Goal: Task Accomplishment & Management: Complete application form

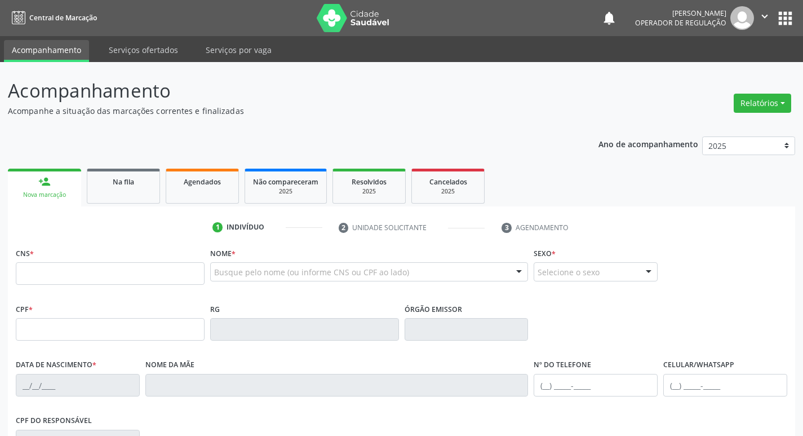
drag, startPoint x: 0, startPoint y: 0, endPoint x: 82, endPoint y: 269, distance: 281.6
click at [82, 269] on input "text" at bounding box center [110, 273] width 189 height 23
type input "707 6002 3397 9898"
type input "019.794.524-40"
type input "20/08/1962"
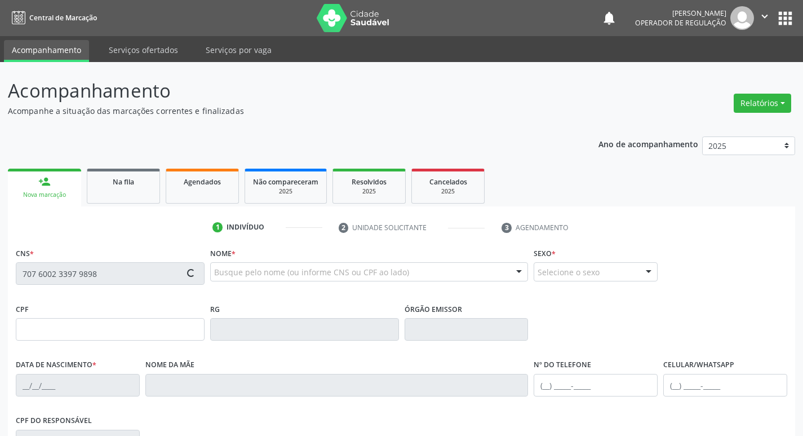
type input "Sebastiana Maria da Conceição"
type input "(83) 99411-2887"
type input "080.736.124-02"
type input "16"
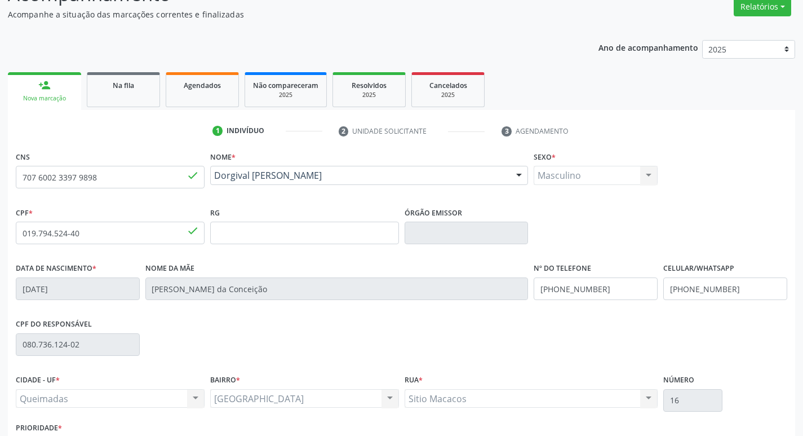
scroll to position [175, 0]
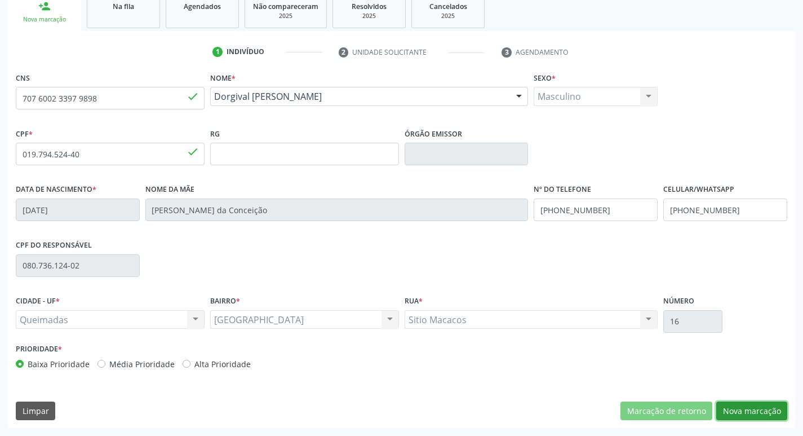
drag, startPoint x: 743, startPoint y: 414, endPoint x: 743, endPoint y: 409, distance: 5.7
click at [742, 411] on button "Nova marcação" at bounding box center [751, 410] width 71 height 19
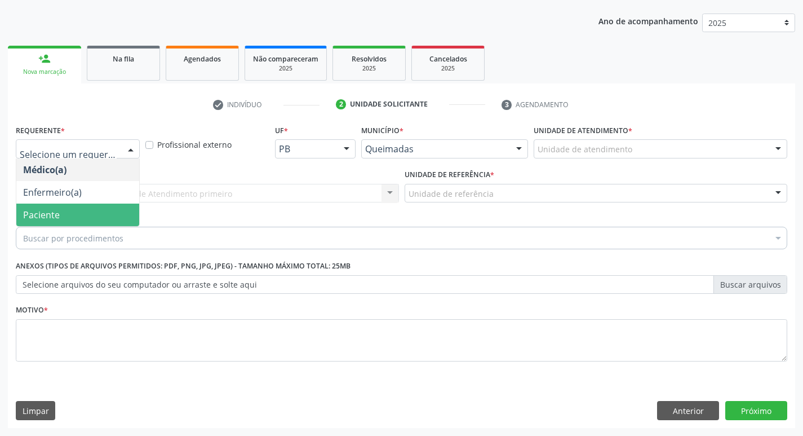
click at [68, 223] on span "Paciente" at bounding box center [77, 214] width 123 height 23
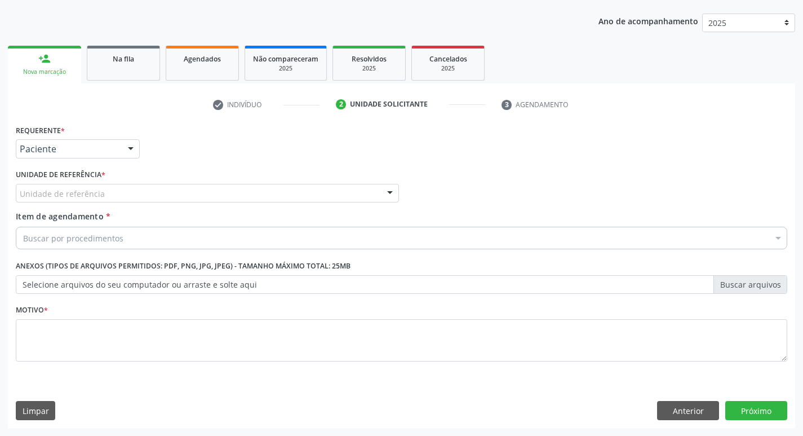
click at [75, 209] on div "Unidade de referência * Unidade de referência UBSF Ligeiro II UBSF Saulo Leal E…" at bounding box center [207, 188] width 389 height 44
click at [72, 203] on div "Unidade de referência * Unidade de referência UBSF Ligeiro II UBSF Saulo Leal E…" at bounding box center [207, 188] width 389 height 44
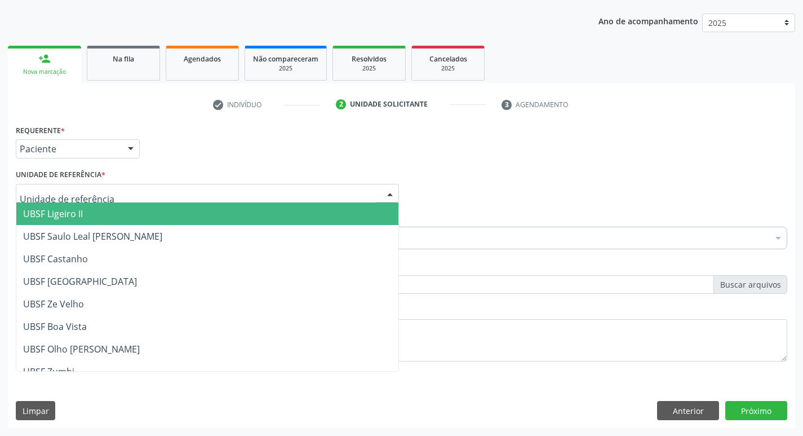
click at [56, 186] on div at bounding box center [207, 193] width 383 height 19
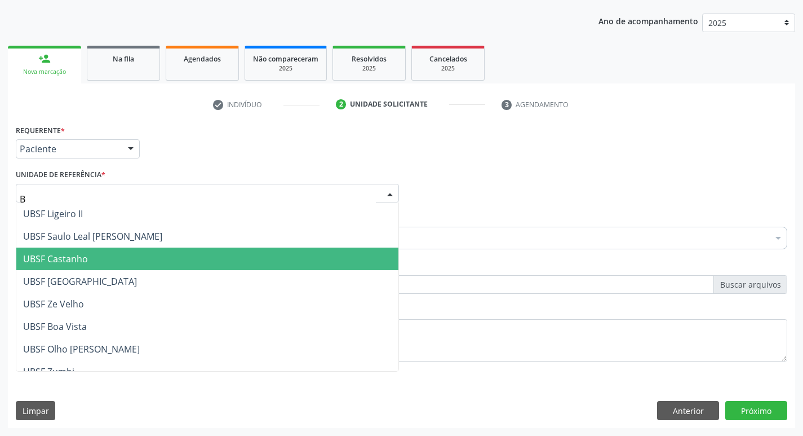
type input "BA"
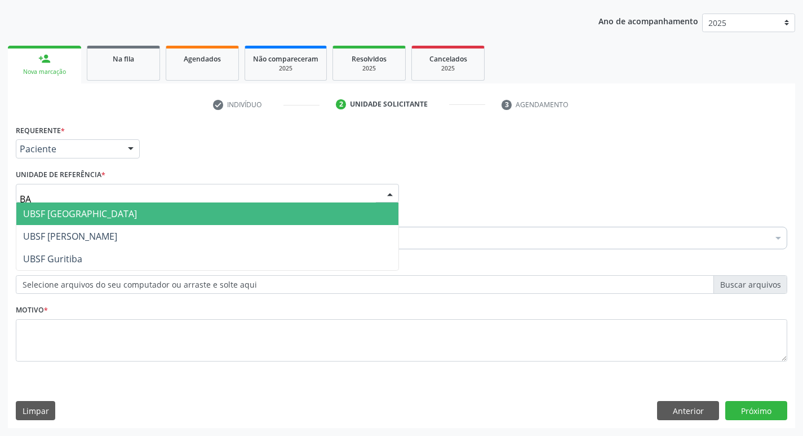
click at [112, 221] on span "UBSF [GEOGRAPHIC_DATA]" at bounding box center [207, 213] width 382 height 23
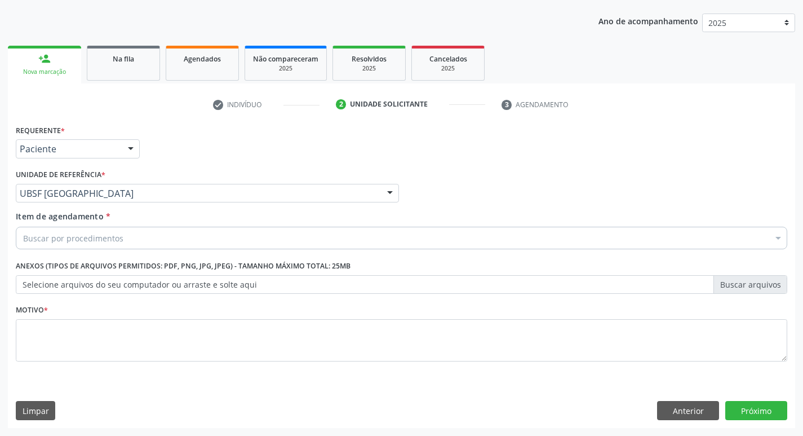
click at [59, 388] on div "Requerente * Paciente Médico(a) Enfermeiro(a) Paciente Nenhum resultado encontr…" at bounding box center [401, 275] width 787 height 306
click at [66, 363] on fieldset "Motivo *" at bounding box center [401, 335] width 771 height 68
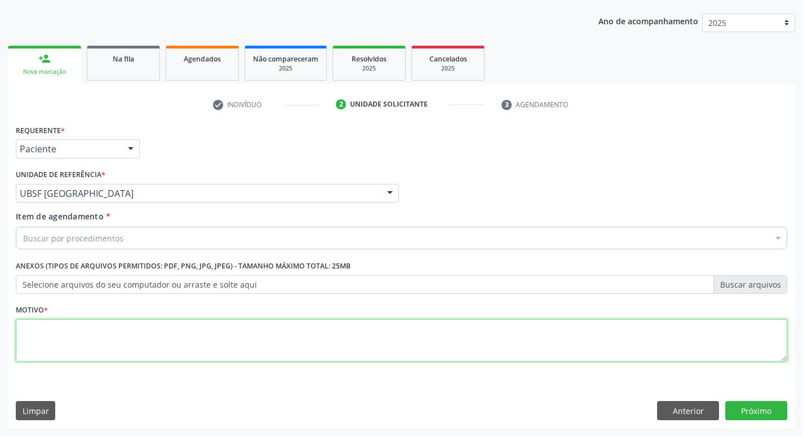
click at [70, 332] on textarea at bounding box center [401, 340] width 771 height 43
type textarea "AVALIACAO"
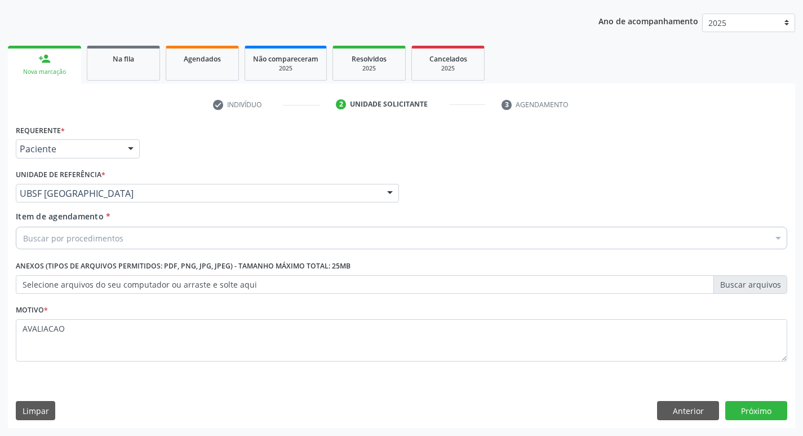
click at [92, 245] on div "Buscar por procedimentos" at bounding box center [401, 238] width 771 height 23
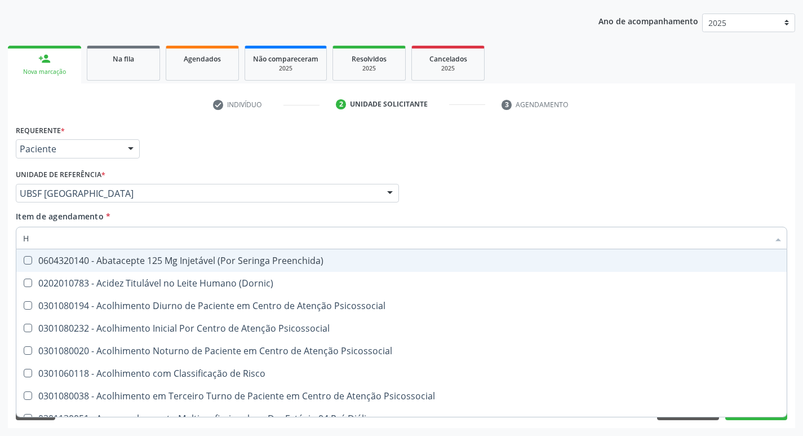
type input "HEMOGR"
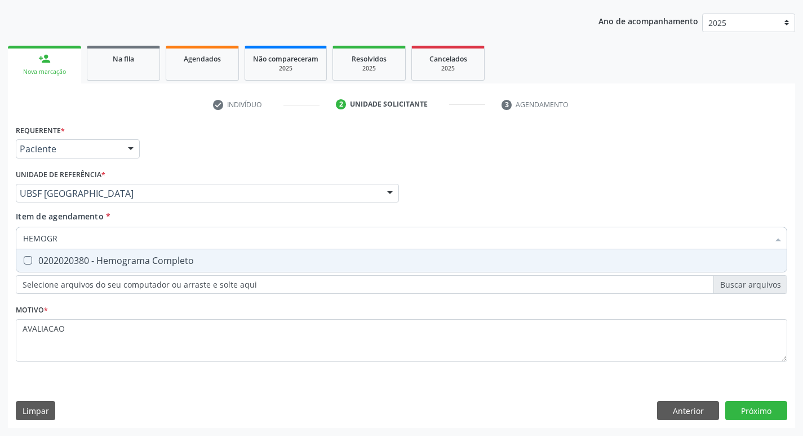
click at [113, 265] on div "0202020380 - Hemograma Completo" at bounding box center [401, 260] width 757 height 9
checkbox Completo "true"
type input "HEMOG"
checkbox Completo "false"
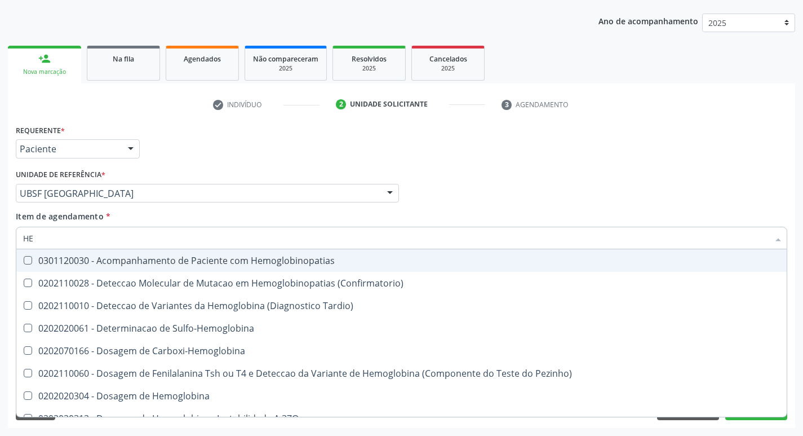
type input "H"
checkbox Completo "false"
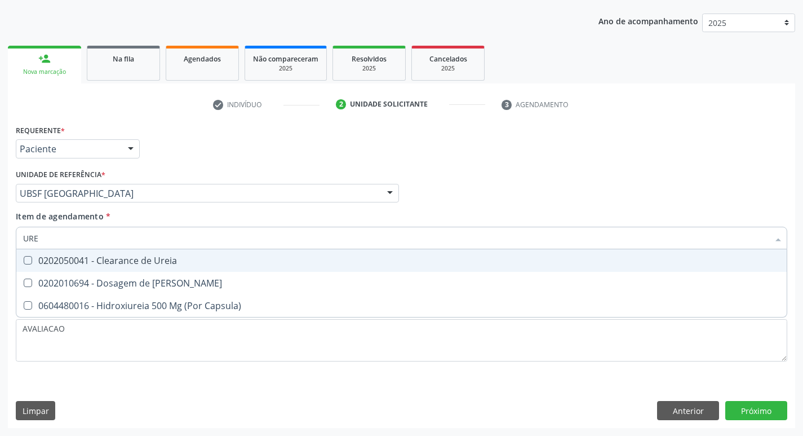
type input "UREI"
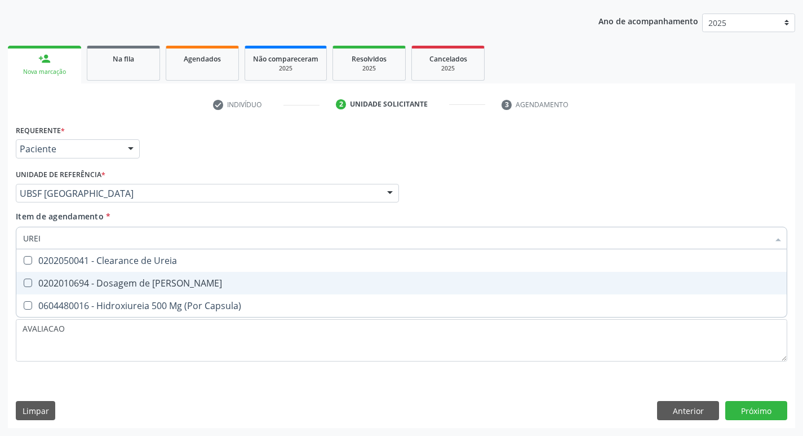
click at [123, 274] on span "0202010694 - Dosagem de [PERSON_NAME]" at bounding box center [401, 283] width 770 height 23
checkbox Ureia "true"
type input "URE"
checkbox Ureia "false"
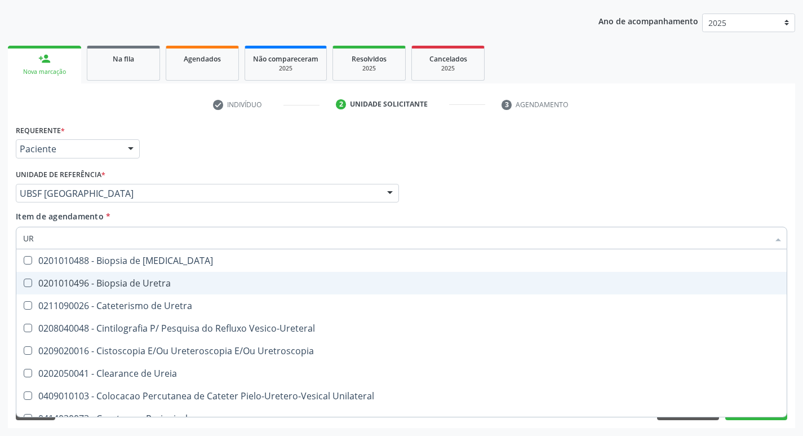
type input "U"
checkbox Ureia "false"
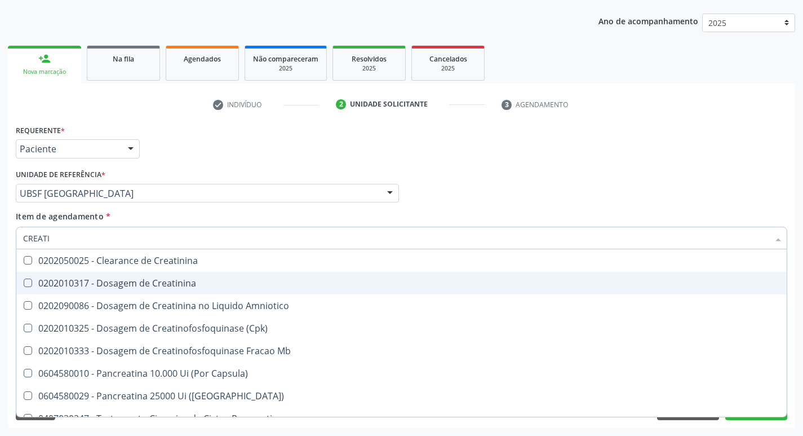
type input "CREATIN"
click at [135, 278] on div "0202010317 - Dosagem de Creatinina" at bounding box center [401, 282] width 757 height 9
checkbox Creatinina "true"
type input "CREA"
checkbox Creatinina "false"
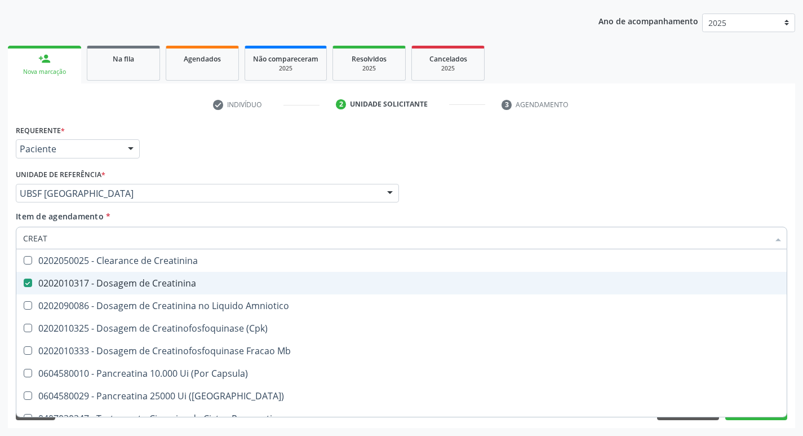
checkbox Amniotico "false"
checkbox Mb "true"
type input "C"
checkbox Mb "false"
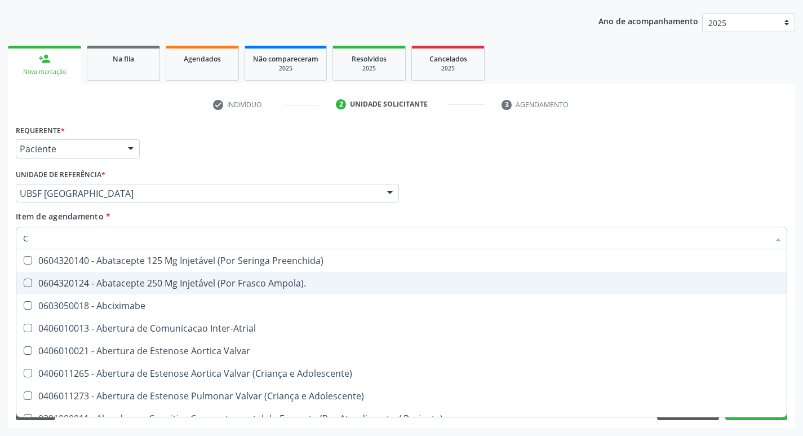
type input "CO"
checkbox Osseo "true"
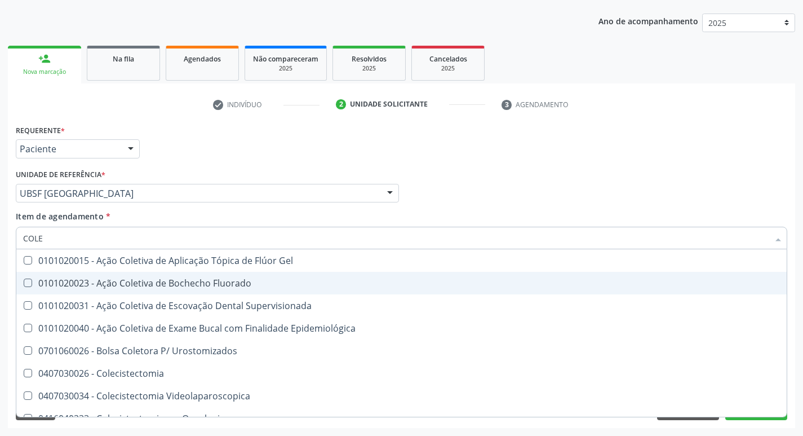
type input "COLES"
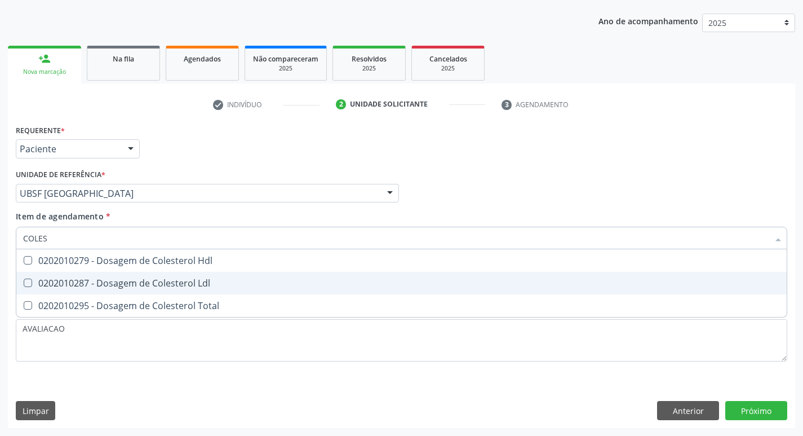
click at [137, 274] on span "0202010287 - Dosagem de Colesterol Ldl" at bounding box center [401, 283] width 770 height 23
checkbox Ldl "true"
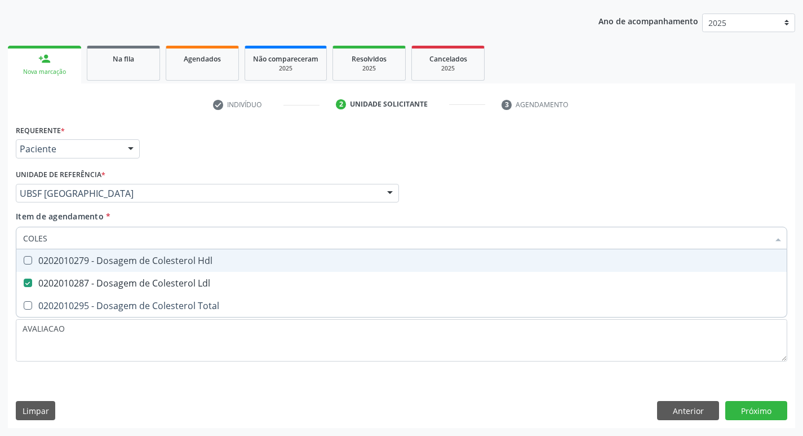
click at [145, 259] on div "0202010279 - Dosagem de Colesterol Hdl" at bounding box center [401, 260] width 757 height 9
checkbox Hdl "true"
type input "COLE"
checkbox Hdl "false"
checkbox Ldl "false"
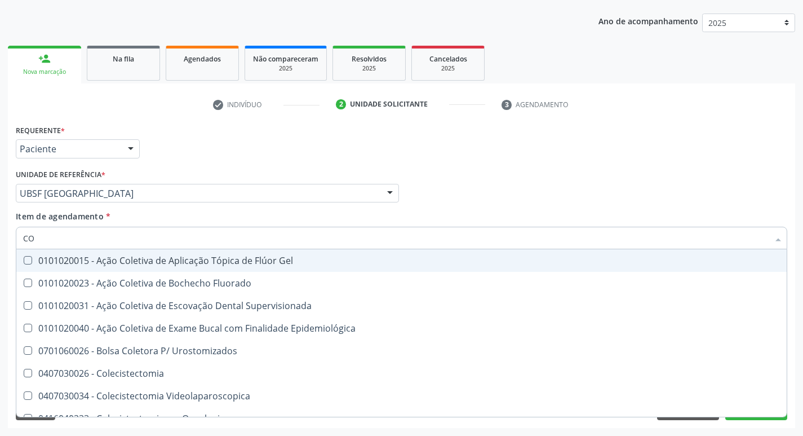
type input "C"
checkbox Hdl "false"
checkbox Ldl "false"
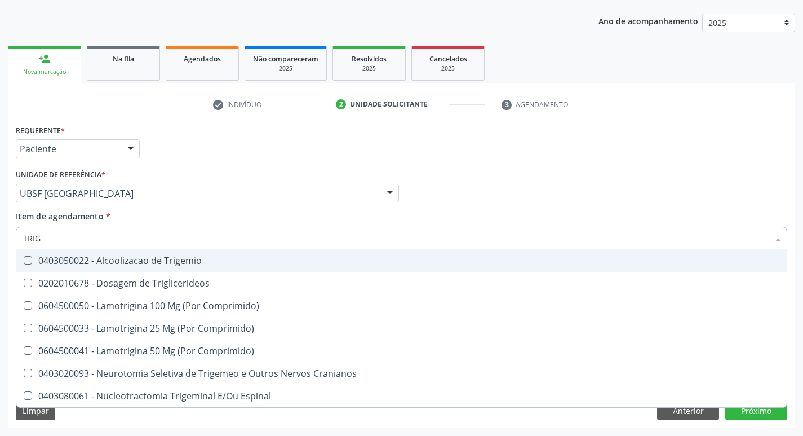
type input "TRIGL"
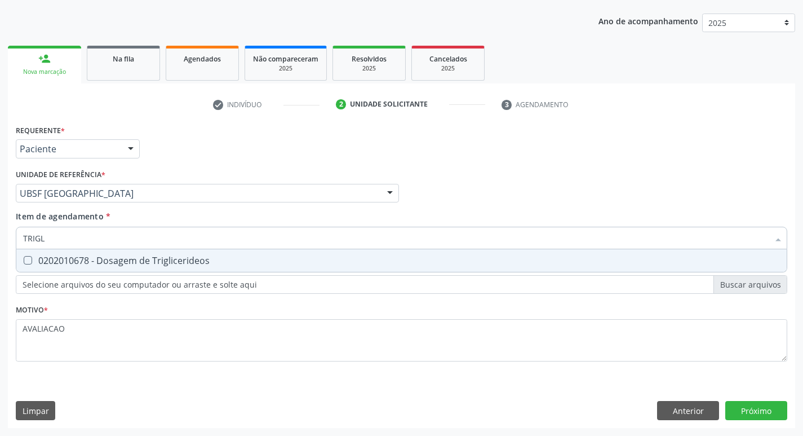
click at [126, 263] on div "0202010678 - Dosagem de Triglicerideos" at bounding box center [401, 260] width 757 height 9
checkbox Triglicerideos "true"
type input "TRIG"
checkbox Triglicerideos "false"
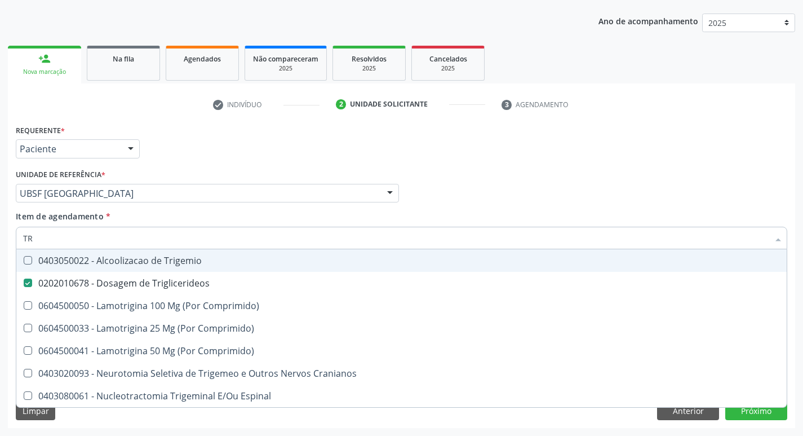
type input "T"
checkbox Triglicerideos "false"
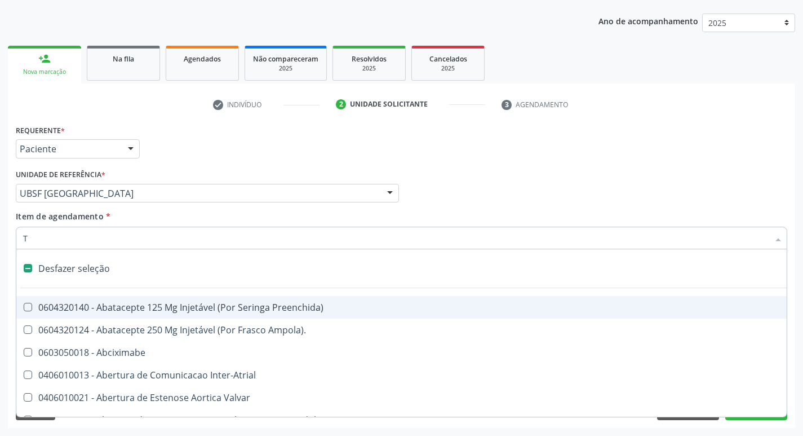
type input "TG"
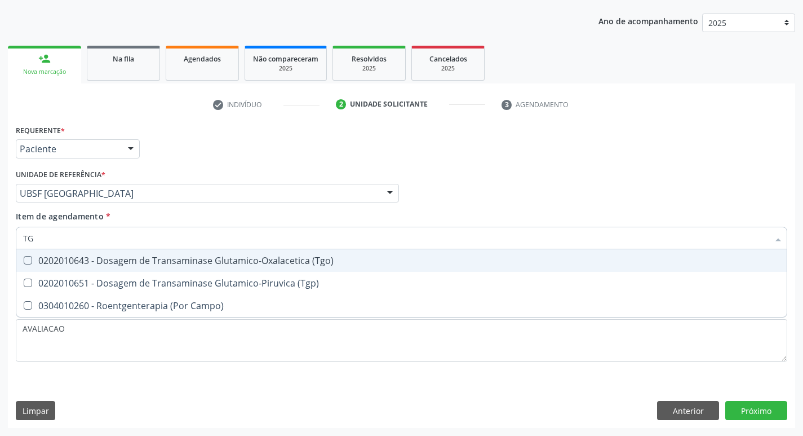
click at [126, 263] on div "0202010643 - Dosagem de Transaminase Glutamico-Oxalacetica (Tgo)" at bounding box center [401, 260] width 757 height 9
click at [127, 270] on span "0202010643 - Dosagem de Transaminase Glutamico-Oxalacetica (Tgo)" at bounding box center [401, 260] width 770 height 23
checkbox \(Tgo\) "true"
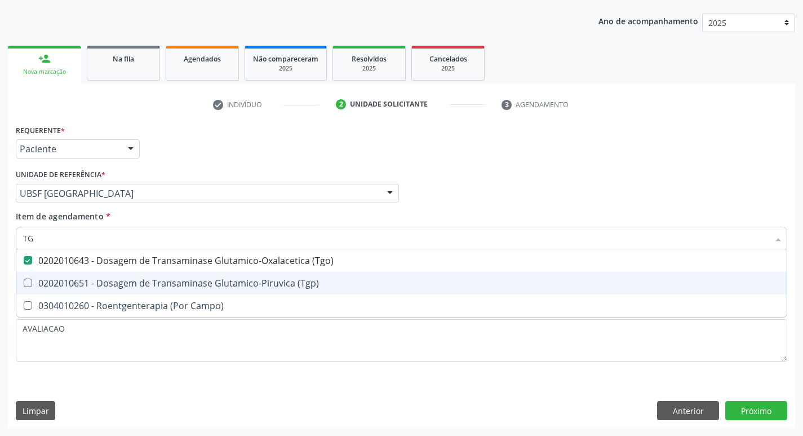
click at [148, 281] on div "0202010651 - Dosagem de Transaminase Glutamico-Piruvica (Tgp)" at bounding box center [401, 282] width 757 height 9
checkbox \(Tgp\) "true"
type input "T"
checkbox \(Tgo\) "false"
checkbox \(Tgp\) "false"
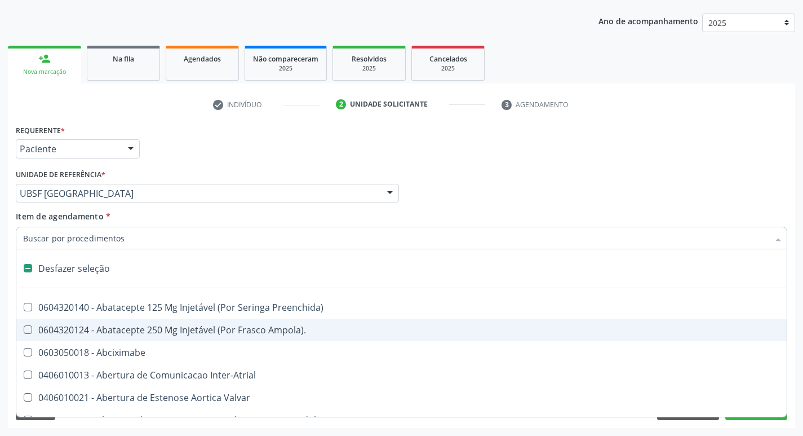
type input "G"
checkbox Comprimido\) "true"
checkbox Sanitária "true"
checkbox Criança "true"
checkbox Quantitativa\) "true"
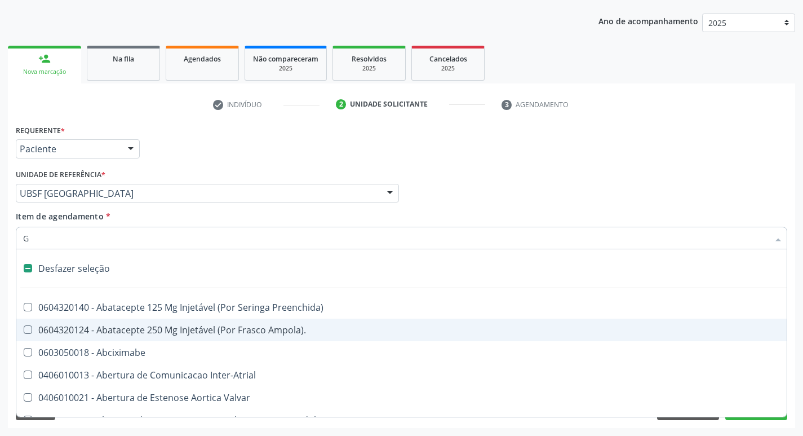
checkbox Esforco "true"
checkbox Osso "true"
checkbox \(Dacriocintilografia\) "true"
checkbox Persistente "true"
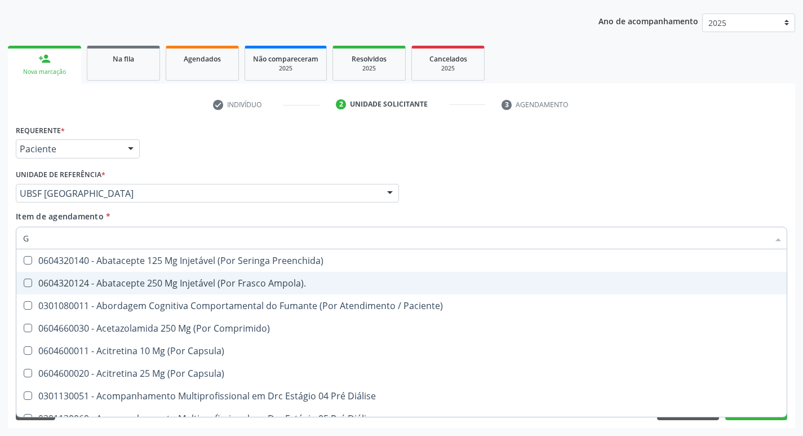
type input "GLICOSE"
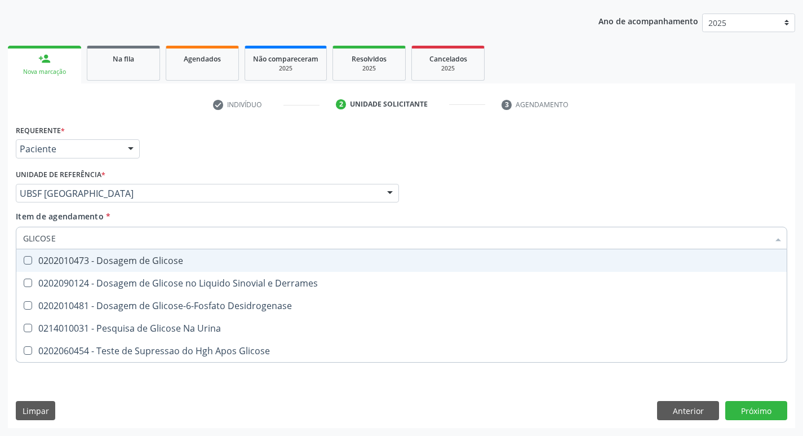
click at [180, 256] on div "0202010473 - Dosagem de Glicose" at bounding box center [401, 260] width 757 height 9
checkbox Glicose "true"
type input "GLICOS"
checkbox Glicose "false"
checkbox Derrames "true"
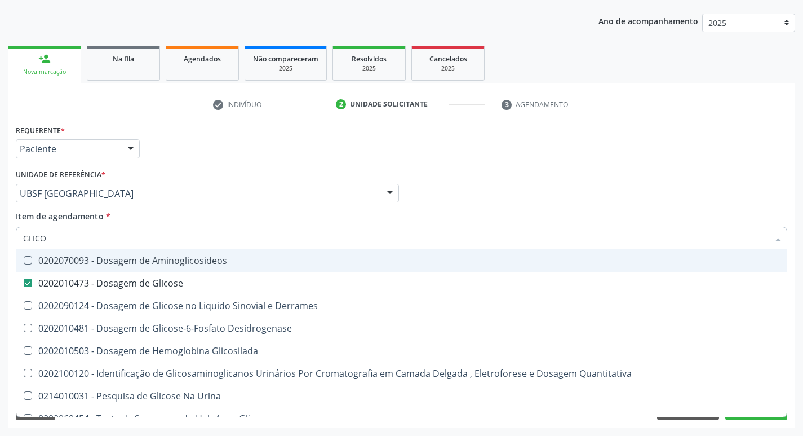
type input "GLIC"
checkbox Glicose "false"
checkbox Derrames "false"
type input "G"
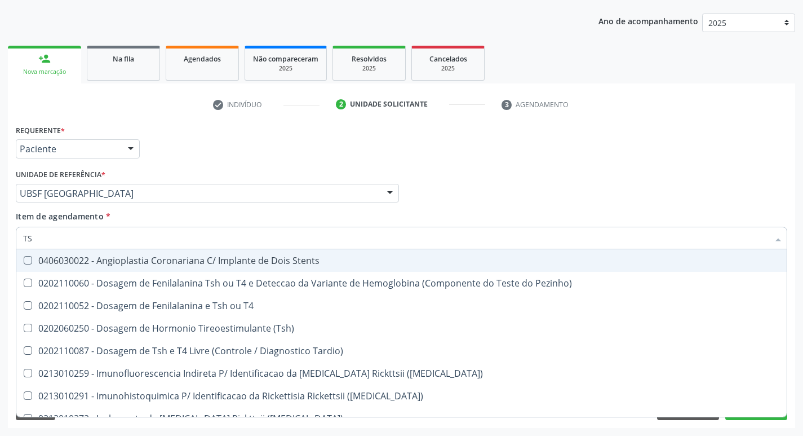
type input "TSH"
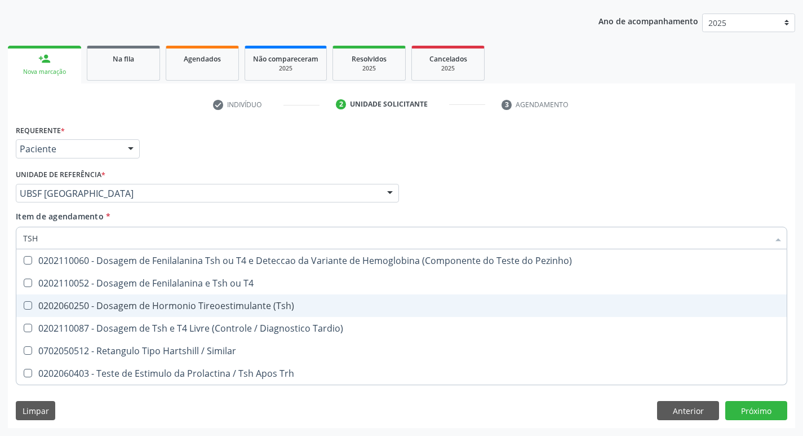
click at [246, 303] on div "0202060250 - Dosagem de Hormonio Tireoestimulante (Tsh)" at bounding box center [401, 305] width 757 height 9
checkbox \(Tsh\) "true"
type input "TS"
checkbox \(Tsh\) "false"
checkbox Tardio\) "true"
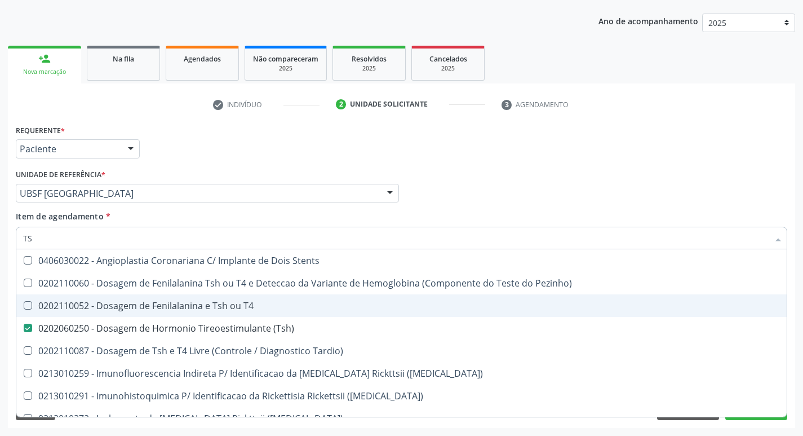
type input "T"
checkbox \(Tsh\) "false"
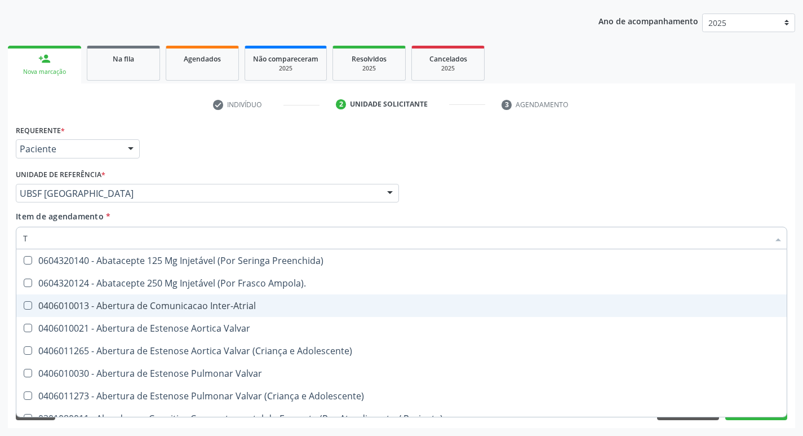
type input "T4"
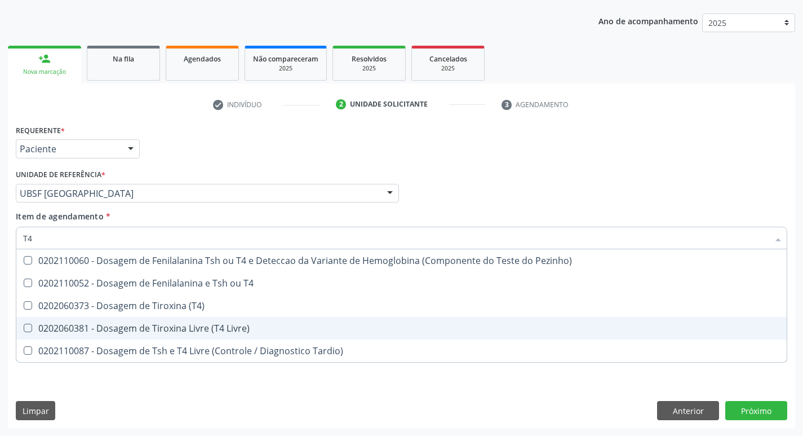
click at [260, 333] on span "0202060381 - Dosagem de Tiroxina Livre (T4 Livre)" at bounding box center [401, 328] width 770 height 23
checkbox Livre\) "true"
type input "T"
checkbox Livre\) "false"
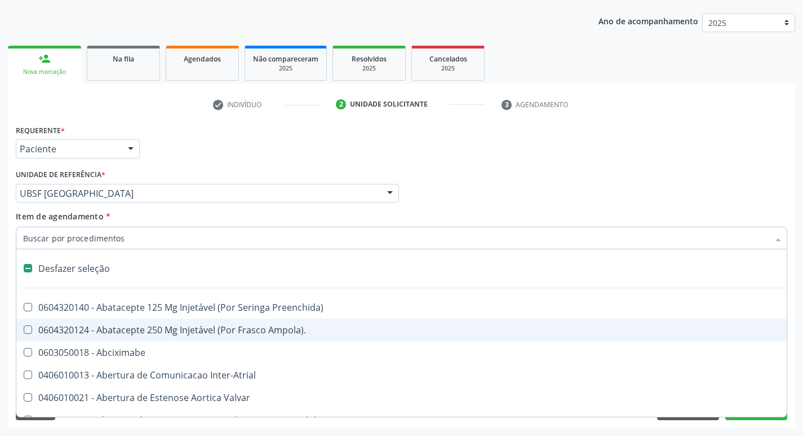
type input "V"
checkbox \(Unilateral\) "true"
checkbox Cornea "true"
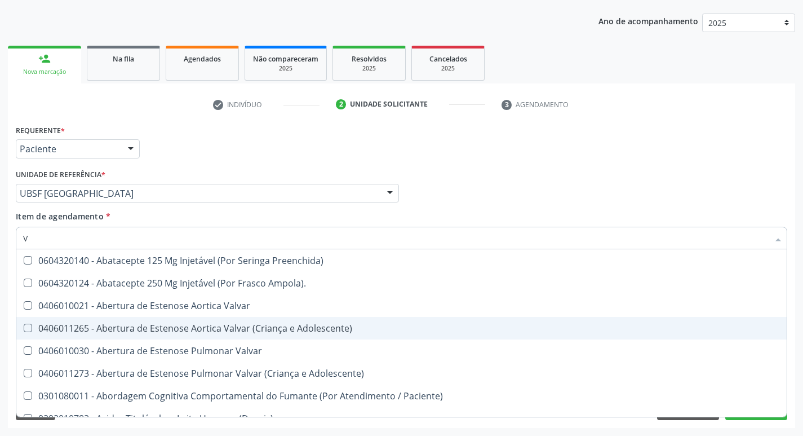
type input "VI"
checkbox Psicoterapia "true"
checkbox Livre\) "false"
checkbox \(Tgp\) "false"
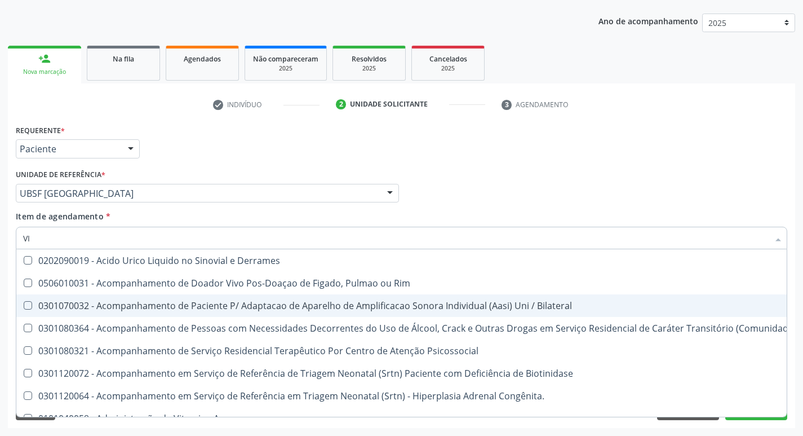
type input "VITAM"
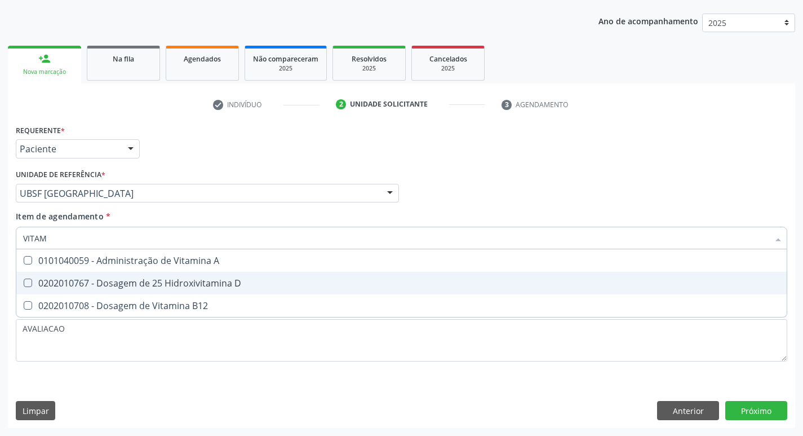
drag, startPoint x: 161, startPoint y: 283, endPoint x: 176, endPoint y: 289, distance: 15.7
click at [174, 285] on div "0202010767 - Dosagem de 25 Hidroxivitamina D" at bounding box center [401, 282] width 757 height 9
checkbox D "true"
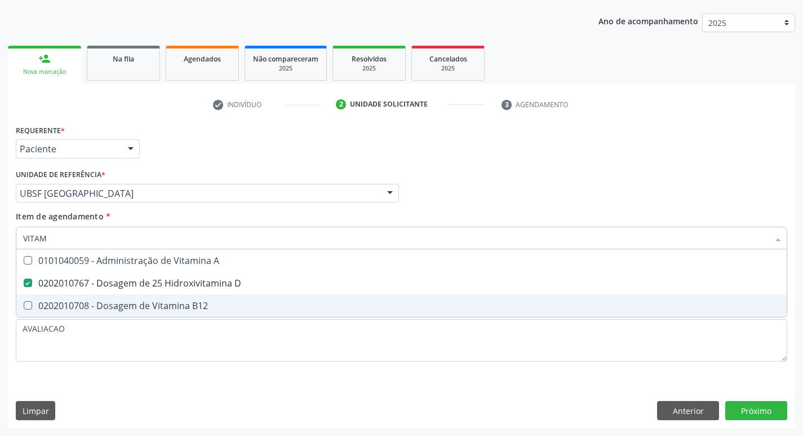
click at [188, 295] on span "0202010708 - Dosagem de Vitamina B12" at bounding box center [401, 305] width 770 height 23
checkbox B12 "true"
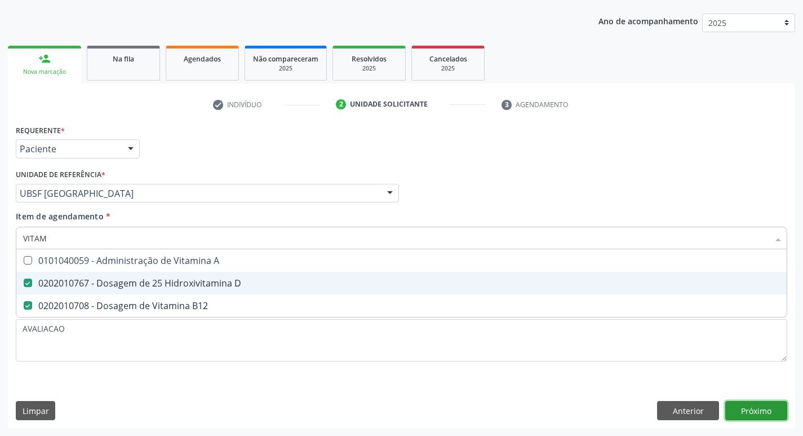
click at [764, 407] on div "Requerente * Paciente Médico(a) Enfermeiro(a) Paciente Nenhum resultado encontr…" at bounding box center [401, 275] width 787 height 306
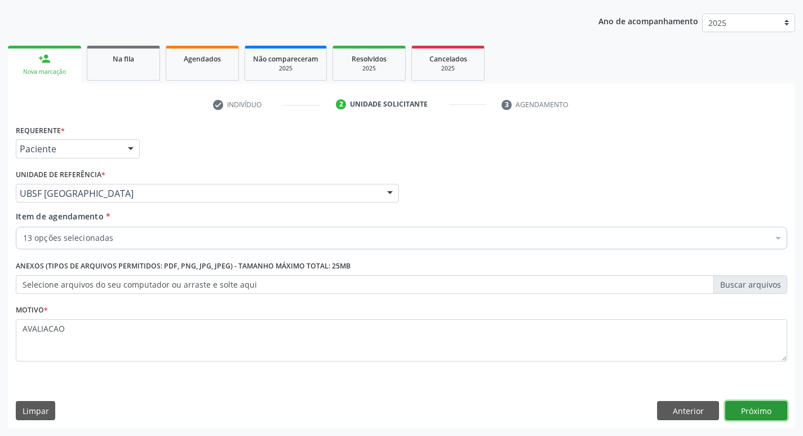
click at [759, 402] on button "Próximo" at bounding box center [756, 410] width 62 height 19
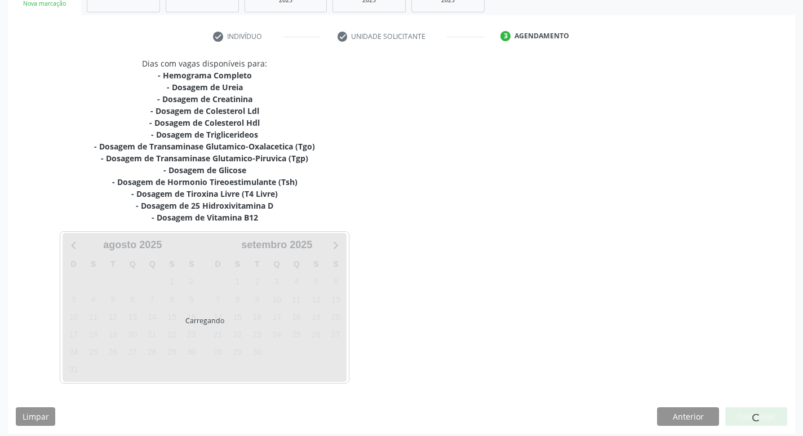
scroll to position [197, 0]
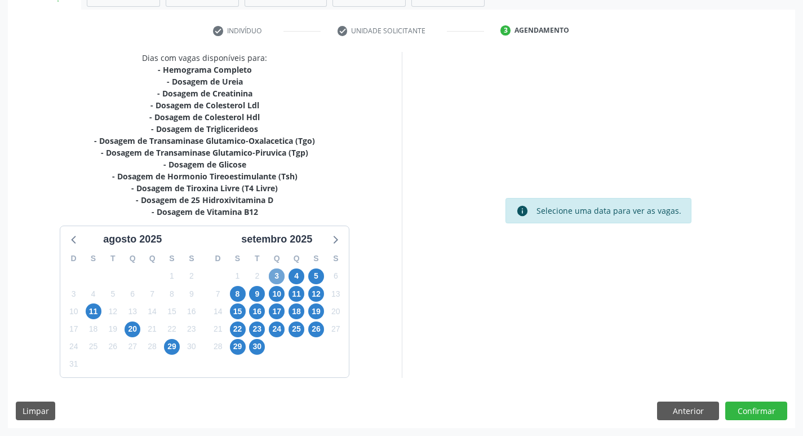
click at [281, 273] on span "3" at bounding box center [277, 276] width 16 height 16
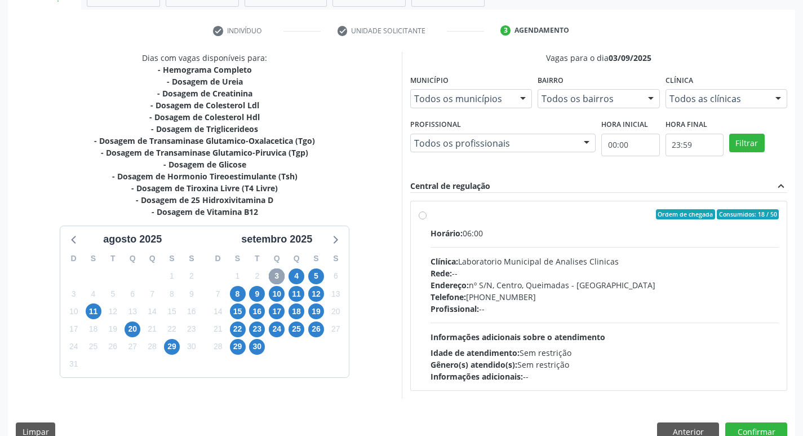
scroll to position [218, 0]
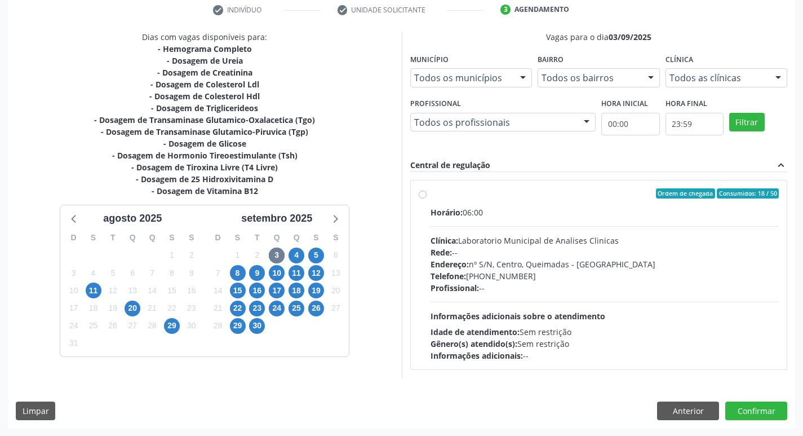
click at [549, 234] on div "Clínica: Laboratorio Municipal de Analises Clinicas" at bounding box center [605, 240] width 349 height 12
click at [427, 198] on input "Ordem de chegada Consumidos: 18 / 50 Horário: 06:00 Clínica: Laboratorio Munici…" at bounding box center [423, 193] width 8 height 10
radio input "true"
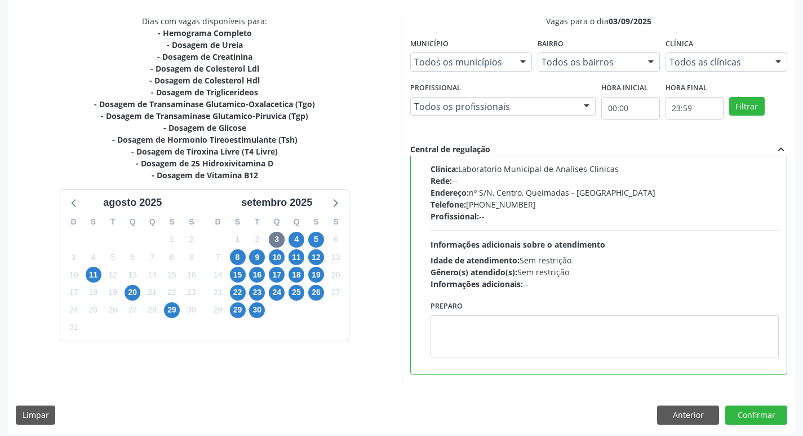
scroll to position [238, 0]
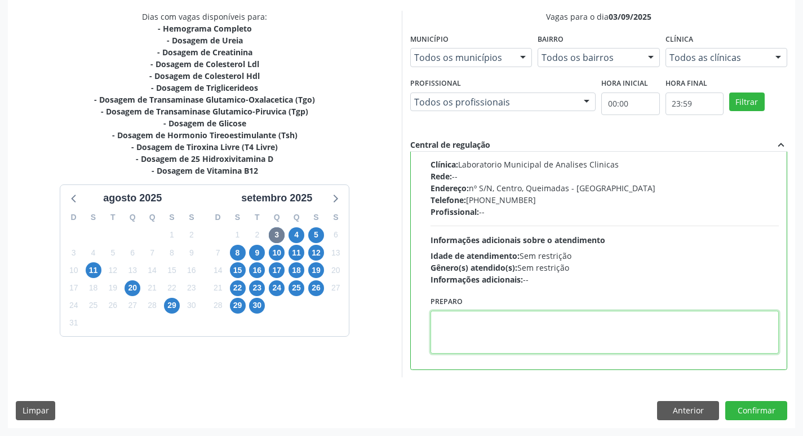
click at [493, 341] on textarea at bounding box center [605, 331] width 349 height 43
paste textarea "IR EM [GEOGRAPHIC_DATA]"
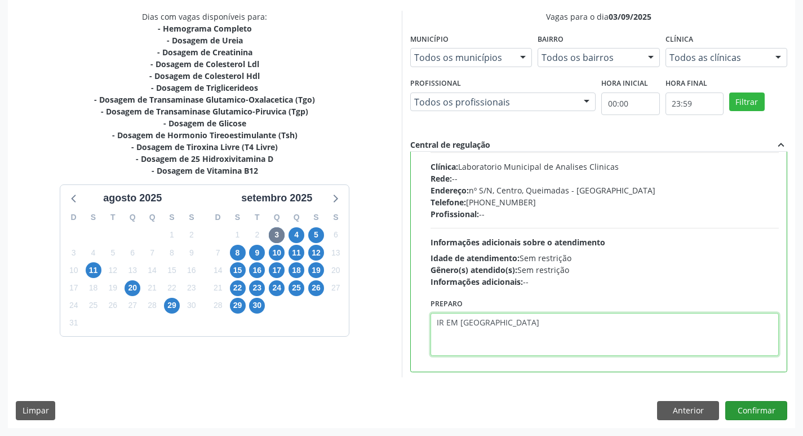
scroll to position [56, 0]
type textarea "IR EM [GEOGRAPHIC_DATA]"
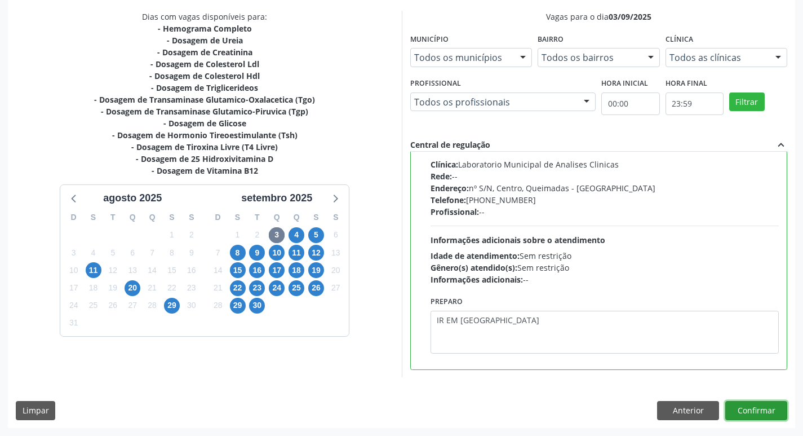
click at [757, 410] on button "Confirmar" at bounding box center [756, 410] width 62 height 19
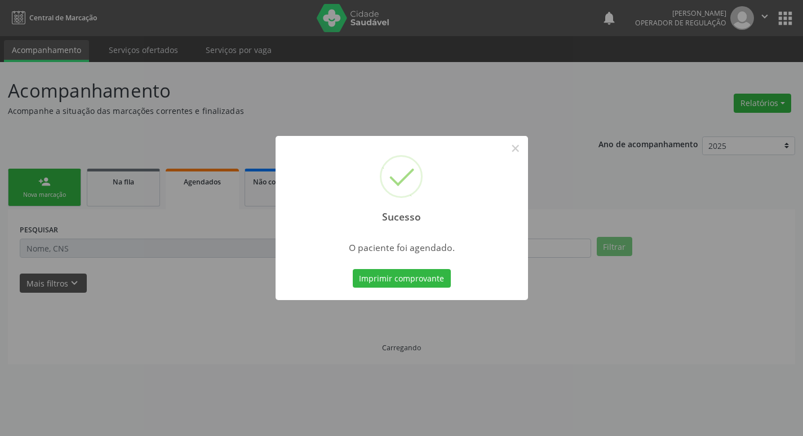
scroll to position [0, 0]
click at [416, 279] on button "Imprimir comprovante" at bounding box center [406, 278] width 98 height 19
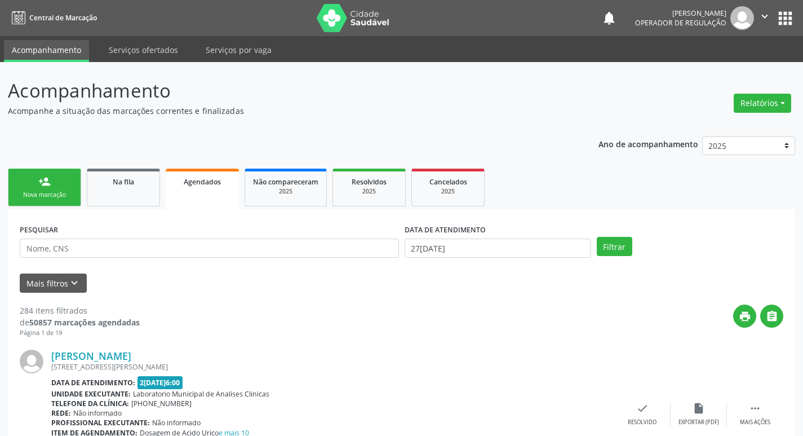
click at [63, 192] on div "Nova marcação" at bounding box center [44, 194] width 56 height 8
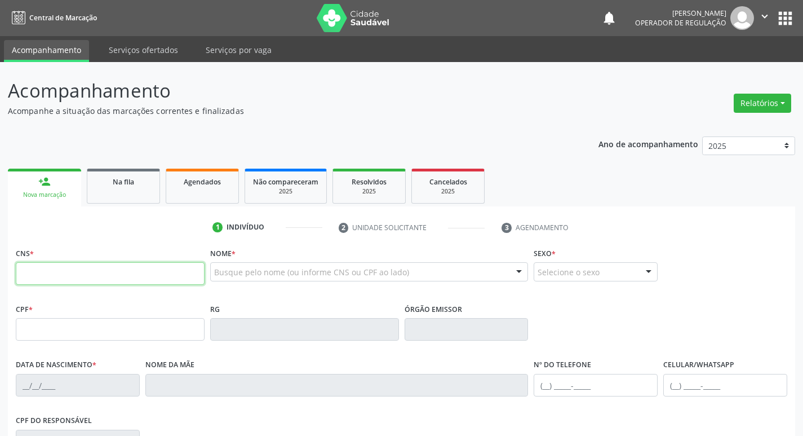
click at [108, 272] on input "text" at bounding box center [110, 273] width 189 height 23
type input "706 2040 0210 4968"
type input "056.501.534-69"
type input "[DATE]"
type input "[PERSON_NAME]"
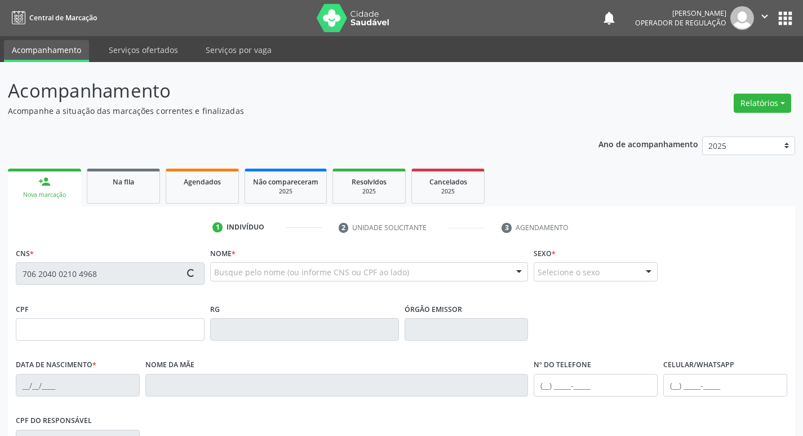
type input "[PHONE_NUMBER]"
type input "372"
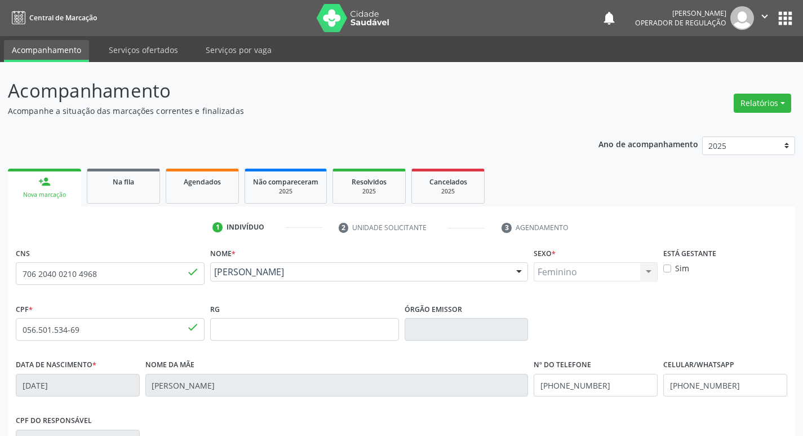
scroll to position [175, 0]
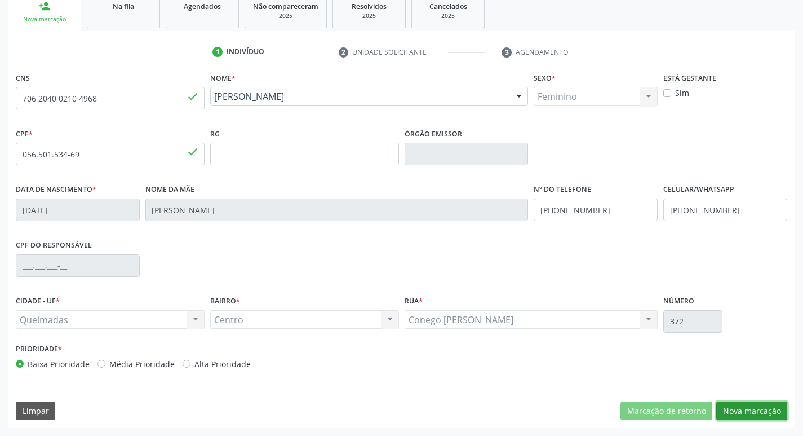
click at [746, 410] on button "Nova marcação" at bounding box center [751, 410] width 71 height 19
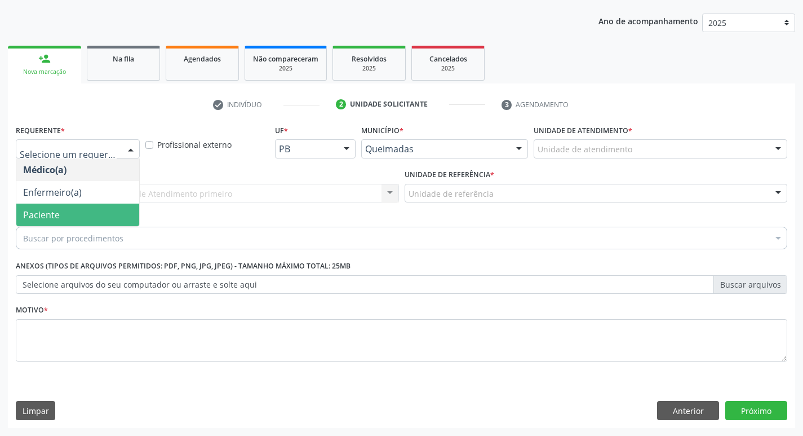
click at [68, 210] on span "Paciente" at bounding box center [77, 214] width 123 height 23
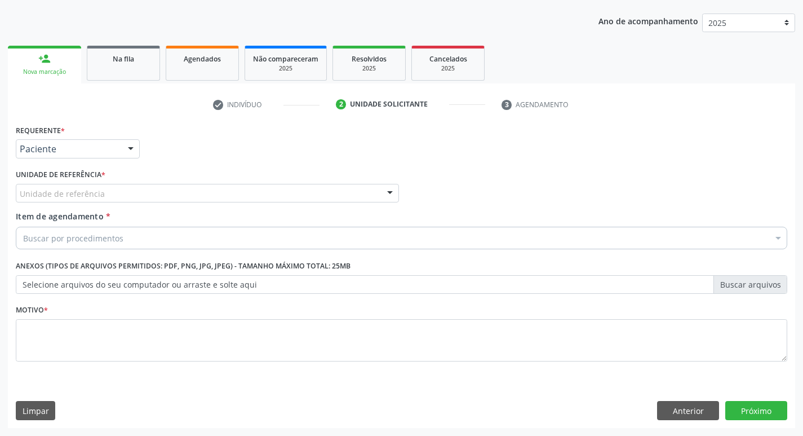
click at [71, 176] on label "Unidade de referência *" at bounding box center [61, 174] width 90 height 17
click at [81, 185] on div "Unidade de referência" at bounding box center [207, 193] width 383 height 19
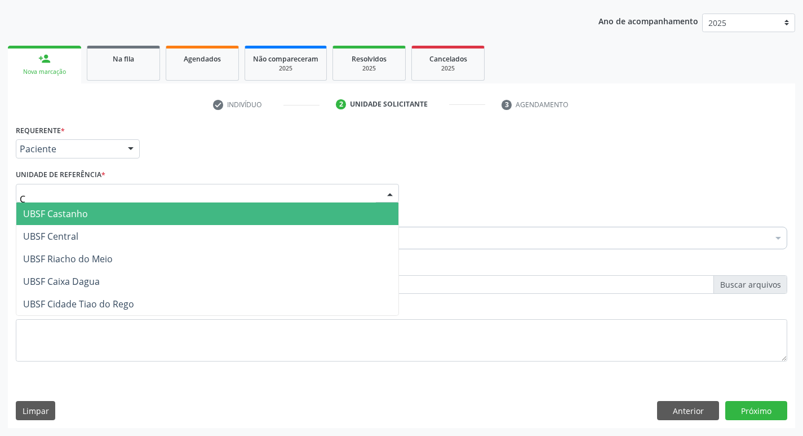
type input "CE"
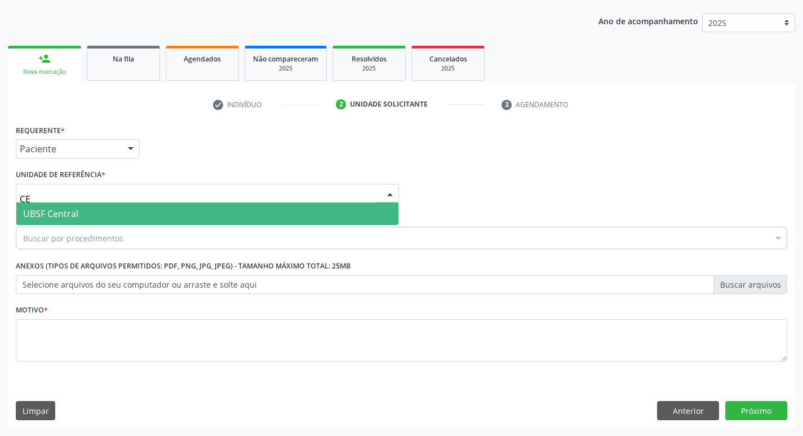
click at [78, 210] on span "UBSF Central" at bounding box center [50, 213] width 55 height 12
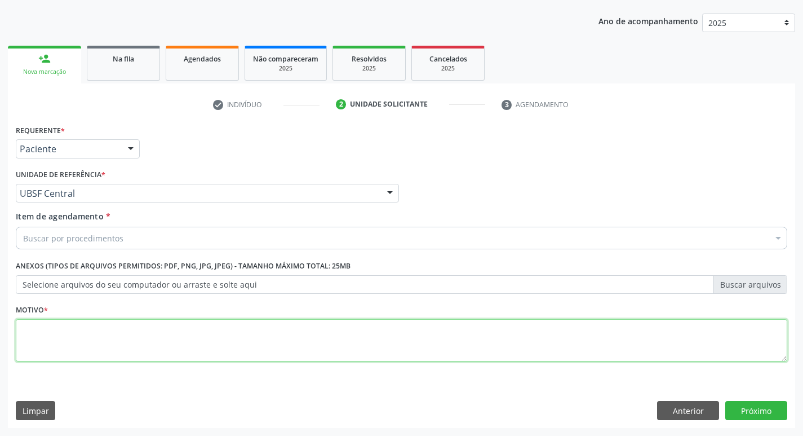
click at [101, 322] on textarea at bounding box center [401, 340] width 771 height 43
type textarea "AVALIACAO"
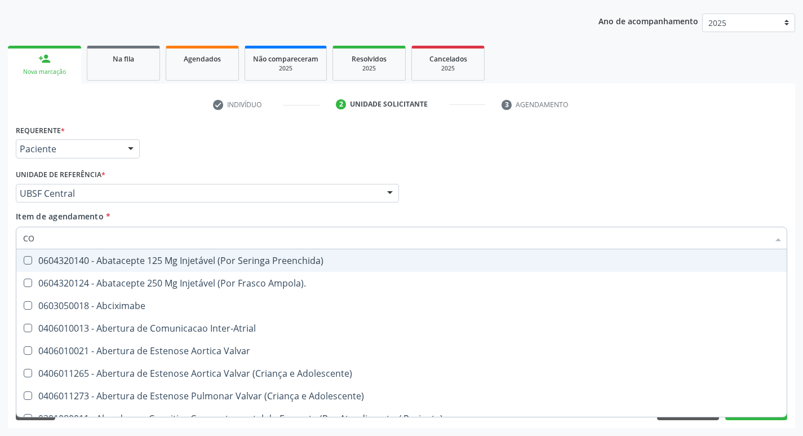
type input "COL"
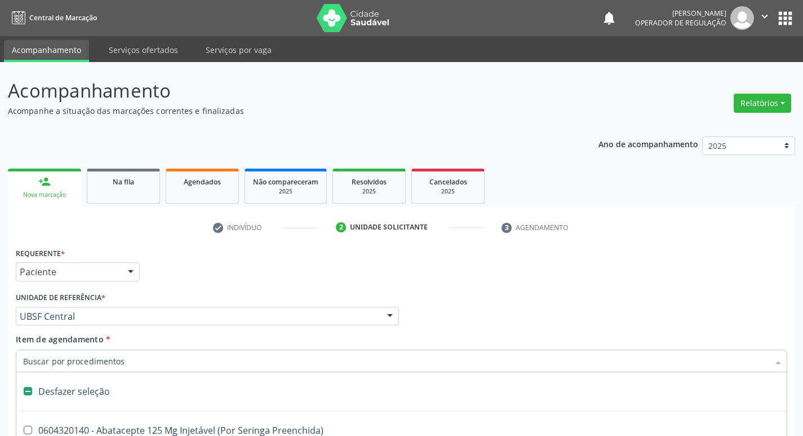
scroll to position [123, 0]
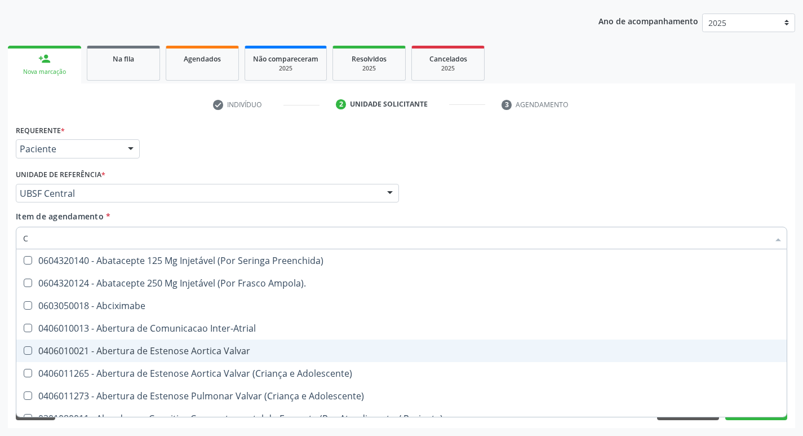
type input "CR"
checkbox Comprimido\) "true"
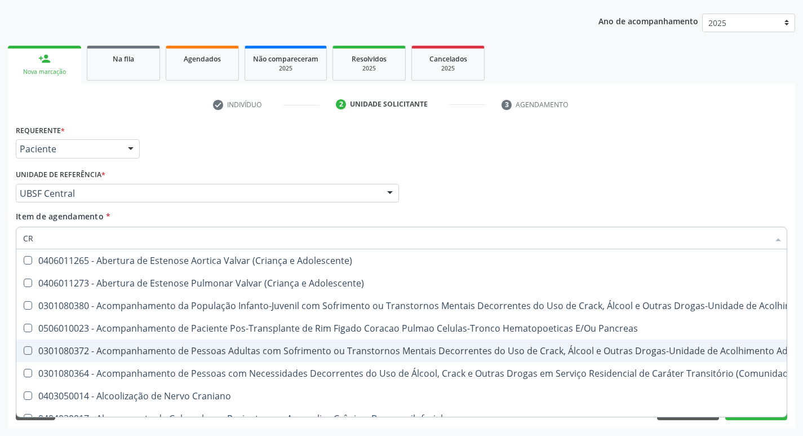
type input "CRE"
checkbox Crâniofacial "true"
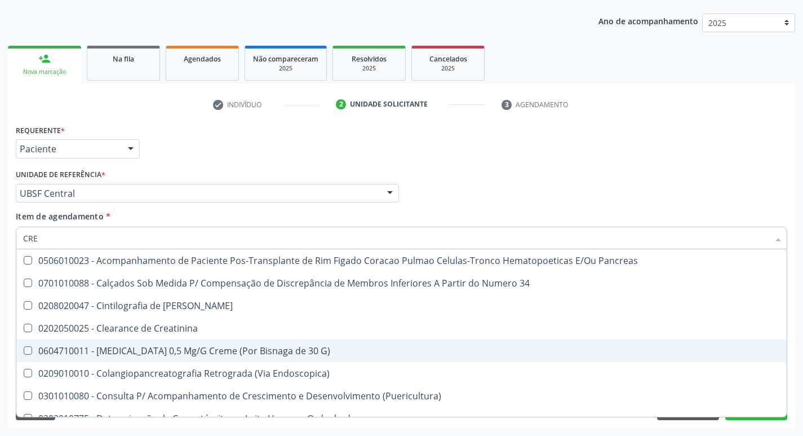
type input "CREA"
checkbox G\) "true"
checkbox Creatinina "false"
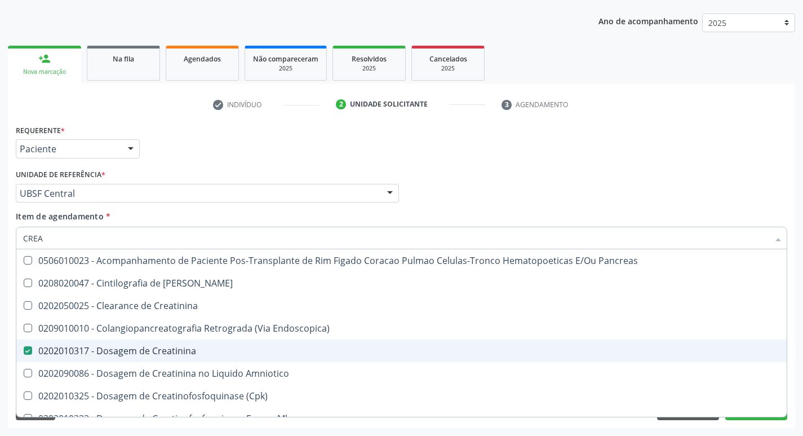
type input "CREAT"
checkbox Creatinina "true"
checkbox Creatinina "false"
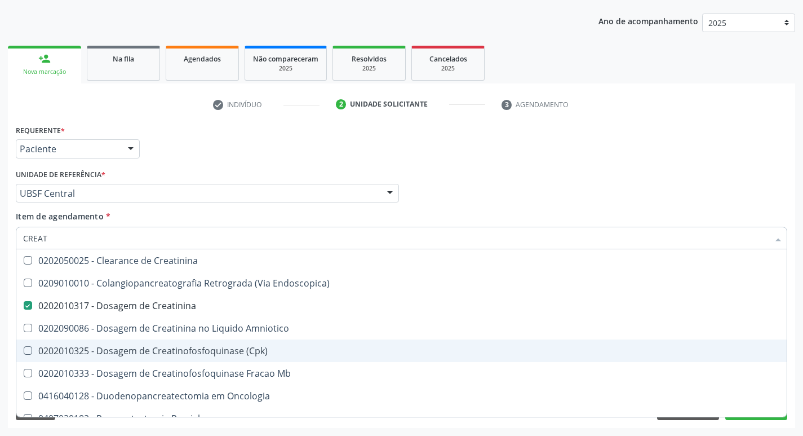
type input "CREATI"
checkbox Endoscopica\) "true"
checkbox Creatinina "false"
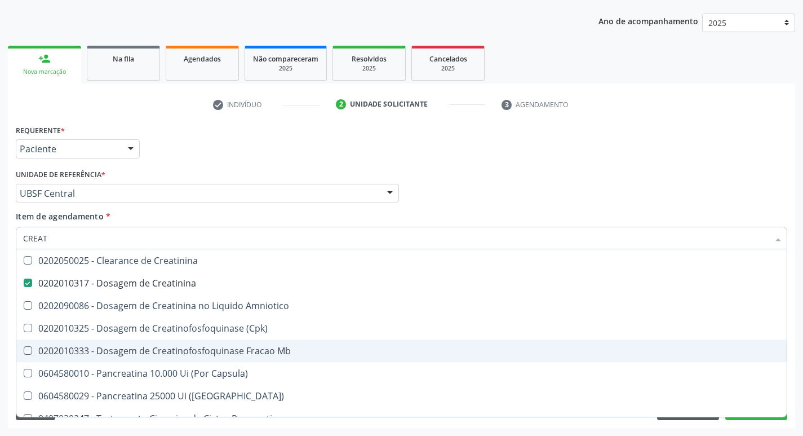
type input "CREA"
checkbox Creatinina "false"
checkbox Amniotico "false"
checkbox Mb "true"
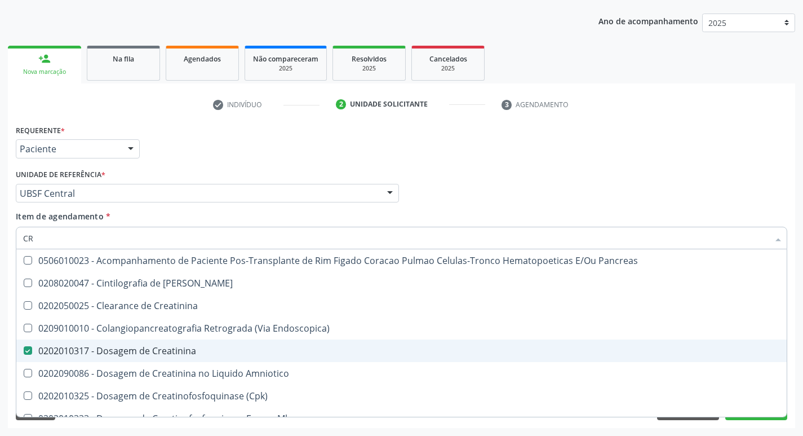
type input "C"
checkbox Creatinina "false"
checkbox Oncologia "false"
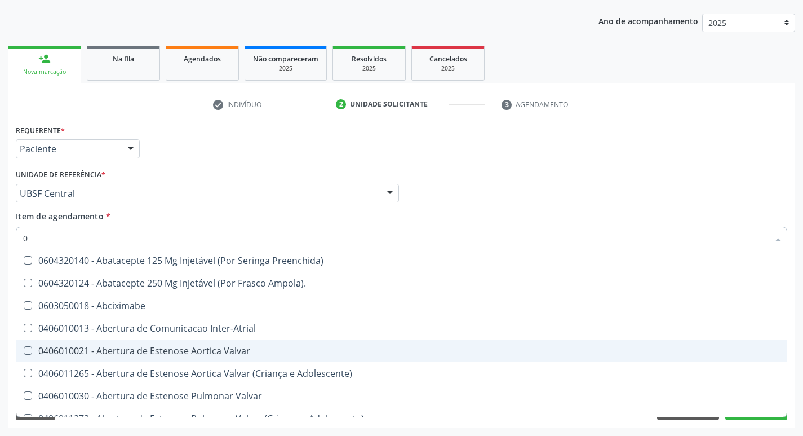
type input "02"
checkbox Pancreas "true"
checkbox Paratireoides "true"
checkbox 67 "true"
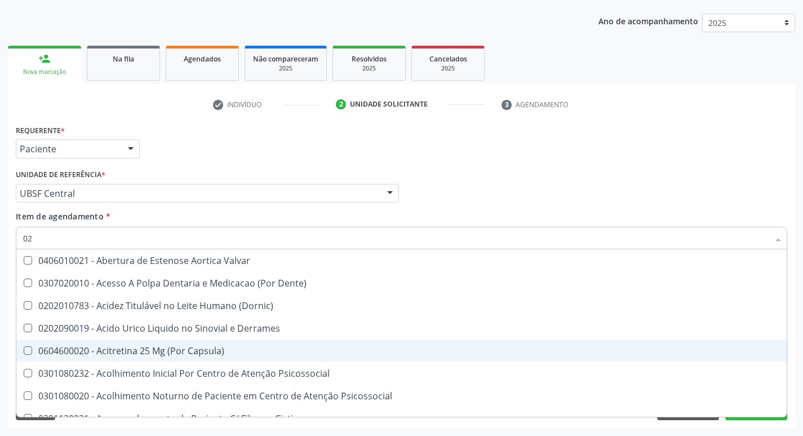
type input "020"
checkbox \(Pos-Pasteurização\) "true"
checkbox Debridamento "true"
checkbox Dacriocistografia "true"
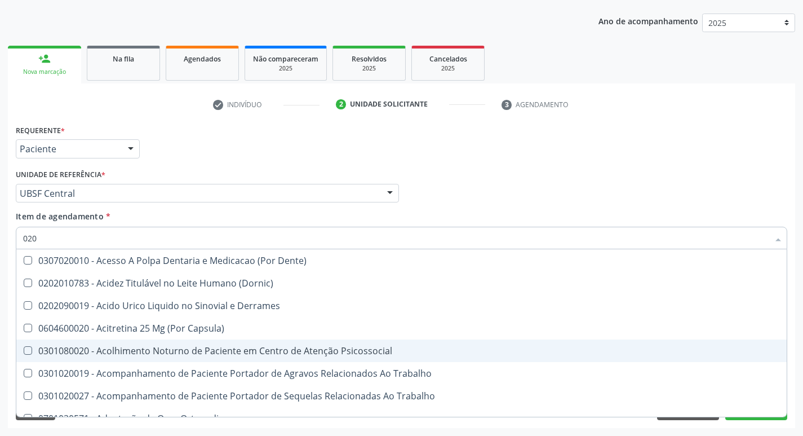
type input "0202"
checkbox Ocular "true"
checkbox Aberto\) "true"
checkbox Hdl "false"
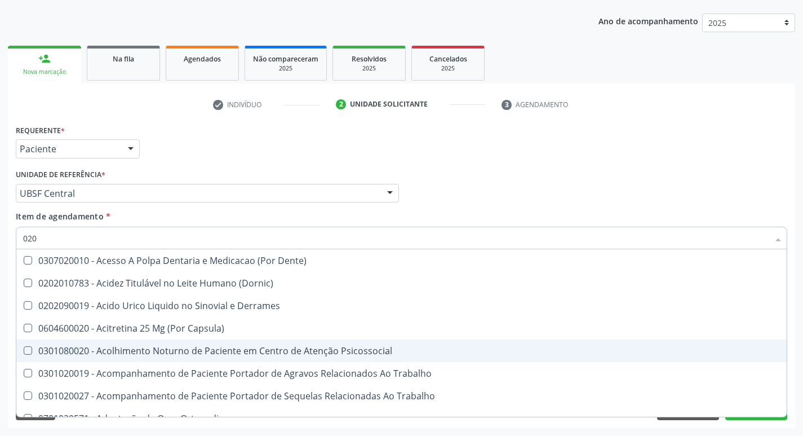
checkbox Ldl "false"
checkbox Creatinina "false"
type input "02020"
checkbox Anal "true"
checkbox Aspiracao "true"
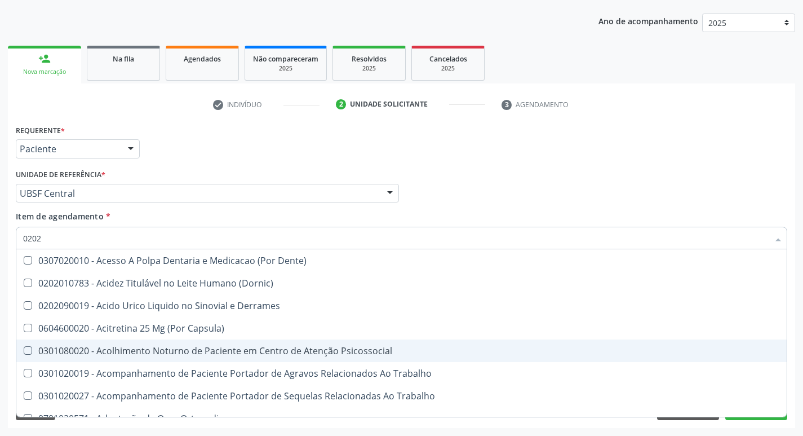
checkbox Cornea "true"
checkbox Ocular "false"
checkbox Aberto\) "false"
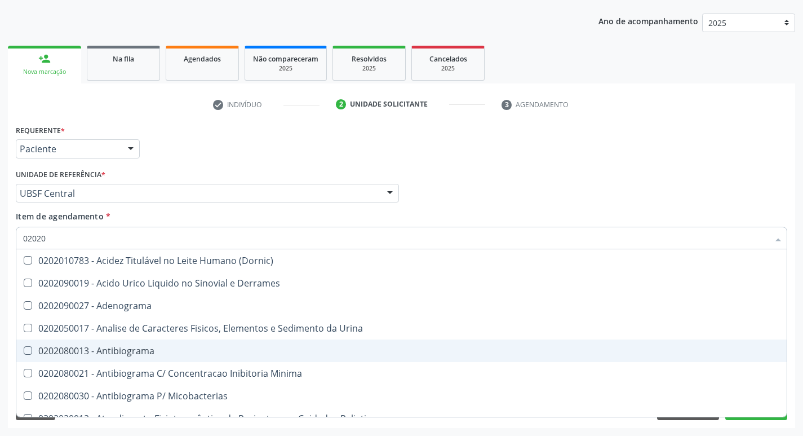
type input "020201"
checkbox \(Qualitativo\) "true"
checkbox Molecular "true"
checkbox Ferro "true"
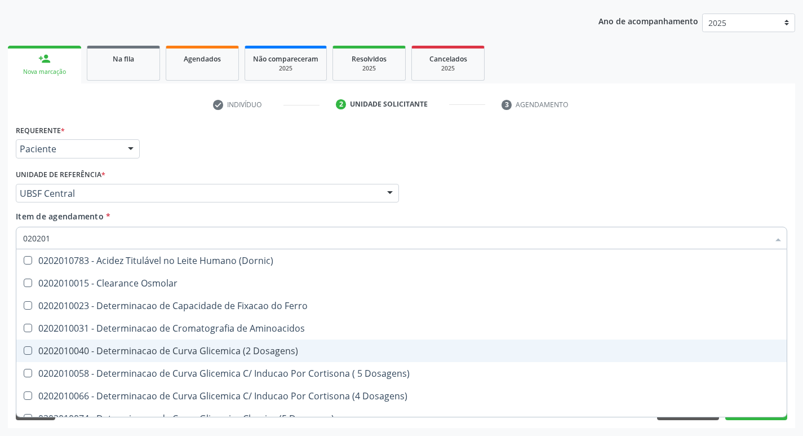
type input "0202010"
checkbox Fracoes "true"
checkbox Calcio "true"
checkbox Catecolaminas "true"
checkbox Hdl "false"
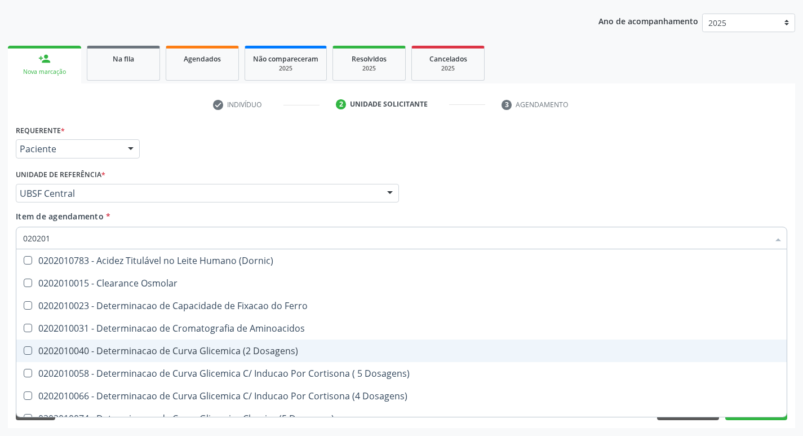
checkbox Ldl "false"
checkbox Creatinina "false"
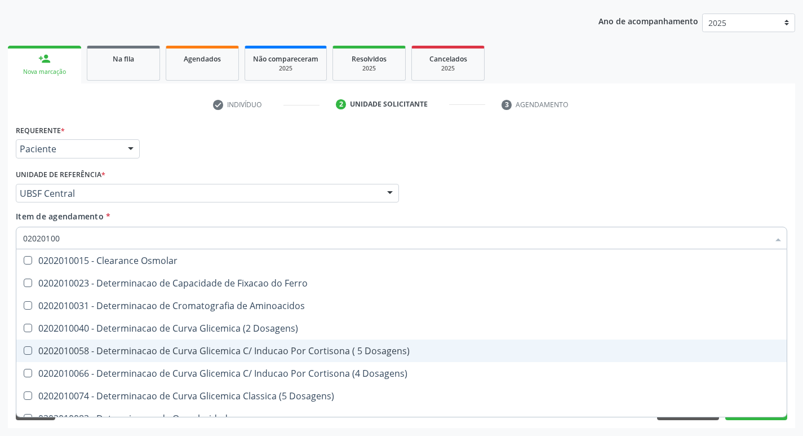
type input "020201004"
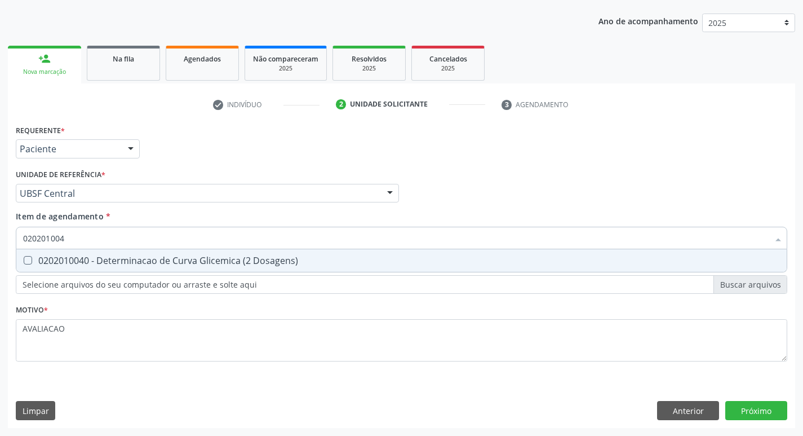
click at [86, 265] on div "0202010040 - Determinacao de Curva Glicemica (2 Dosagens)" at bounding box center [401, 260] width 757 height 9
checkbox Dosagens\) "true"
type input "02020100"
checkbox Dosagens\) "false"
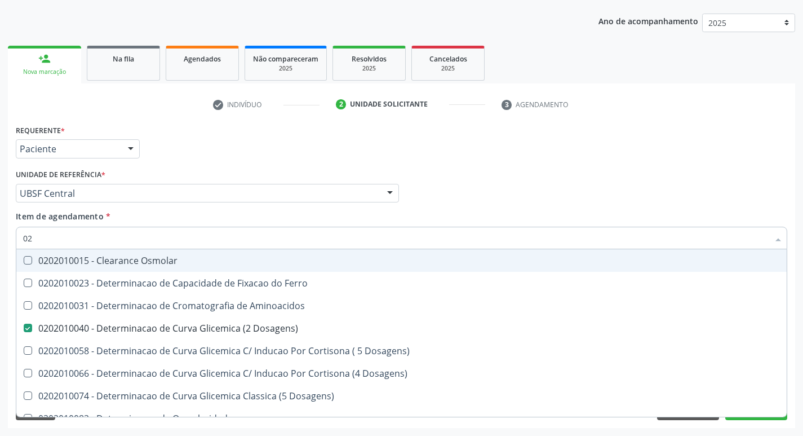
type input "0"
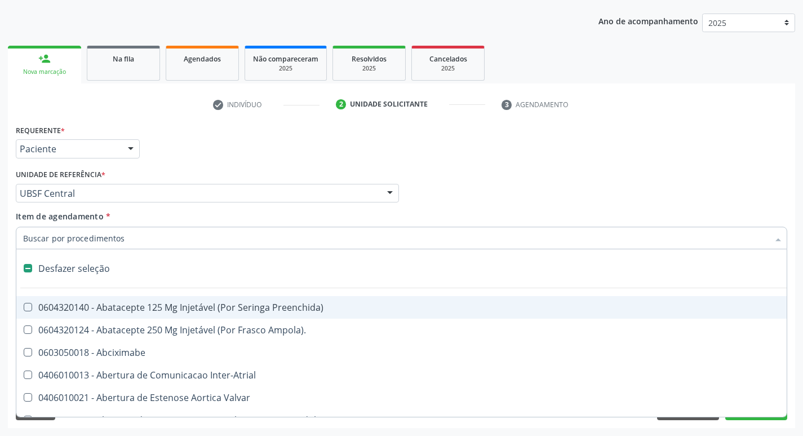
checkbox Inter-Atrial "false"
checkbox Valvar "false"
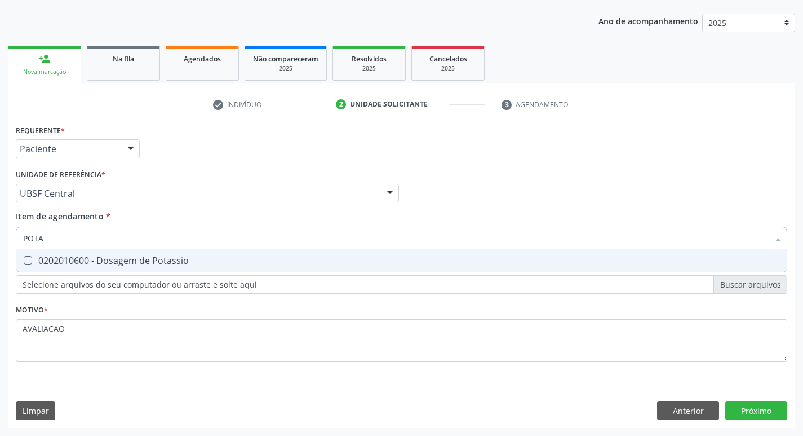
type input "POTAS"
click at [86, 265] on div "0202010600 - Dosagem de Potassio" at bounding box center [401, 260] width 757 height 9
checkbox Potassio "true"
type input "POT"
checkbox Potassio "false"
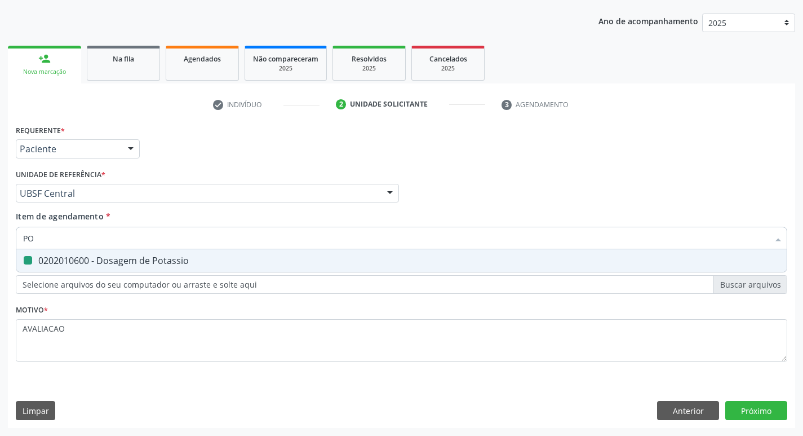
type input "P"
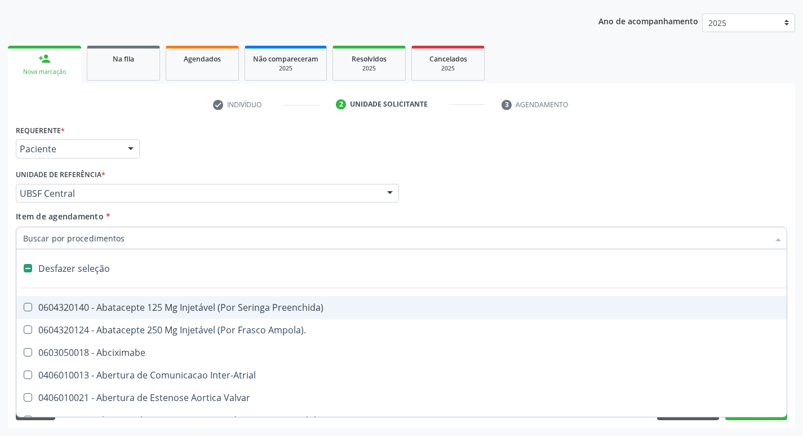
type input "P"
checkbox Supra-Aortica "true"
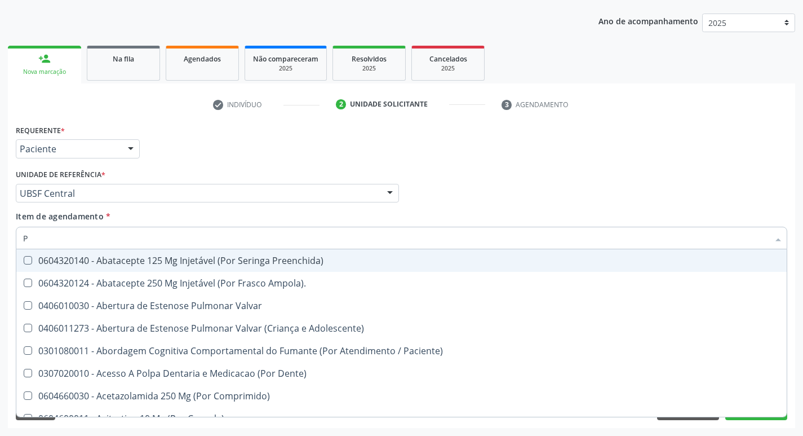
type input "PO"
checkbox Preenchida\) "true"
checkbox Potassio "false"
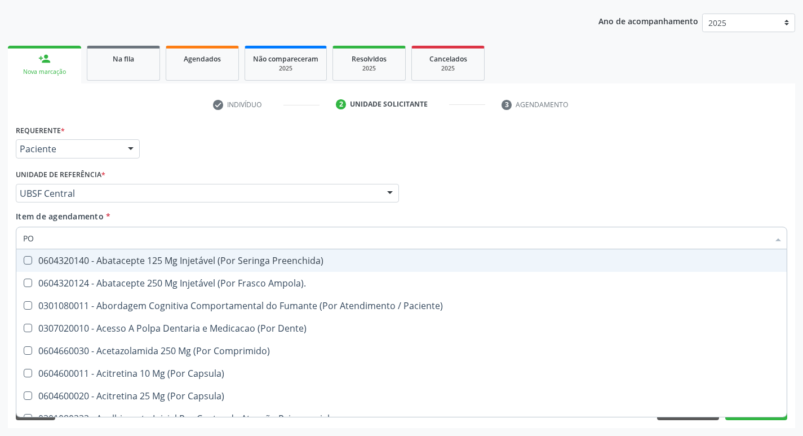
type input "POT"
checkbox Dente\) "true"
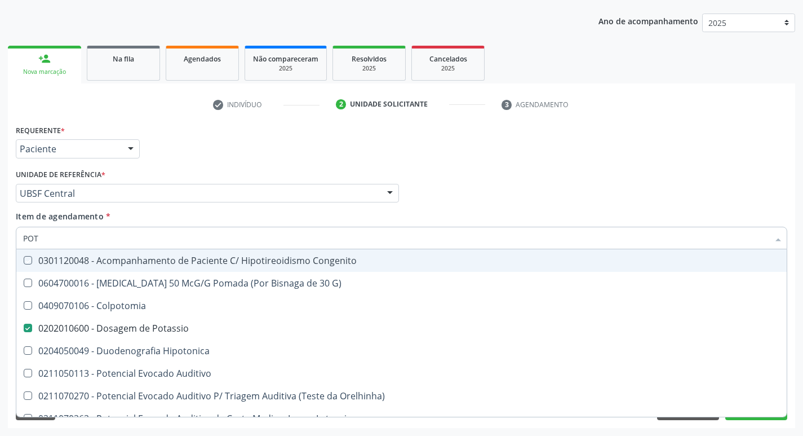
type input "POTA"
checkbox Congenito "true"
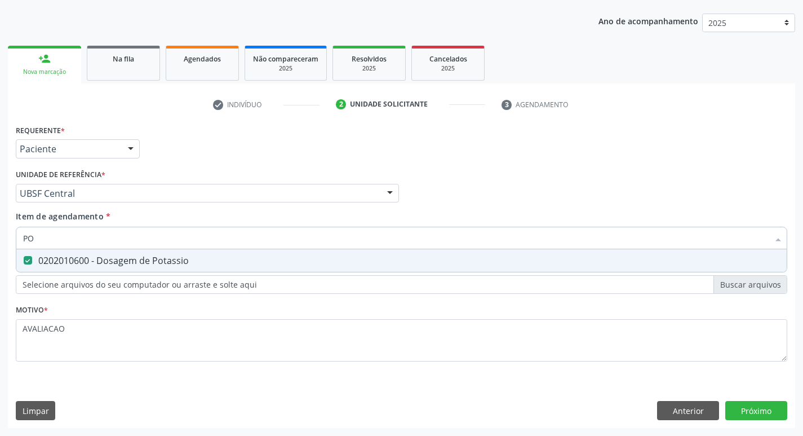
type input "P"
checkbox Potassio "false"
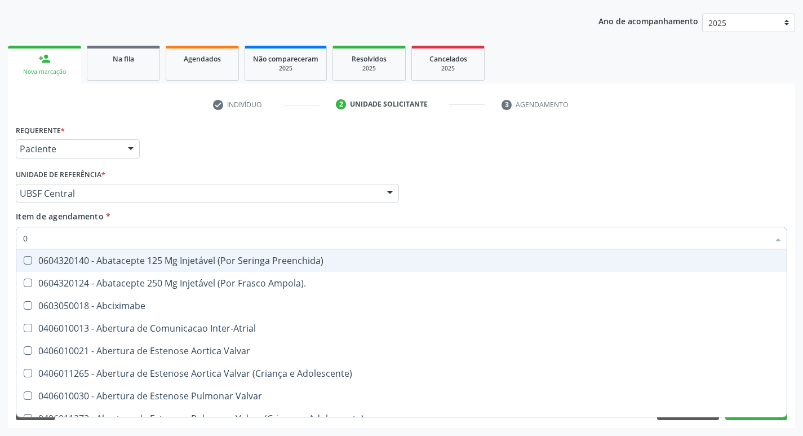
type input "02"
checkbox Alimentação "true"
checkbox Pancreas "true"
checkbox Paratireoides "true"
checkbox 67 "true"
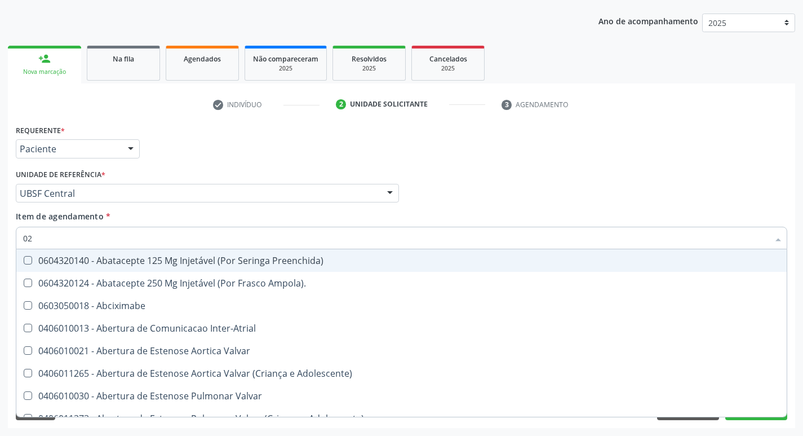
checkbox Redome\) "true"
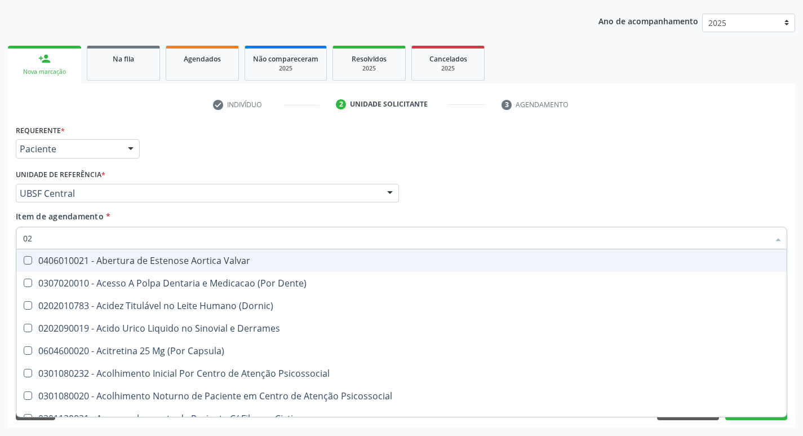
type input "020"
checkbox Tirofibana "true"
checkbox \(Pos-Pasteurização\) "true"
checkbox Debridamento "true"
checkbox Dacriocistografia "true"
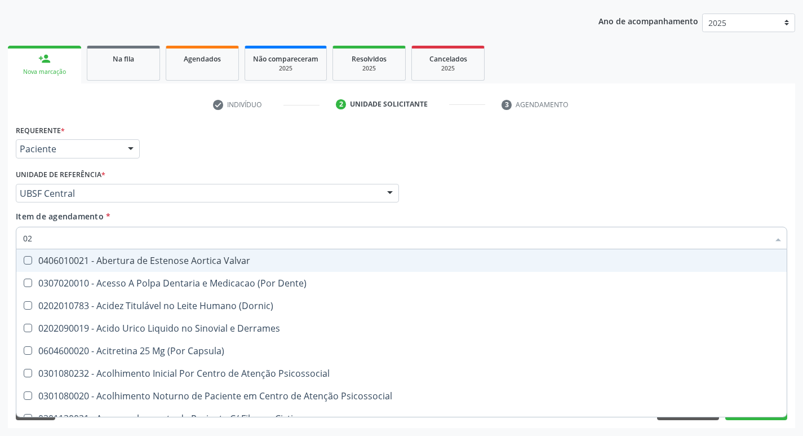
checkbox Dosagens\) "false"
checkbox Bloqueio "true"
checkbox Hdl "false"
checkbox Ldl "false"
checkbox Creatinina "false"
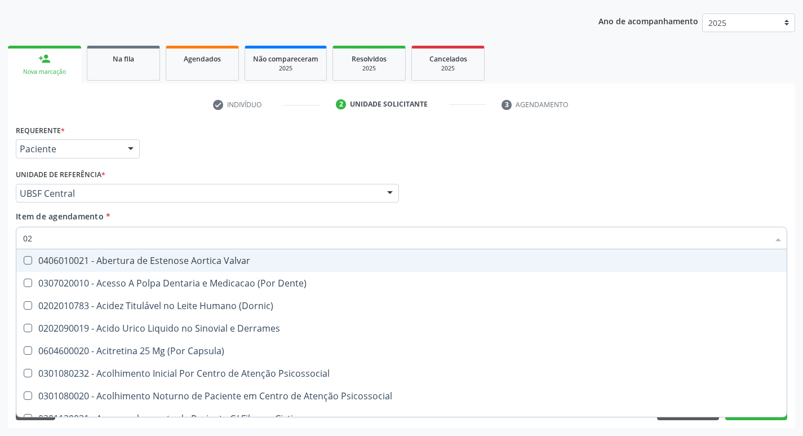
checkbox Potassio "false"
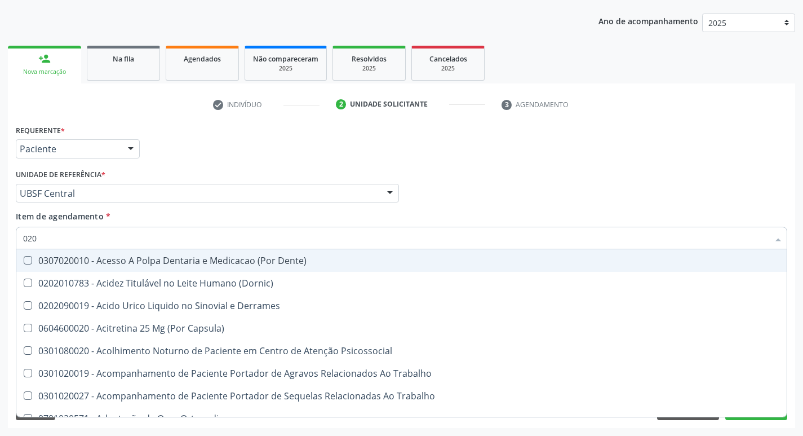
type input "0202"
checkbox Coluna "true"
checkbox Ocular "true"
checkbox Aberto\) "true"
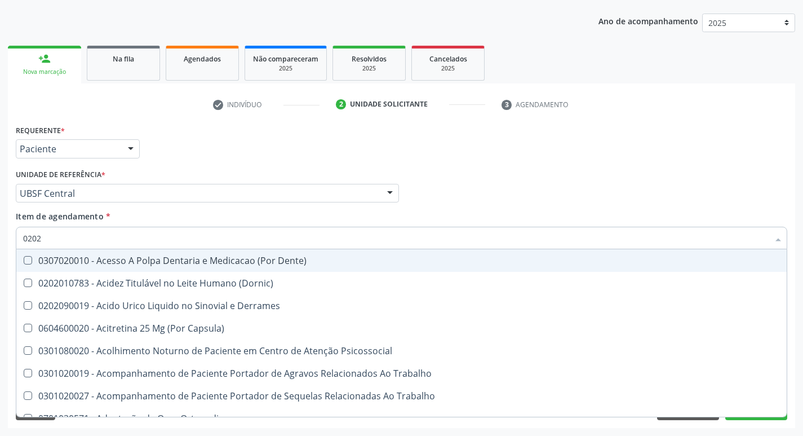
checkbox Gastro-Esofagico "true"
checkbox Dosagens\) "false"
checkbox Hdl "false"
checkbox Ldl "false"
checkbox Creatinina "false"
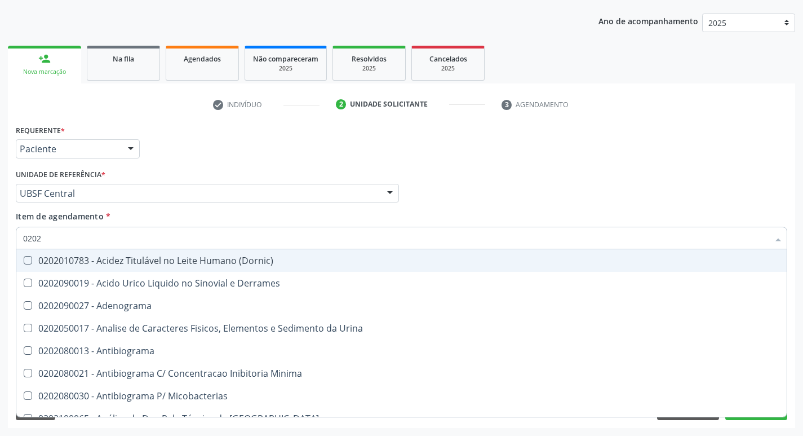
type input "02020"
checkbox Congênita "true"
checkbox Dosagens\) "false"
checkbox Barbituratos "true"
checkbox Benzodiazepinicos "true"
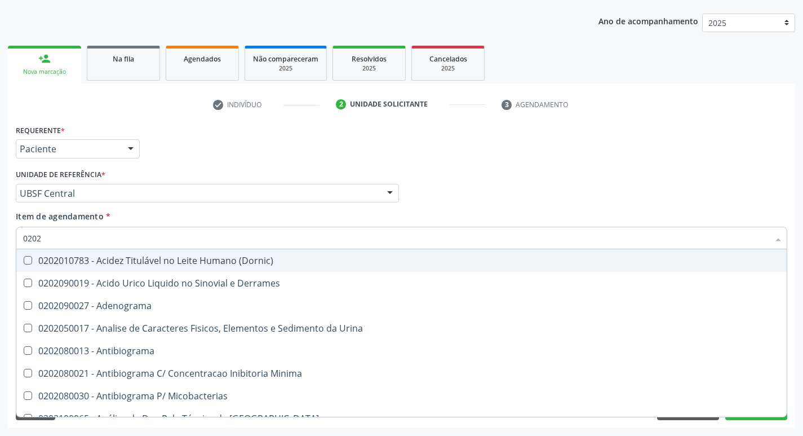
checkbox Calcitonina "true"
checkbox Hdl "false"
checkbox Ldl "false"
checkbox Creatinina "false"
checkbox \(Igm\) "true"
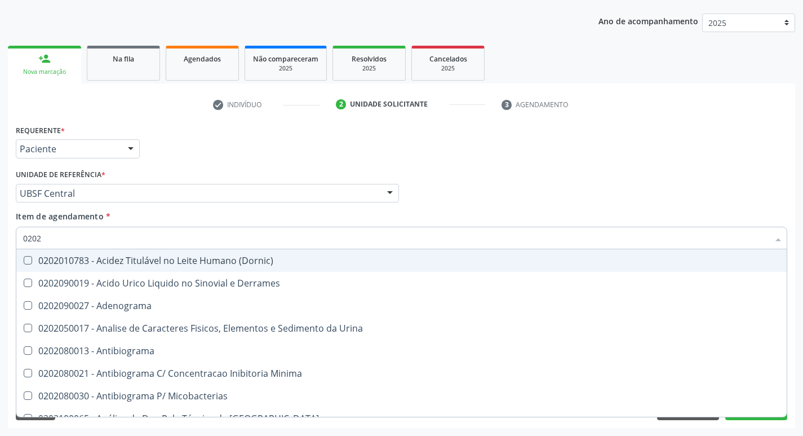
checkbox Potassio "false"
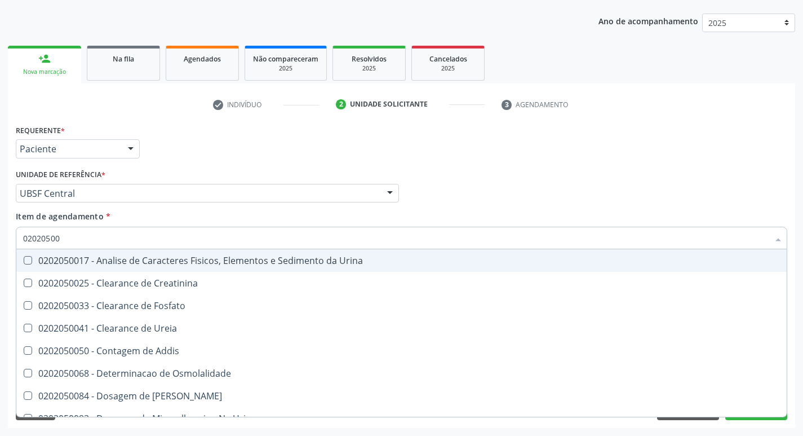
type input "020205001"
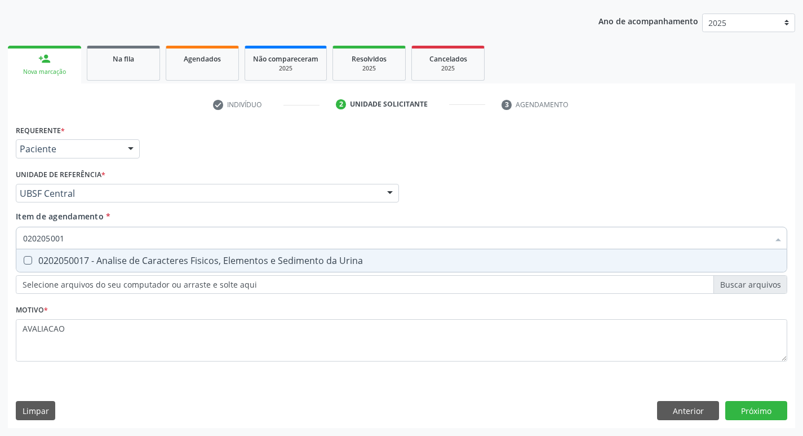
click at [86, 265] on div "0202050017 - Analise de Caracteres Fisicos, Elementos e Sedimento da Urina" at bounding box center [401, 260] width 757 height 9
checkbox Urina "true"
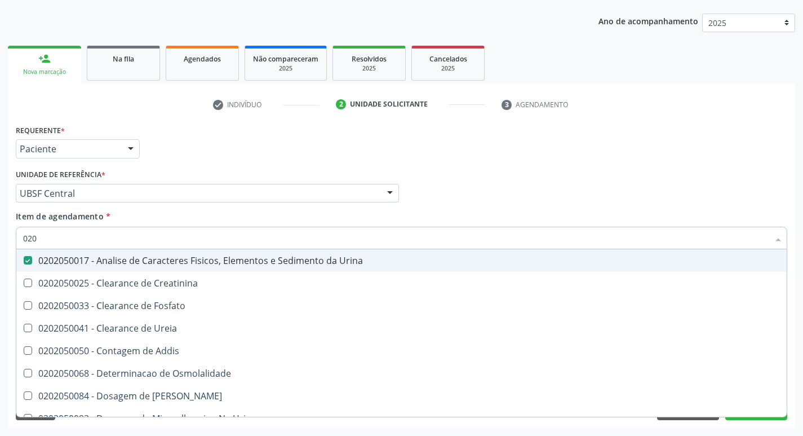
type input "02"
checkbox Urina "false"
checkbox Ureia "false"
type input "0"
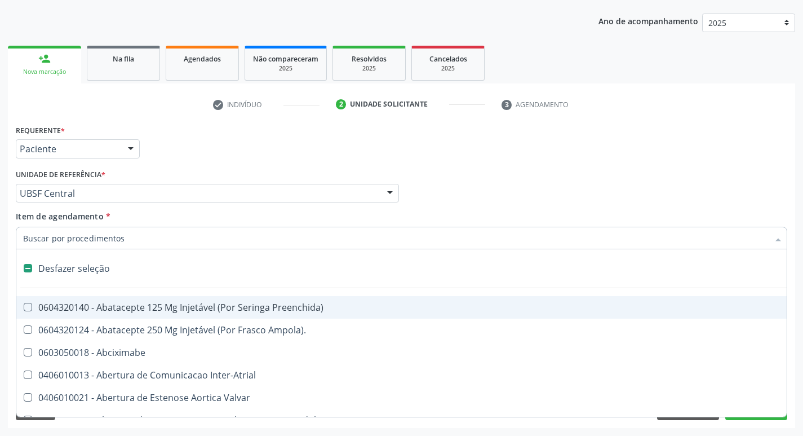
type input "H"
checkbox Urina "false"
checkbox Lactente\) "true"
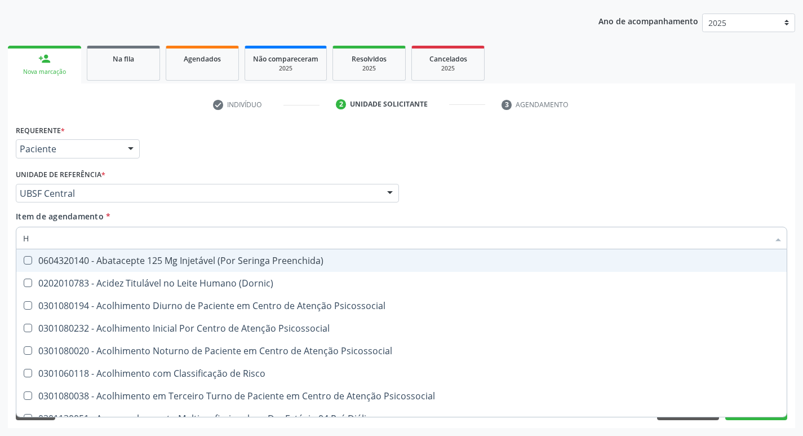
type input "HEMOGLOBINA G"
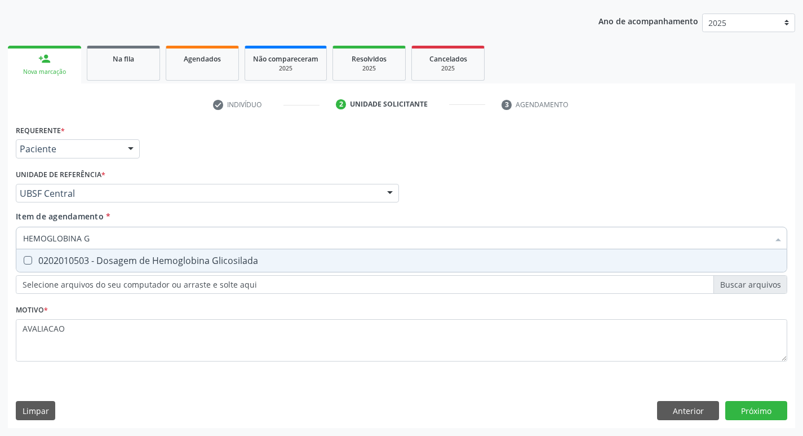
click at [157, 263] on div "0202010503 - Dosagem de Hemoglobina Glicosilada" at bounding box center [401, 260] width 757 height 9
checkbox Glicosilada "true"
type input "HEMOGLOBINA"
checkbox Glicosilada "false"
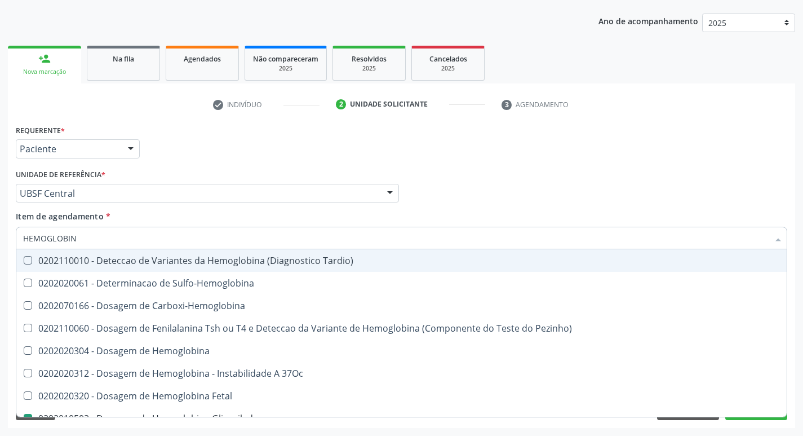
type input "HEMOGLOBI"
checkbox Glicosilada "false"
checkbox Hemoglobina "true"
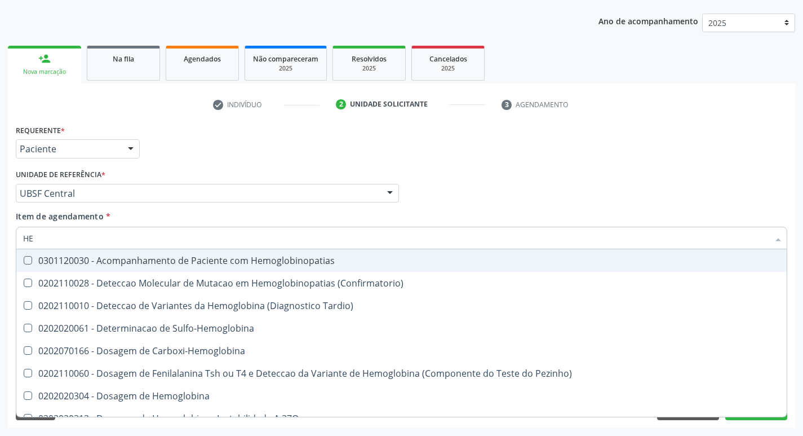
type input "H"
checkbox Glicosilada "false"
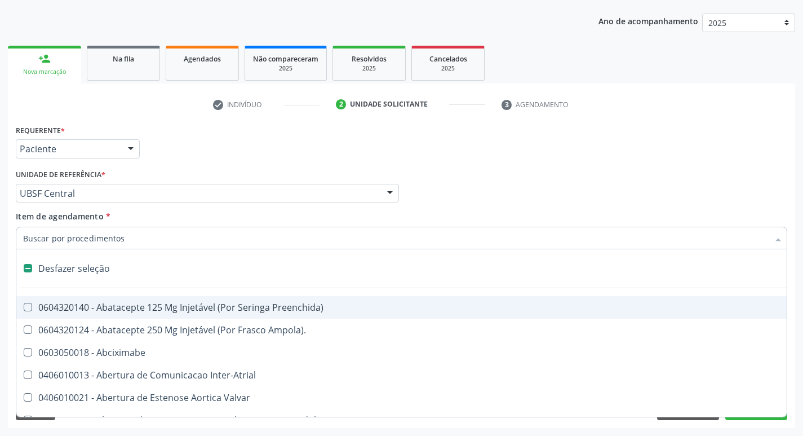
type input "H"
checkbox Urina "false"
checkbox Lactente\) "true"
checkbox A "true"
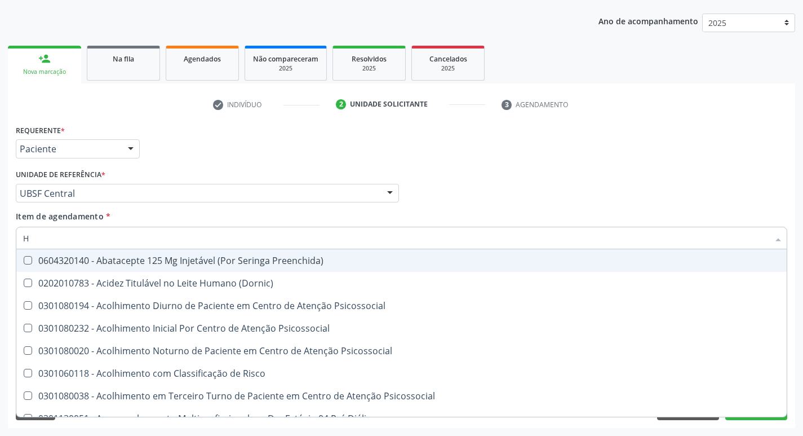
type input "HEMOGR"
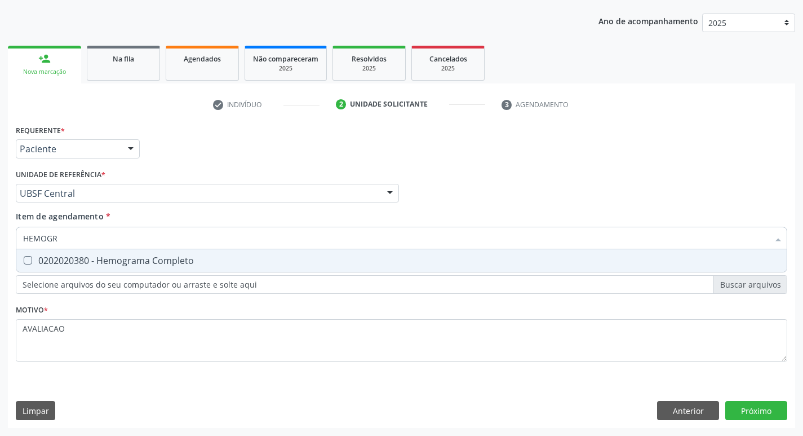
click at [139, 261] on div "0202020380 - Hemograma Completo" at bounding box center [401, 260] width 757 height 9
checkbox Completo "true"
type input "HEMOG"
checkbox Completo "false"
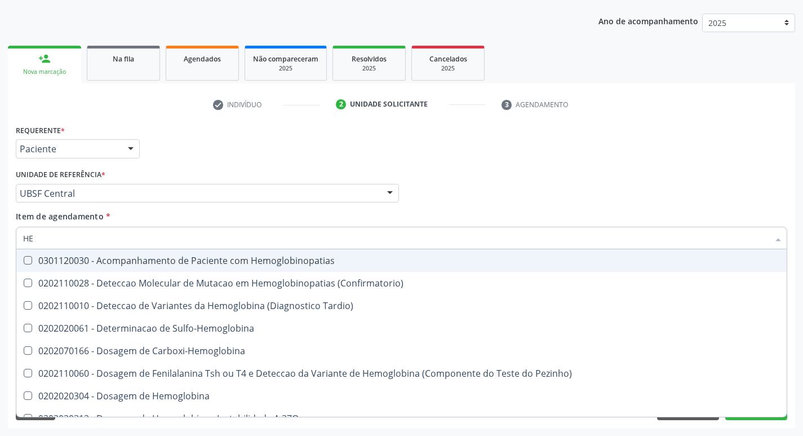
type input "H"
checkbox Glicosilada "false"
checkbox Completo "false"
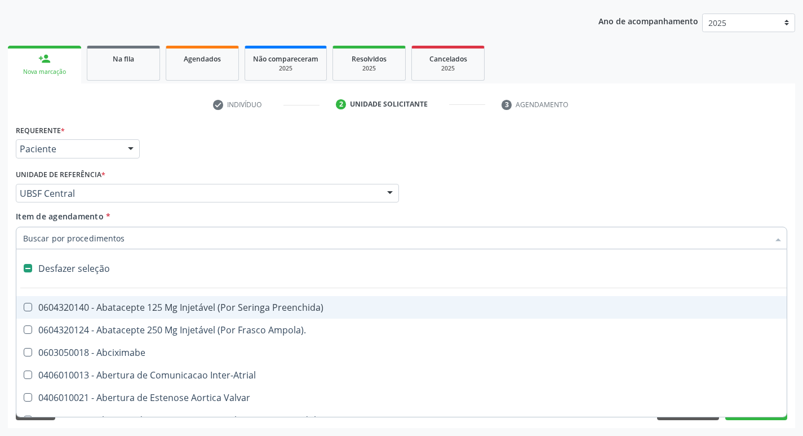
type input "T"
checkbox Dedo "true"
checkbox Urina "false"
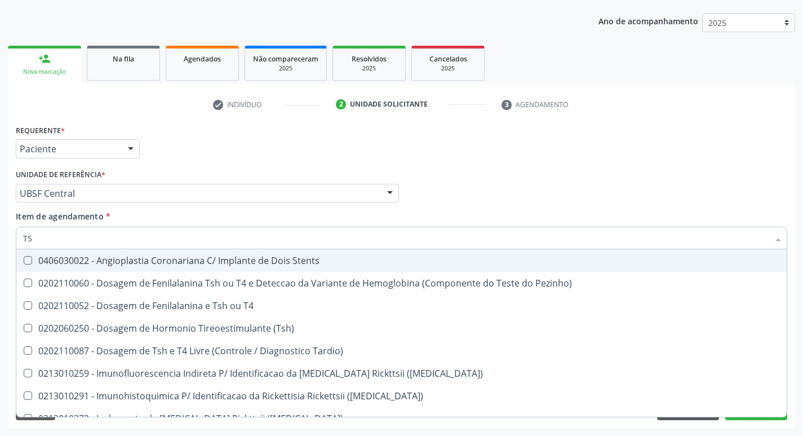
type input "TSH"
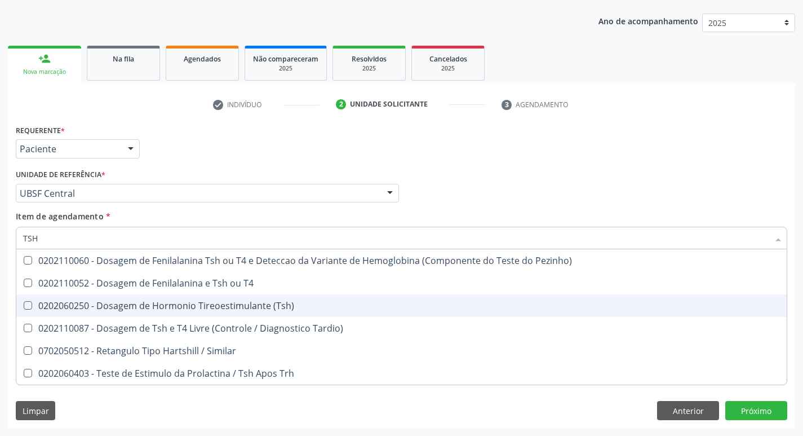
click at [181, 316] on span "0202060250 - Dosagem de Hormonio Tireoestimulante (Tsh)" at bounding box center [401, 305] width 770 height 23
checkbox \(Tsh\) "true"
type input "TS"
checkbox \(Tsh\) "false"
checkbox Tardio\) "true"
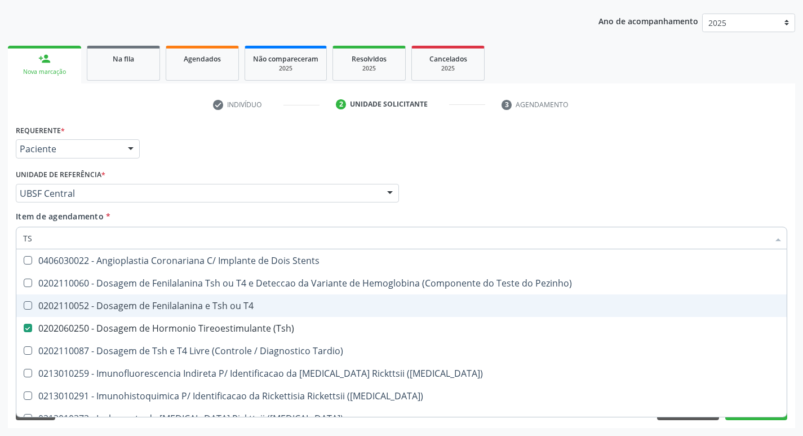
type input "T"
checkbox \(Tsh\) "false"
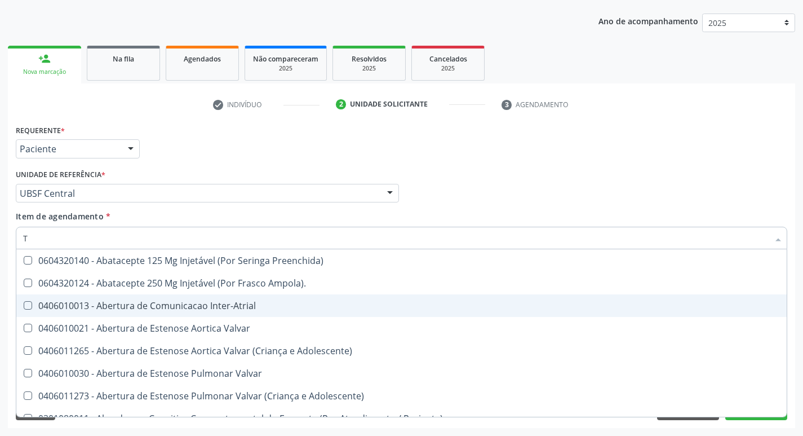
type input "T4"
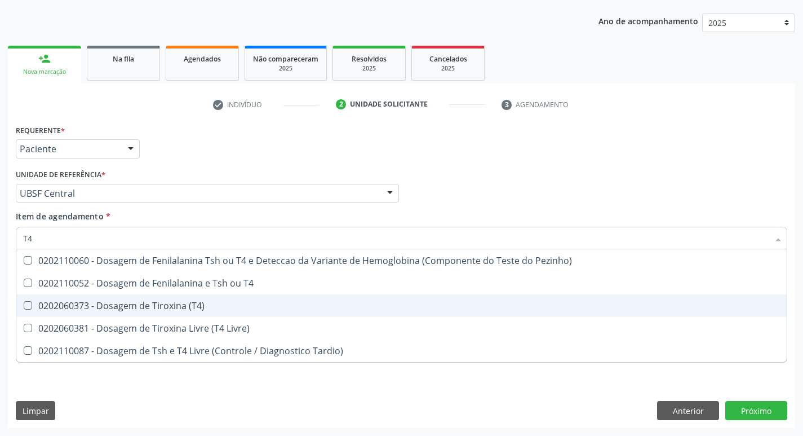
click at [181, 316] on span "0202060373 - Dosagem de Tiroxina (T4)" at bounding box center [401, 305] width 770 height 23
checkbox \(T4\) "true"
type input "T"
checkbox \(T4\) "false"
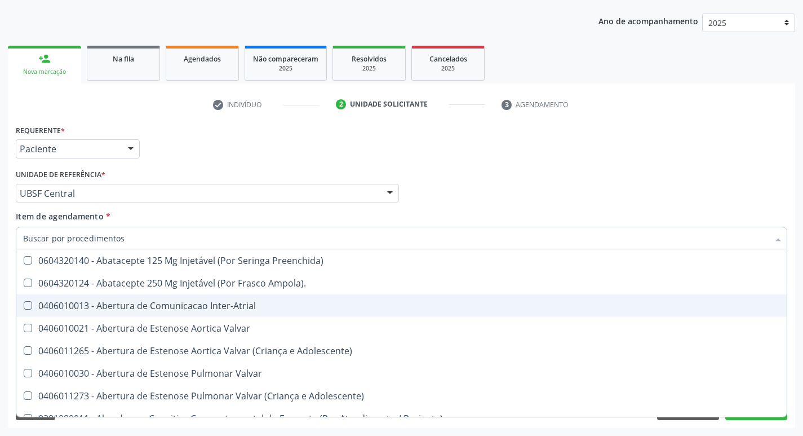
checkbox Urina "false"
checkbox Central "true"
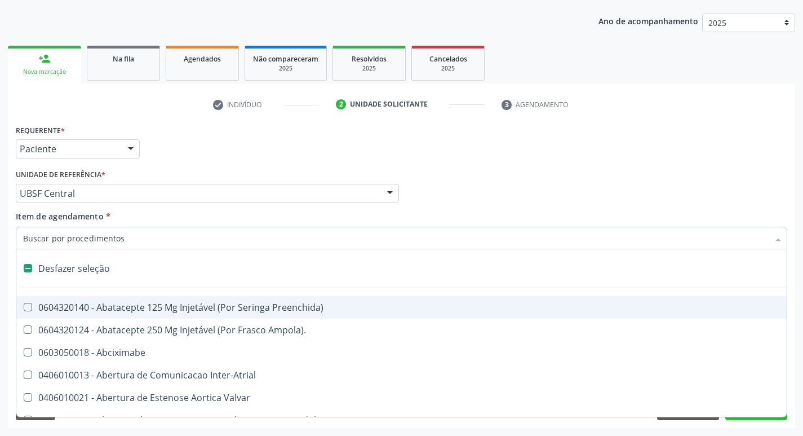
type input "V"
checkbox Urina "false"
checkbox Completa "true"
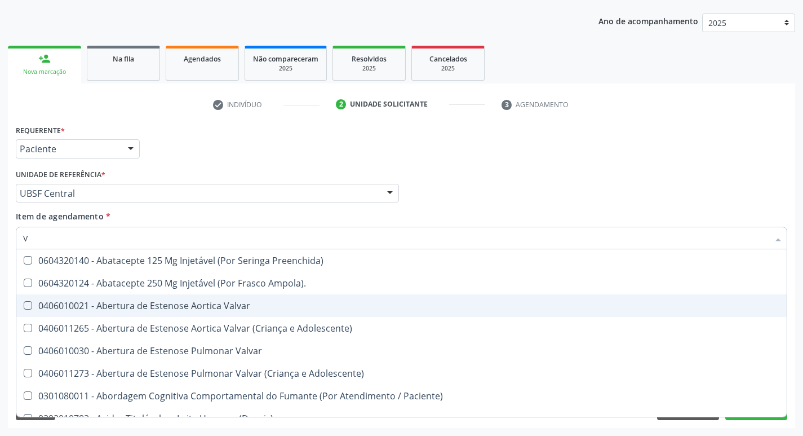
type input "VI"
checkbox Dosagens\) "false"
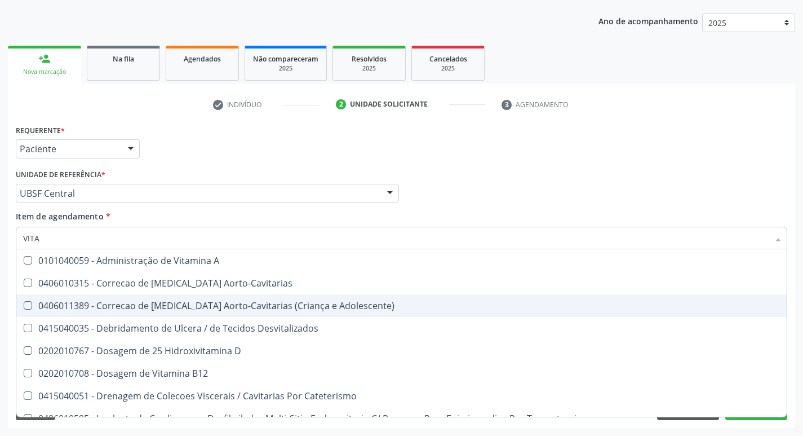
type input "VITAM"
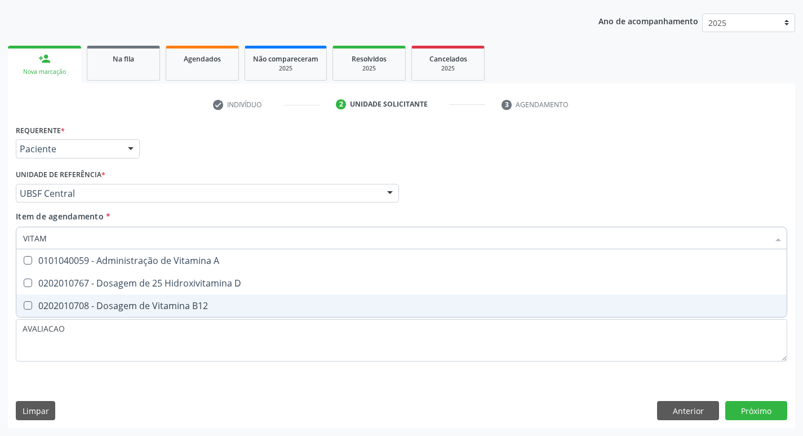
click at [153, 301] on div "0202010708 - Dosagem de Vitamina B12" at bounding box center [401, 305] width 757 height 9
checkbox B12 "true"
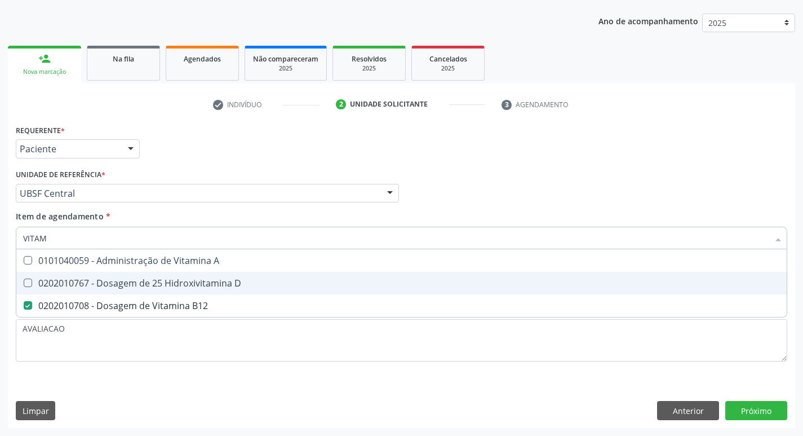
click at [153, 287] on div "0202010767 - Dosagem de 25 Hidroxivitamina D" at bounding box center [401, 282] width 757 height 9
checkbox D "true"
type input "VITA"
checkbox D "false"
checkbox B12 "false"
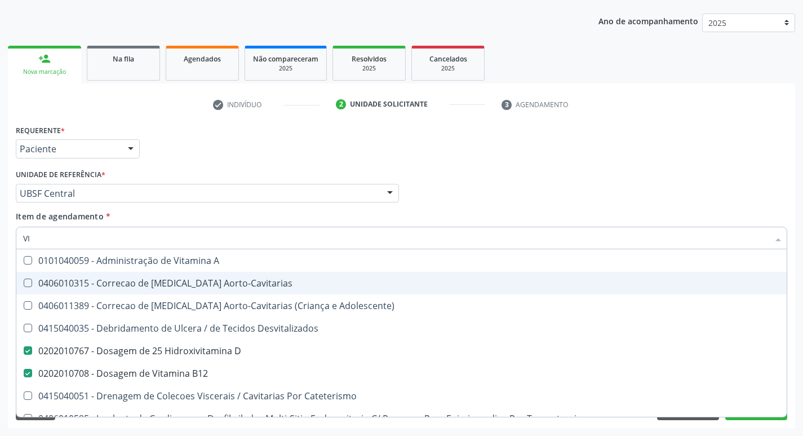
type input "V"
checkbox D "false"
checkbox B12 "false"
checkbox Cateterismo "false"
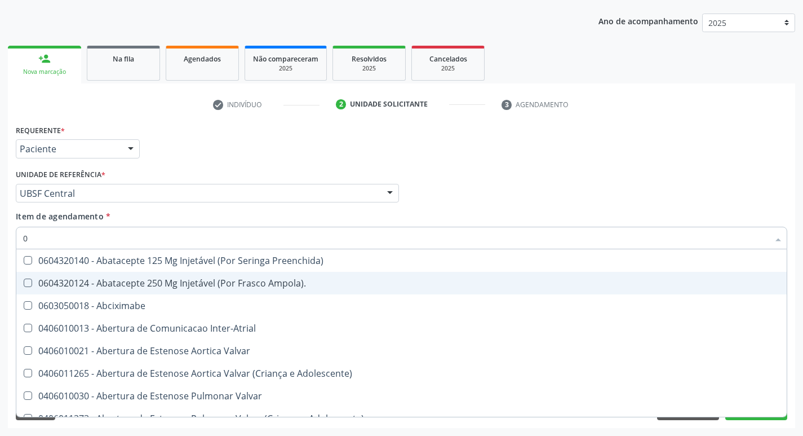
type input "02"
checkbox Psicossocial "true"
checkbox Urina "false"
checkbox Alimentação "true"
checkbox \(Frasco\) "true"
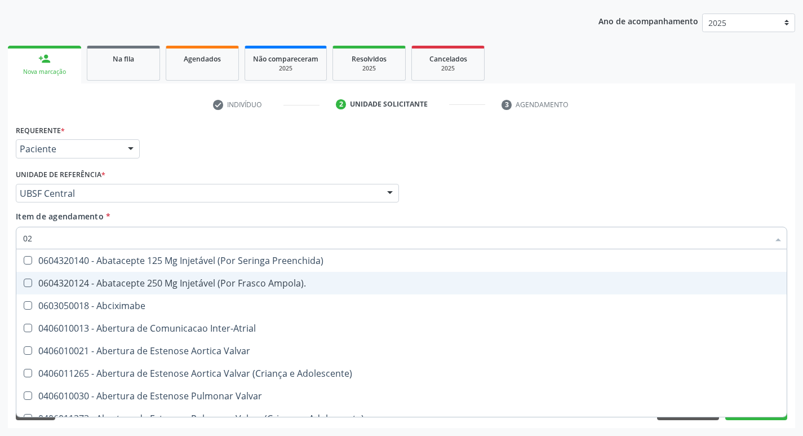
checkbox Pancreas "true"
checkbox Paratireoides "true"
checkbox 67 "true"
checkbox Ml\) "true"
checkbox Per-Operatoria "true"
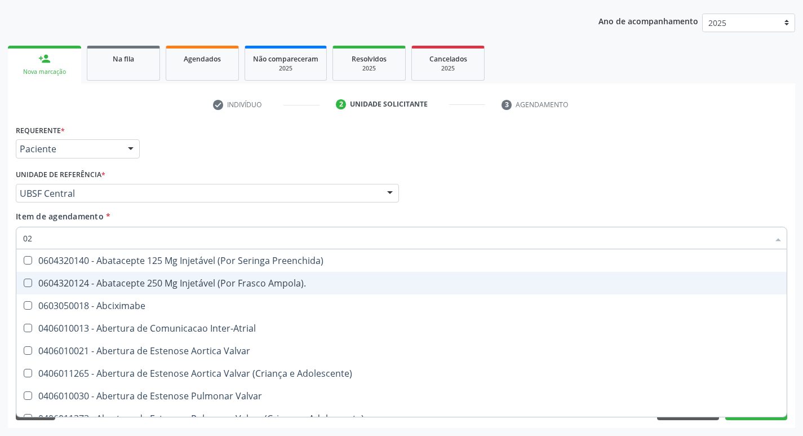
checkbox Redome\) "true"
checkbox Colpoperineocleise "true"
checkbox Revisao "true"
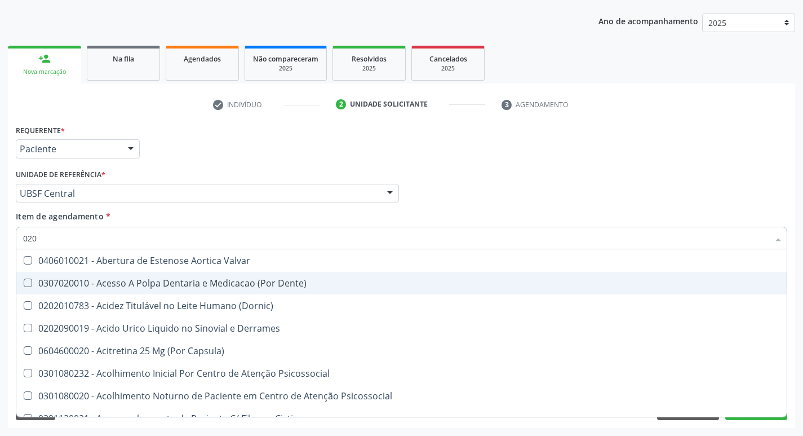
type input "0202"
checkbox Derrames "true"
checkbox Frasco-Ampola\) "false"
checkbox Urina "false"
checkbox Valvular "true"
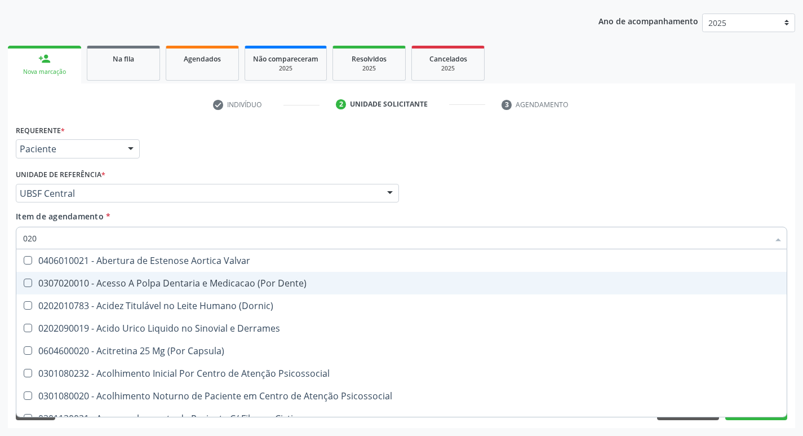
checkbox Cervico-Toracica "true"
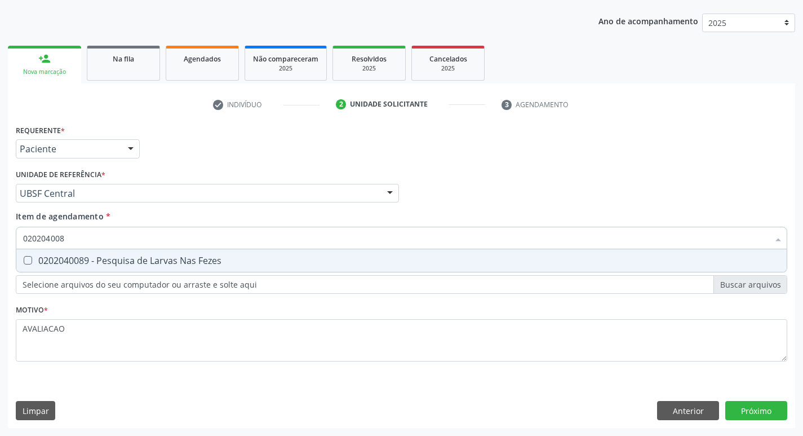
click at [155, 264] on div "0202040089 - Pesquisa de Larvas Nas Fezes" at bounding box center [401, 260] width 757 height 9
click at [155, 264] on div "0202080080 - Cultura de Bacterias P/ Identificacao" at bounding box center [401, 260] width 757 height 9
click at [767, 418] on button "Próximo" at bounding box center [756, 410] width 62 height 19
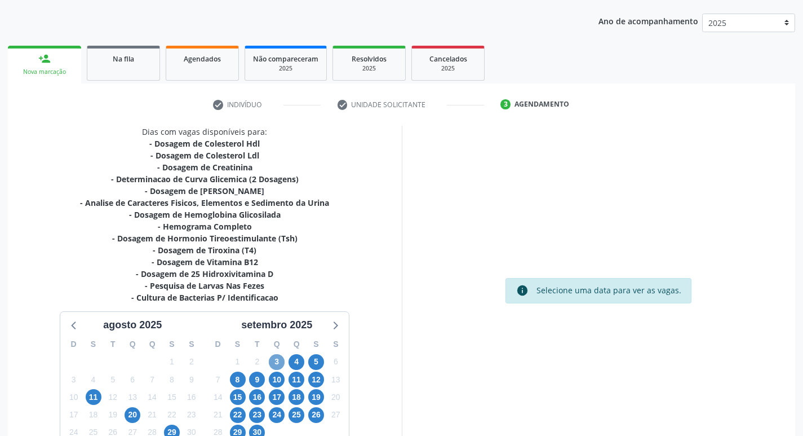
click at [278, 367] on span "3" at bounding box center [277, 362] width 16 height 16
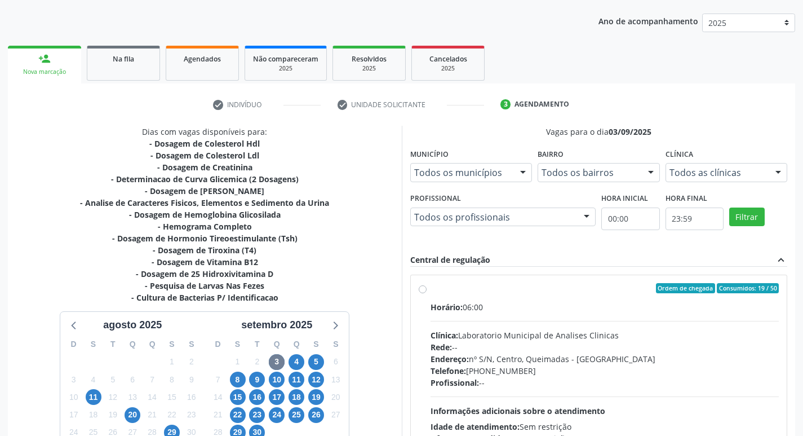
click at [490, 336] on div "Clínica: Laboratorio Municipal de Analises Clinicas" at bounding box center [605, 335] width 349 height 12
click at [427, 293] on input "Ordem de chegada Consumidos: 19 / 50 Horário: 06:00 Clínica: Laboratorio Munici…" at bounding box center [423, 288] width 8 height 10
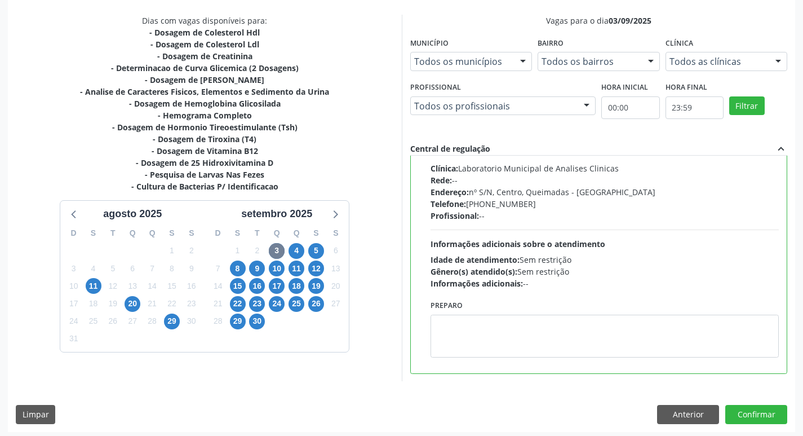
scroll to position [238, 0]
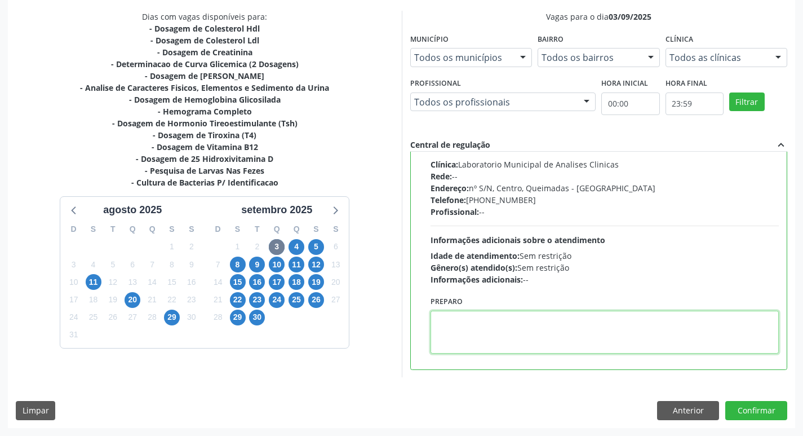
click at [526, 334] on textarea at bounding box center [605, 331] width 349 height 43
paste textarea "IR EM [GEOGRAPHIC_DATA]"
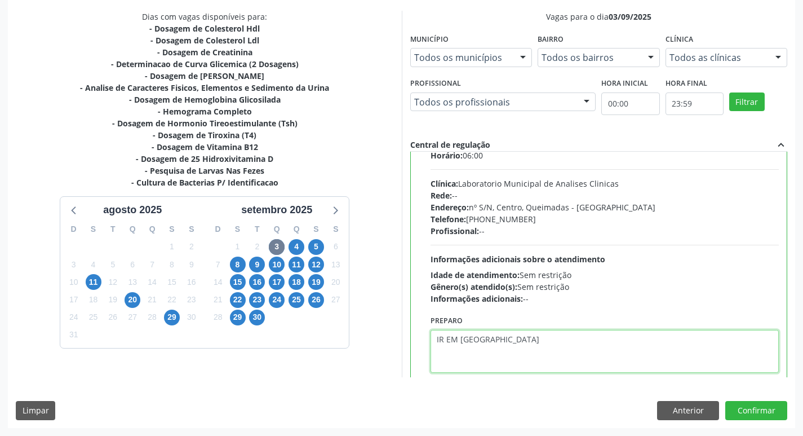
scroll to position [56, 0]
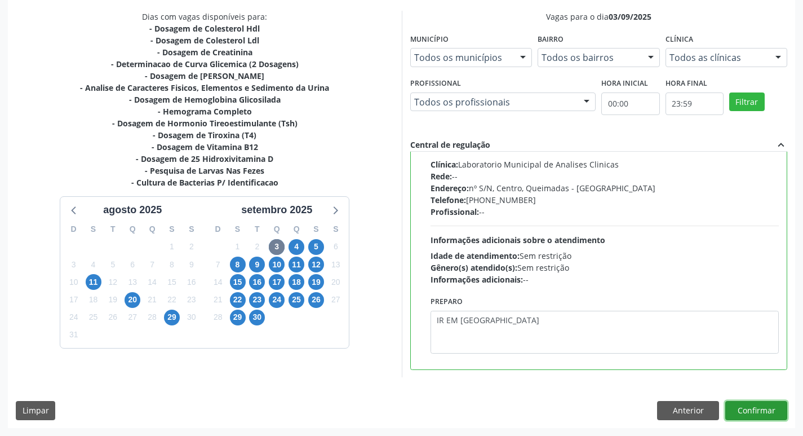
click at [749, 407] on button "Confirmar" at bounding box center [756, 410] width 62 height 19
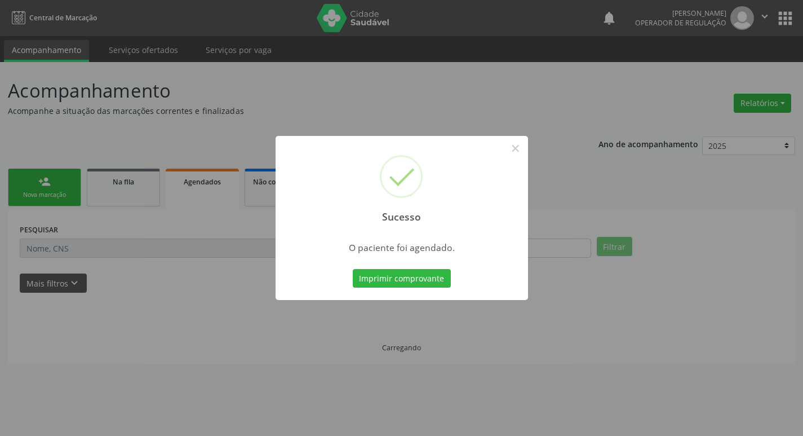
scroll to position [0, 0]
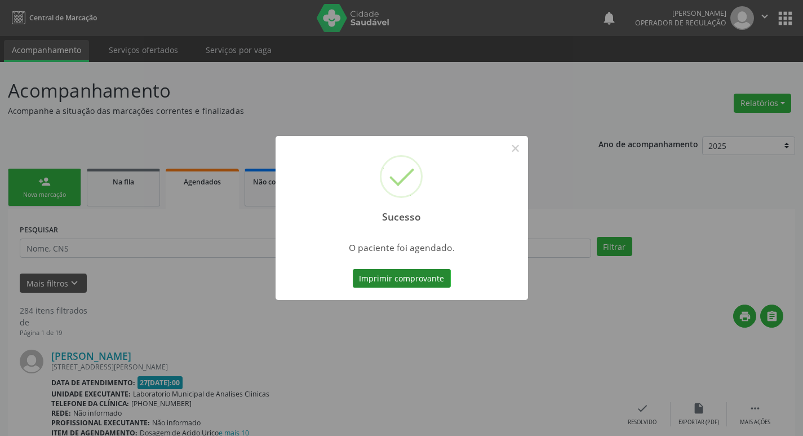
click at [377, 278] on button "Imprimir comprovante" at bounding box center [402, 278] width 98 height 19
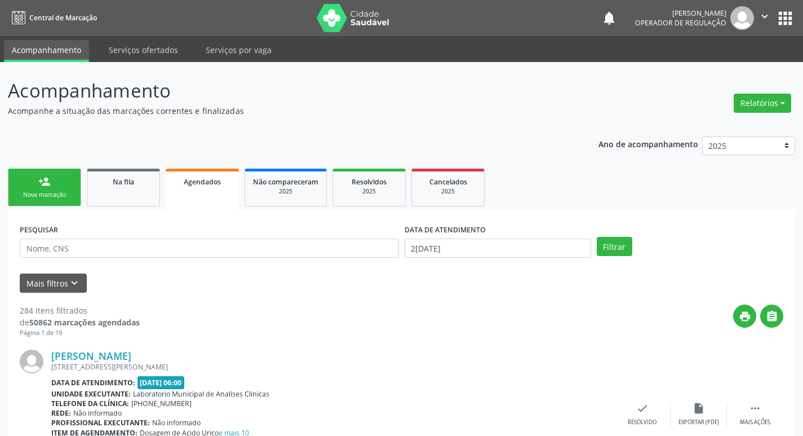
click at [53, 196] on div "Nova marcação" at bounding box center [44, 194] width 56 height 8
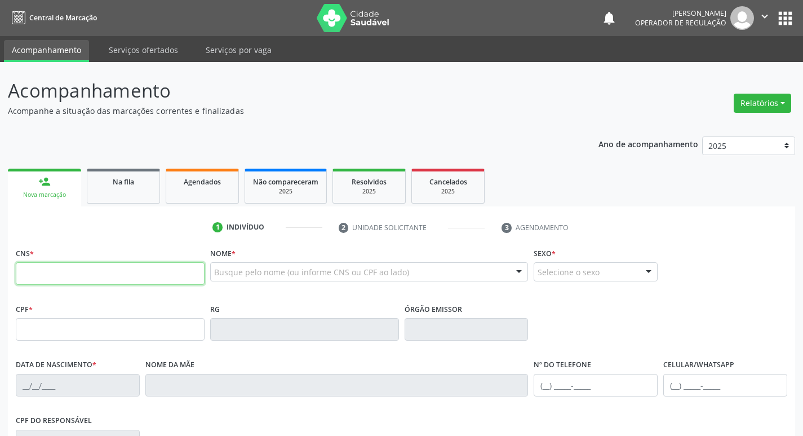
click at [93, 269] on input "text" at bounding box center [110, 273] width 189 height 23
click at [60, 281] on input "text" at bounding box center [110, 273] width 189 height 23
type input "700 5021 3893 6953"
type input "109.597.486-60"
type input "16/05/1990"
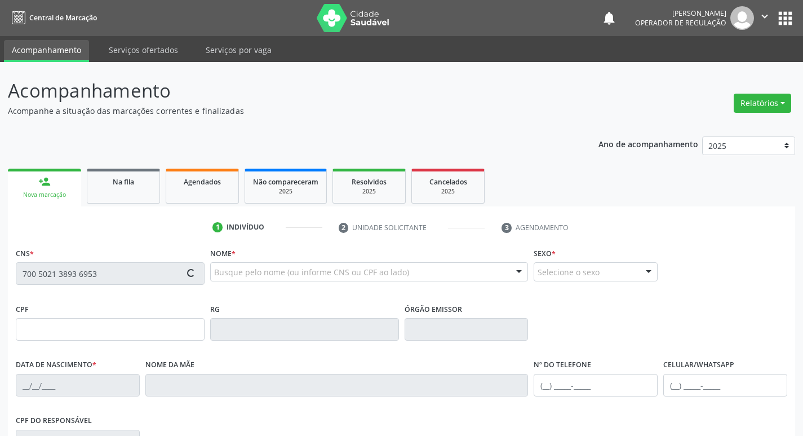
type input "Sônia Maria Pereira Aragão"
type input "(83) 99413-3484"
type input "1146"
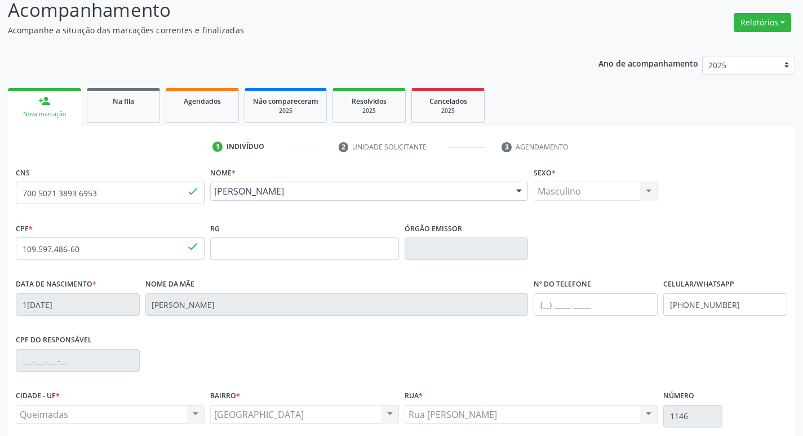
scroll to position [175, 0]
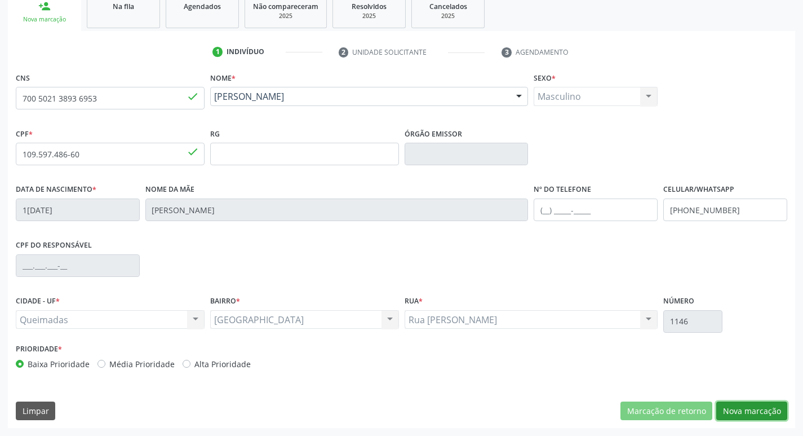
click at [761, 410] on button "Nova marcação" at bounding box center [751, 410] width 71 height 19
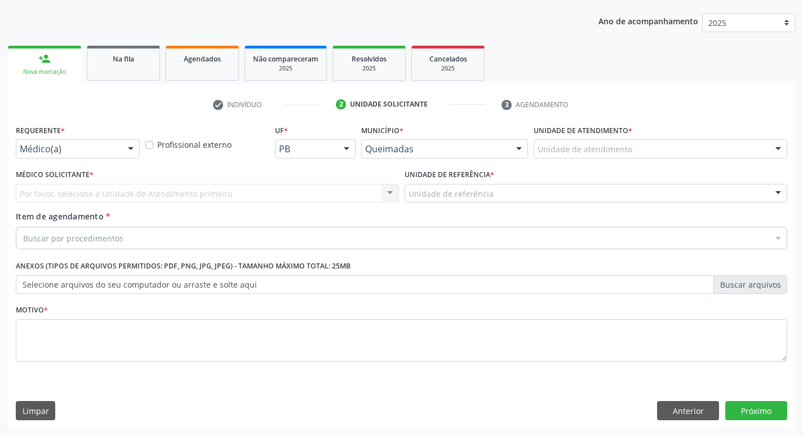
scroll to position [123, 0]
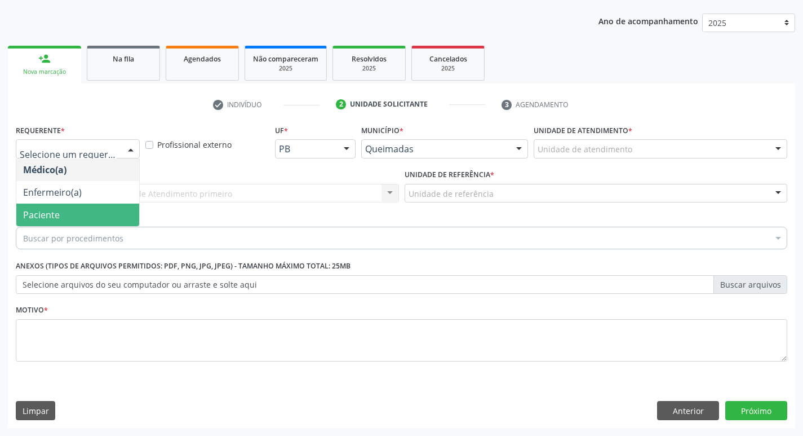
click at [87, 220] on span "Paciente" at bounding box center [77, 214] width 123 height 23
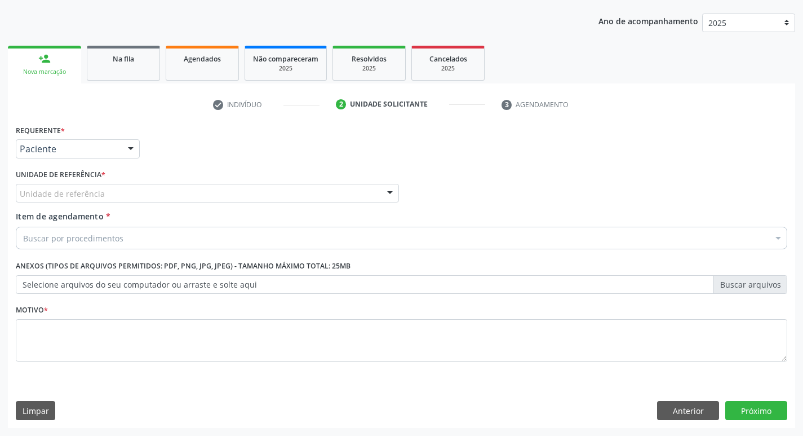
click at [118, 189] on div "Unidade de referência" at bounding box center [207, 193] width 383 height 19
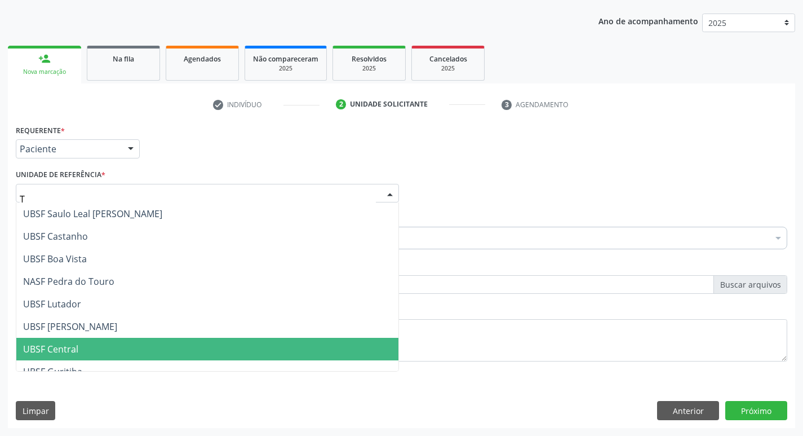
type input "TI"
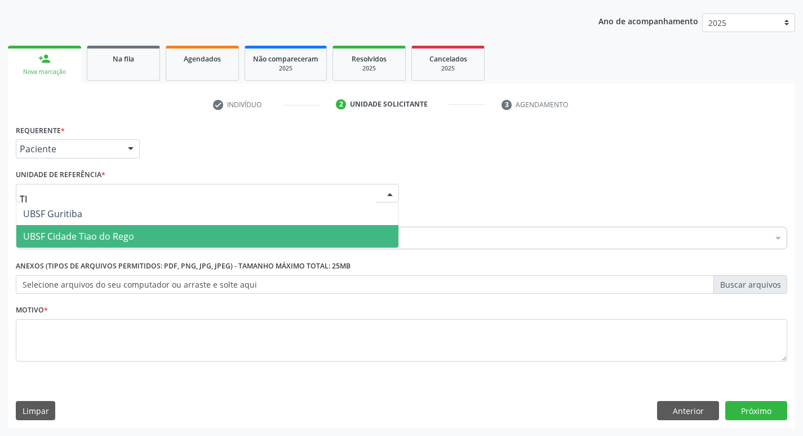
click at [97, 233] on span "UBSF Cidade Tiao do Rego" at bounding box center [78, 236] width 111 height 12
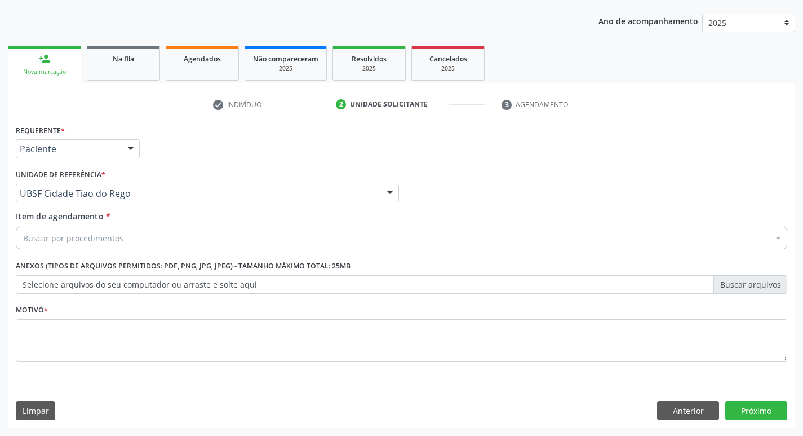
drag, startPoint x: 104, startPoint y: 314, endPoint x: 105, endPoint y: 332, distance: 18.1
click at [104, 315] on div "Motivo *" at bounding box center [401, 331] width 771 height 60
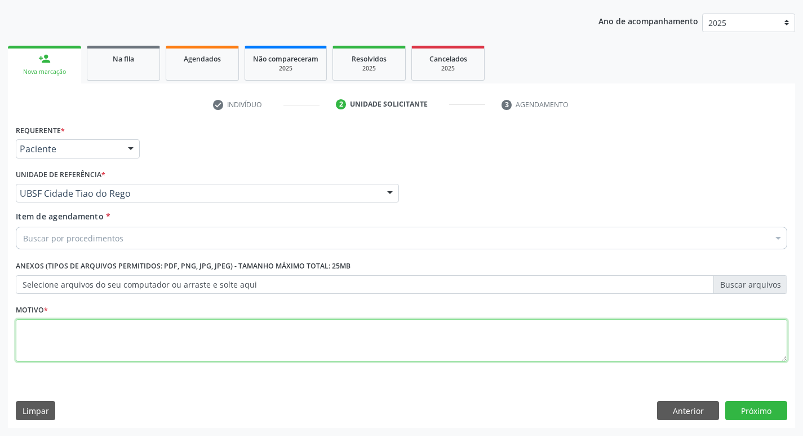
click at [100, 339] on textarea at bounding box center [401, 340] width 771 height 43
type textarea "AVALIACAO"
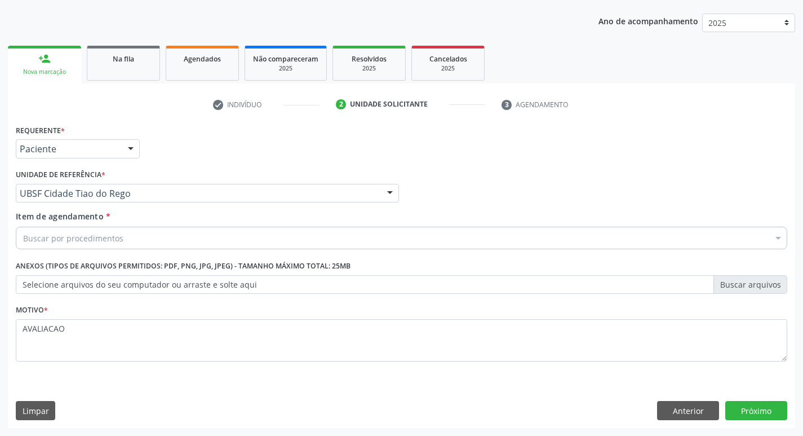
click at [124, 244] on div "Buscar por procedimentos" at bounding box center [401, 238] width 771 height 23
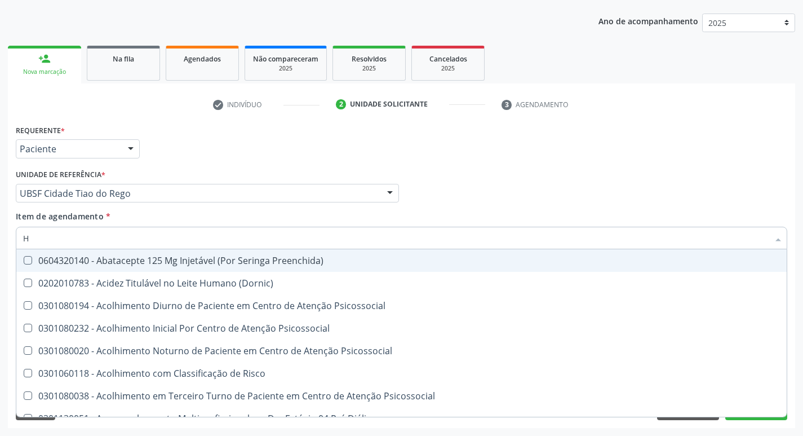
type input "HEMOGR"
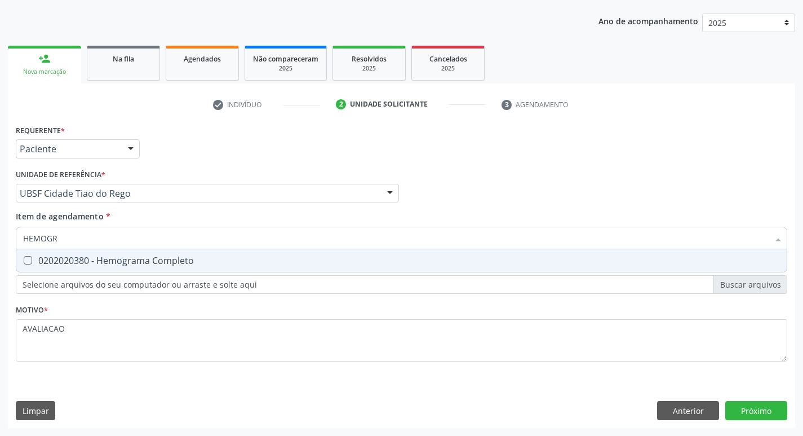
click at [143, 264] on div "0202020380 - Hemograma Completo" at bounding box center [401, 260] width 757 height 9
checkbox Completo "true"
type input "HEMOG"
checkbox Completo "false"
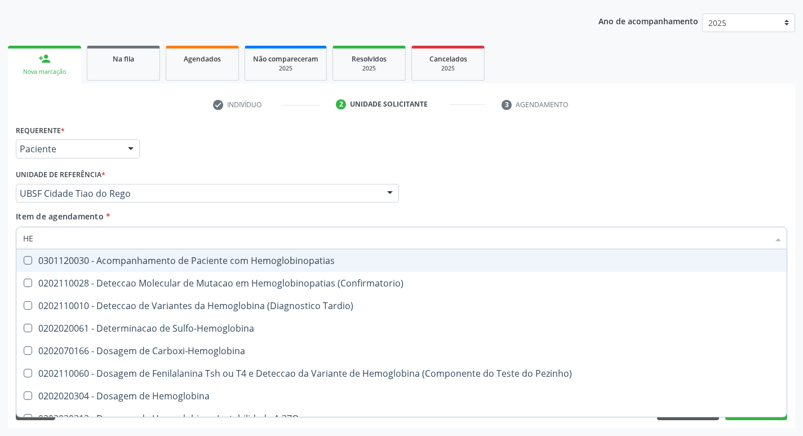
type input "H"
checkbox Completo "false"
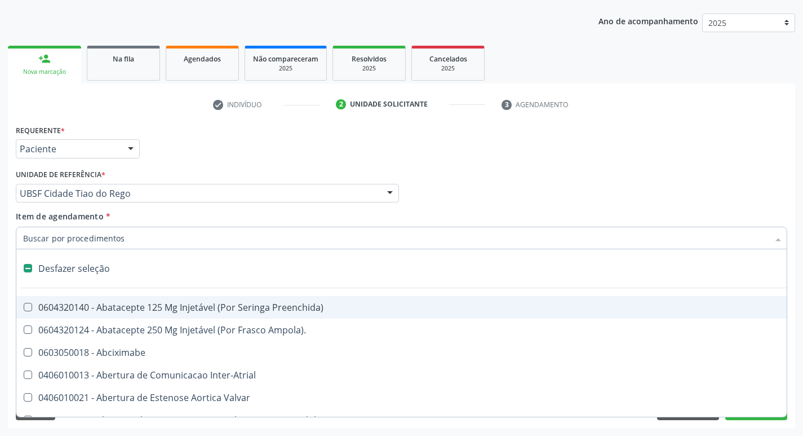
type input "G"
checkbox Persistente "true"
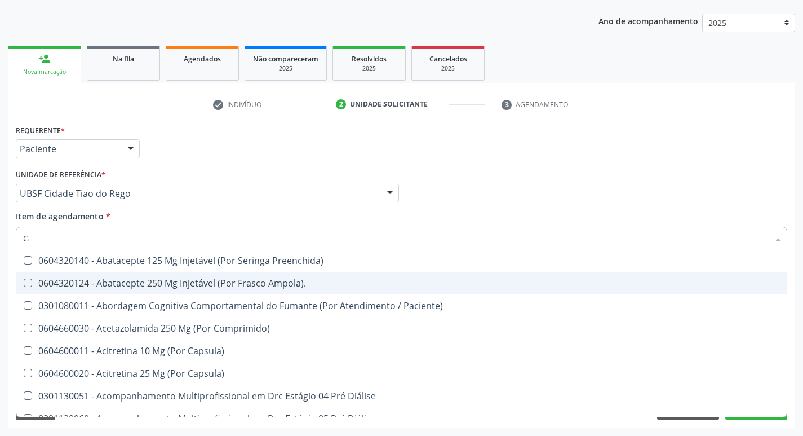
type input "GLICOSE"
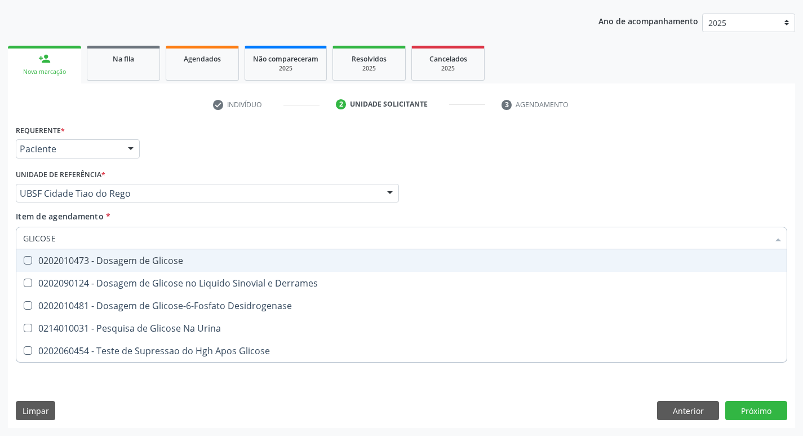
click at [120, 260] on div "0202010473 - Dosagem de Glicose" at bounding box center [401, 260] width 757 height 9
checkbox Glicose "true"
type input "GLICOS"
checkbox Glicose "false"
checkbox Derrames "true"
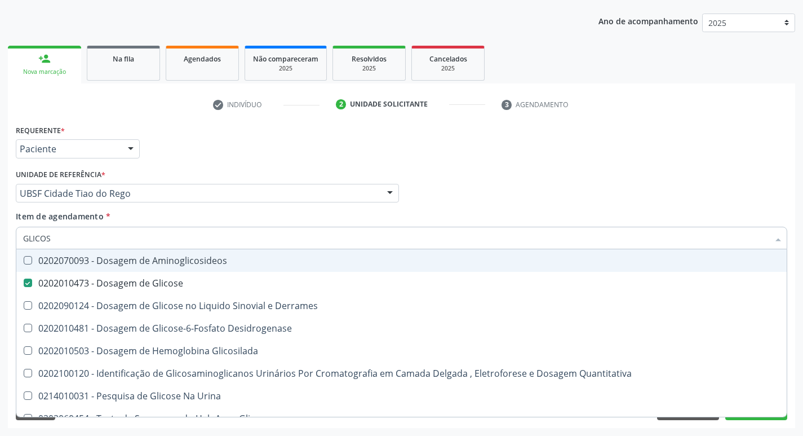
type input "GLICO"
checkbox Glicose "false"
checkbox Derrames "true"
type input "GLI"
checkbox Derrames "false"
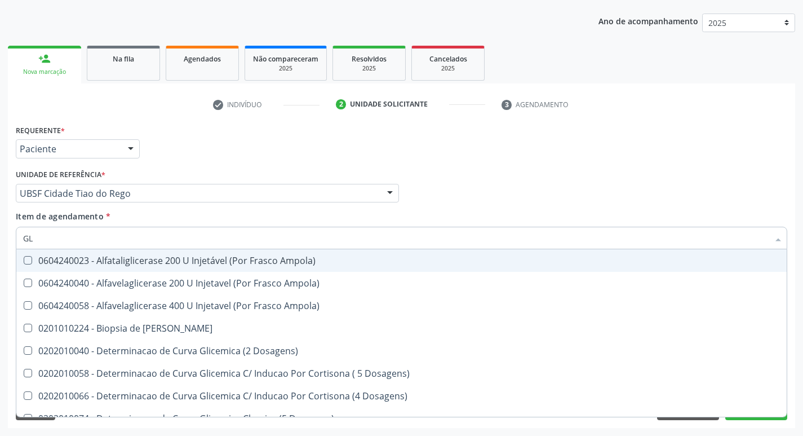
type input "G"
checkbox Glicose "false"
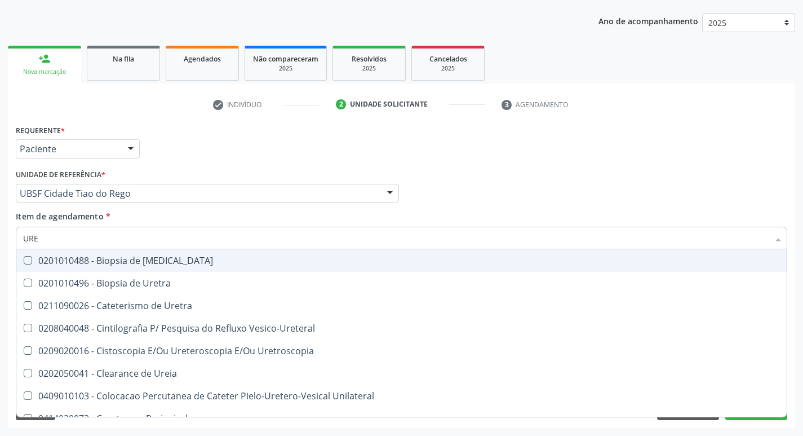
type input "UREI"
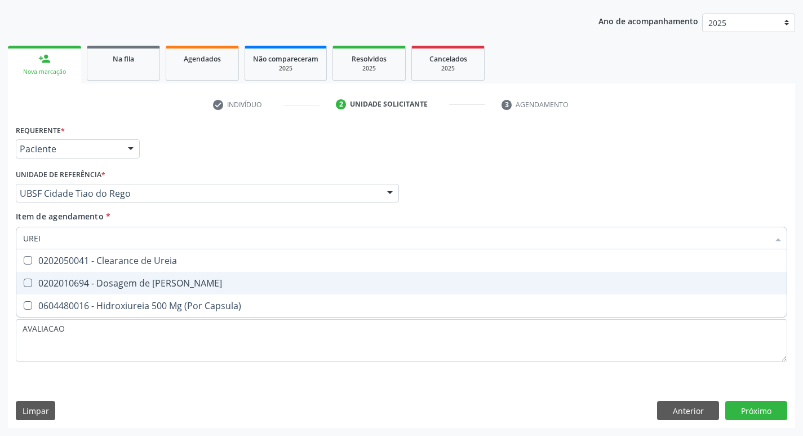
click at [123, 287] on div "0202010694 - Dosagem de [PERSON_NAME]" at bounding box center [401, 282] width 757 height 9
checkbox Ureia "true"
type input "URE"
checkbox Ureia "false"
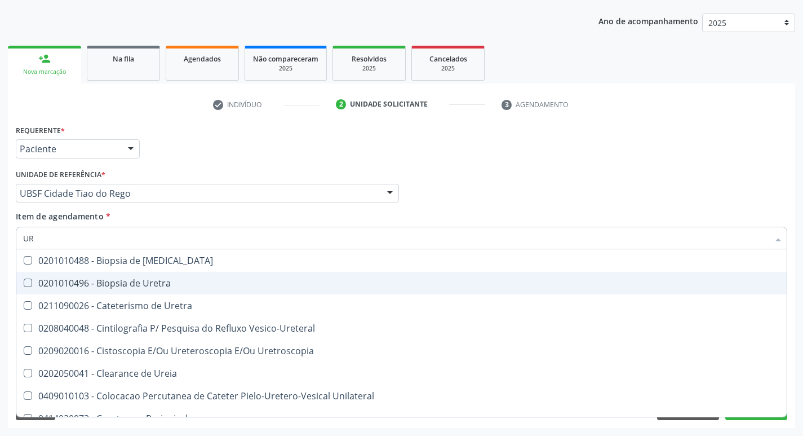
type input "U"
checkbox Ureia "false"
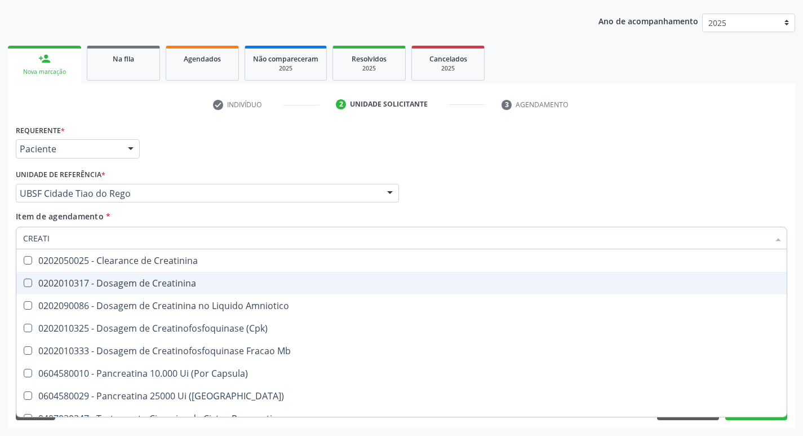
type input "CREATIN"
click at [123, 287] on div "0202010317 - Dosagem de Creatinina" at bounding box center [401, 282] width 757 height 9
checkbox Creatinina "true"
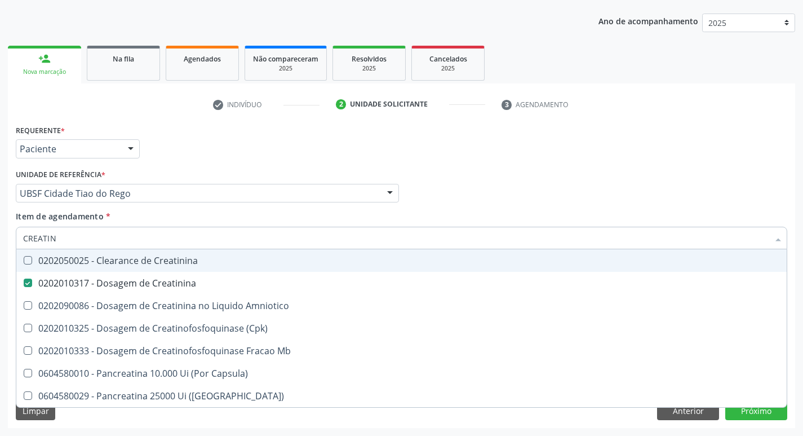
click at [697, 170] on div "Médico Solicitante Por favor, selecione a Unidade de Atendimento primeiro Nenhu…" at bounding box center [401, 188] width 777 height 44
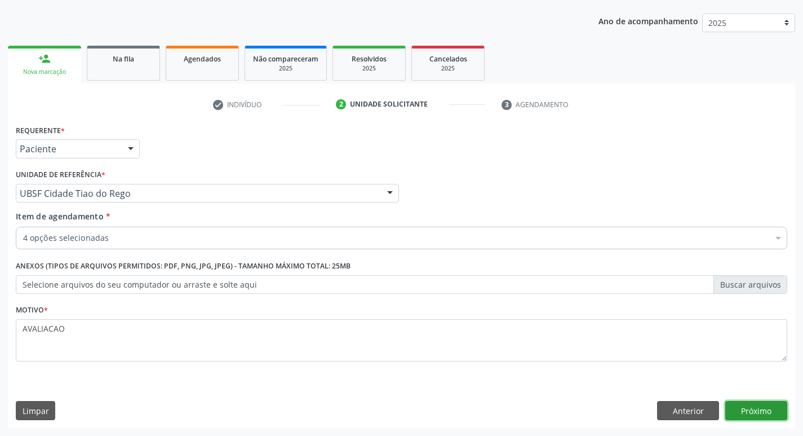
click at [758, 405] on button "Próximo" at bounding box center [756, 410] width 62 height 19
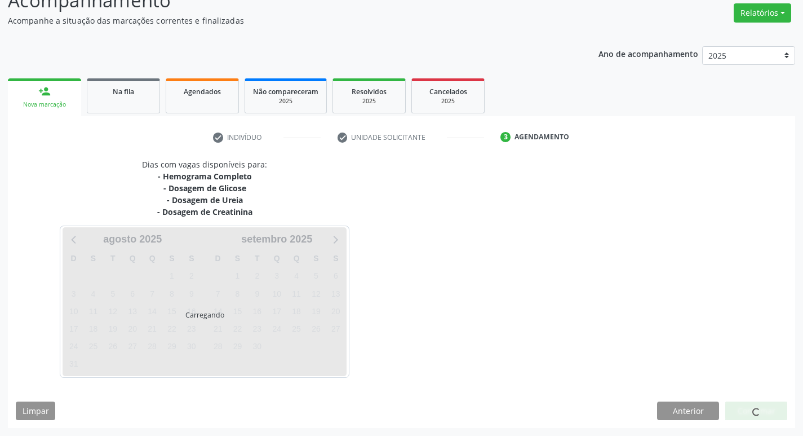
scroll to position [90, 0]
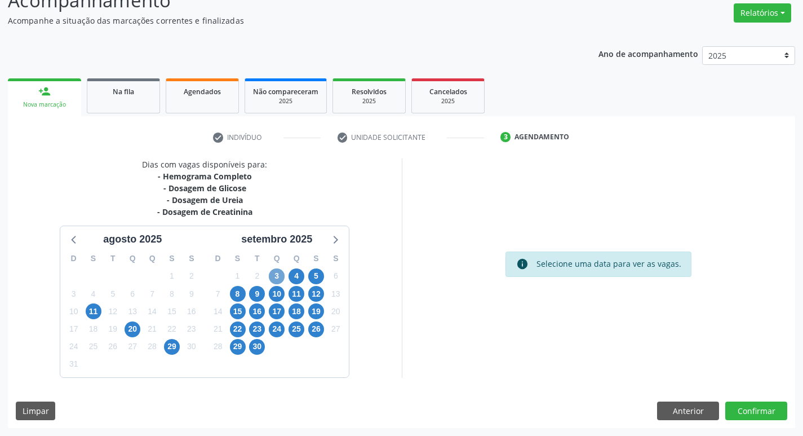
click at [279, 281] on span "3" at bounding box center [277, 276] width 16 height 16
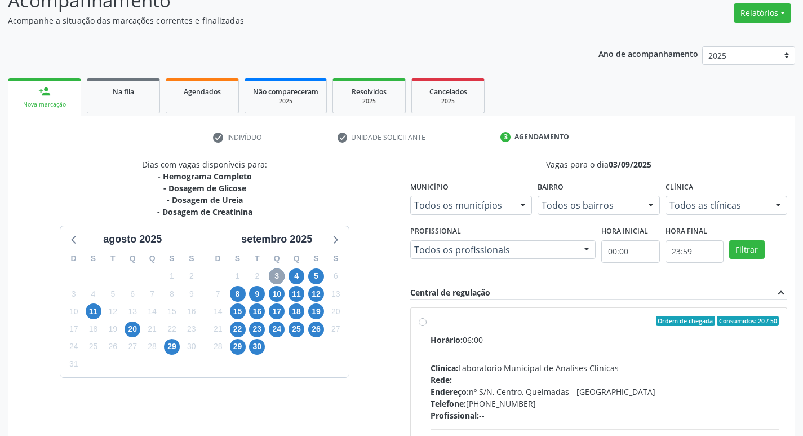
scroll to position [218, 0]
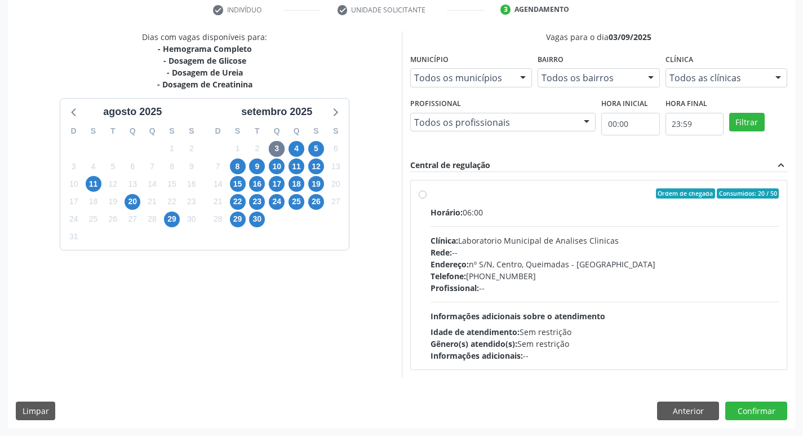
click at [576, 284] on div "Profissional: --" at bounding box center [605, 288] width 349 height 12
click at [427, 198] on input "Ordem de chegada Consumidos: 20 / 50 Horário: 06:00 Clínica: Laboratorio Munici…" at bounding box center [423, 193] width 8 height 10
radio input "true"
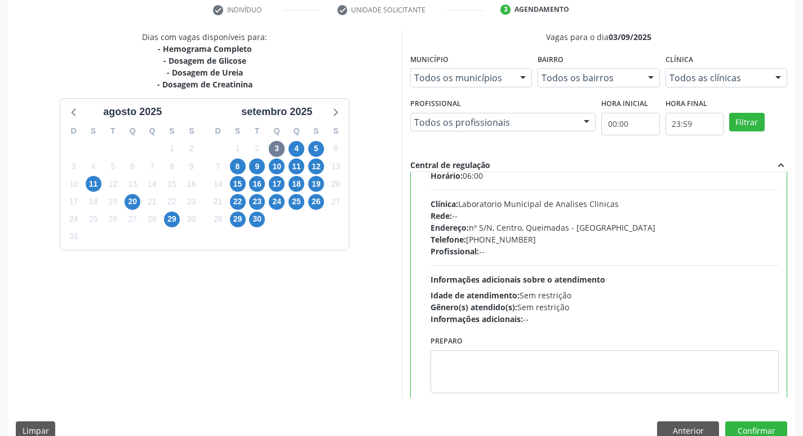
scroll to position [56, 0]
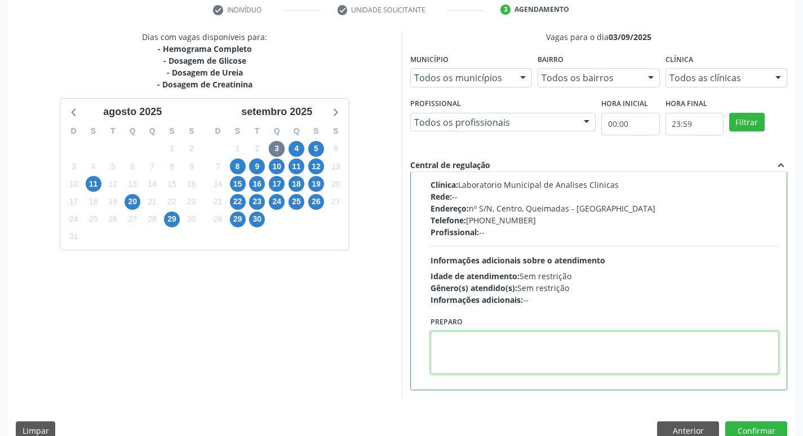
click at [499, 356] on textarea at bounding box center [605, 352] width 349 height 43
paste textarea "IR EM [GEOGRAPHIC_DATA]"
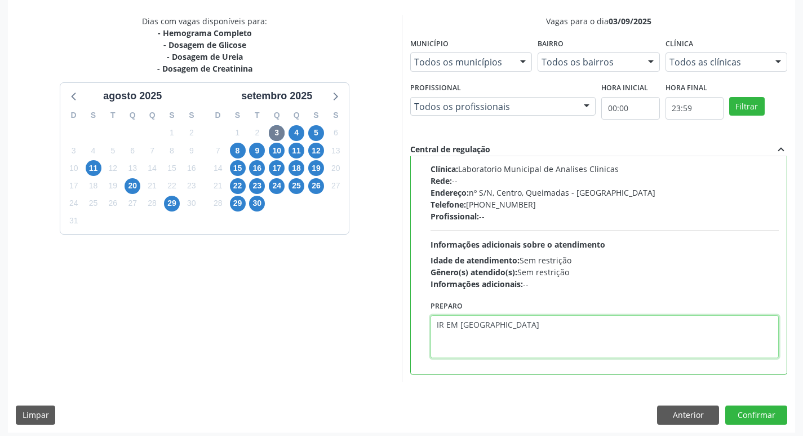
scroll to position [238, 0]
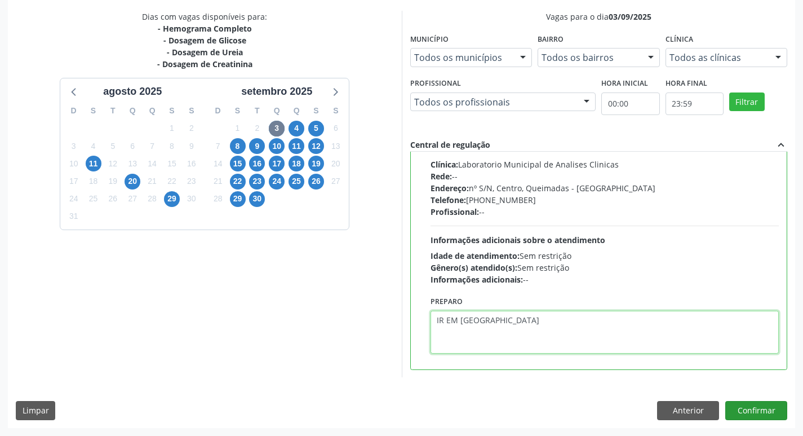
type textarea "IR EM [GEOGRAPHIC_DATA]"
click at [751, 411] on button "Confirmar" at bounding box center [756, 410] width 62 height 19
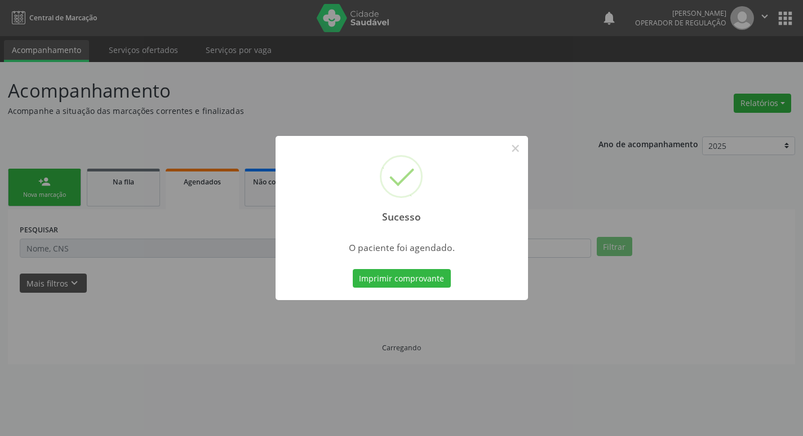
scroll to position [0, 0]
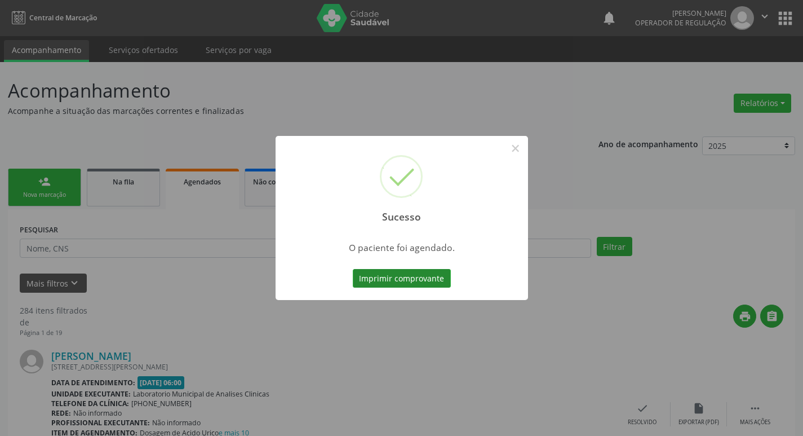
click at [400, 273] on button "Imprimir comprovante" at bounding box center [402, 278] width 98 height 19
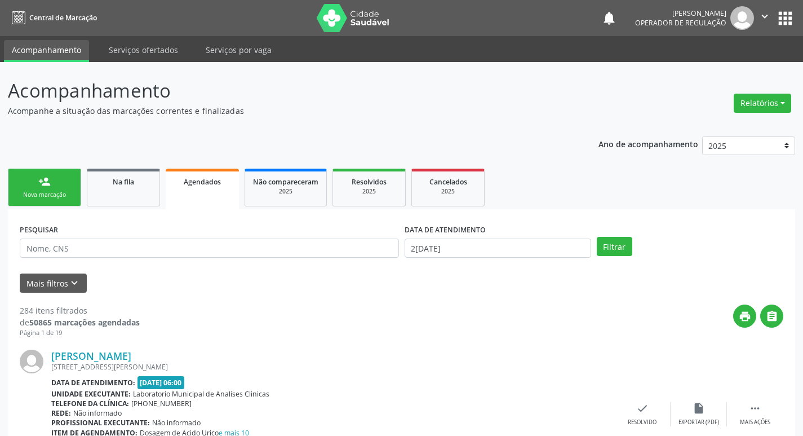
click at [66, 184] on link "person_add Nova marcação" at bounding box center [44, 187] width 73 height 38
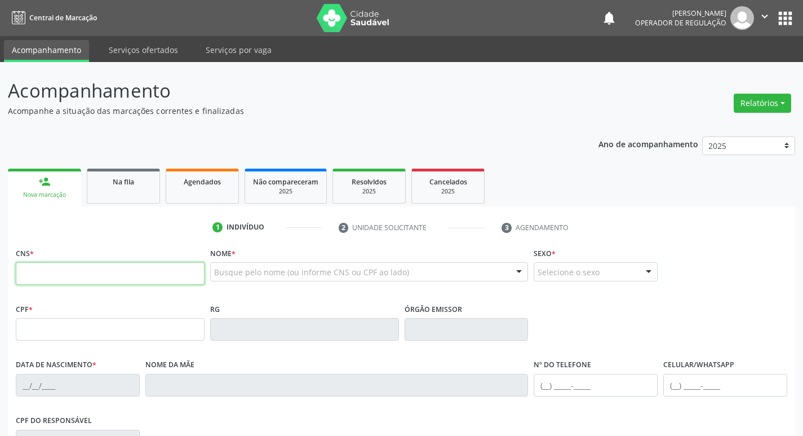
click at [77, 273] on input "text" at bounding box center [110, 273] width 189 height 23
type input "705 2034 7799 2974"
type input "622.011.314-49"
type input "11/01/1967"
type input "Josefa Alaíde da Conceição"
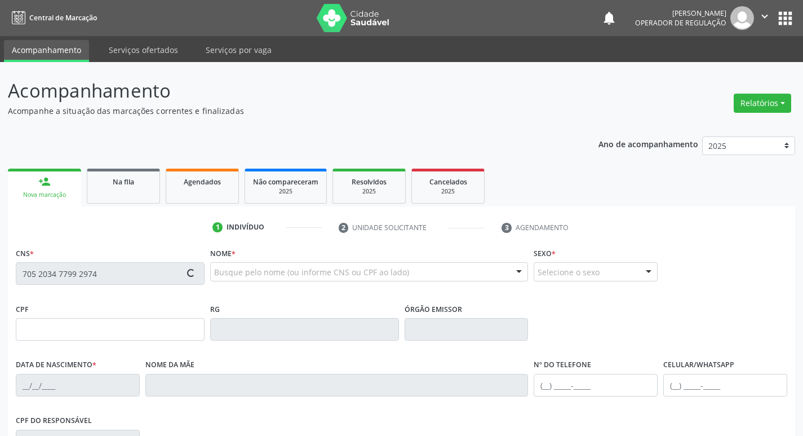
type input "(83) 98885-0013"
type input "16"
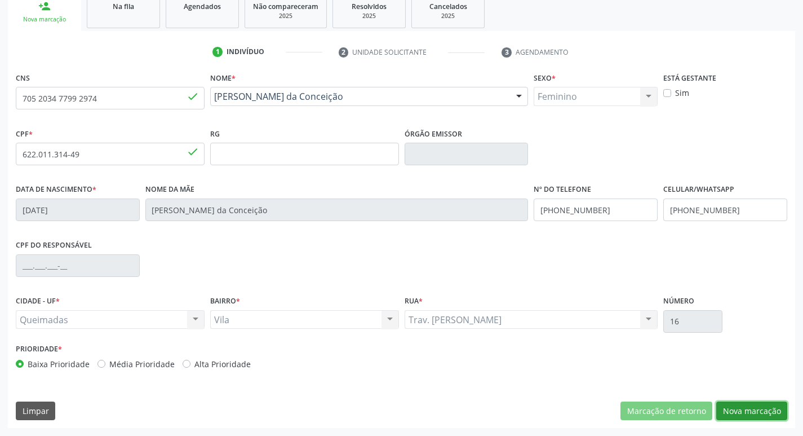
click at [755, 411] on button "Nova marcação" at bounding box center [751, 410] width 71 height 19
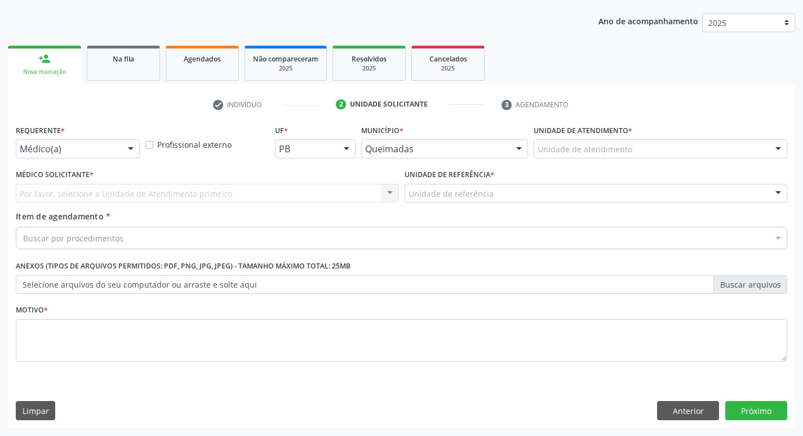
scroll to position [123, 0]
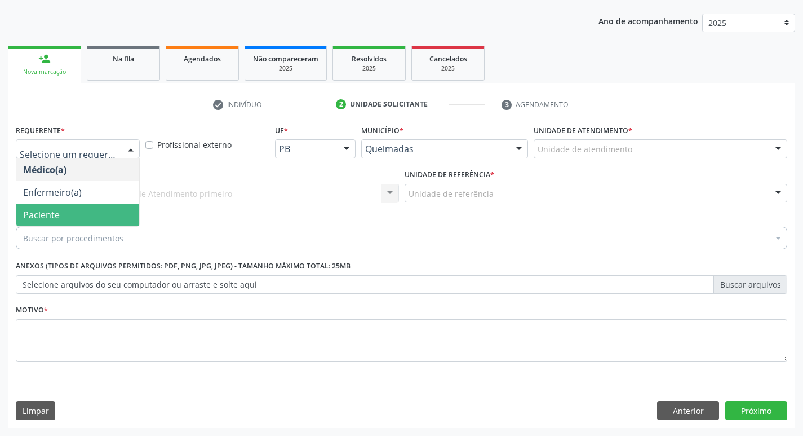
click at [77, 222] on span "Paciente" at bounding box center [77, 214] width 123 height 23
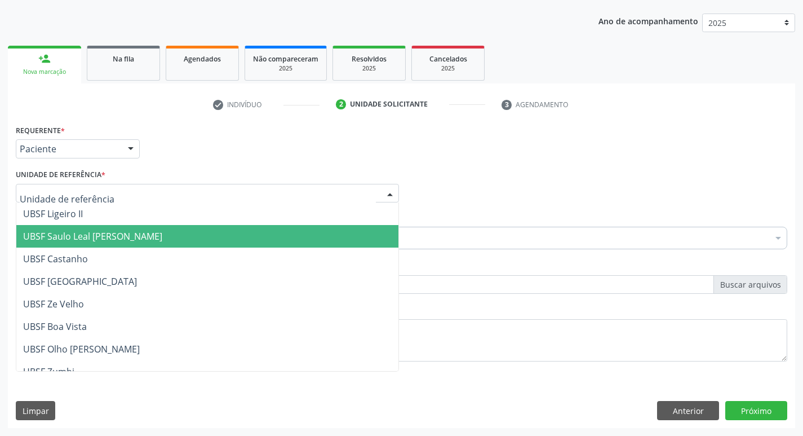
type input "V"
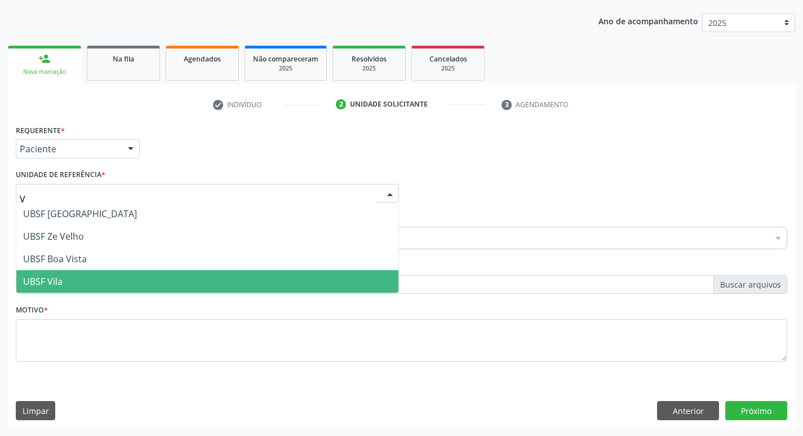
click at [66, 279] on span "UBSF Vila" at bounding box center [207, 281] width 382 height 23
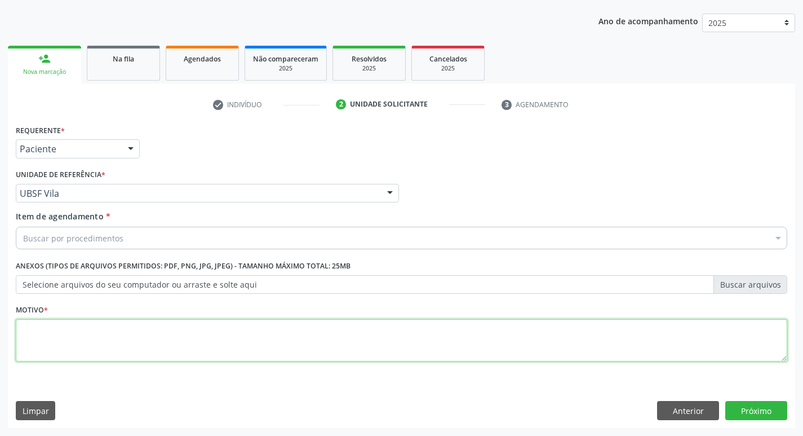
click at [75, 335] on textarea at bounding box center [401, 340] width 771 height 43
type textarea "AVALIACAO"
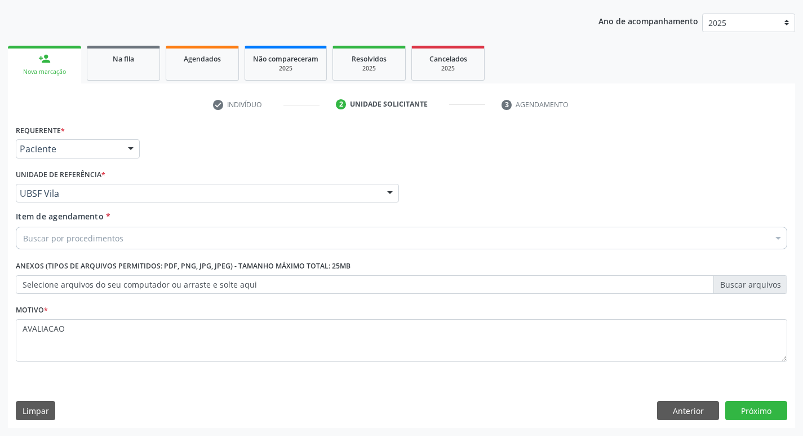
click at [156, 241] on div "Buscar por procedimentos" at bounding box center [401, 238] width 771 height 23
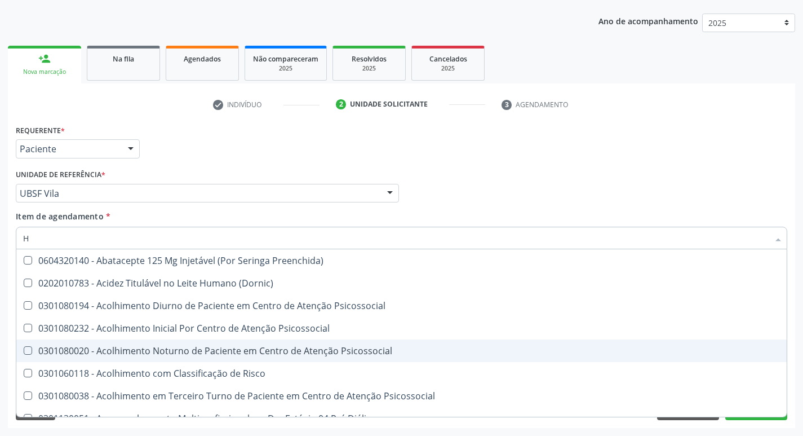
type input "HEMOGLOBINA G"
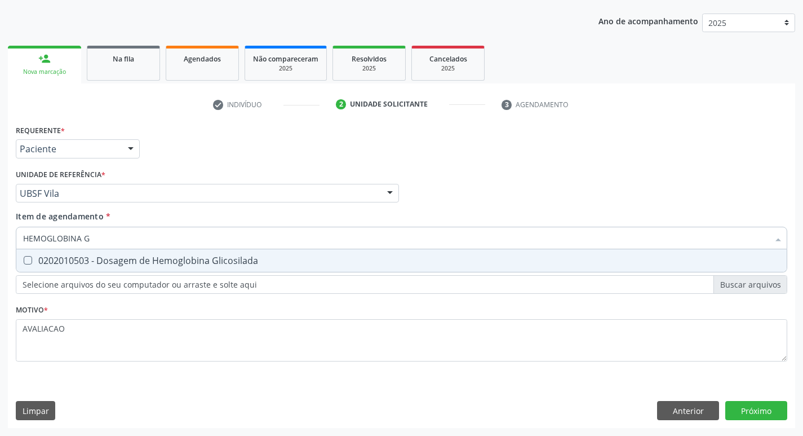
click at [169, 268] on span "0202010503 - Dosagem de Hemoglobina Glicosilada" at bounding box center [401, 260] width 770 height 23
checkbox Glicosilada "true"
type input "HEMOGLOBINA"
checkbox Glicosilada "false"
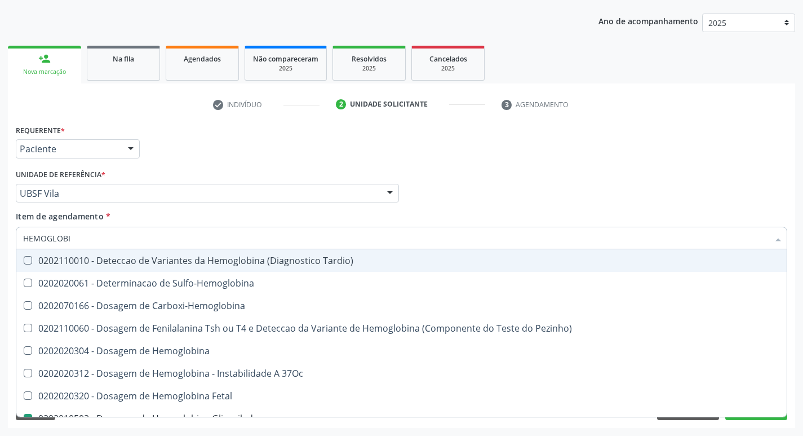
type input "HEMOGLOB"
checkbox Glicosilada "false"
checkbox Hemoglobina "true"
type input "H"
checkbox Hemoglobina "false"
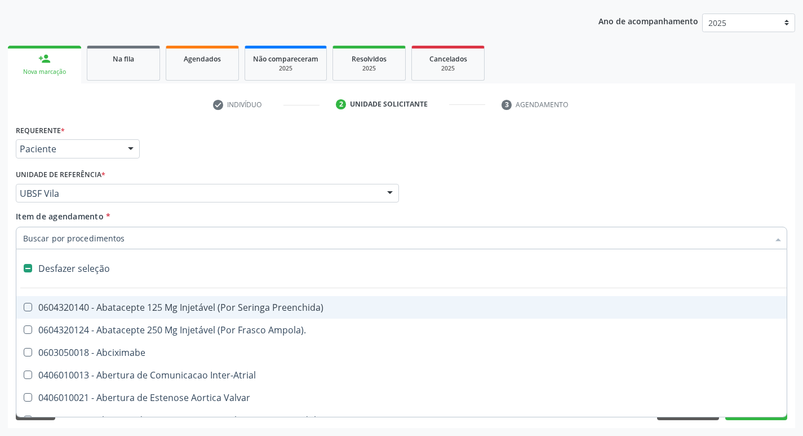
type input "H"
checkbox A "true"
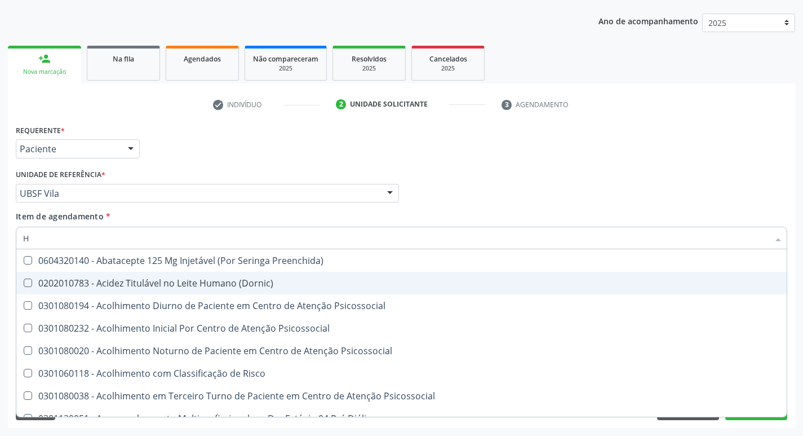
type input "HEMOGR"
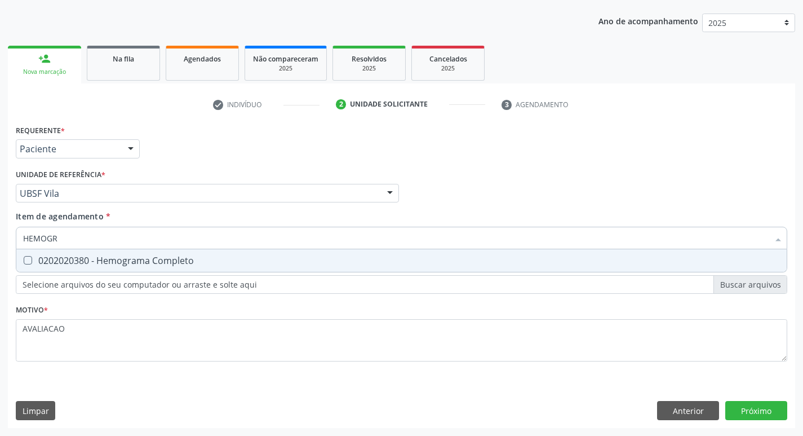
click at [143, 258] on div "0202020380 - Hemograma Completo" at bounding box center [401, 260] width 757 height 9
checkbox Completo "true"
type input "HEMOG"
checkbox Completo "false"
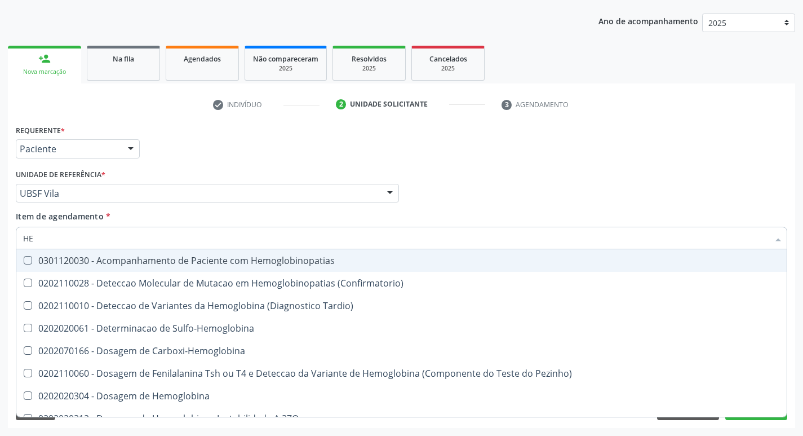
type input "H"
checkbox Glicosilada "false"
checkbox Completo "false"
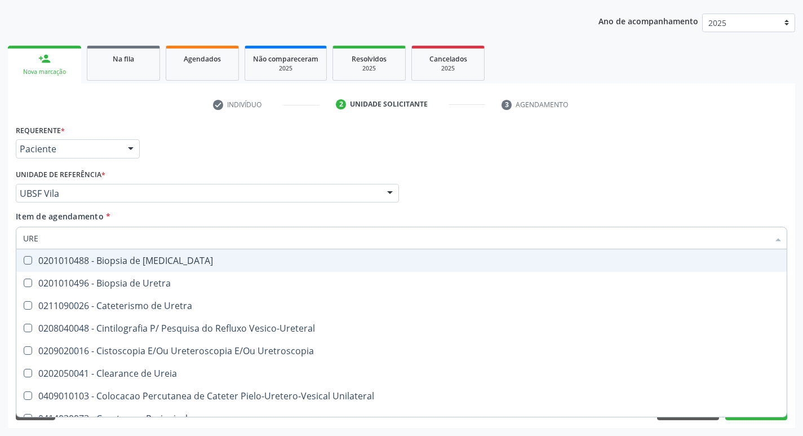
type input "UREI"
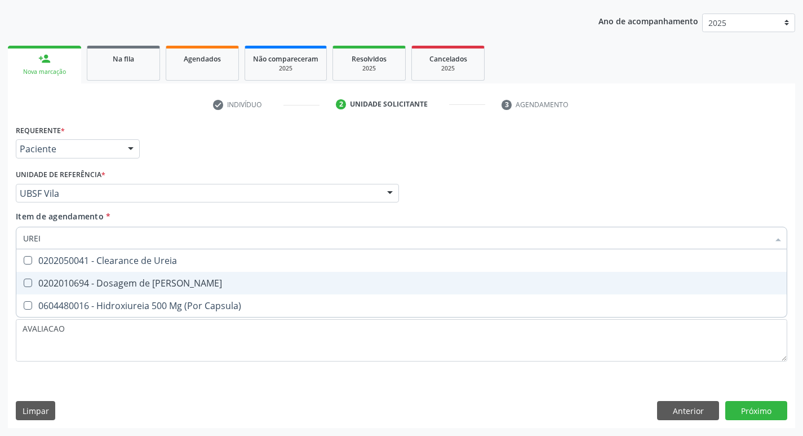
click at [117, 283] on div "0202010694 - Dosagem de [PERSON_NAME]" at bounding box center [401, 282] width 757 height 9
checkbox Ureia "true"
type input "URE"
checkbox Ureia "false"
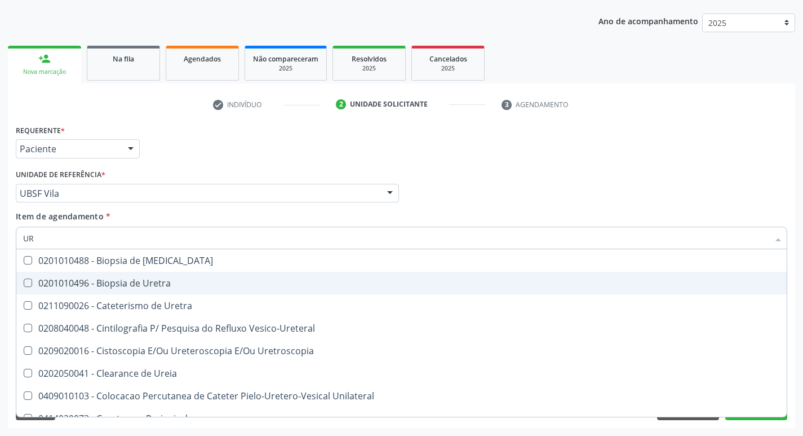
type input "U"
checkbox Ureia "false"
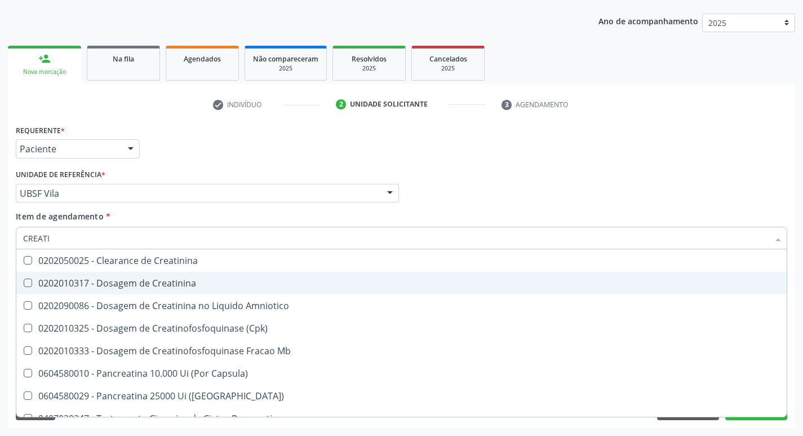
type input "CREATIN"
click at [168, 287] on div "0202010317 - Dosagem de Creatinina" at bounding box center [401, 282] width 757 height 9
checkbox Creatinina "true"
type input "CREAT"
checkbox Creatinina "false"
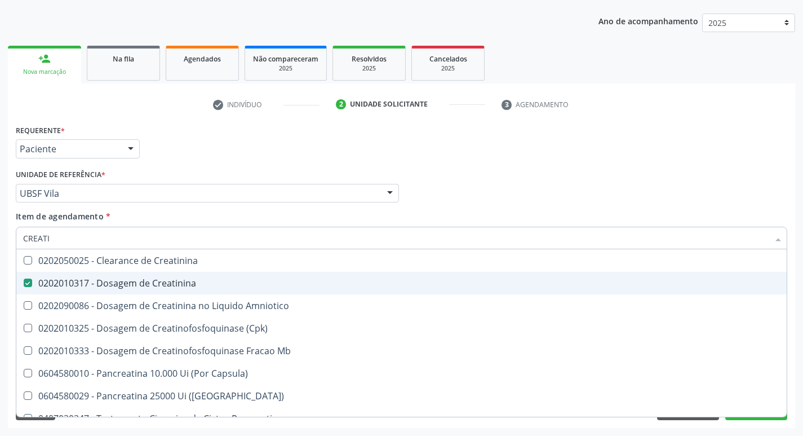
checkbox Amniotico "true"
type input "CRE"
checkbox Amniotico "false"
checkbox Mb "false"
type input "C"
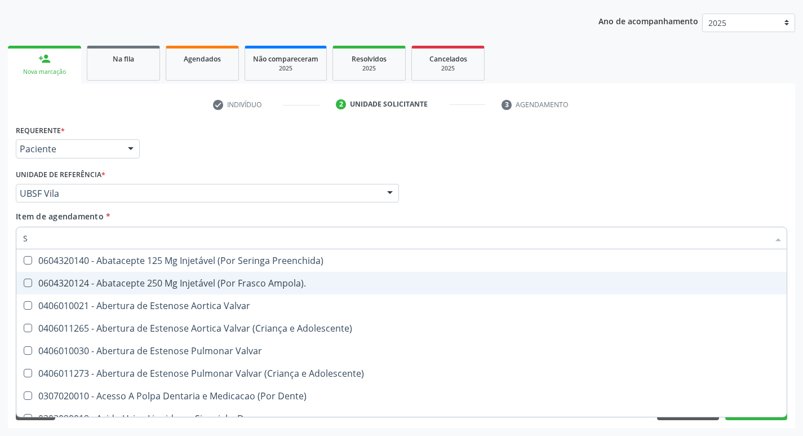
type input "SI"
checkbox Joelho "true"
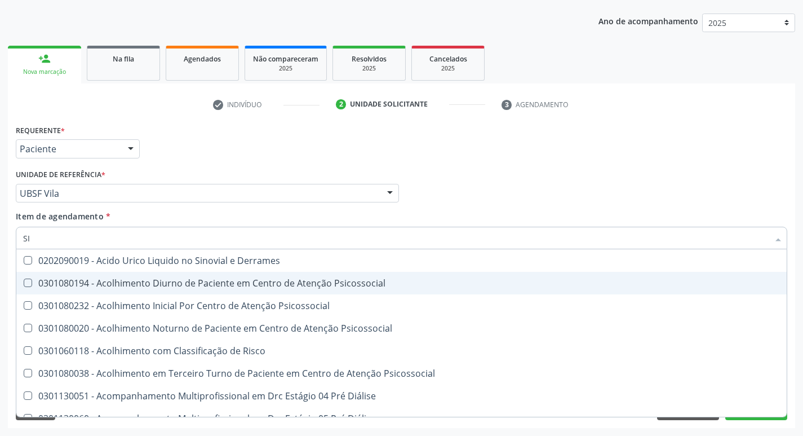
type input "S"
checkbox Glicosilada "false"
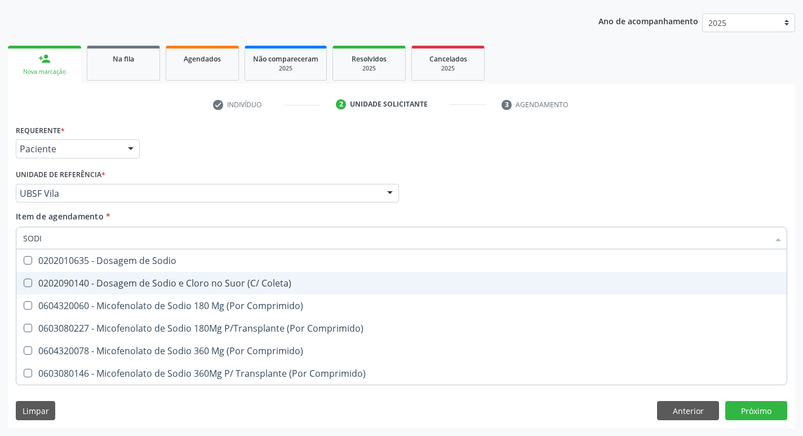
type input "SODIO"
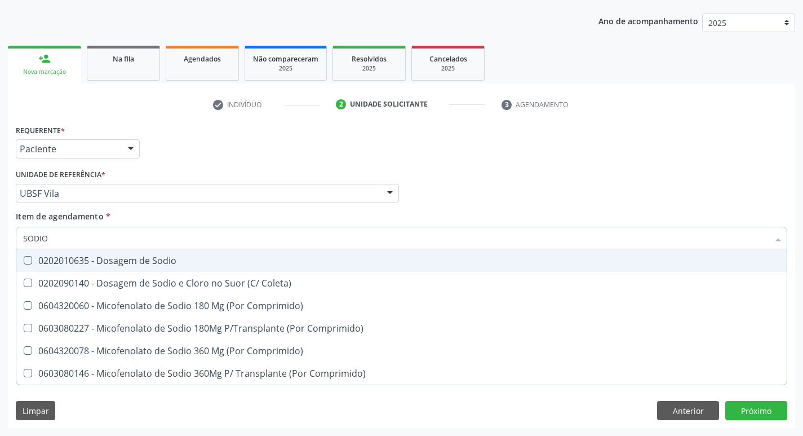
click at [157, 259] on div "0202010635 - Dosagem de Sodio" at bounding box center [401, 260] width 757 height 9
checkbox Sodio "true"
type input "S"
checkbox Sodio "false"
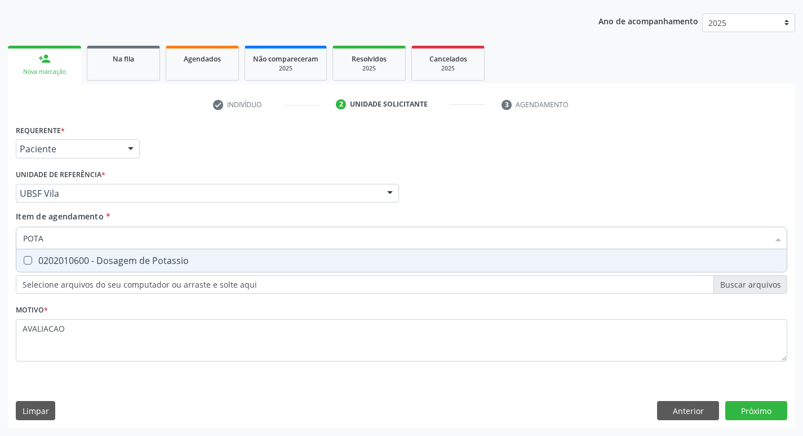
type input "POTAS"
drag, startPoint x: 157, startPoint y: 259, endPoint x: 157, endPoint y: 268, distance: 8.5
click at [157, 260] on div "0202010600 - Dosagem de Potassio" at bounding box center [401, 260] width 757 height 9
checkbox Potassio "true"
type input "P"
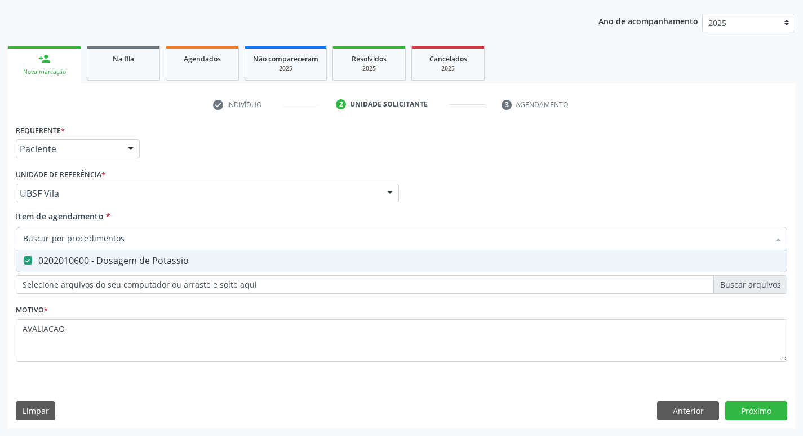
checkbox Potassio "false"
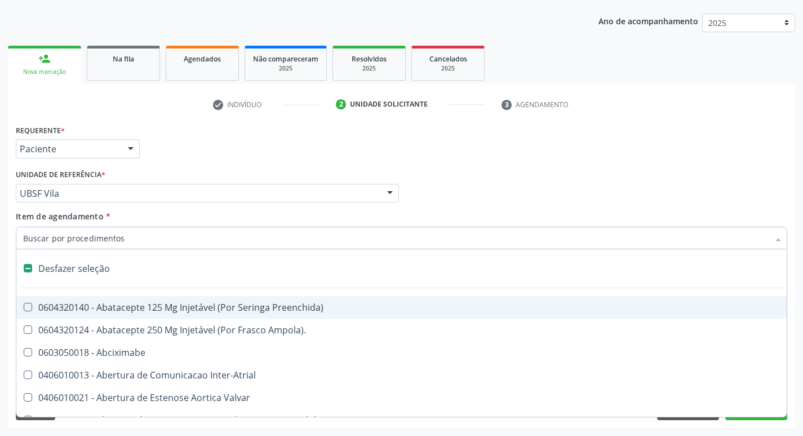
type input "U"
checkbox Pulmonar\) "true"
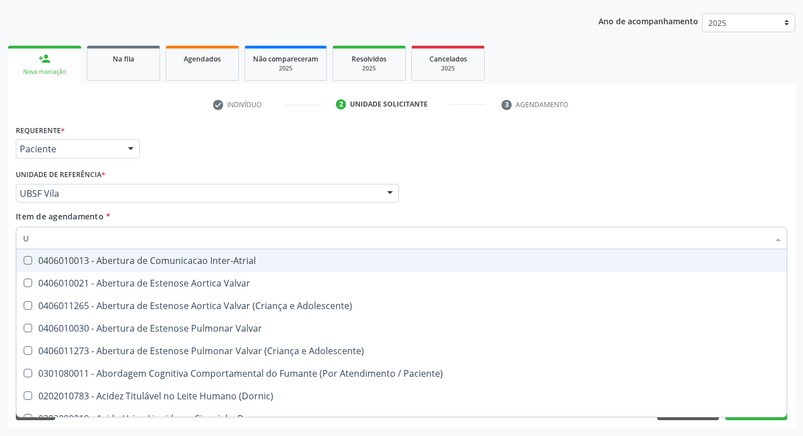
type input "UR"
checkbox Nivel "true"
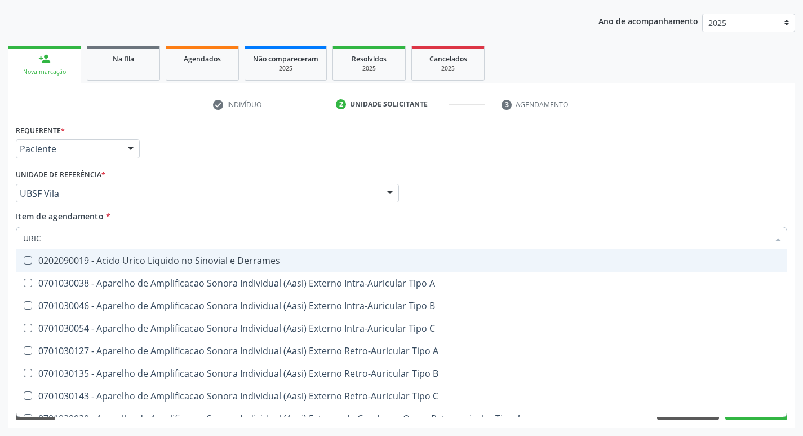
type input "URICO"
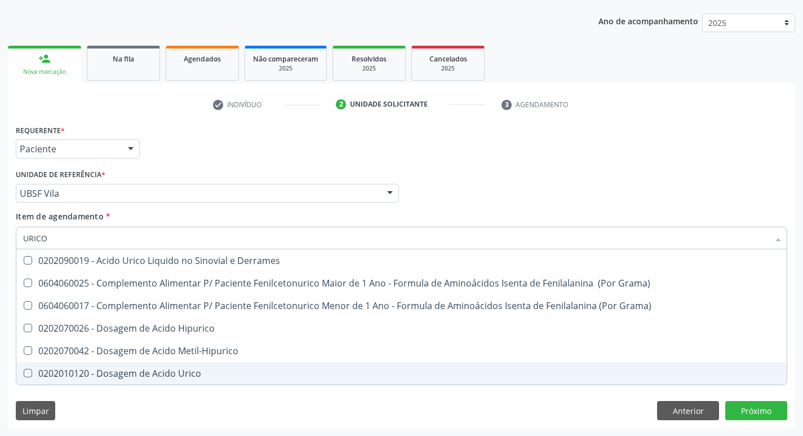
click at [105, 372] on div "0202010120 - Dosagem de Acido Urico" at bounding box center [401, 373] width 757 height 9
checkbox Urico "true"
type input "URIC"
checkbox Urico "false"
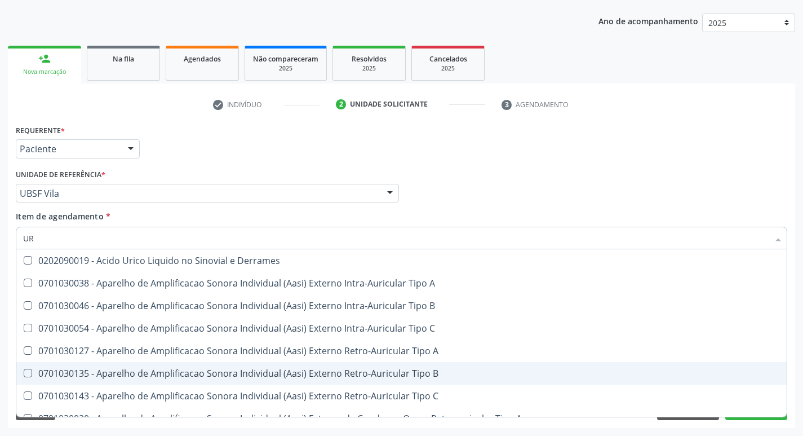
type input "U"
checkbox Urico "false"
checkbox A "false"
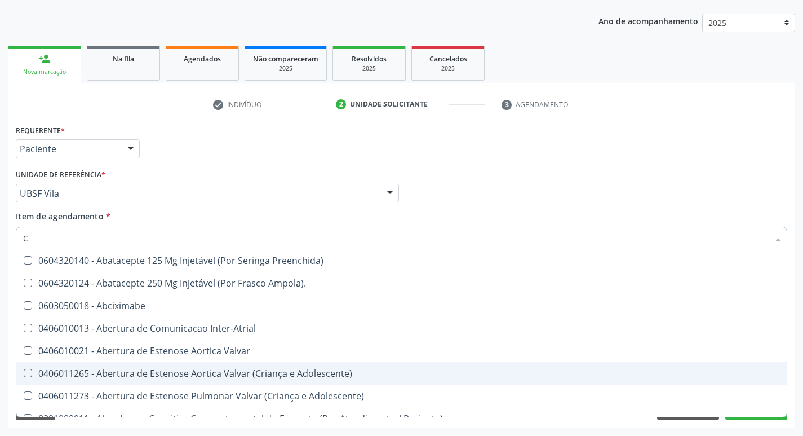
type input "CO"
checkbox Simples "true"
checkbox Transcutanea "true"
checkbox Osseo "true"
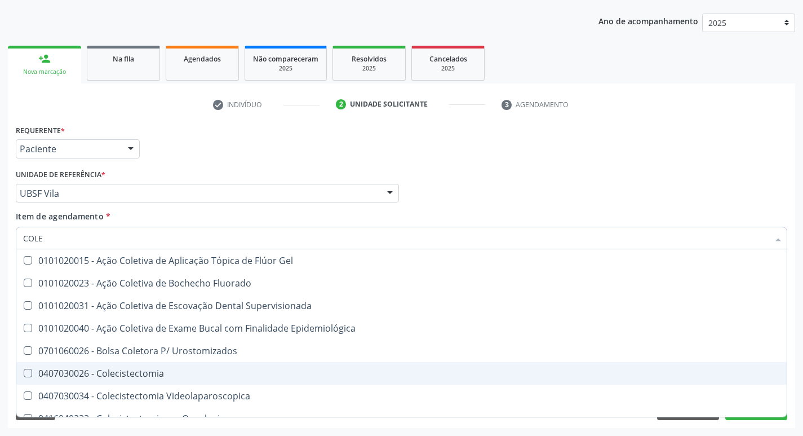
type input "COLES"
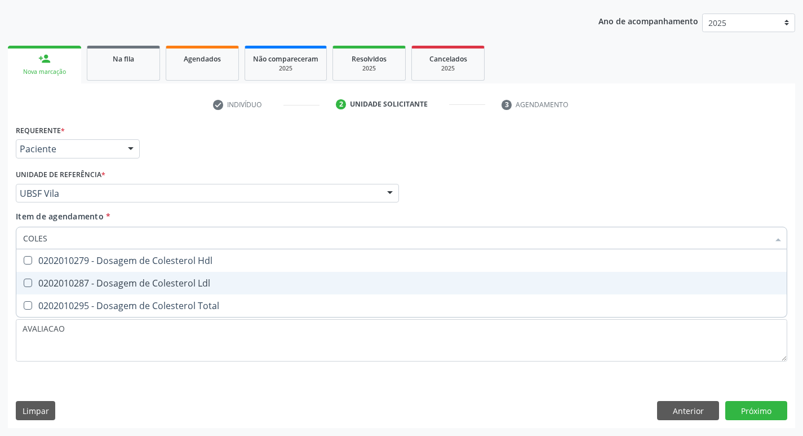
click at [115, 272] on span "0202010287 - Dosagem de Colesterol Ldl" at bounding box center [401, 283] width 770 height 23
checkbox Ldl "true"
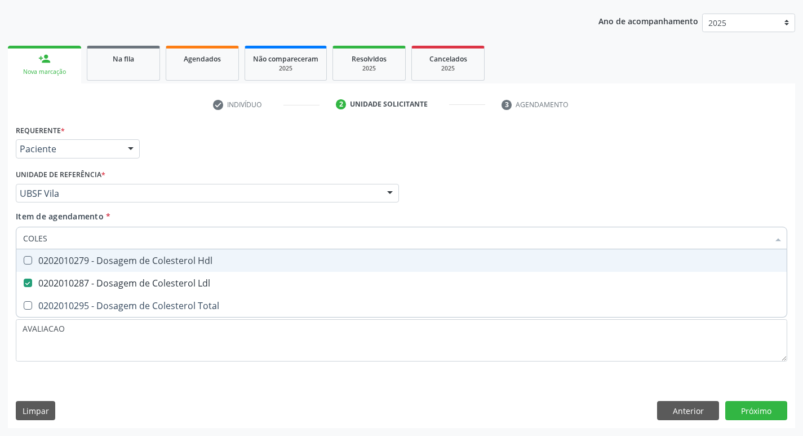
click at [119, 256] on div "0202010279 - Dosagem de Colesterol Hdl" at bounding box center [401, 260] width 757 height 9
checkbox Hdl "true"
type input "COLE"
checkbox Hdl "false"
checkbox Ldl "false"
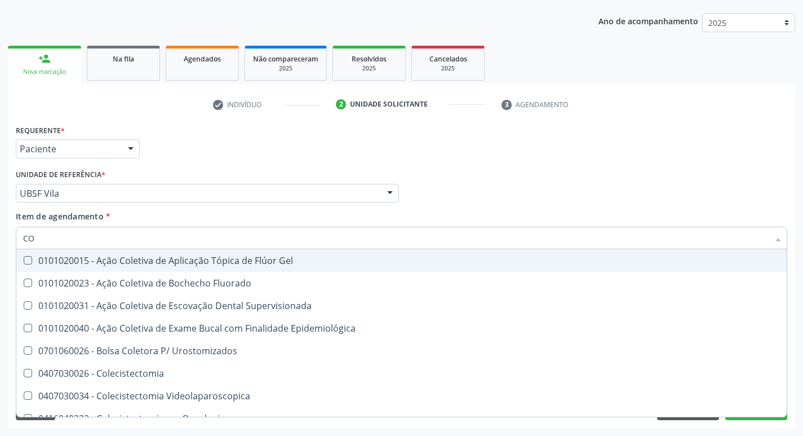
type input "C"
checkbox Hdl "false"
checkbox Ldl "false"
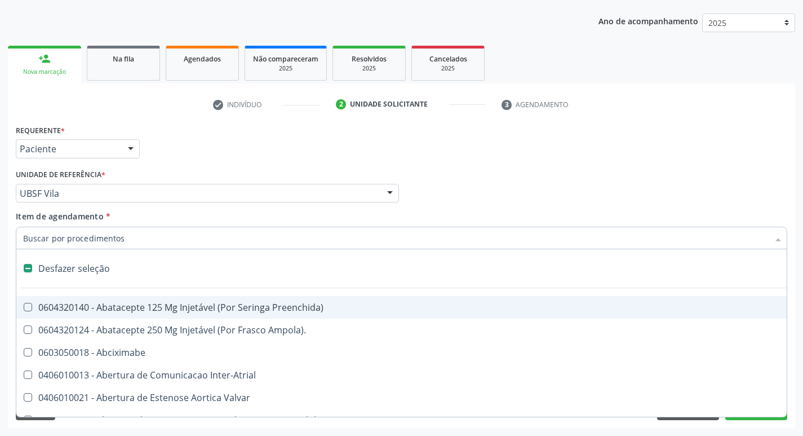
type input "G"
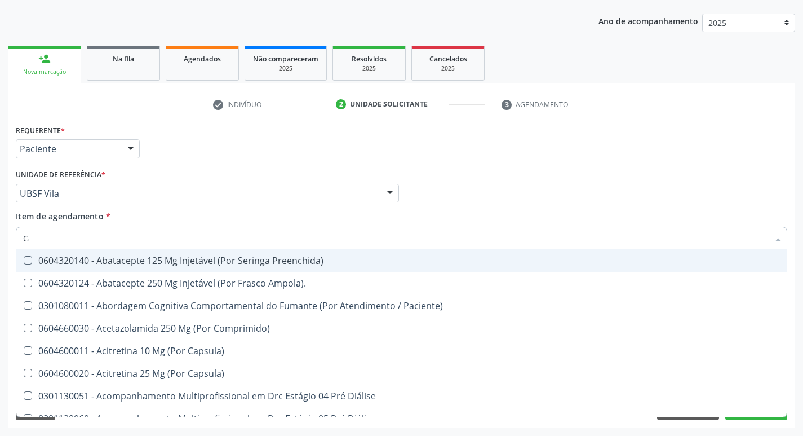
checkbox Urico "true"
checkbox Hdl "true"
checkbox Ldl "true"
checkbox Creatinina "true"
checkbox Glicosilada "true"
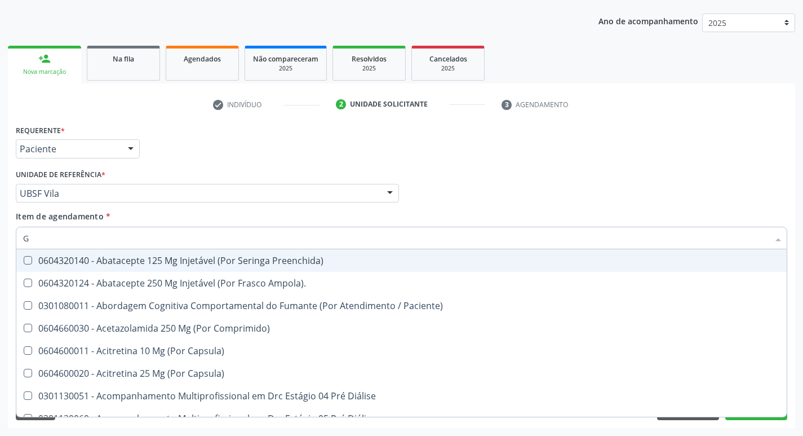
checkbox Potassio "true"
checkbox Sodio "true"
checkbox Ureia "true"
checkbox Completo "true"
type input "GLICOSE"
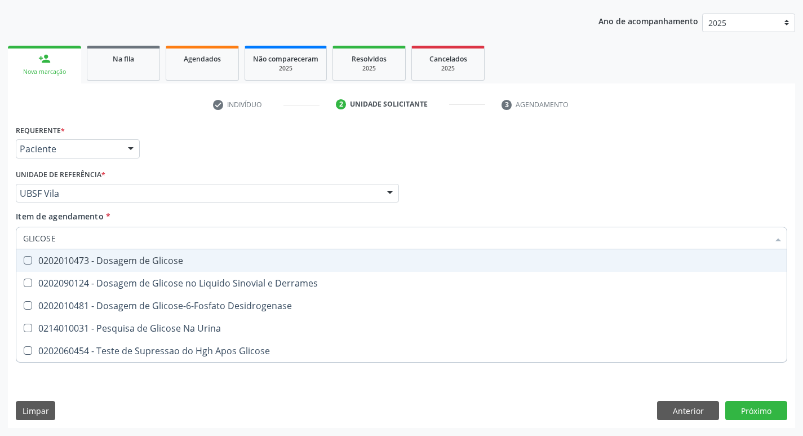
click at [176, 262] on div "0202010473 - Dosagem de Glicose" at bounding box center [401, 260] width 757 height 9
checkbox Glicose "true"
click at [695, 164] on div "Requerente * Paciente Médico(a) Enfermeiro(a) Paciente Nenhum resultado encontr…" at bounding box center [401, 144] width 777 height 44
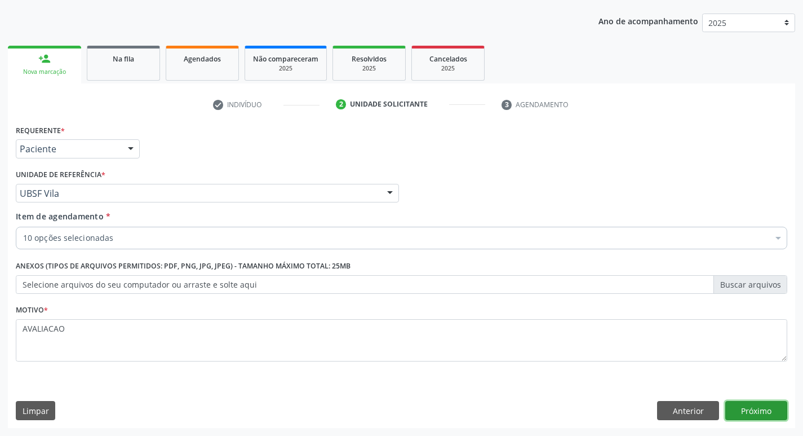
click at [740, 408] on button "Próximo" at bounding box center [756, 410] width 62 height 19
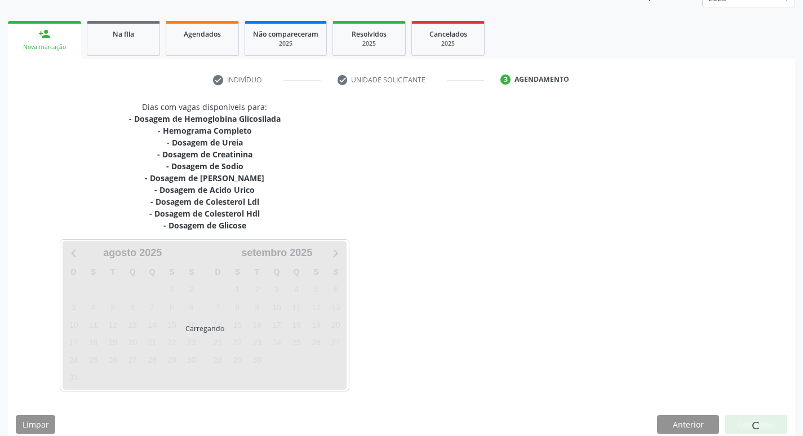
scroll to position [161, 0]
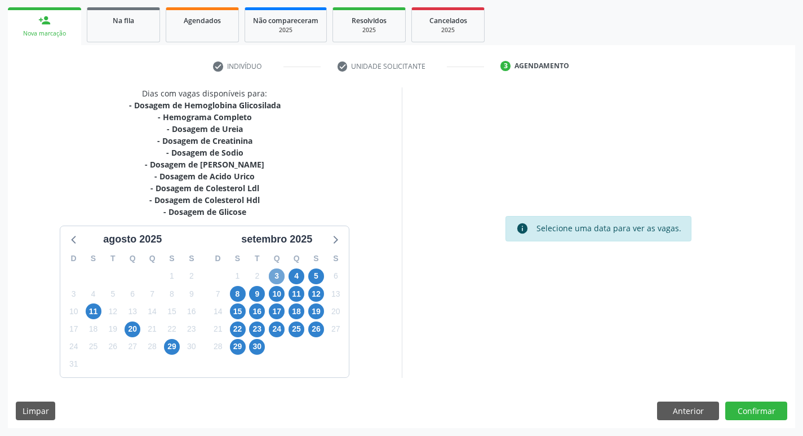
click at [281, 277] on span "3" at bounding box center [277, 276] width 16 height 16
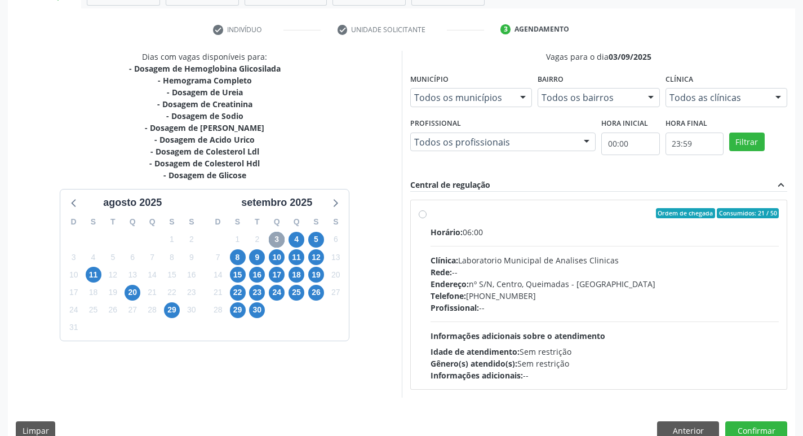
scroll to position [218, 0]
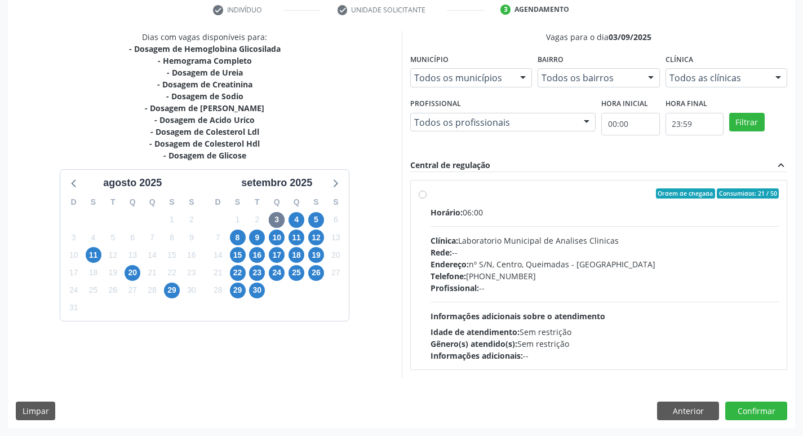
click at [521, 241] on div "Clínica: Laboratorio Municipal de Analises Clinicas" at bounding box center [605, 240] width 349 height 12
click at [427, 198] on input "Ordem de chegada Consumidos: 21 / 50 Horário: 06:00 Clínica: Laboratorio Munici…" at bounding box center [423, 193] width 8 height 10
radio input "true"
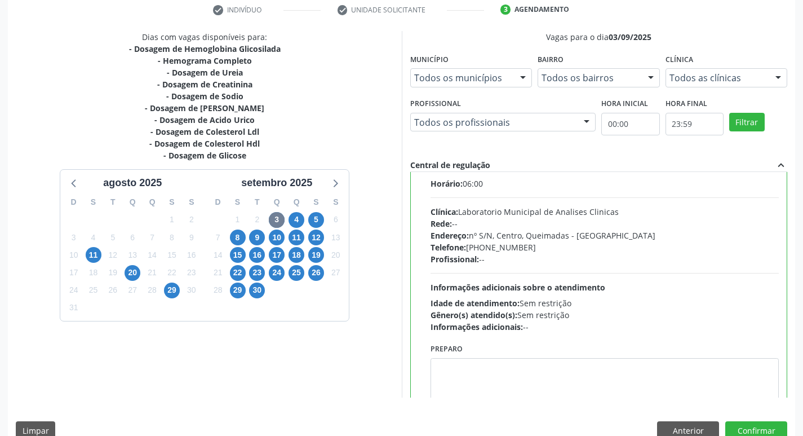
scroll to position [56, 0]
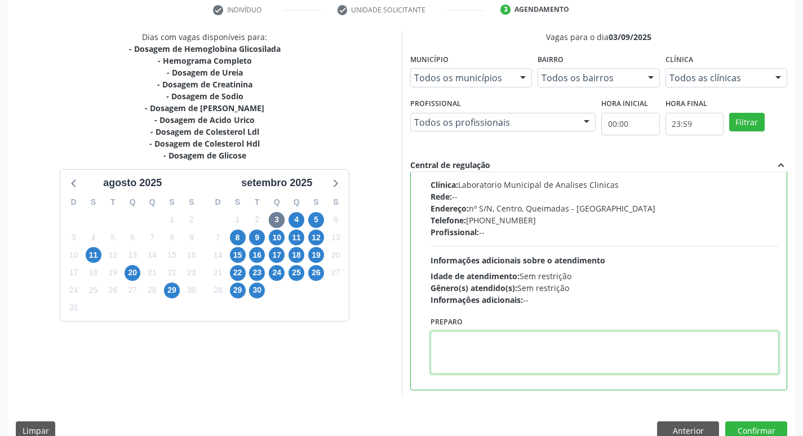
click at [496, 349] on textarea at bounding box center [605, 352] width 349 height 43
paste textarea "IR EM [GEOGRAPHIC_DATA]"
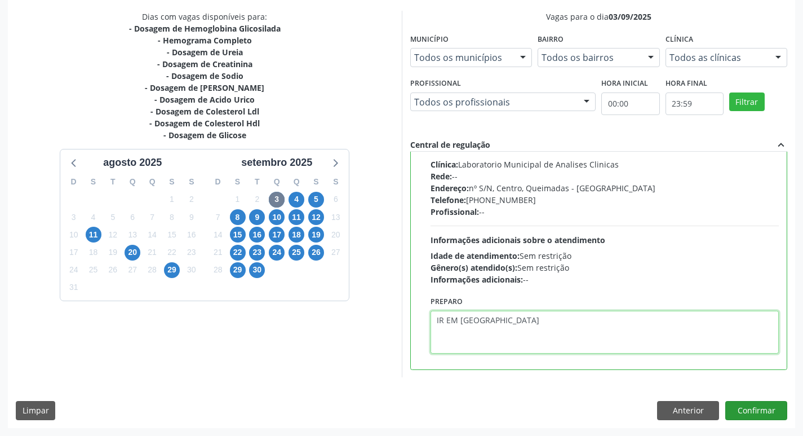
type textarea "IR EM [GEOGRAPHIC_DATA]"
click at [758, 407] on button "Confirmar" at bounding box center [756, 410] width 62 height 19
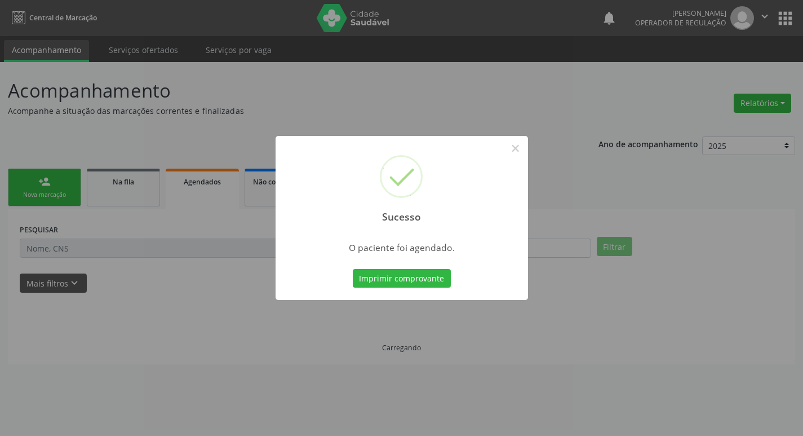
scroll to position [0, 0]
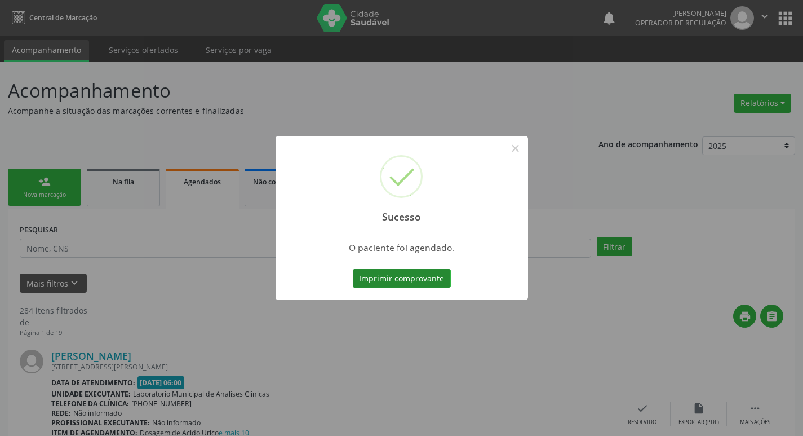
click at [410, 284] on button "Imprimir comprovante" at bounding box center [402, 278] width 98 height 19
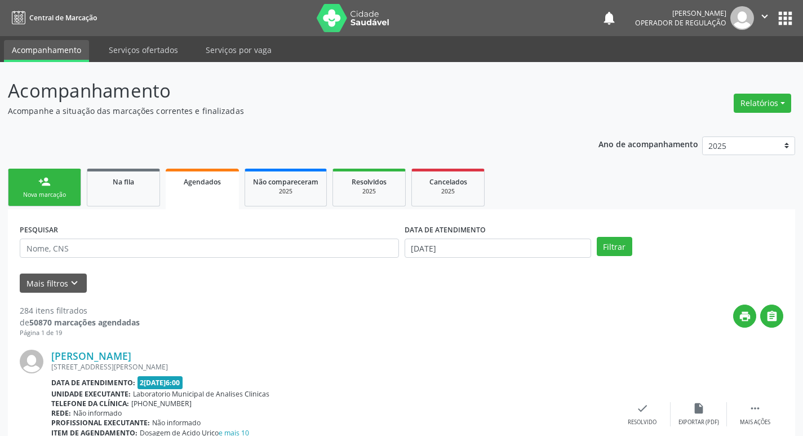
click at [36, 193] on div "Nova marcação" at bounding box center [44, 194] width 56 height 8
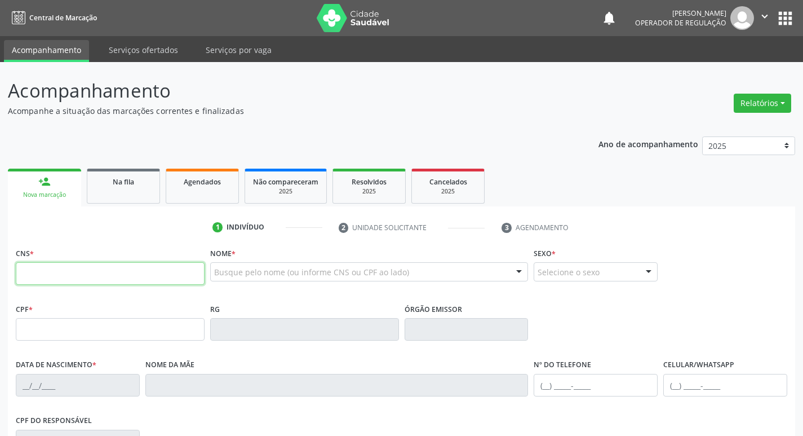
drag, startPoint x: 65, startPoint y: 269, endPoint x: 63, endPoint y: 276, distance: 7.3
click at [63, 276] on input "text" at bounding box center [110, 273] width 189 height 23
type input "0"
type input "700 5037 4554 1456"
type input "061.820.474-10"
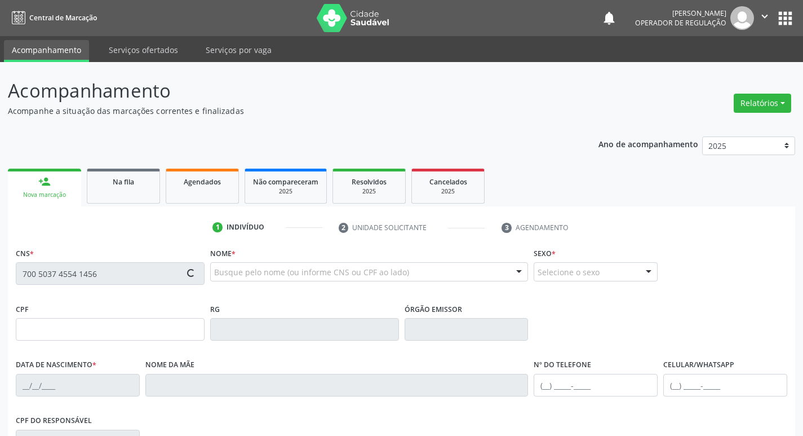
type input "01/03/1967"
type input "Maria Salete Matias da Silva"
type input "(83) 8651-9943"
type input "S/N"
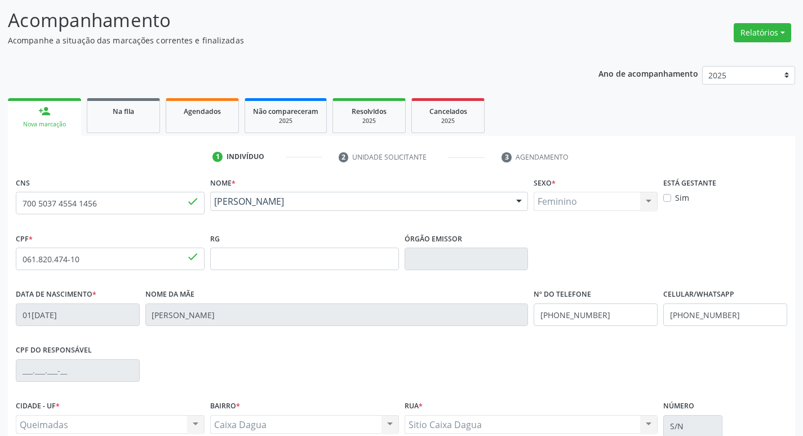
scroll to position [175, 0]
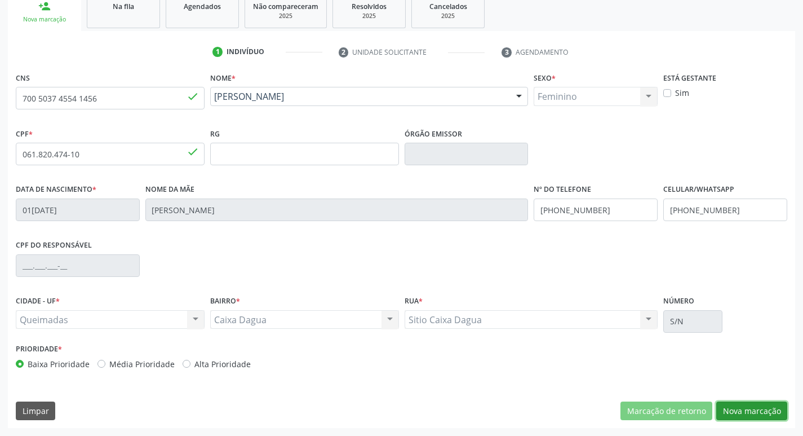
click at [765, 414] on button "Nova marcação" at bounding box center [751, 410] width 71 height 19
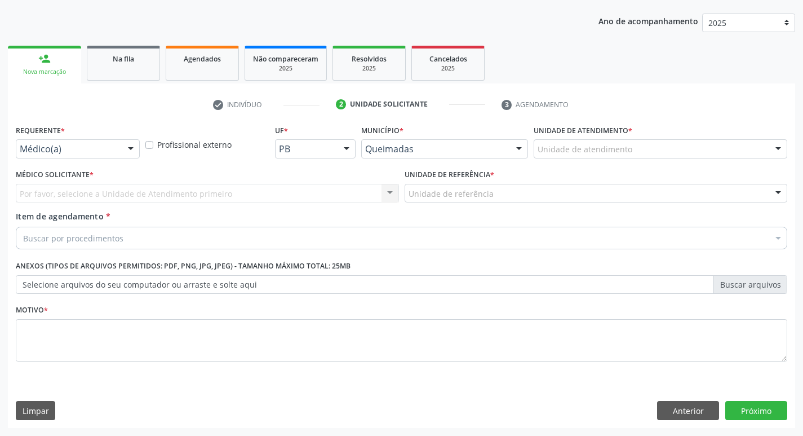
scroll to position [123, 0]
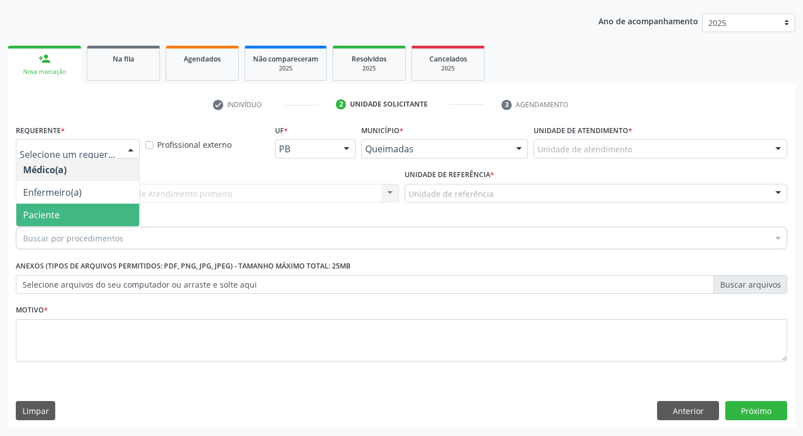
click at [94, 214] on span "Paciente" at bounding box center [77, 214] width 123 height 23
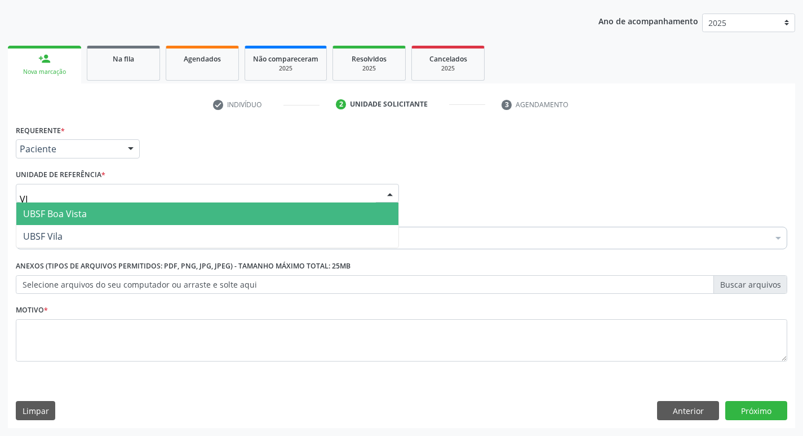
type input "VIL"
click at [91, 220] on span "UBSF Vila" at bounding box center [207, 213] width 382 height 23
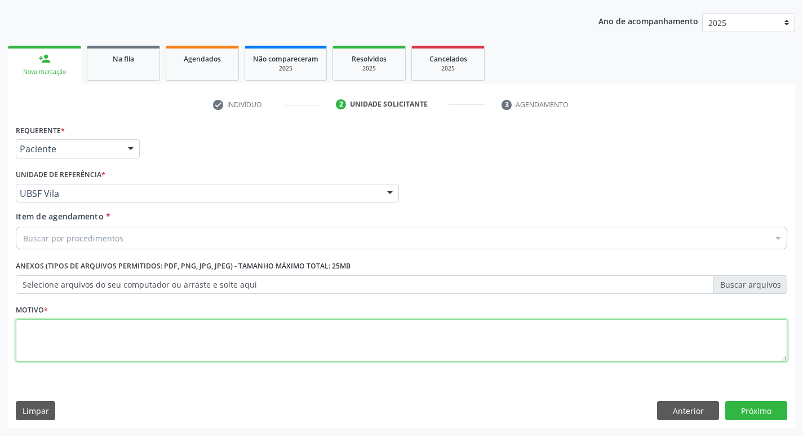
click at [86, 326] on textarea at bounding box center [401, 340] width 771 height 43
type textarea "AVALIACAO"
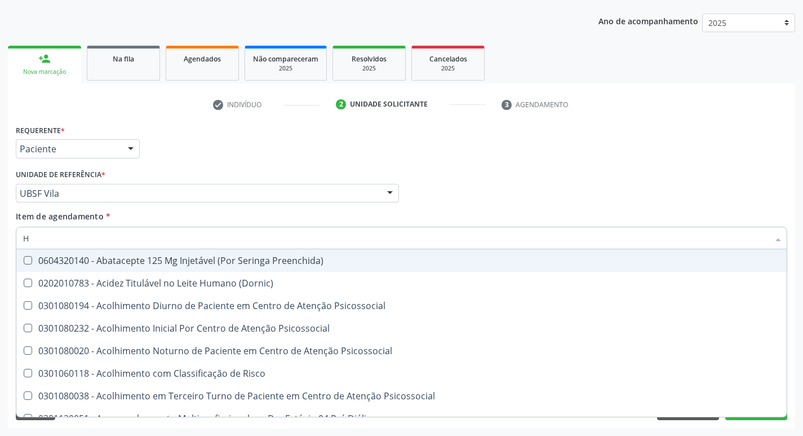
type input "HEMOGR"
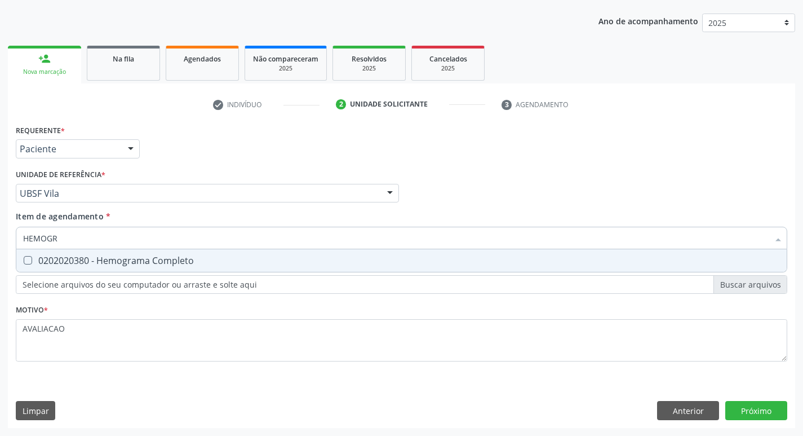
click at [122, 265] on div "0202020380 - Hemograma Completo" at bounding box center [401, 260] width 757 height 9
checkbox Completo "true"
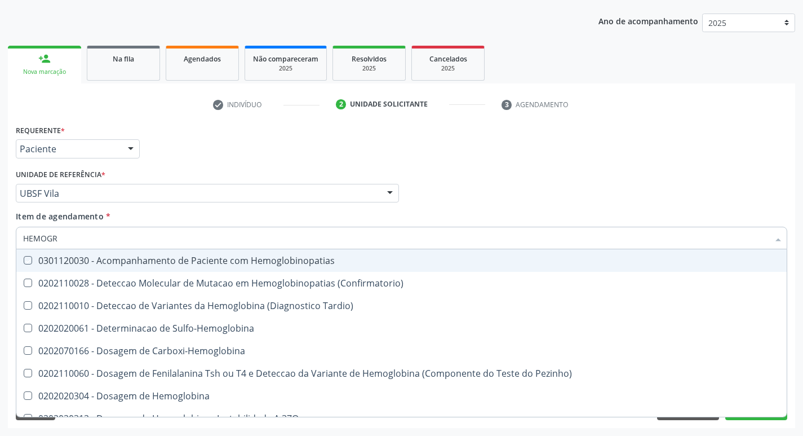
type input "HEMOG"
checkbox Hemoglobinopatias "false"
type input "H"
checkbox Completo "false"
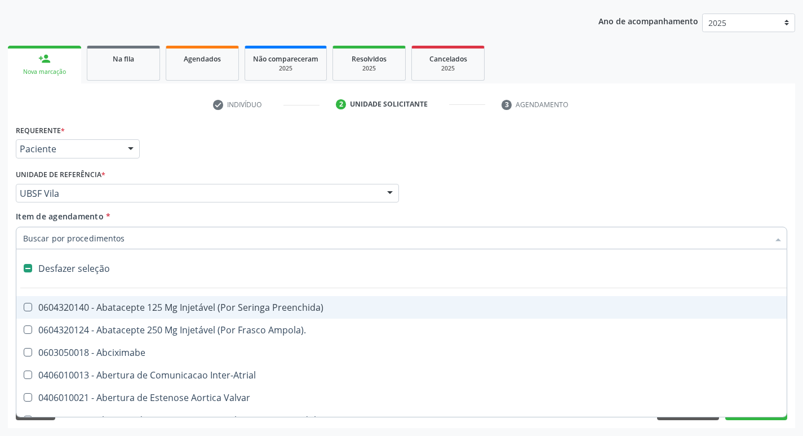
type input "H"
checkbox Convencional\) "true"
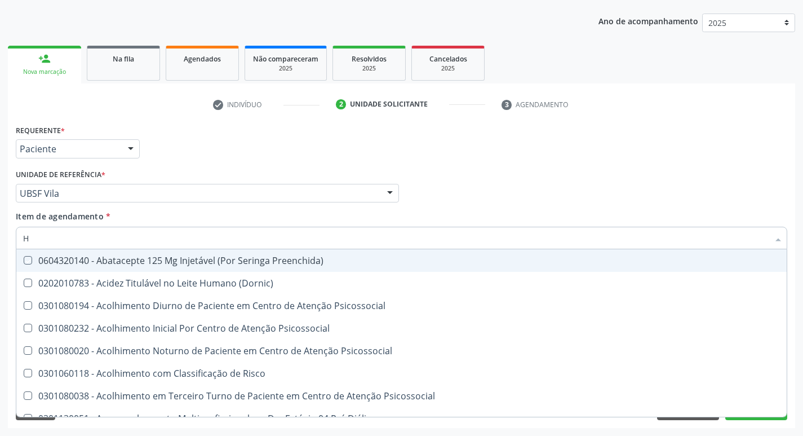
type input "HEMOGR"
checkbox Preenchida\) "true"
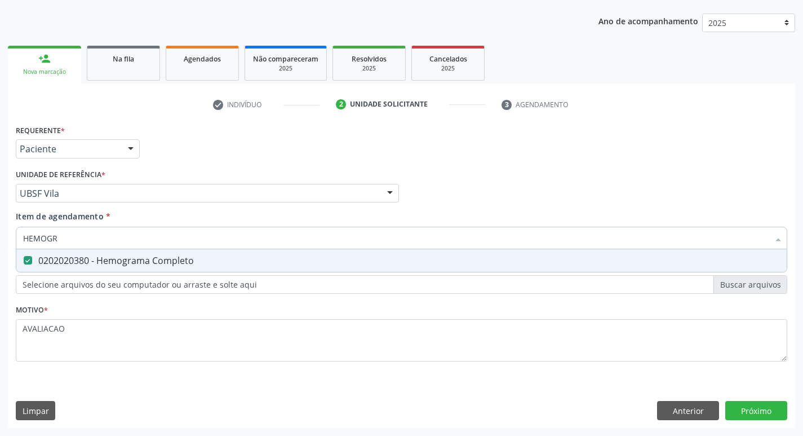
type input "HEMOG"
checkbox Completo "false"
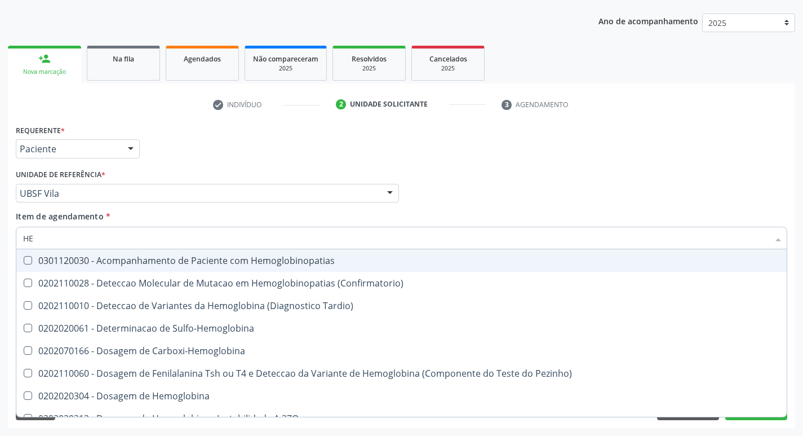
type input "H"
checkbox Completo "false"
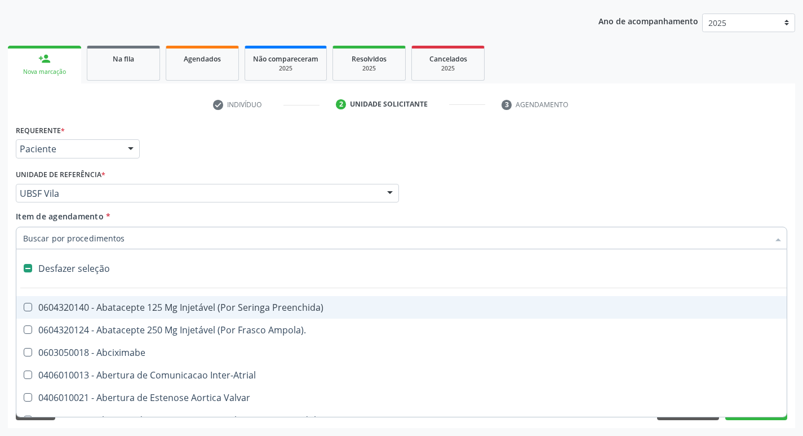
type input "G"
checkbox Persistente "true"
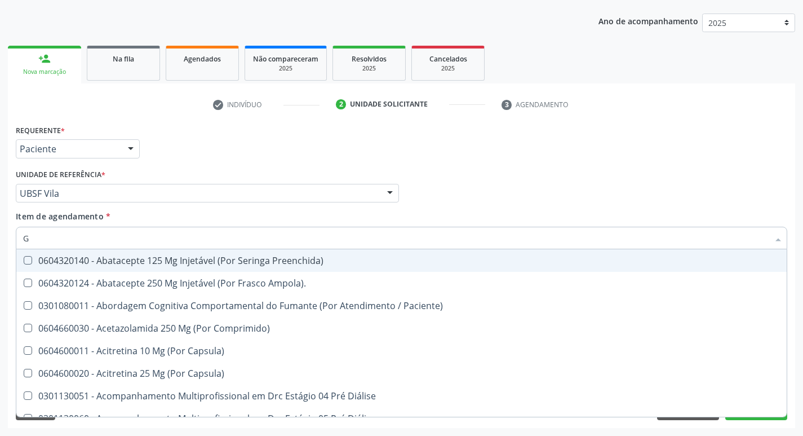
type input "GLICOSE"
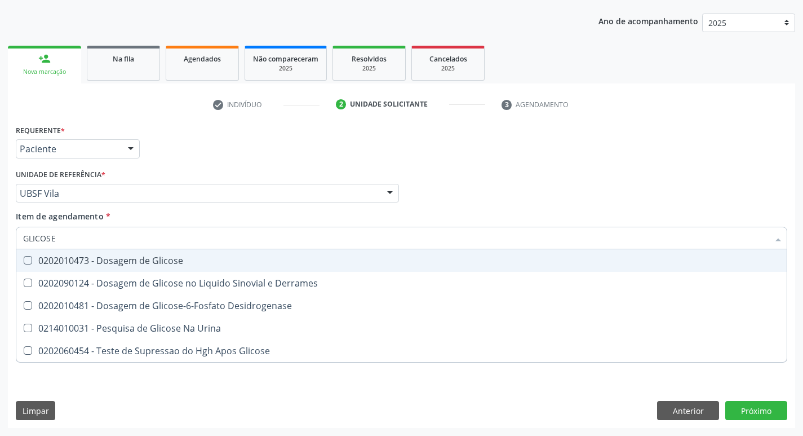
click at [148, 264] on div "0202010473 - Dosagem de Glicose" at bounding box center [401, 260] width 757 height 9
checkbox Glicose "true"
type input "GLICOS"
checkbox Glicose "false"
checkbox Derrames "true"
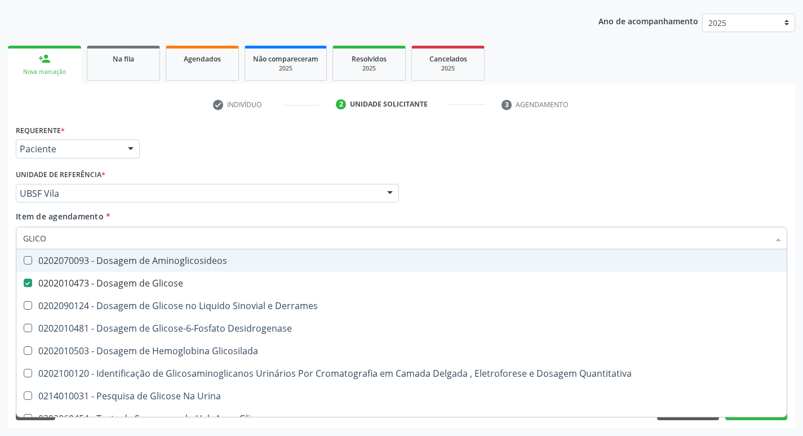
type input "GLIC"
checkbox Glicose "false"
checkbox Derrames "false"
type input "G"
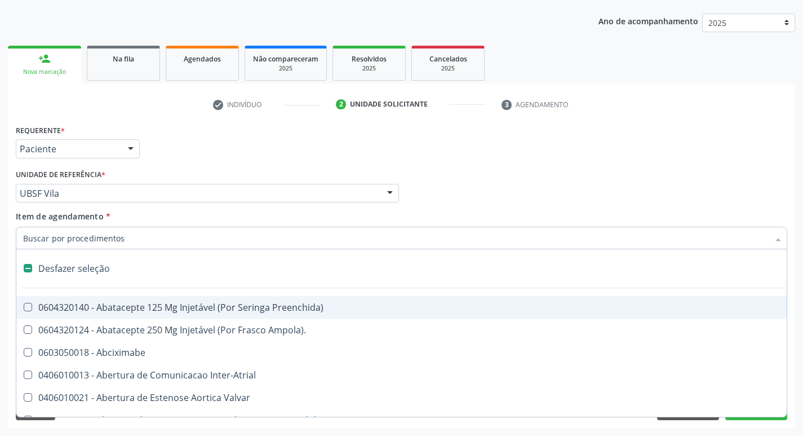
type input "H"
checkbox Convencional\) "true"
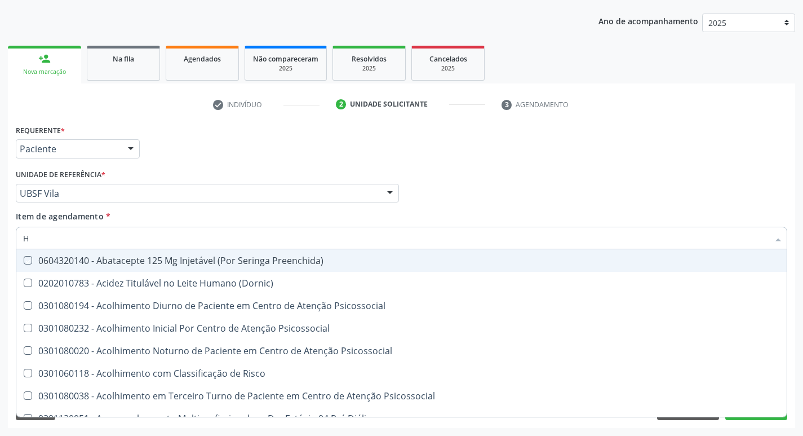
type input "HEMOGR"
checkbox Preenchida\) "true"
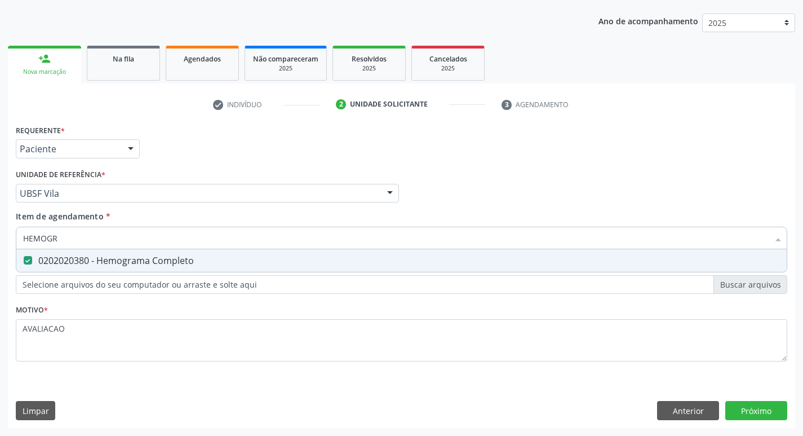
type input "HEMOG"
checkbox Completo "false"
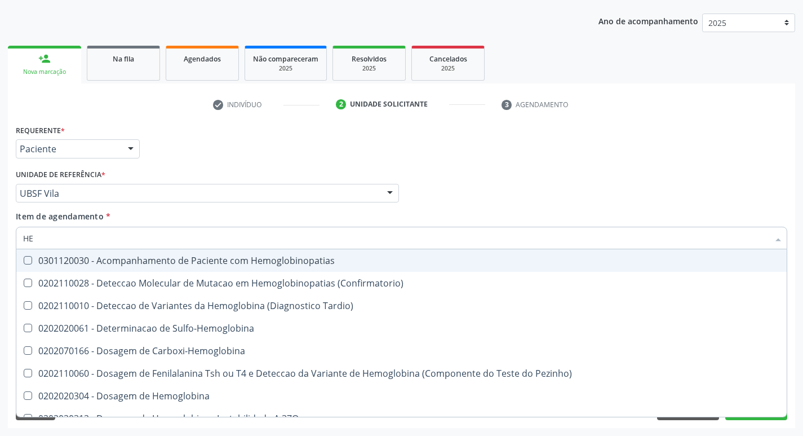
type input "H"
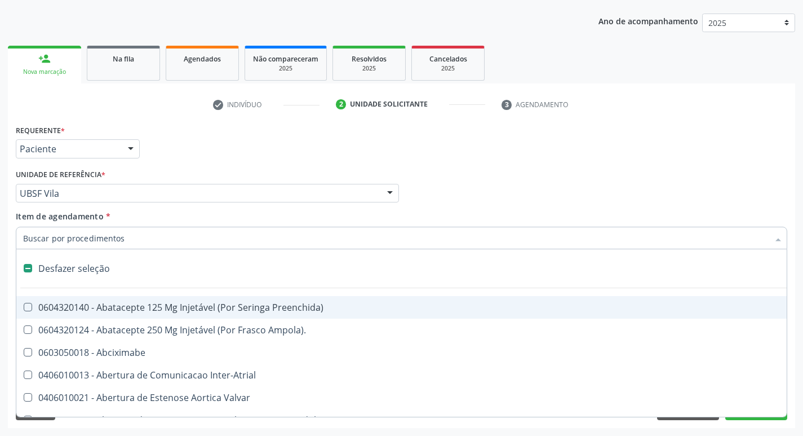
checkbox Capsula\) "false"
type input "H"
checkbox Convencional\) "true"
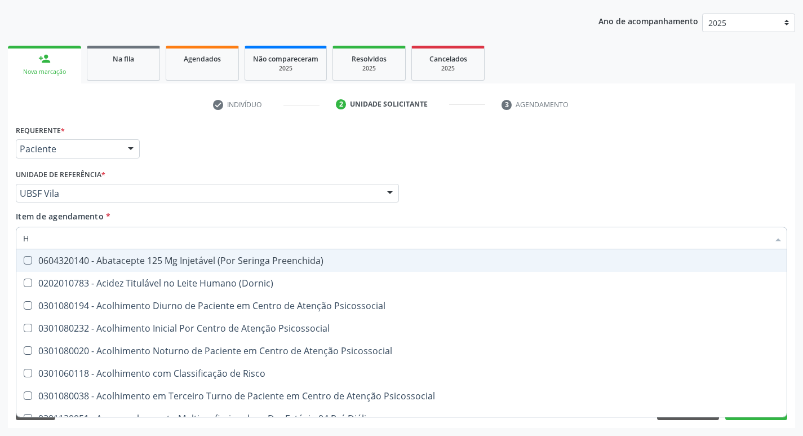
type input "HEMOGLOBINA G"
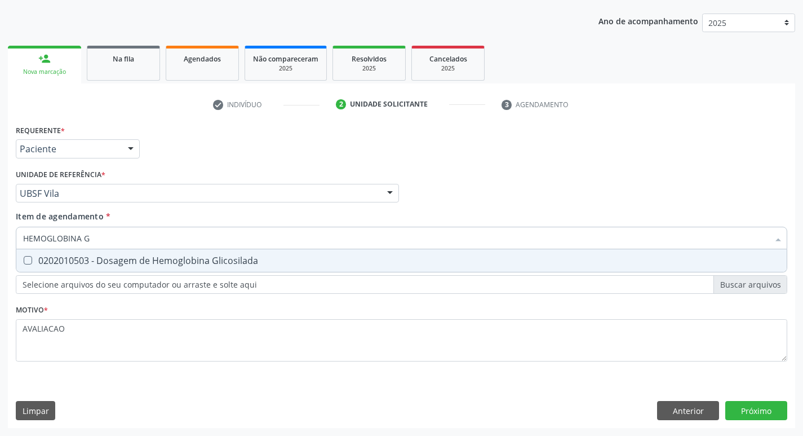
click at [172, 261] on div "0202010503 - Dosagem de Hemoglobina Glicosilada" at bounding box center [401, 260] width 757 height 9
checkbox Glicosilada "true"
type input "HEMOGLOBINA"
checkbox Glicosilada "false"
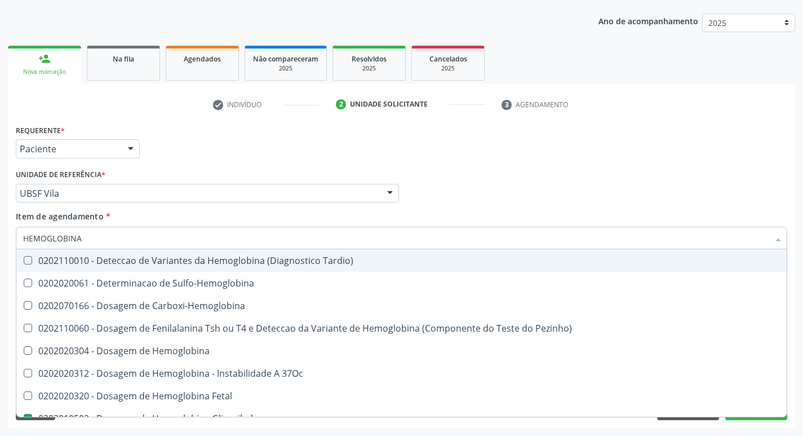
type input "HEMOGLOBIN"
checkbox Glicosilada "false"
checkbox Hemoglobina "true"
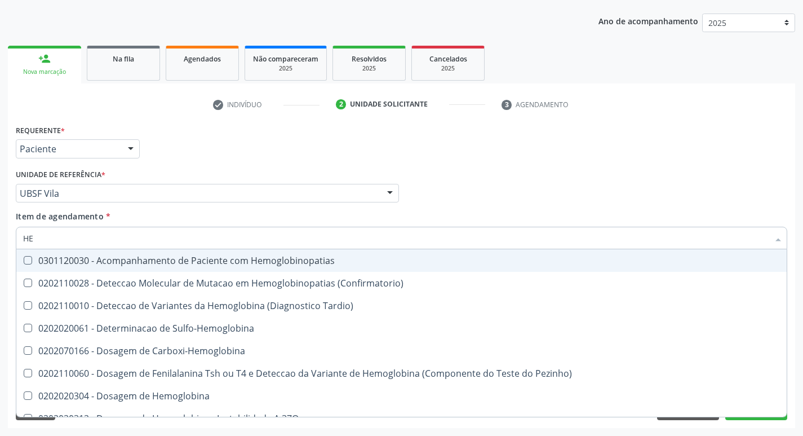
type input "H"
checkbox Glicosilada "false"
checkbox S "false"
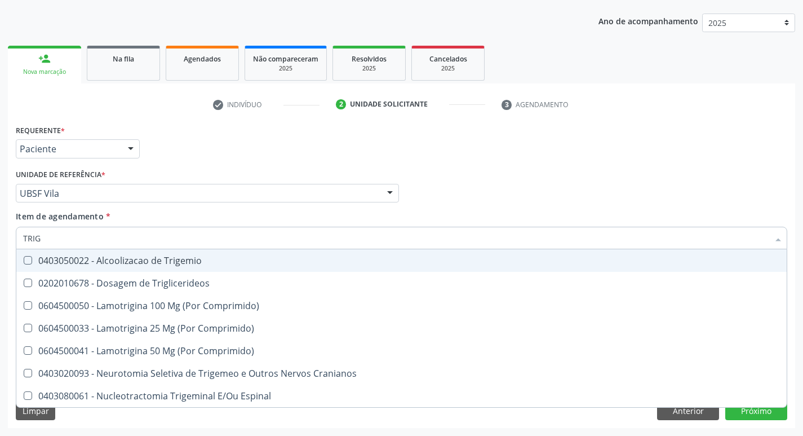
type input "TRIGL"
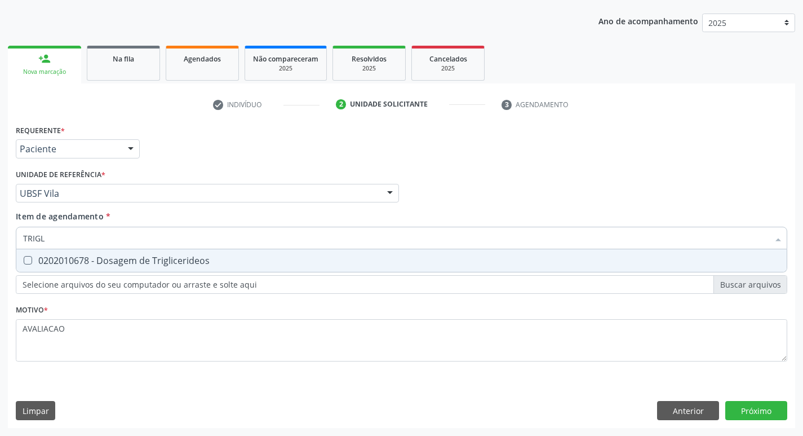
click at [172, 261] on div "0202010678 - Dosagem de Triglicerideos" at bounding box center [401, 260] width 757 height 9
checkbox Triglicerideos "true"
type input "TRIG"
checkbox Triglicerideos "false"
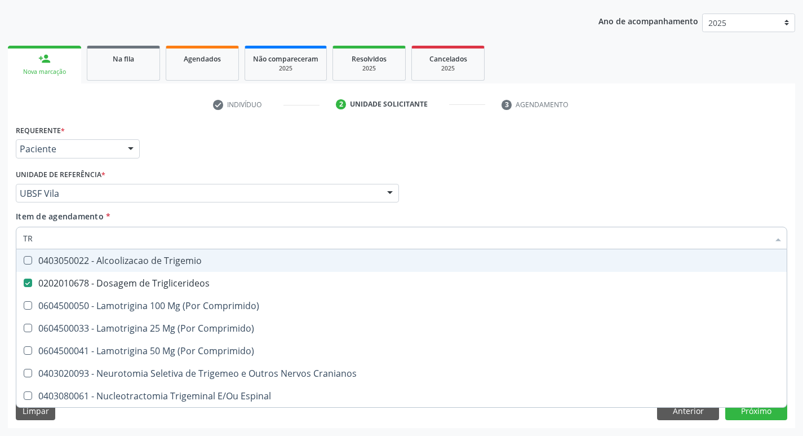
type input "T"
checkbox Triglicerideos "false"
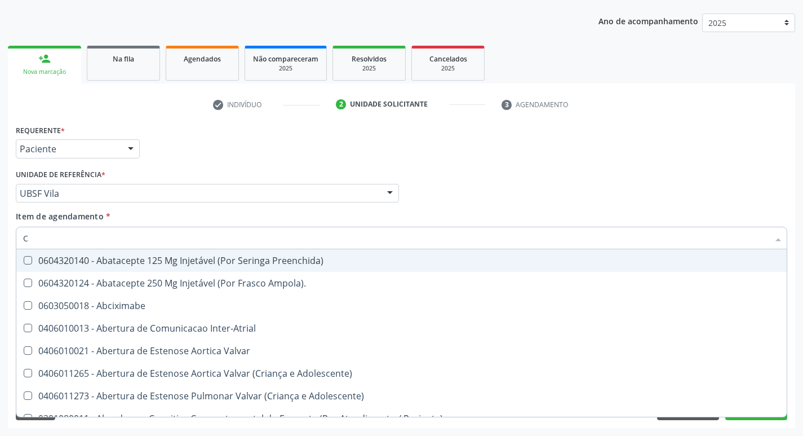
type input "CO"
checkbox Comprimido\) "true"
checkbox Transcutanea "true"
checkbox Osseo "true"
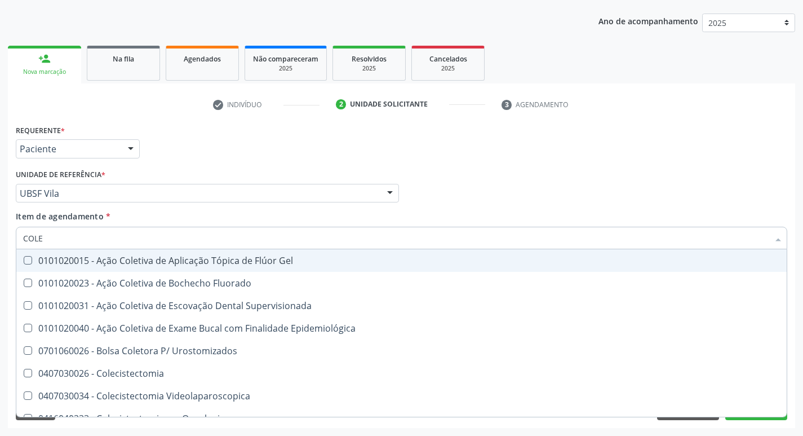
type input "COLES"
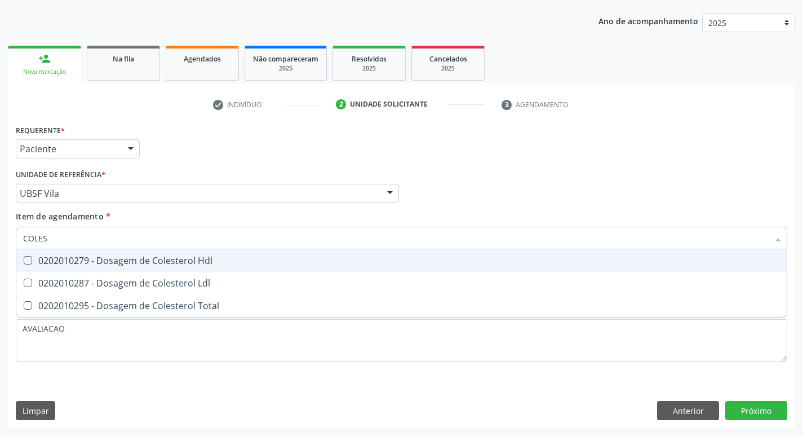
click at [172, 261] on div "0202010279 - Dosagem de Colesterol Hdl" at bounding box center [401, 260] width 757 height 9
checkbox Hdl "true"
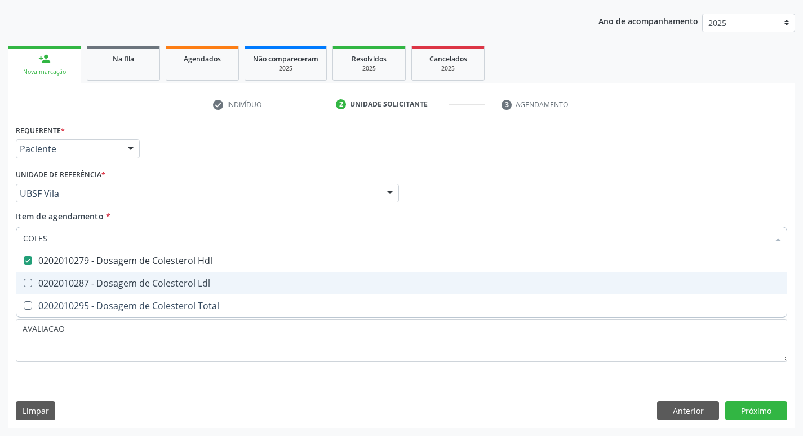
click at [194, 287] on div "0202010287 - Dosagem de Colesterol Ldl" at bounding box center [401, 282] width 757 height 9
checkbox Ldl "true"
type input "COLE"
checkbox Hdl "false"
checkbox Ldl "false"
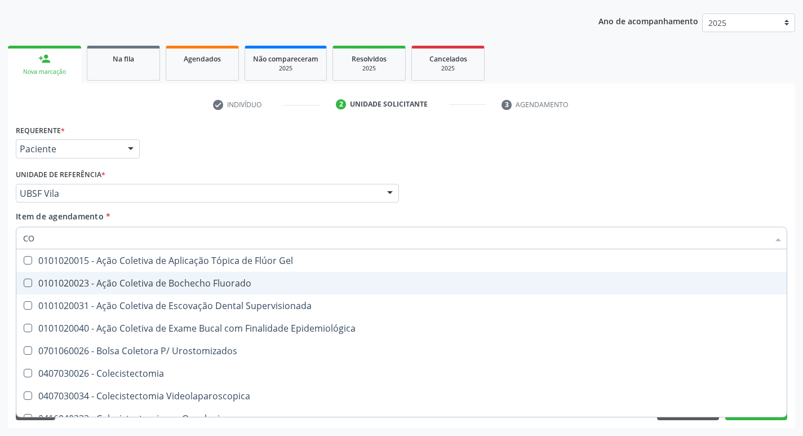
type input "C"
checkbox Hdl "false"
checkbox Ldl "false"
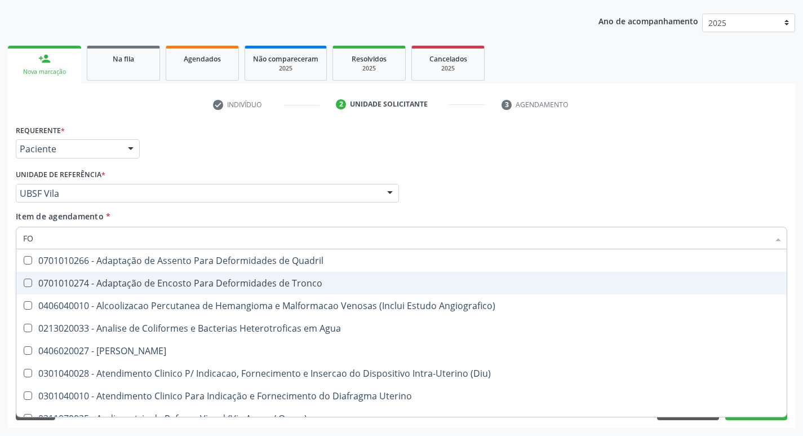
type input "F"
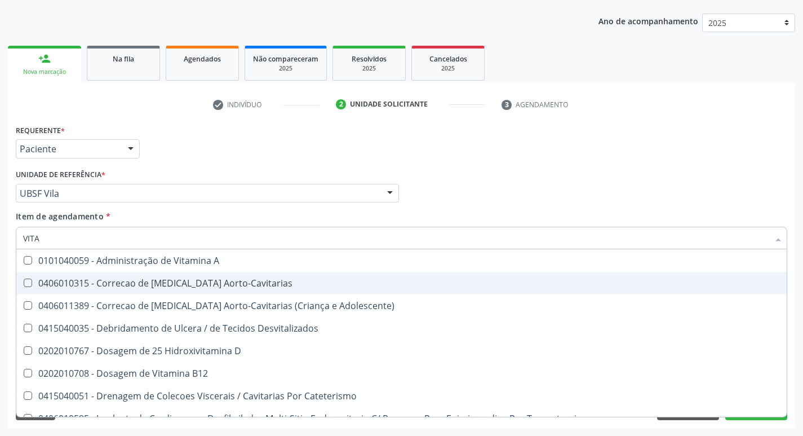
type input "VITAM"
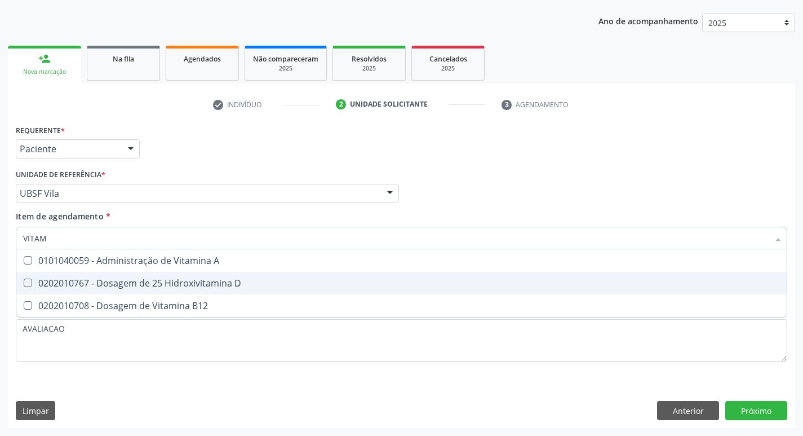
click at [194, 287] on div "0202010767 - Dosagem de 25 Hidroxivitamina D" at bounding box center [401, 282] width 757 height 9
checkbox D "true"
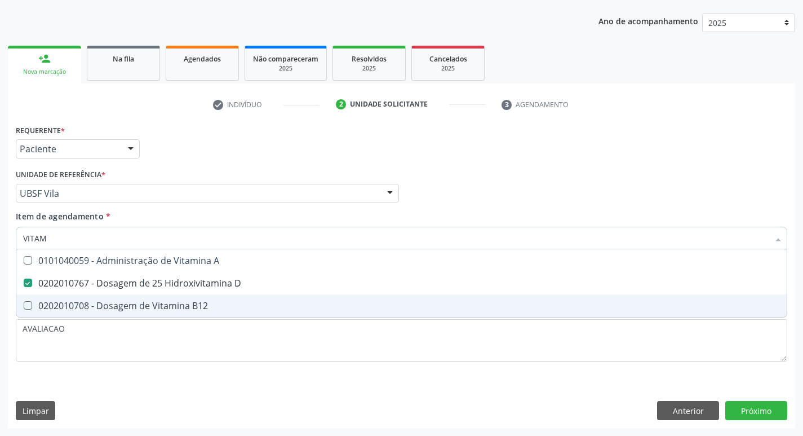
click at [197, 301] on div "0202010708 - Dosagem de Vitamina B12" at bounding box center [401, 305] width 757 height 9
checkbox B12 "true"
type input "VITA"
checkbox D "false"
checkbox B12 "false"
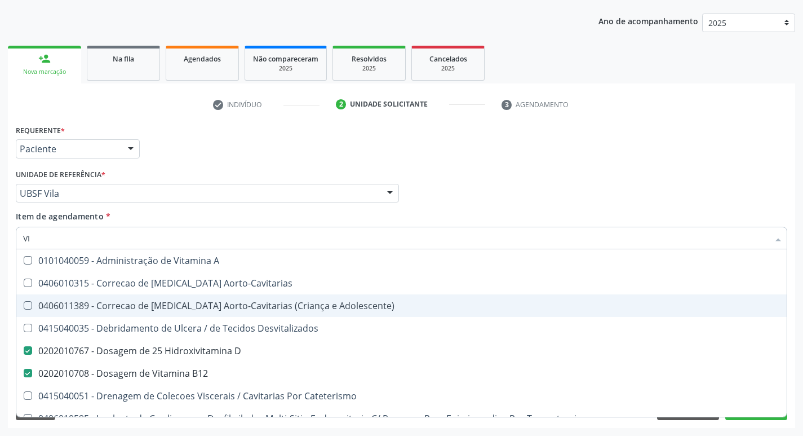
type input "V"
checkbox D "false"
checkbox B12 "false"
checkbox Cateterismo "false"
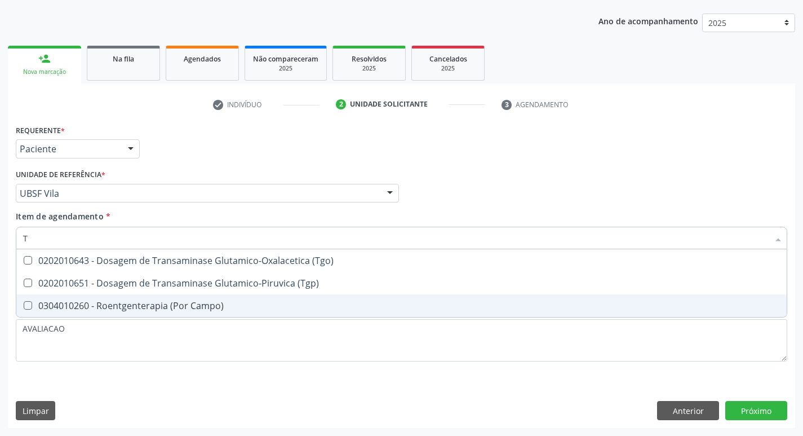
type input "TG"
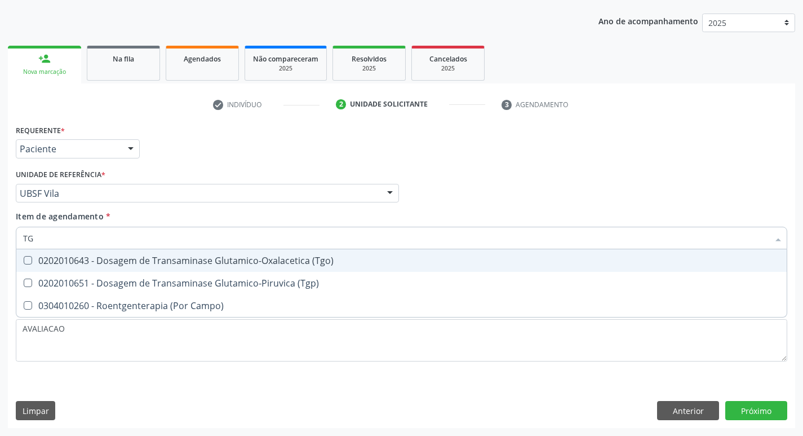
drag, startPoint x: 261, startPoint y: 262, endPoint x: 264, endPoint y: 282, distance: 20.4
click at [261, 263] on div "0202010643 - Dosagem de Transaminase Glutamico-Oxalacetica (Tgo)" at bounding box center [401, 260] width 757 height 9
checkbox \(Tgo\) "true"
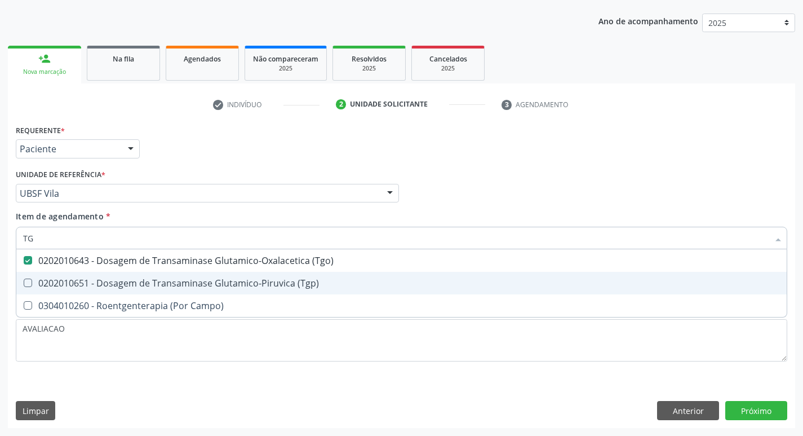
click at [264, 282] on div "0202010651 - Dosagem de Transaminase Glutamico-Piruvica (Tgp)" at bounding box center [401, 282] width 757 height 9
checkbox \(Tgp\) "true"
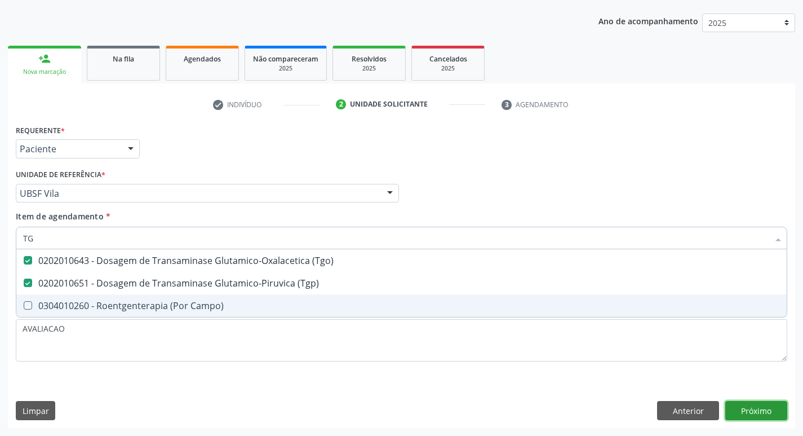
click at [756, 407] on div "Requerente * Paciente Médico(a) Enfermeiro(a) Paciente Nenhum resultado encontr…" at bounding box center [401, 275] width 787 height 306
checkbox Campo\) "true"
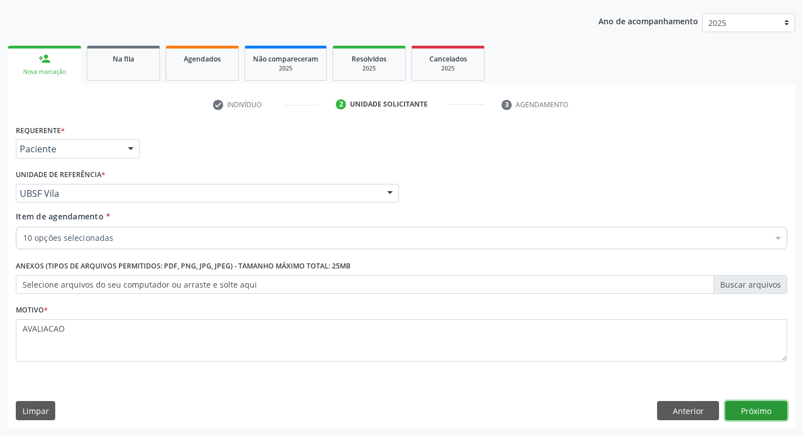
click at [753, 409] on button "Próximo" at bounding box center [756, 410] width 62 height 19
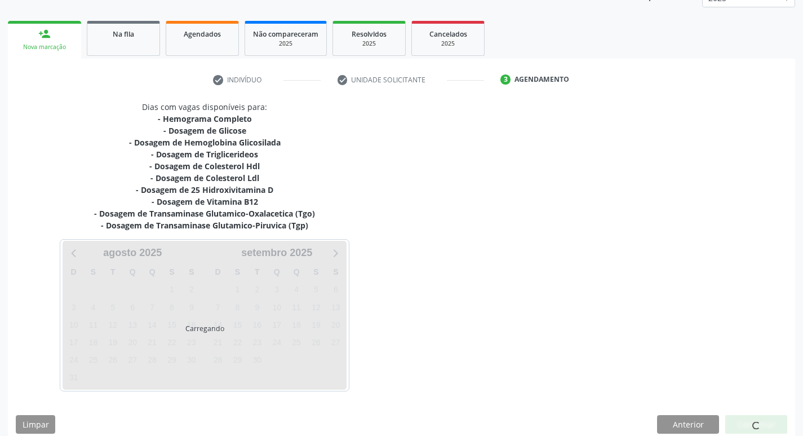
scroll to position [161, 0]
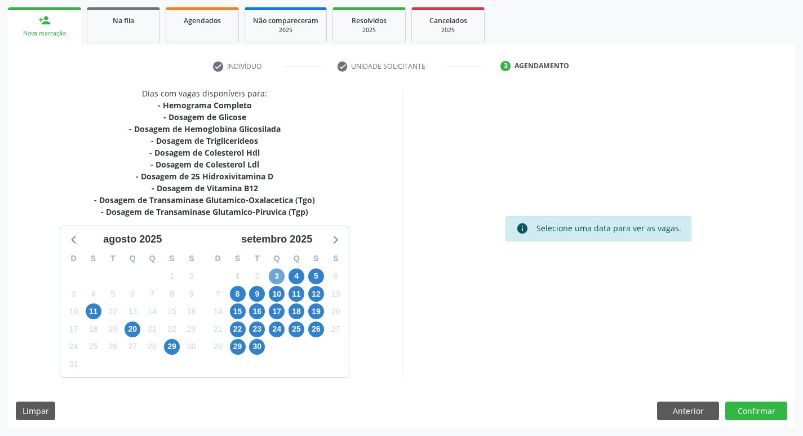
click at [274, 274] on span "3" at bounding box center [277, 276] width 16 height 16
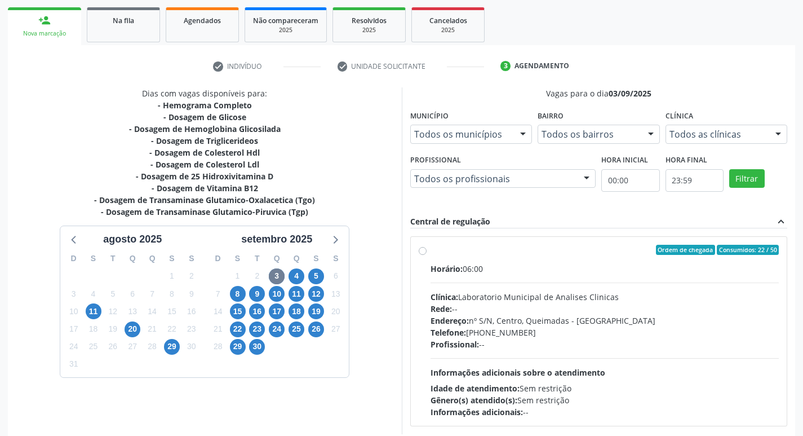
click at [457, 261] on label "Ordem de chegada Consumidos: 22 / 50 Horário: 06:00 Clínica: Laboratorio Munici…" at bounding box center [605, 331] width 349 height 173
click at [427, 255] on input "Ordem de chegada Consumidos: 22 / 50 Horário: 06:00 Clínica: Laboratorio Munici…" at bounding box center [423, 250] width 8 height 10
radio input "true"
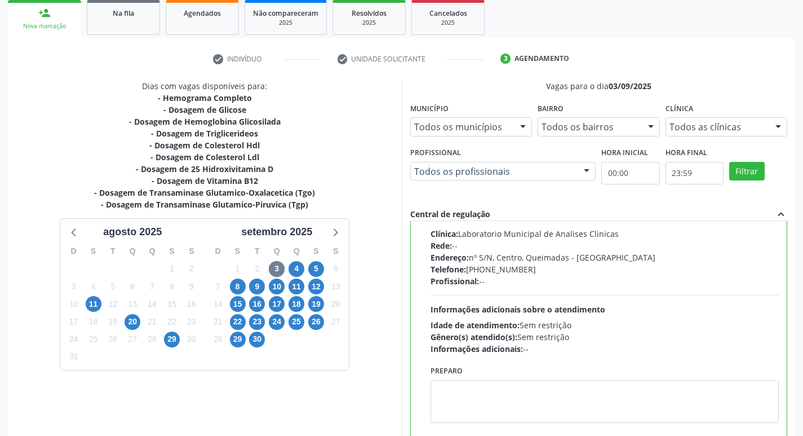
scroll to position [238, 0]
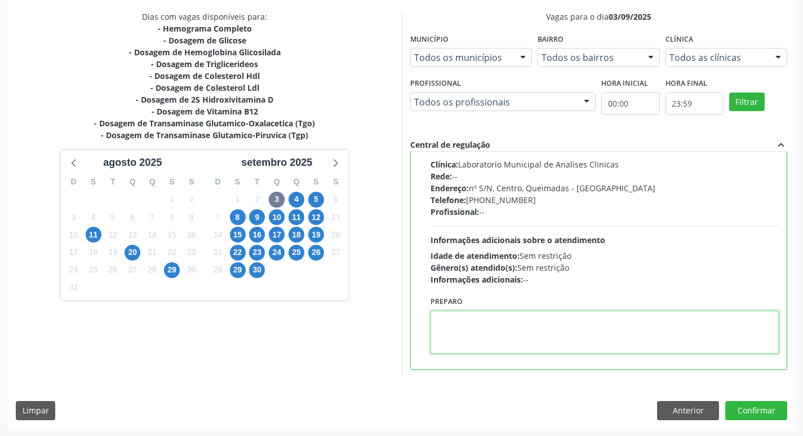
click at [486, 344] on textarea at bounding box center [605, 331] width 349 height 43
paste textarea "IR EM [GEOGRAPHIC_DATA]"
type textarea "IR EM [GEOGRAPHIC_DATA]"
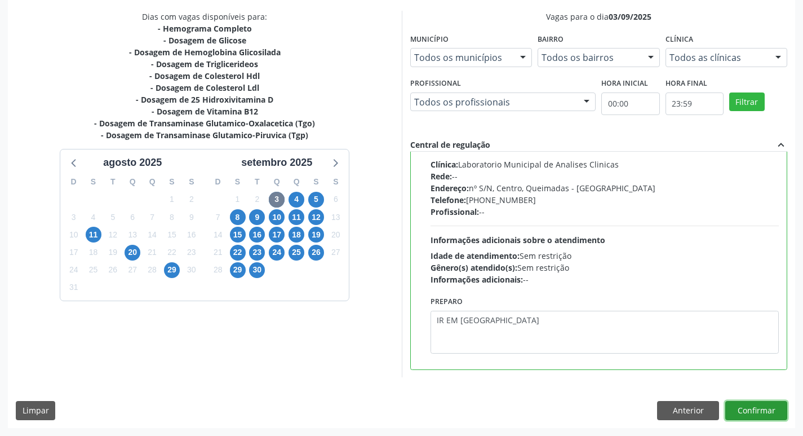
click at [744, 413] on button "Confirmar" at bounding box center [756, 410] width 62 height 19
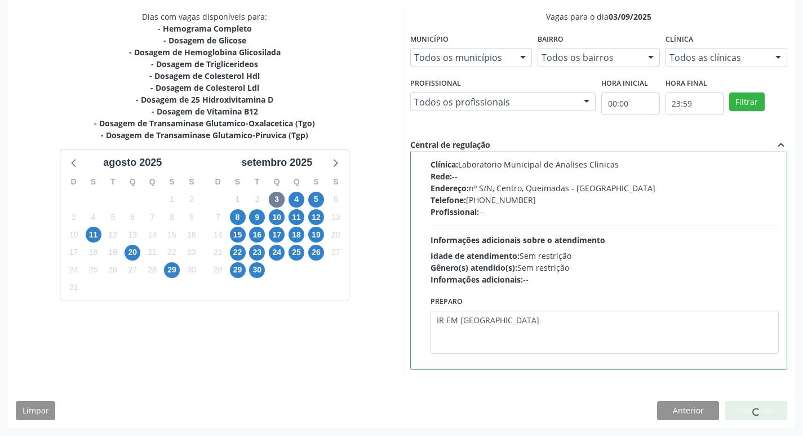
scroll to position [0, 0]
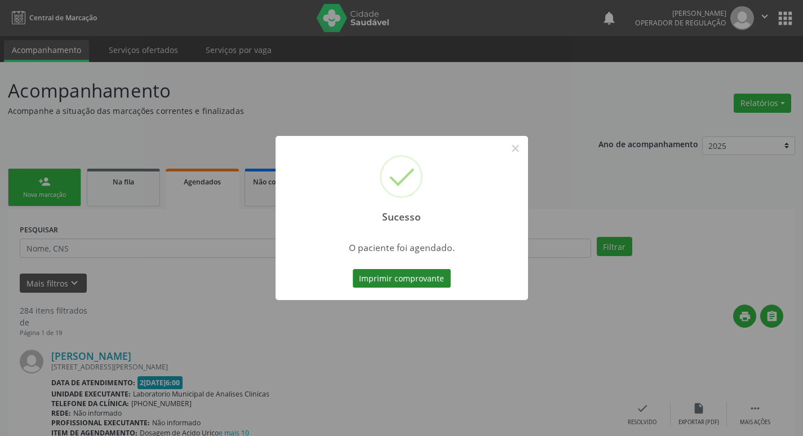
click at [434, 273] on button "Imprimir comprovante" at bounding box center [402, 278] width 98 height 19
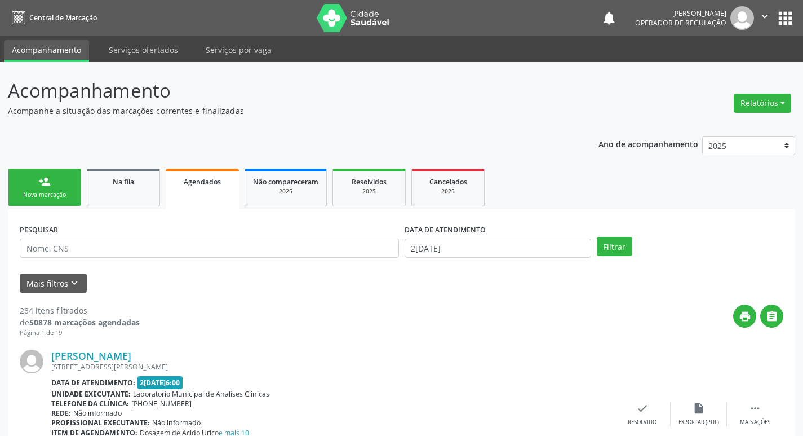
click at [52, 194] on div "Nova marcação" at bounding box center [44, 194] width 56 height 8
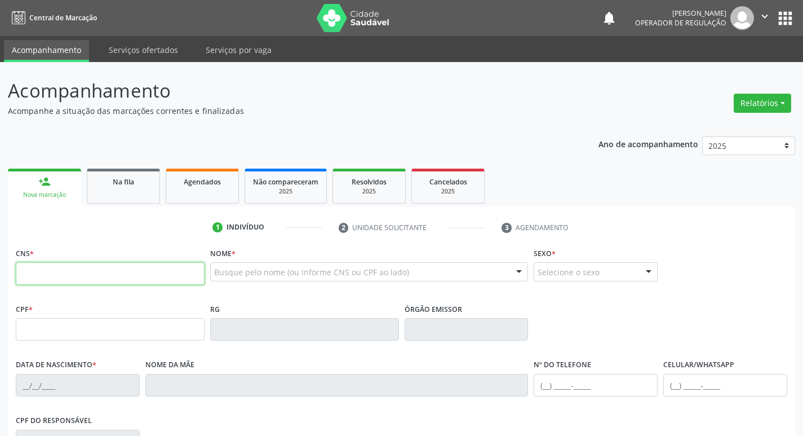
drag, startPoint x: 104, startPoint y: 282, endPoint x: 99, endPoint y: 272, distance: 11.6
click at [104, 282] on input "text" at bounding box center [110, 273] width 189 height 23
type input "700 2024 2519 6725"
type input "0[DATE]"
type input "[PHONE_NUMBER]"
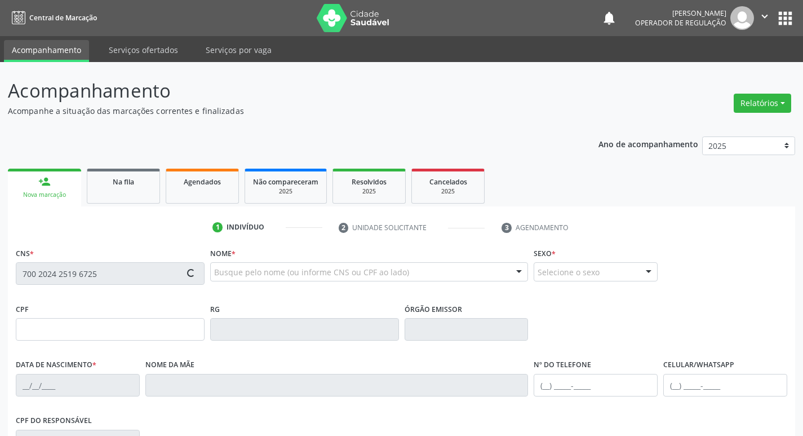
type input "[PHONE_NUMBER]"
type input "526.755.994-68"
type input "122"
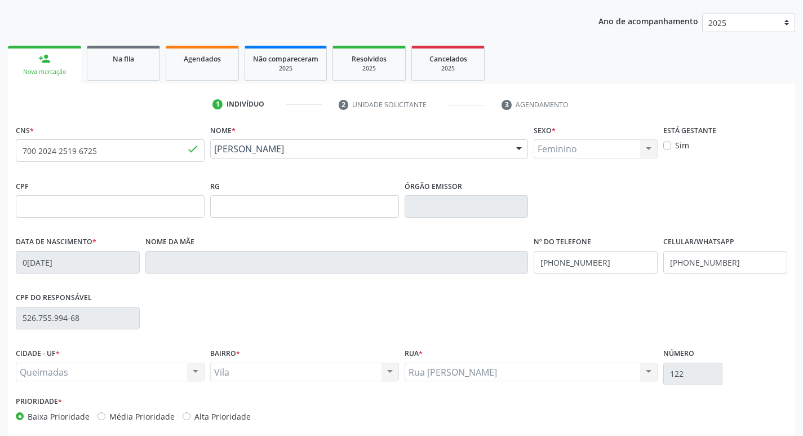
scroll to position [175, 0]
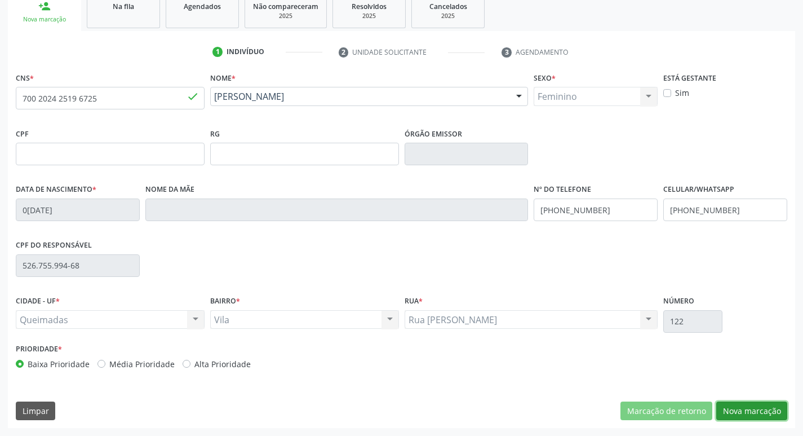
click at [735, 404] on button "Nova marcação" at bounding box center [751, 410] width 71 height 19
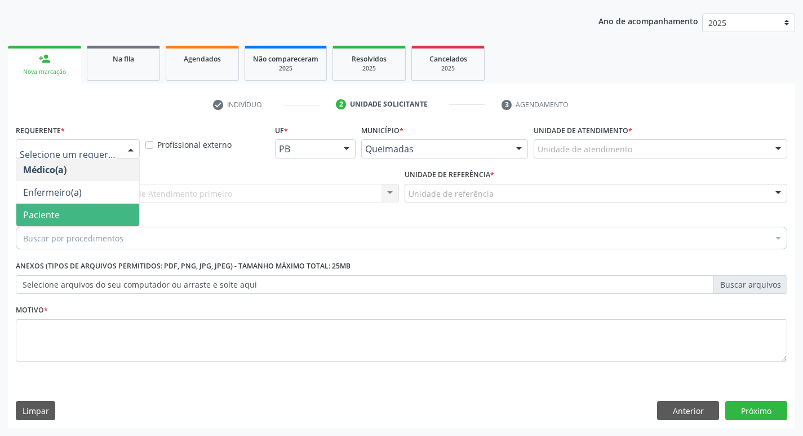
click at [100, 209] on span "Paciente" at bounding box center [77, 214] width 123 height 23
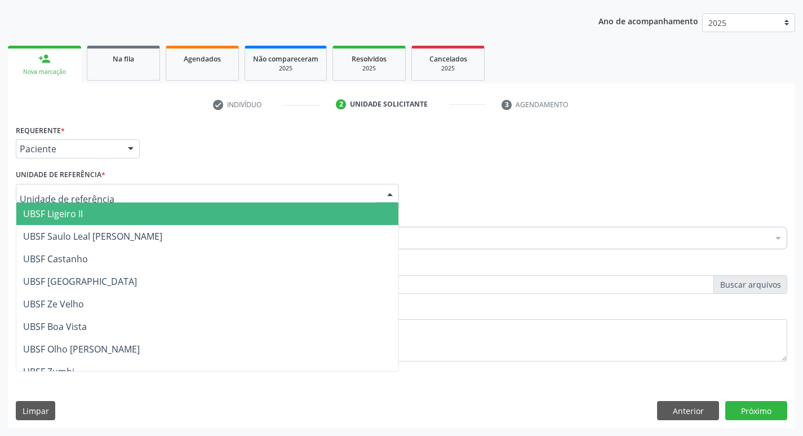
click at [112, 197] on div at bounding box center [207, 193] width 383 height 19
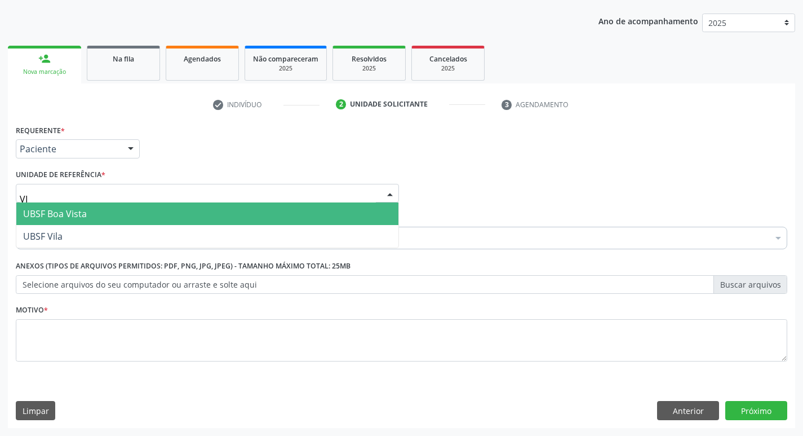
type input "VIL"
click at [107, 210] on span "UBSF Vila" at bounding box center [207, 213] width 382 height 23
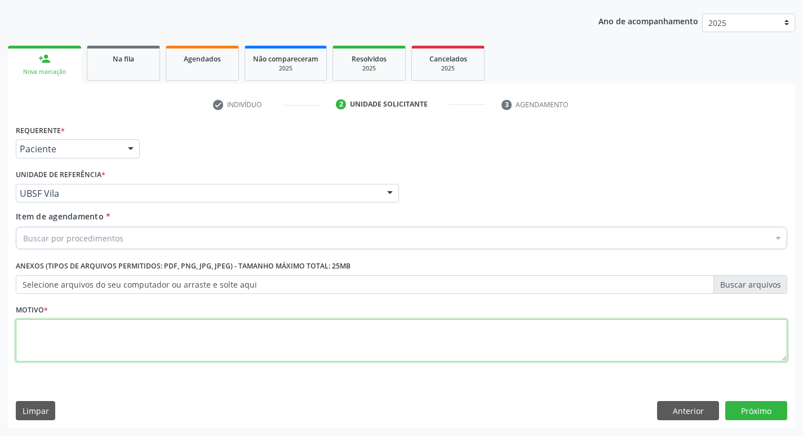
click at [83, 331] on textarea at bounding box center [401, 340] width 771 height 43
type textarea "AVALIACAO"
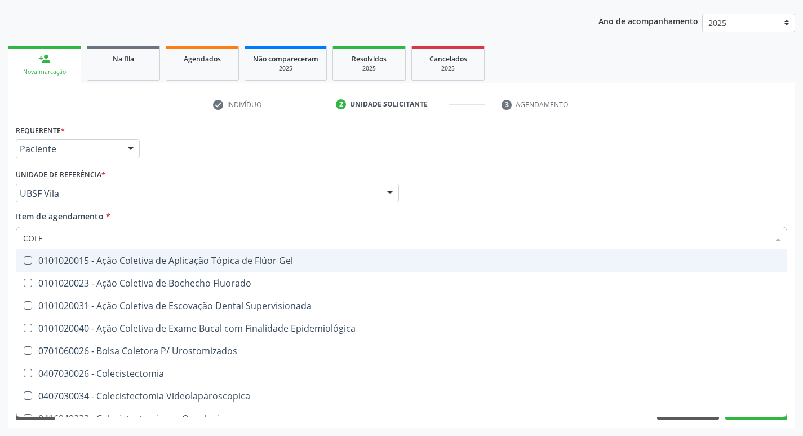
type input "COLES"
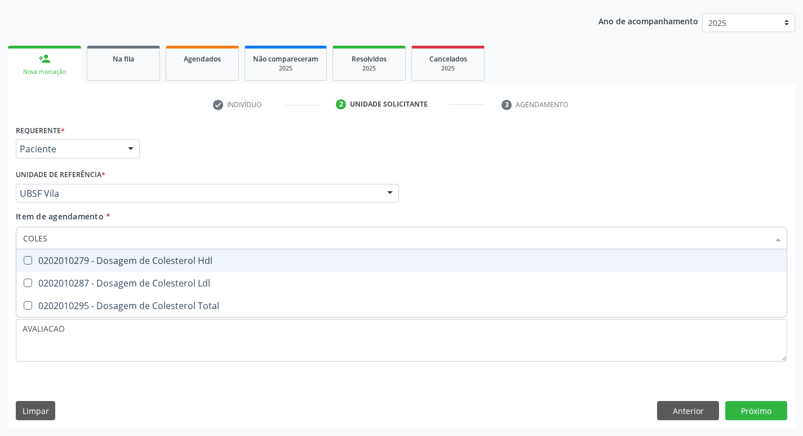
click at [150, 261] on div "0202010279 - Dosagem de Colesterol Hdl" at bounding box center [401, 260] width 757 height 9
checkbox Hdl "true"
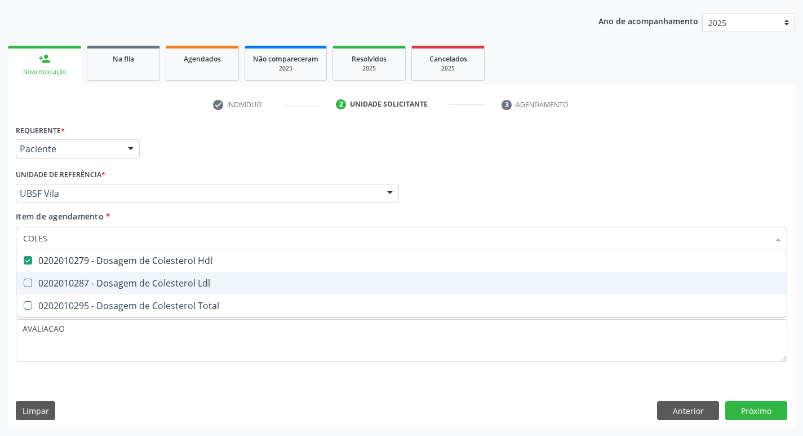
click at [158, 287] on div "0202010287 - Dosagem de Colesterol Ldl" at bounding box center [401, 282] width 757 height 9
checkbox Ldl "true"
type input "COLE"
checkbox Hdl "false"
checkbox Ldl "false"
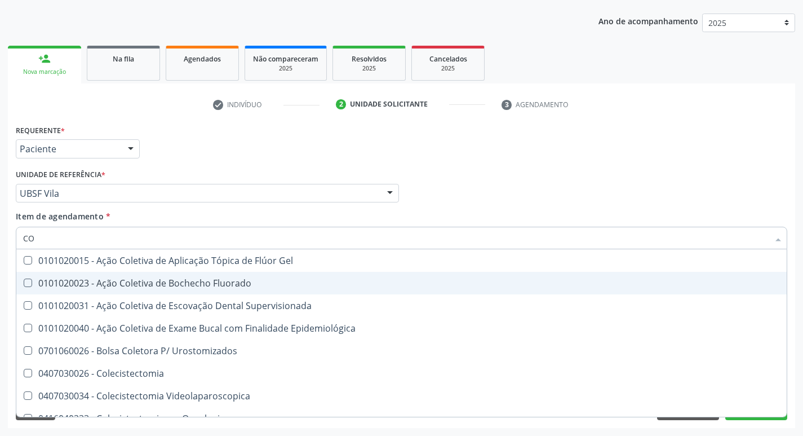
type input "C"
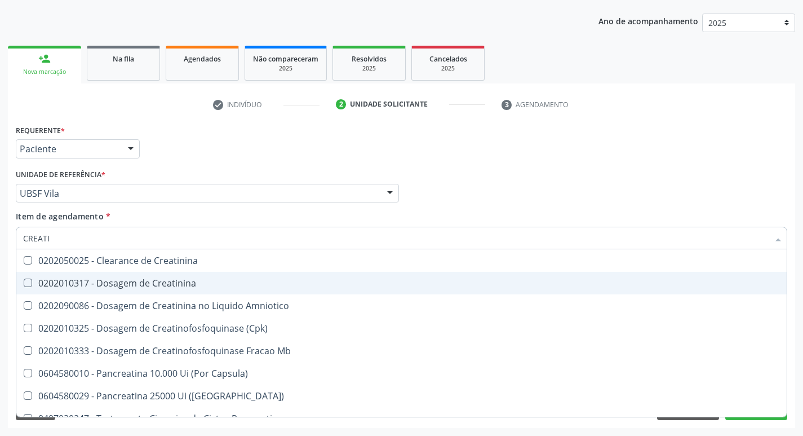
type input "CREATIN"
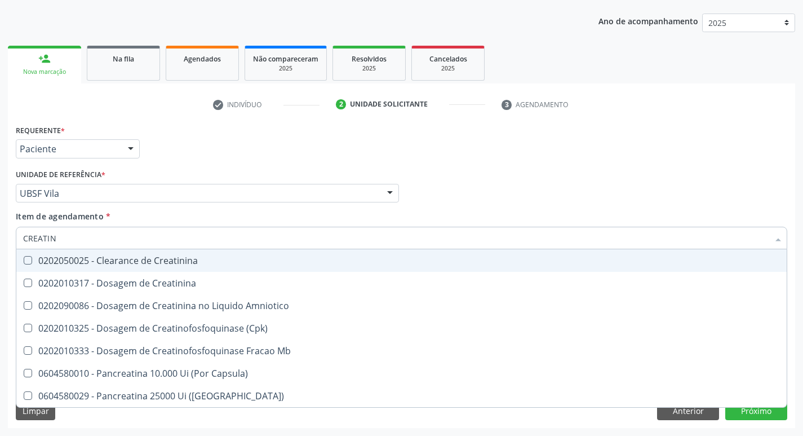
click at [149, 256] on span "0202050025 - Clearance de Creatinina" at bounding box center [401, 260] width 770 height 23
click at [198, 267] on span "0202050025 - Clearance de Creatinina" at bounding box center [401, 260] width 770 height 23
checkbox Creatinina "false"
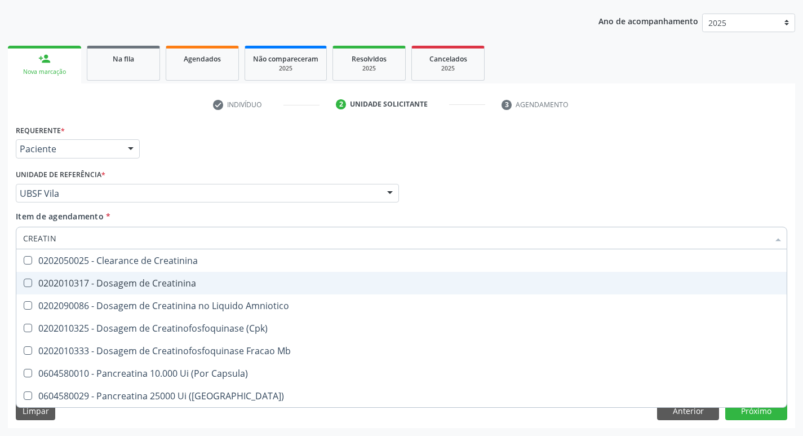
click at [196, 290] on span "0202010317 - Dosagem de Creatinina" at bounding box center [401, 283] width 770 height 23
checkbox Creatinina "true"
type input "CREA"
checkbox Creatinina "false"
checkbox Amniotico "false"
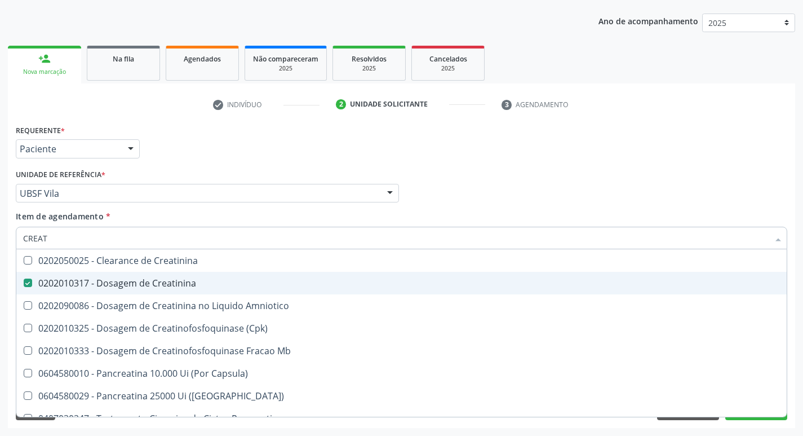
checkbox Mb "true"
type input "CRE"
checkbox Mb "false"
type input "C"
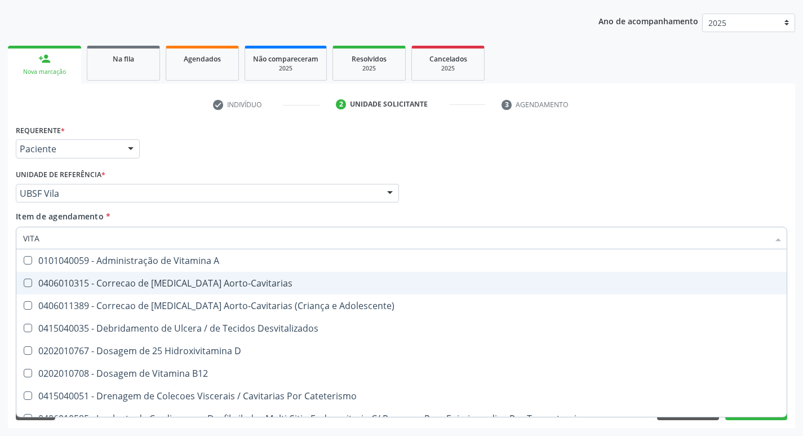
type input "VITAM"
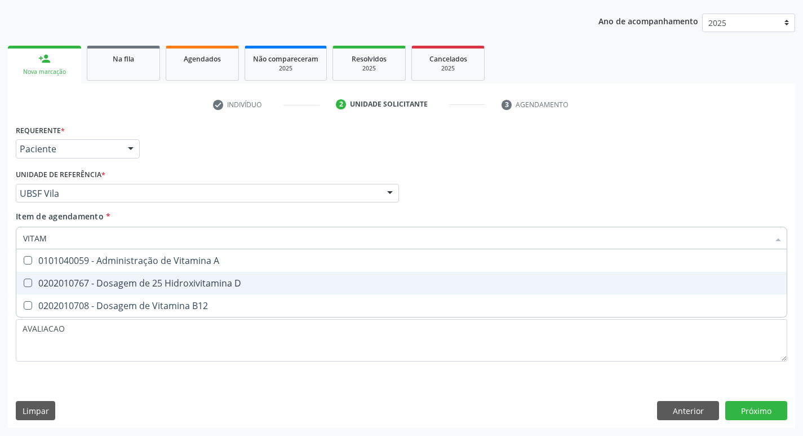
click at [165, 286] on div "0202010767 - Dosagem de 25 Hidroxivitamina D" at bounding box center [401, 282] width 757 height 9
checkbox D "true"
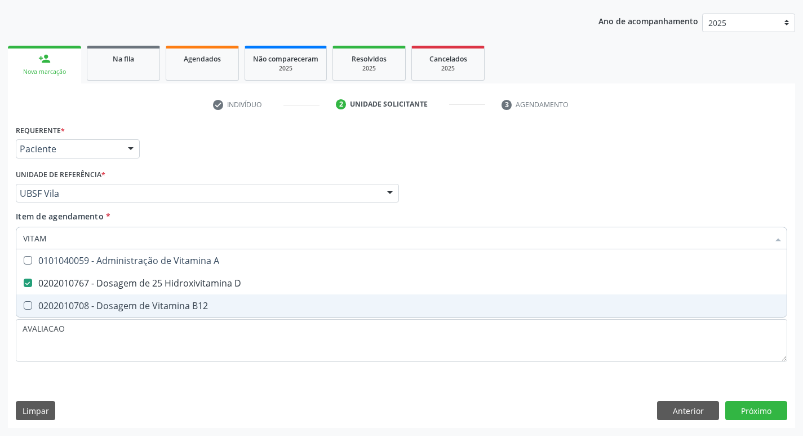
click at [169, 301] on div "0202010708 - Dosagem de Vitamina B12" at bounding box center [401, 305] width 757 height 9
checkbox B12 "true"
type input "VITA"
checkbox D "false"
checkbox B12 "false"
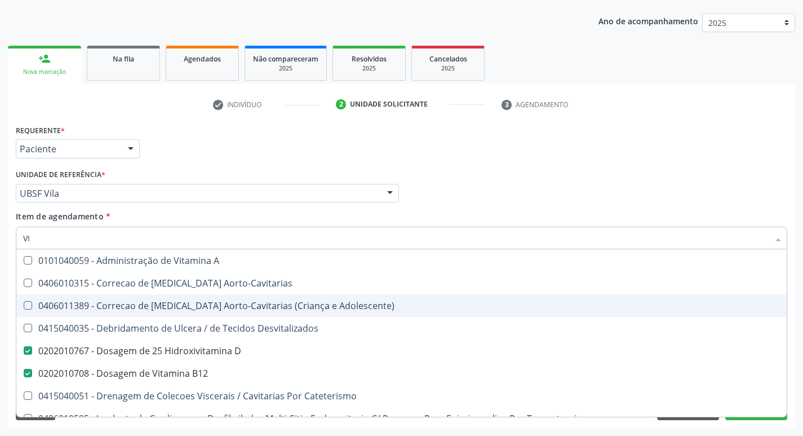
type input "V"
checkbox D "false"
checkbox B12 "false"
checkbox Cateterismo "false"
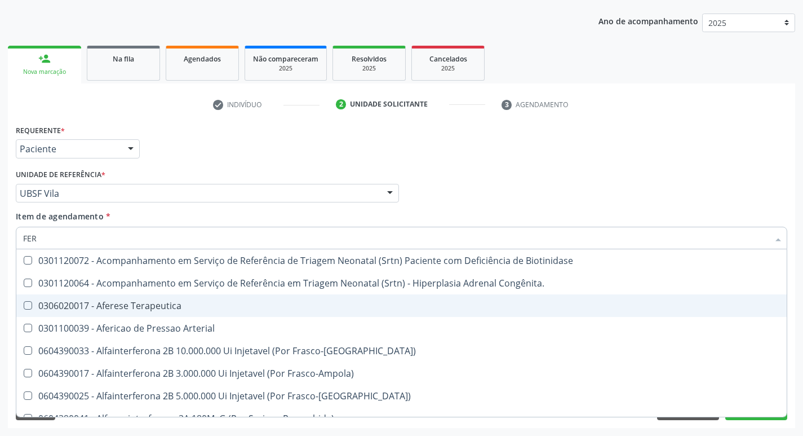
type input "FERR"
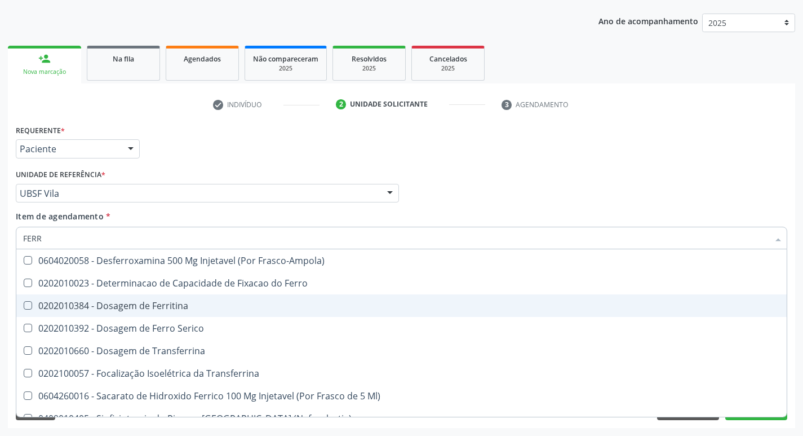
click at [171, 313] on span "0202010384 - Dosagem de Ferritina" at bounding box center [401, 305] width 770 height 23
checkbox Ferritina "true"
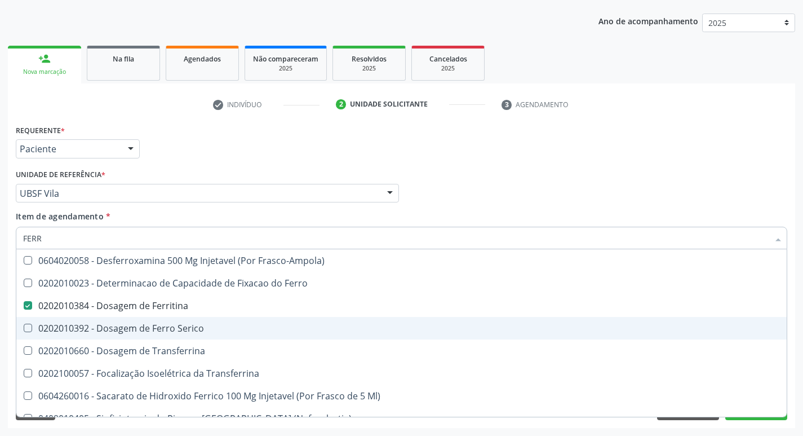
type input "FER"
checkbox Ferritina "false"
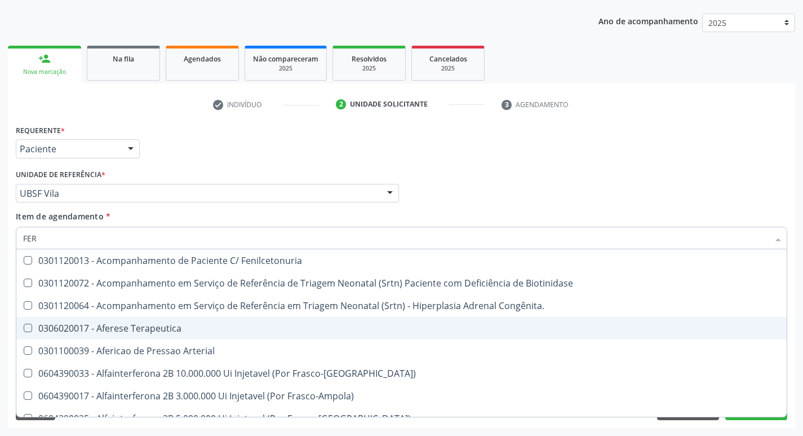
type input "FE"
checkbox Grama\) "false"
checkbox Ferritina "true"
type input "F"
checkbox Ferritina "false"
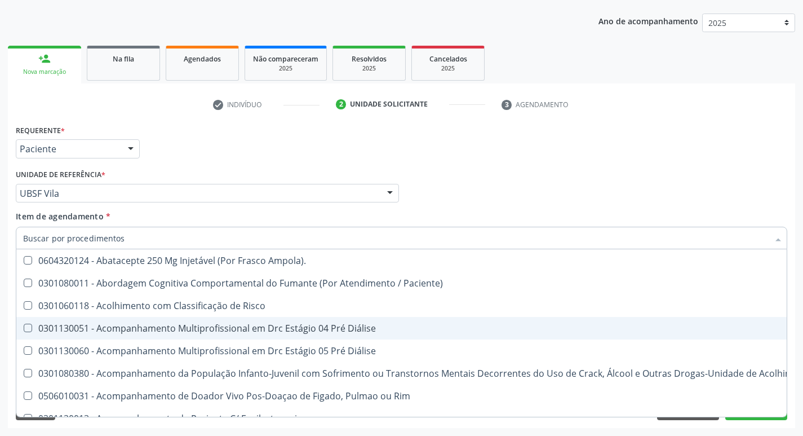
checkbox Ferritina "false"
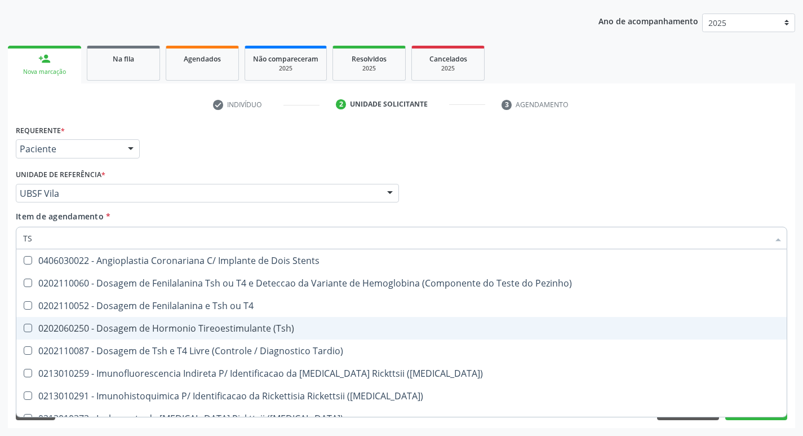
type input "TSH"
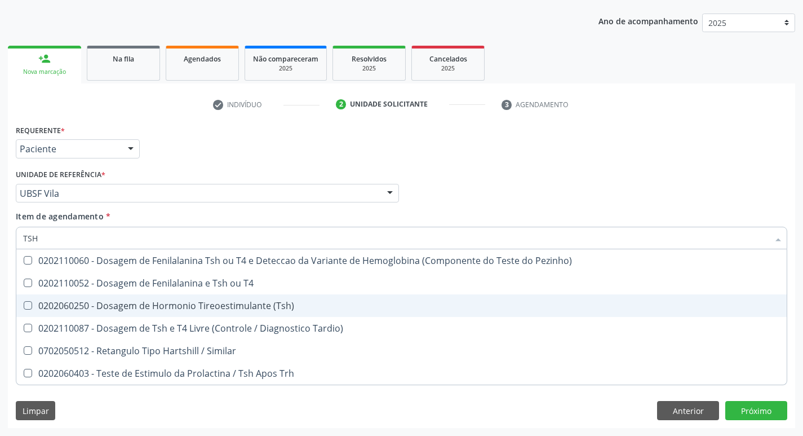
click at [286, 310] on div "0202060250 - Dosagem de Hormonio Tireoestimulante (Tsh)" at bounding box center [401, 305] width 757 height 9
checkbox \(Tsh\) "true"
type input "TS"
checkbox \(Tsh\) "false"
checkbox Tardio\) "true"
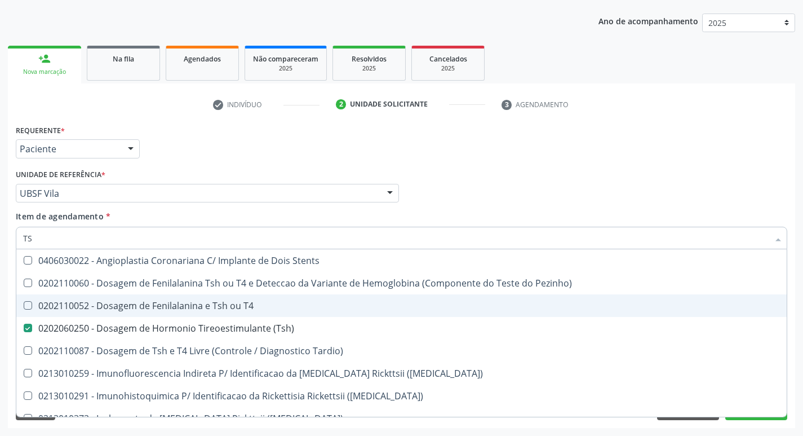
type input "T"
checkbox \(Tsh\) "false"
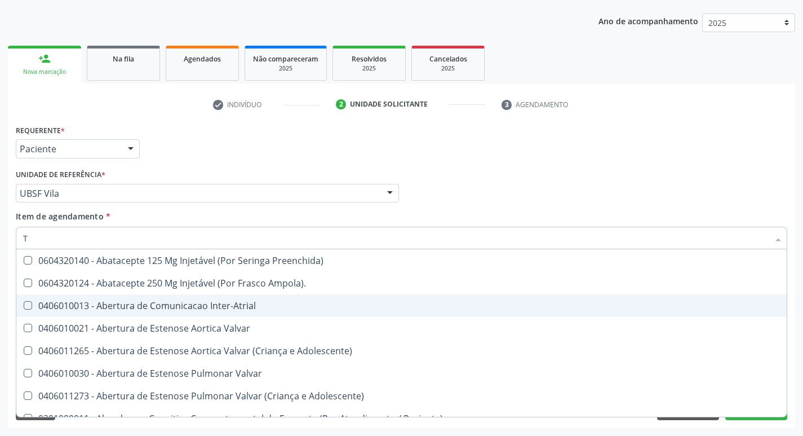
type input "T4"
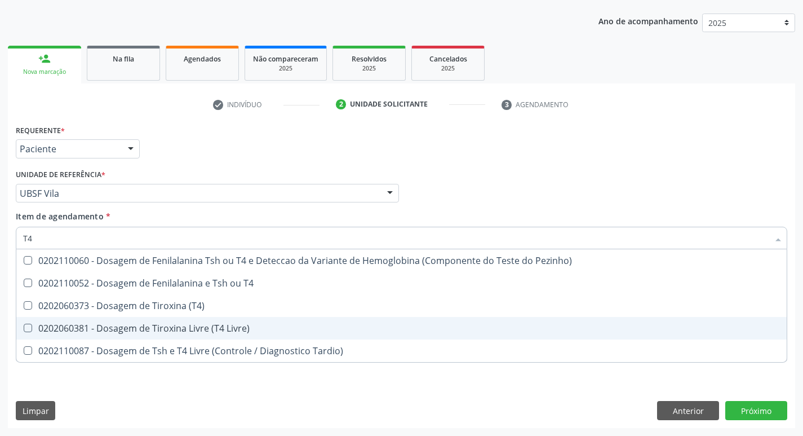
click at [259, 330] on div "0202060381 - Dosagem de Tiroxina Livre (T4 Livre)" at bounding box center [401, 327] width 757 height 9
checkbox Livre\) "true"
type input "T"
checkbox Livre\) "false"
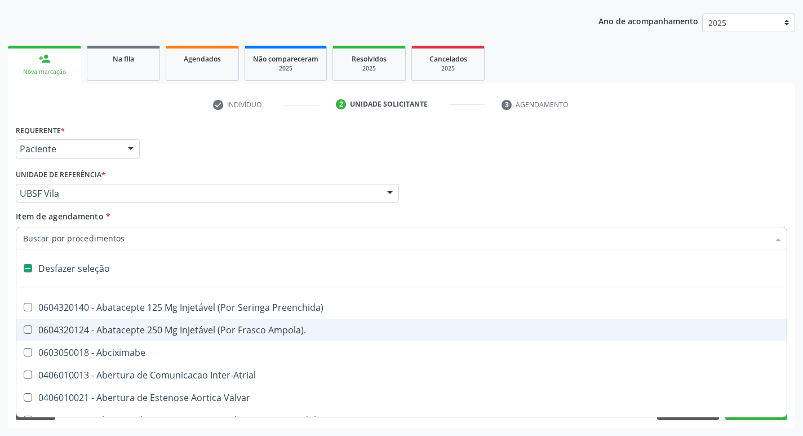
type input "U"
checkbox Coledocoplastia "true"
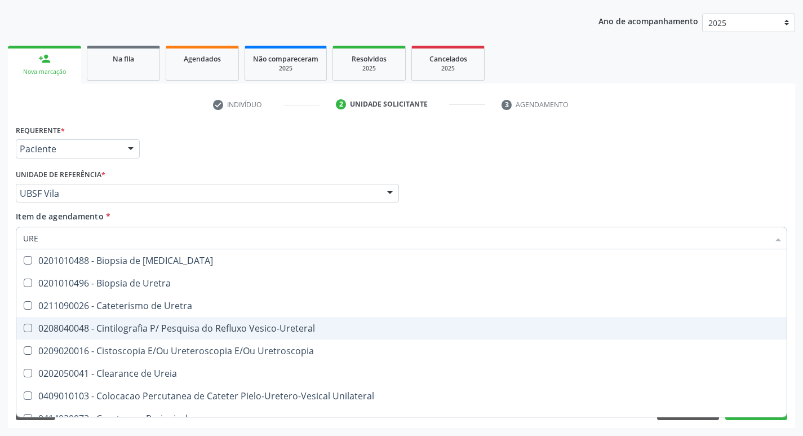
type input "UREI"
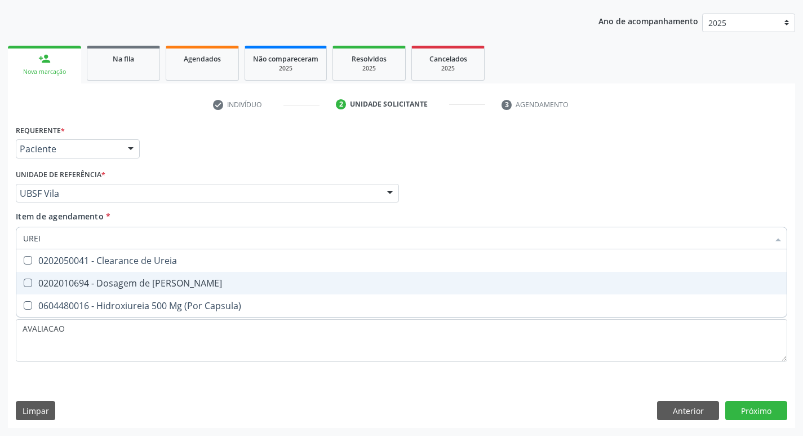
click at [161, 302] on ul "Desfazer seleção 0202050041 - Clearance de Ureia 0202010694 - Dosagem de Ureia …" at bounding box center [401, 283] width 770 height 68
click at [152, 287] on div "0202010694 - Dosagem de [PERSON_NAME]" at bounding box center [401, 282] width 757 height 9
checkbox Ureia "true"
type input "URE"
checkbox Ureia "false"
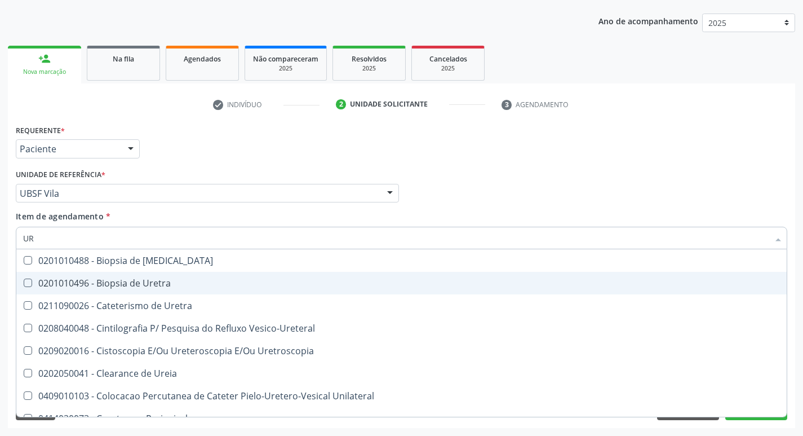
type input "U"
checkbox Ureia "false"
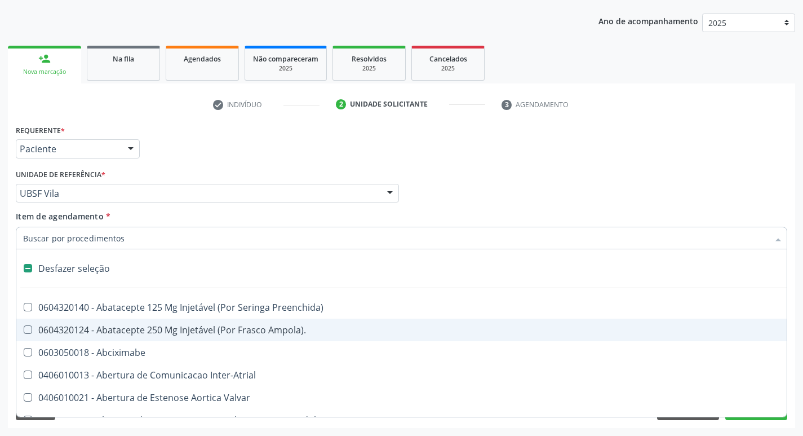
type input "V"
checkbox Campo\) "true"
checkbox \(Unilateral\) "true"
checkbox Miocardio "true"
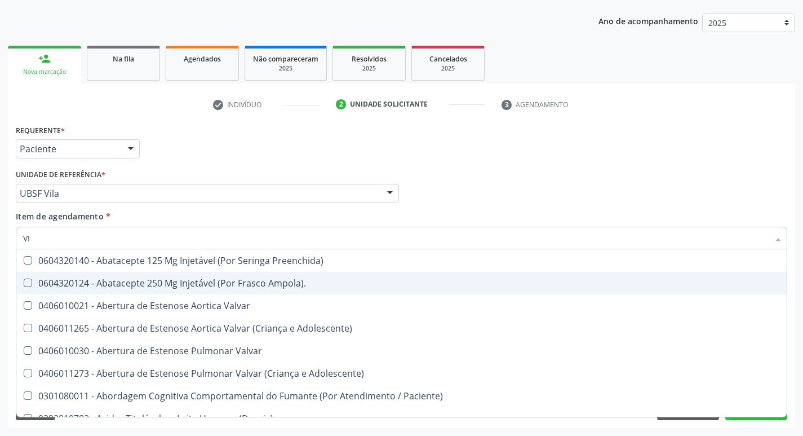
type input "VIT"
checkbox Adolescente\) "true"
checkbox Paciente\) "true"
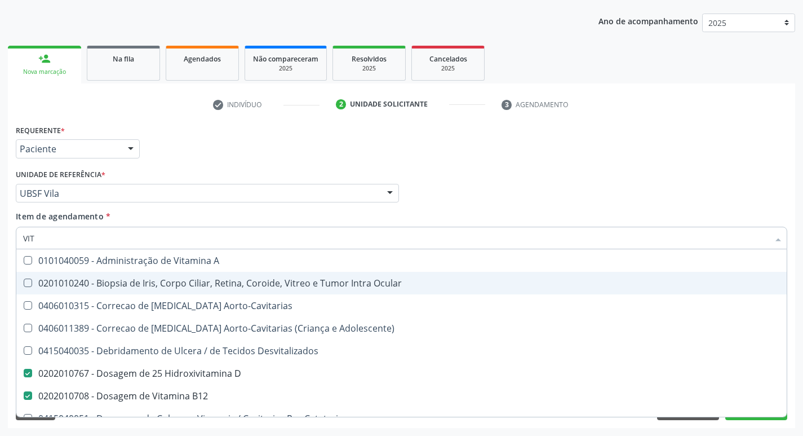
type input "VITA"
checkbox Desvitalizados "true"
checkbox B12 "false"
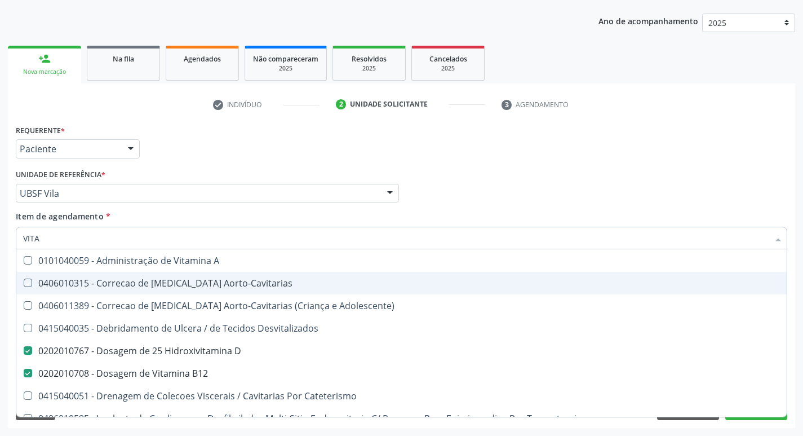
type input "VITAM"
checkbox Aorto-Cavitarias "true"
checkbox Adolescente\) "true"
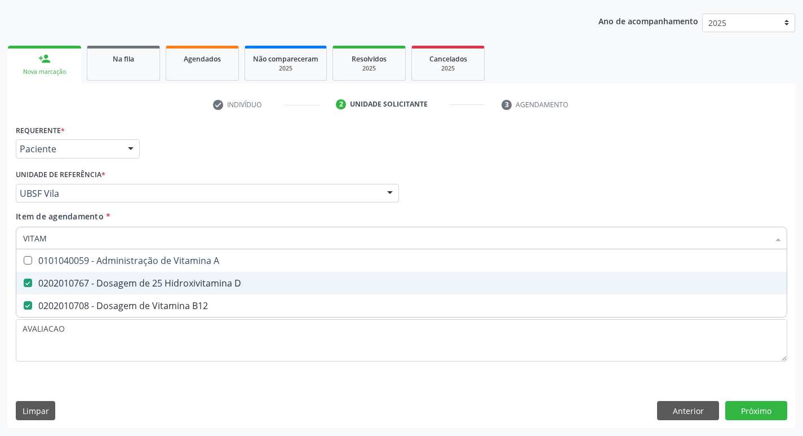
type input "VITA"
checkbox D "false"
checkbox B12 "false"
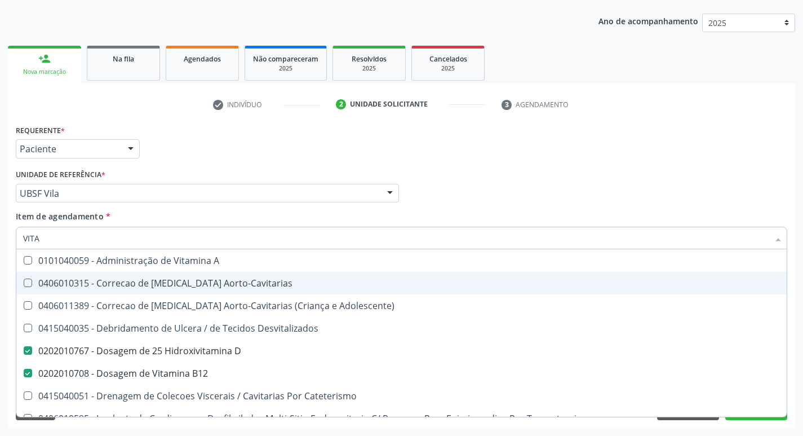
type input "VIT"
checkbox D "false"
checkbox Cateterismo "true"
type input "V"
checkbox B12 "false"
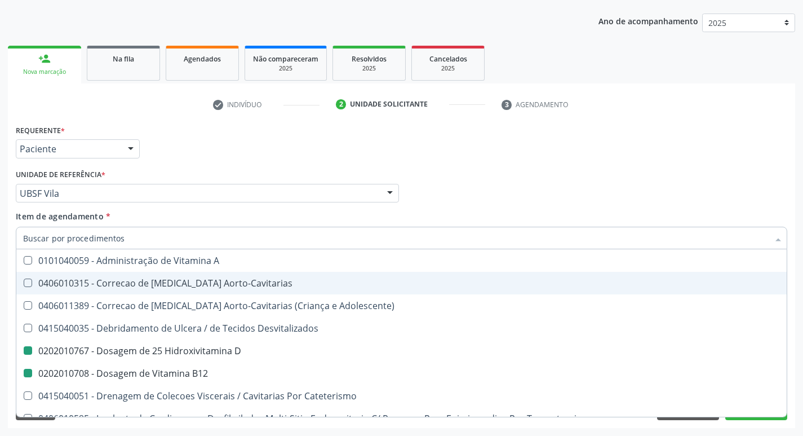
checkbox Cateterismo "false"
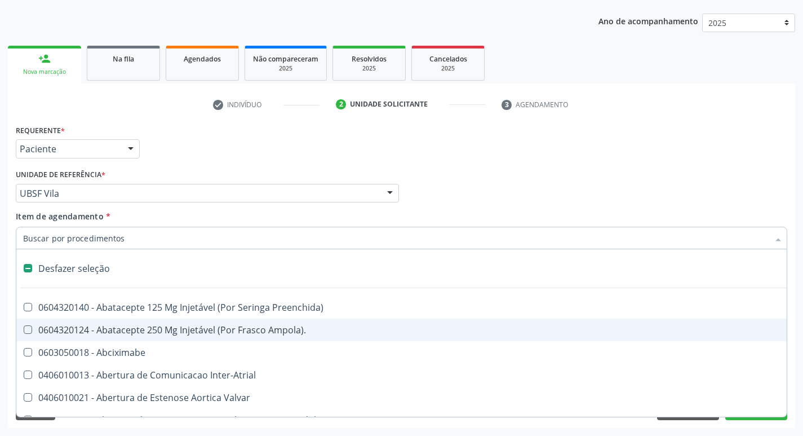
type input "2"
checkbox Total "true"
checkbox Monopolar "true"
checkbox Quadril "true"
checkbox Biologica "true"
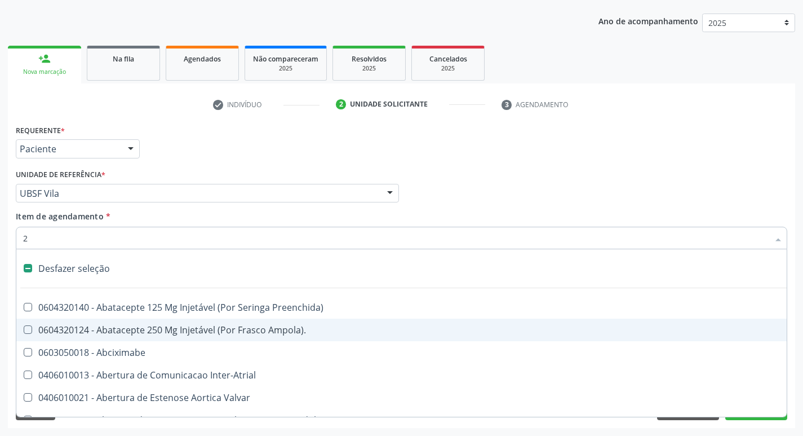
checkbox Percutanea "true"
checkbox Internado "true"
checkbox Anos\) "true"
checkbox Congenita "true"
checkbox Adolescente\) "true"
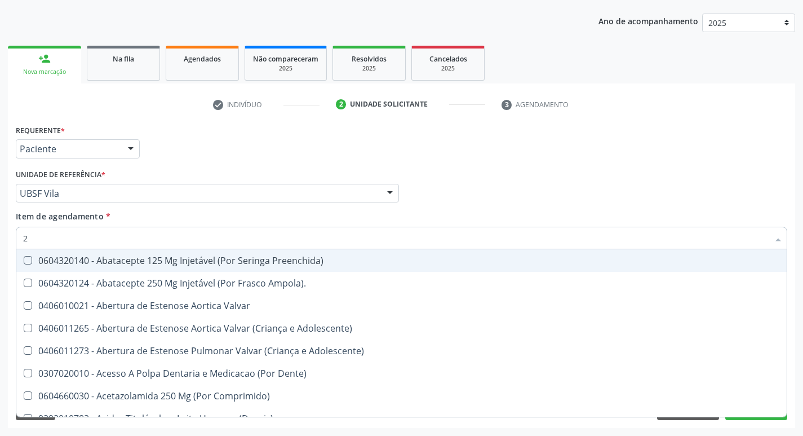
type input "20205001"
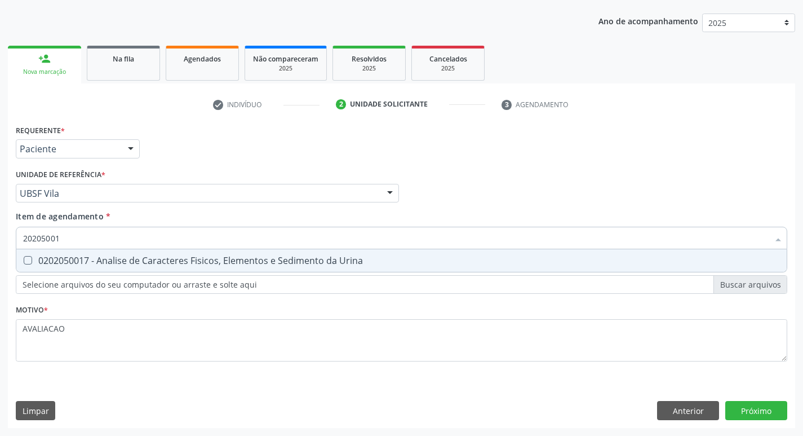
click at [214, 256] on div "0202050017 - Analise de Caracteres Fisicos, Elementos e Sedimento da Urina" at bounding box center [401, 260] width 757 height 9
checkbox Urina "true"
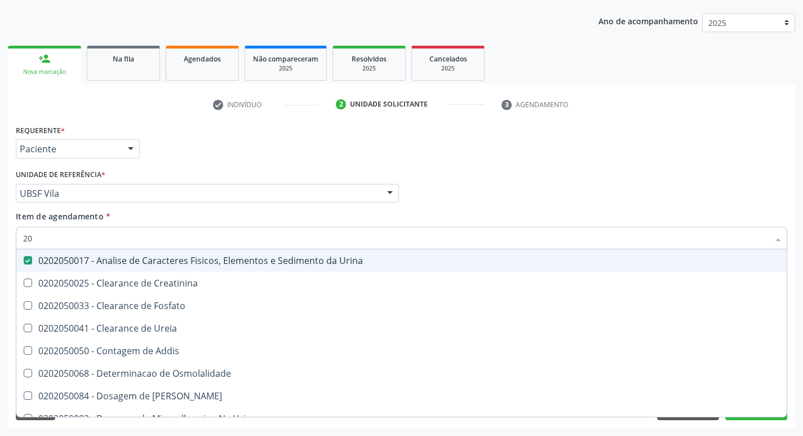
type input "2"
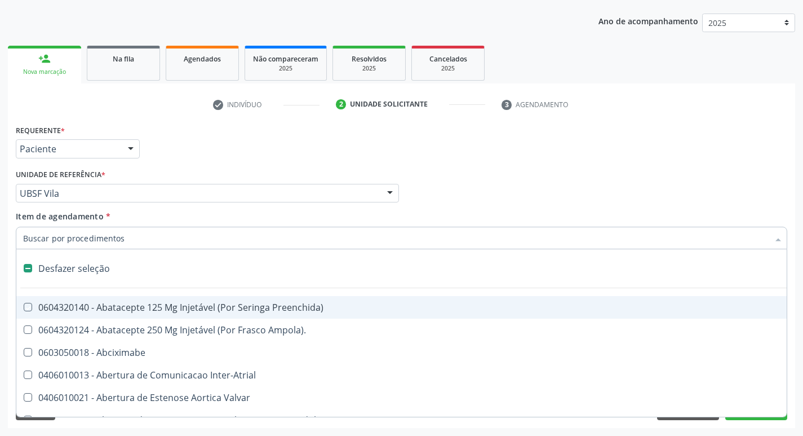
checkbox Preenchida\) "false"
checkbox Inter-Atrial "false"
type input "G"
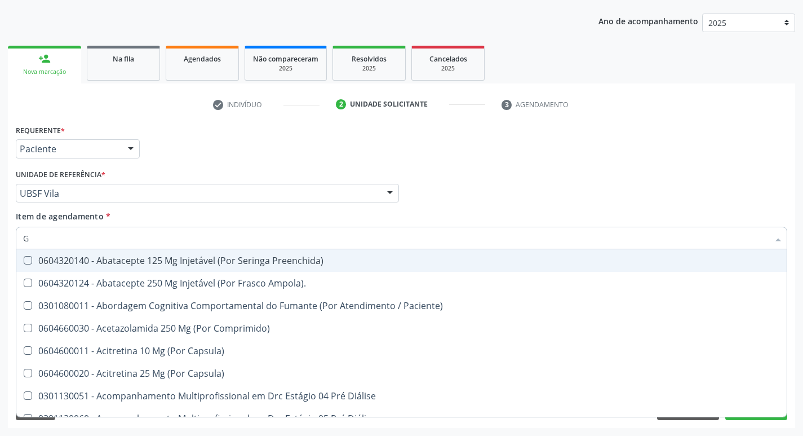
checkbox Remoção "false"
checkbox D "true"
checkbox Hdl "true"
checkbox Ldl "true"
checkbox Creatinina "true"
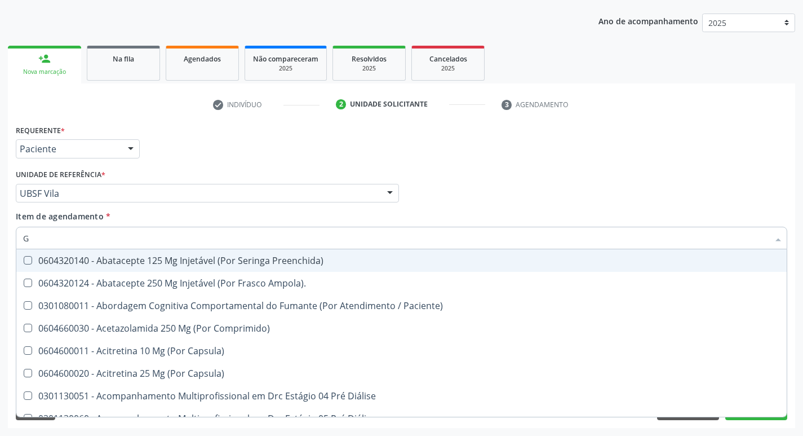
checkbox Ferritina "true"
checkbox \(Tsh\) "true"
checkbox Livre\) "true"
checkbox Ureia "true"
checkbox B12 "true"
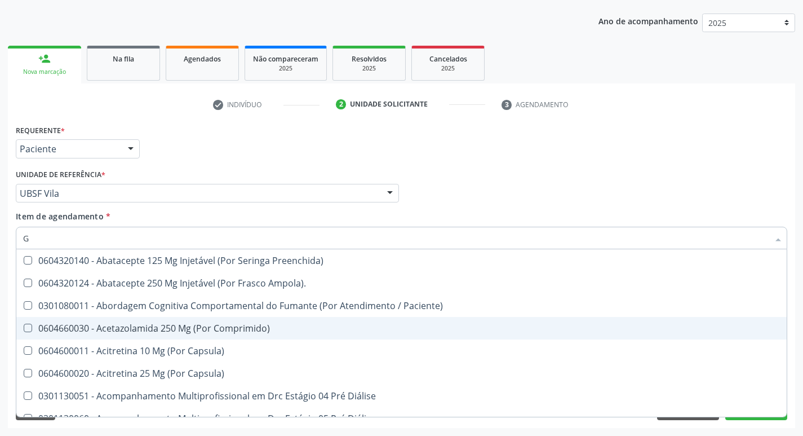
type input "GLICOSE"
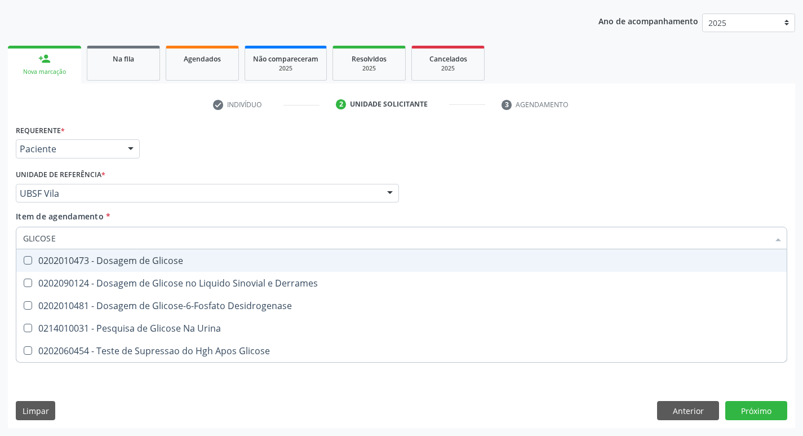
click at [143, 260] on div "0202010473 - Dosagem de Glicose" at bounding box center [401, 260] width 757 height 9
checkbox Glicose "true"
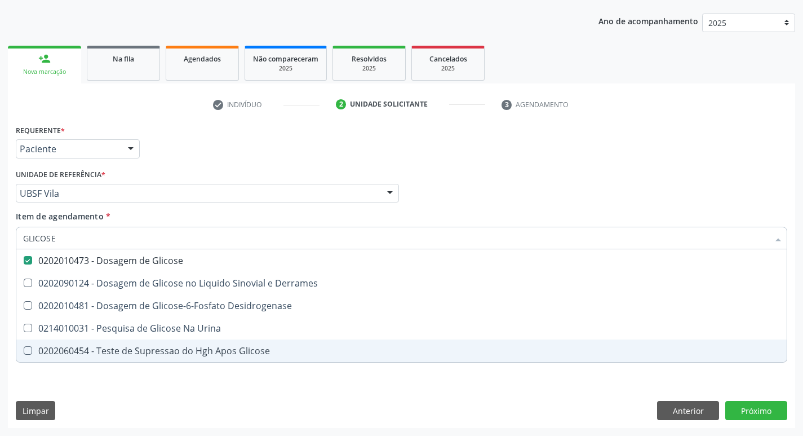
type input "GLICOS"
checkbox Glicose "false"
checkbox Derrames "true"
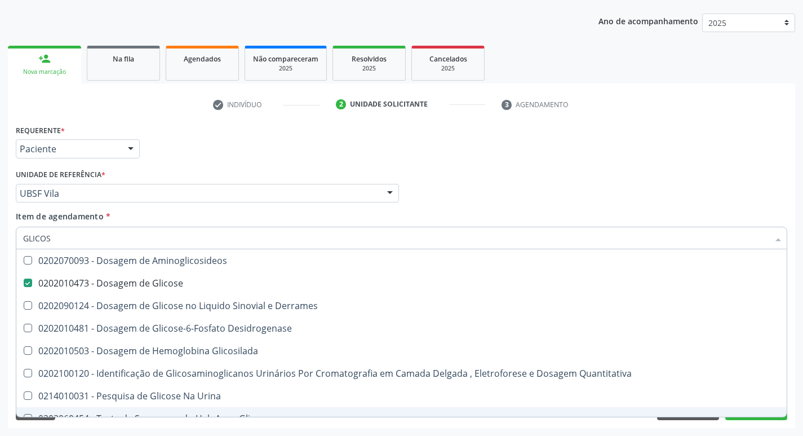
type input "GLICO"
checkbox Glicose "false"
checkbox Derrames "true"
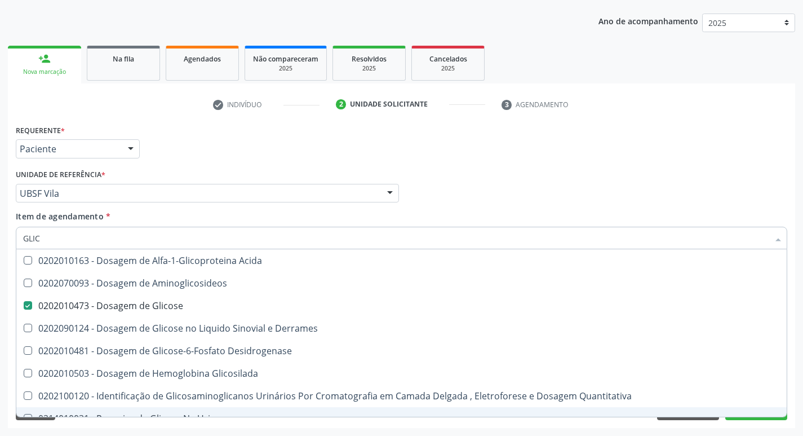
type input "GLI"
checkbox Glicose "false"
type input "G"
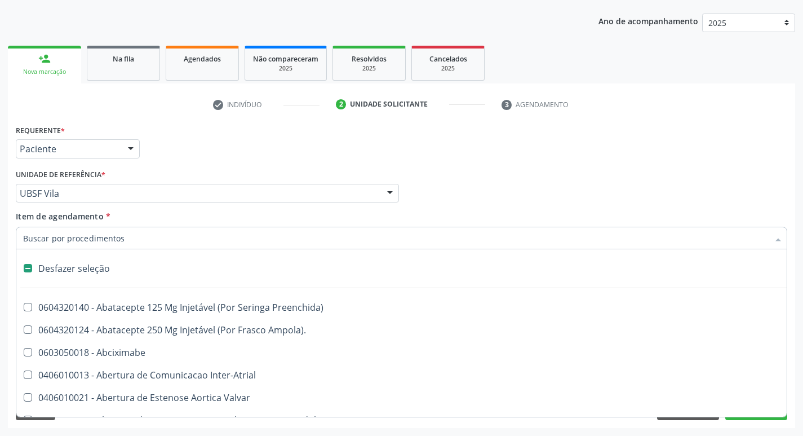
type input "H"
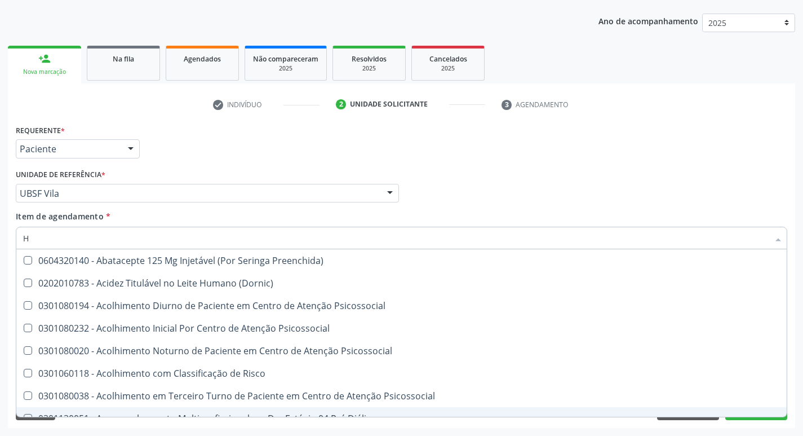
checkbox Fase "false"
checkbox D "true"
checkbox Hdl "true"
checkbox \(Tsh\) "true"
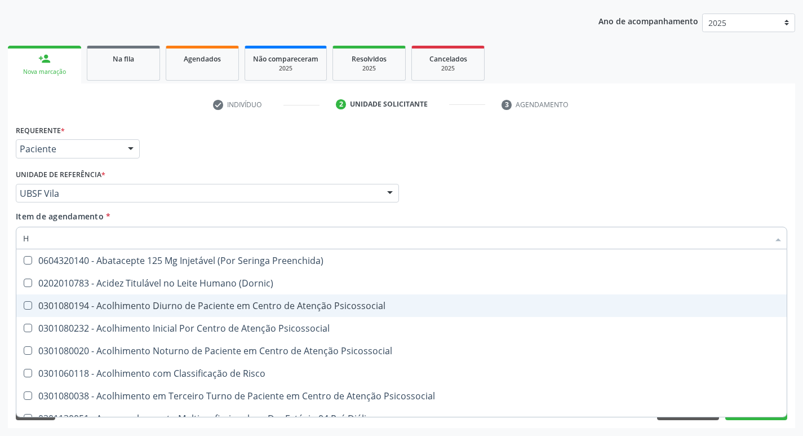
type input "HEMOGLOBINA G"
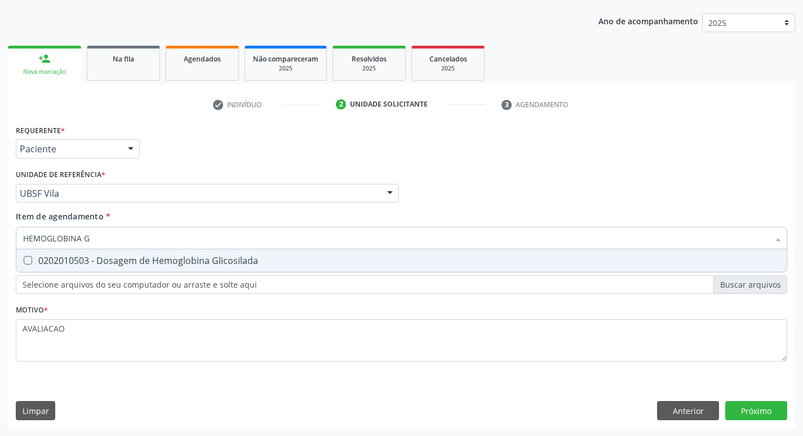
click at [183, 263] on div "0202010503 - Dosagem de Hemoglobina Glicosilada" at bounding box center [401, 260] width 757 height 9
checkbox Glicosilada "true"
type input "HEMOGLOBINA"
checkbox Glicosilada "false"
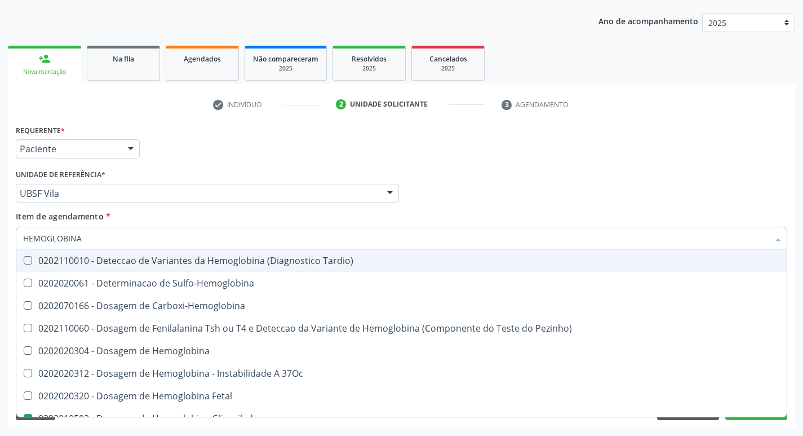
type input "HEMOGLOBIN"
checkbox Glicosilada "false"
checkbox Hemoglobina "true"
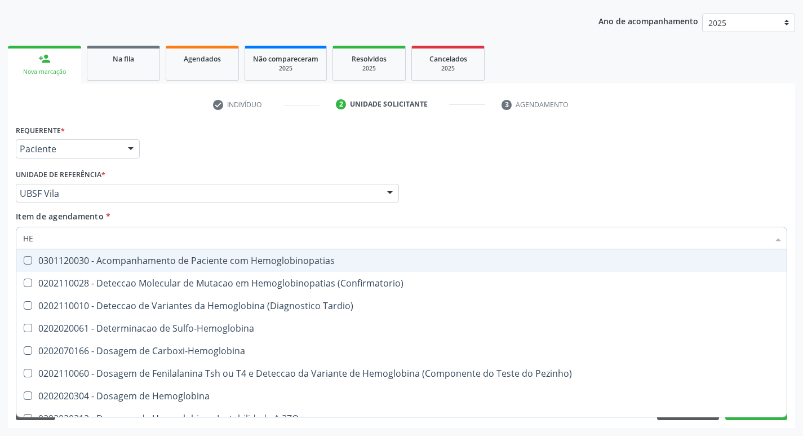
type input "H"
checkbox Glicosilada "false"
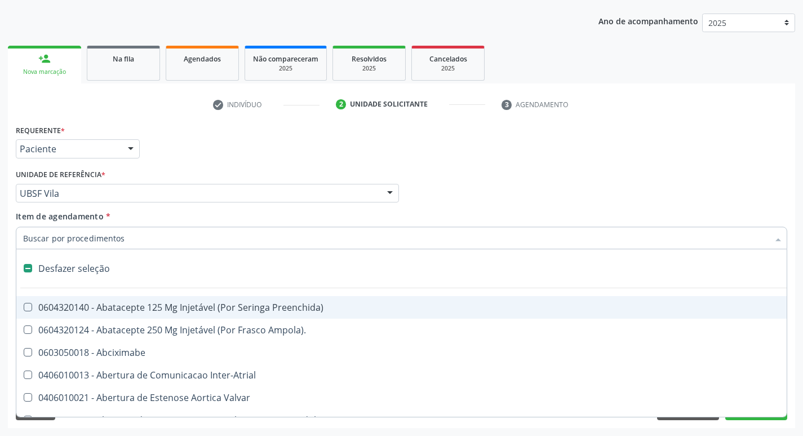
type input "H"
checkbox Urina "false"
checkbox Coronariano "true"
checkbox Lactente\) "true"
checkbox A "true"
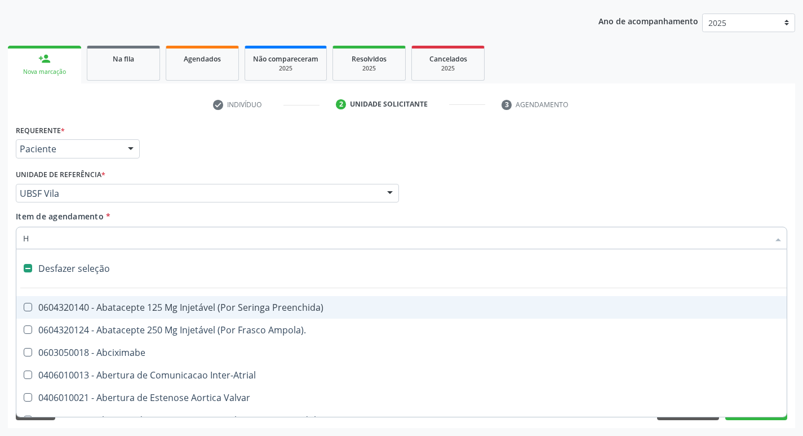
checkbox C "true"
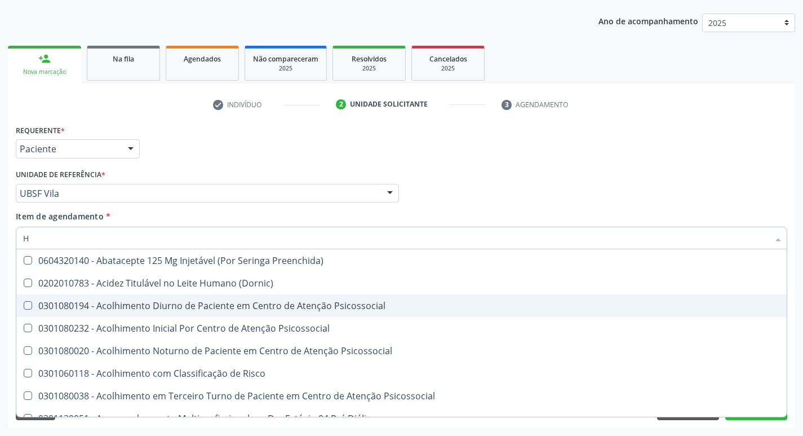
type input "HEMOGR"
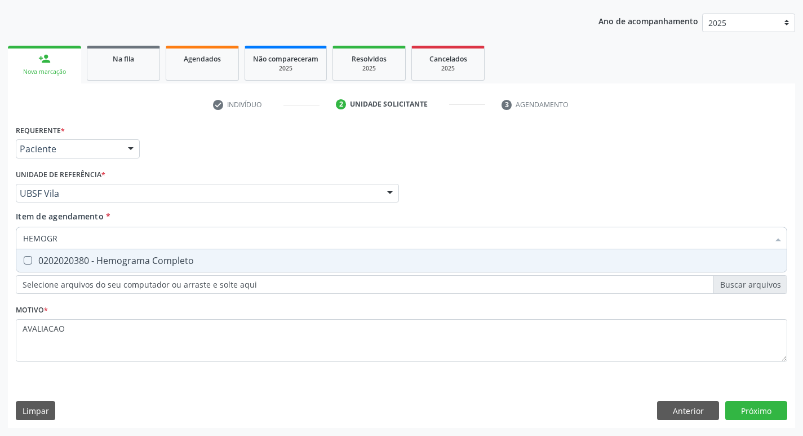
click at [163, 259] on div "0202020380 - Hemograma Completo" at bounding box center [401, 260] width 757 height 9
checkbox Completo "true"
type input "HEMOG"
checkbox Completo "false"
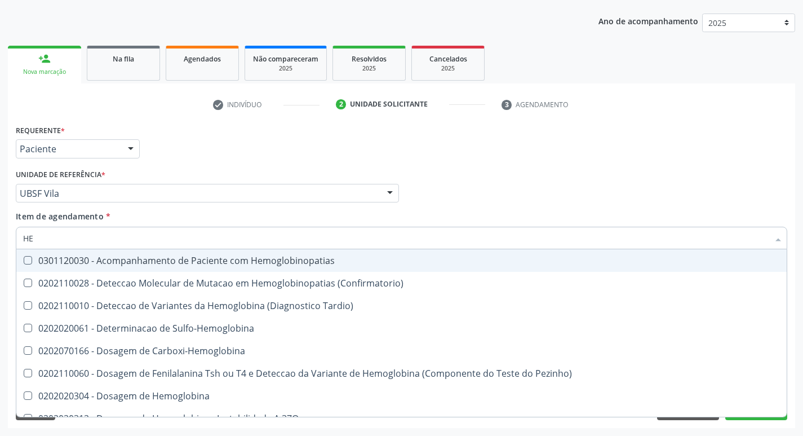
type input "H"
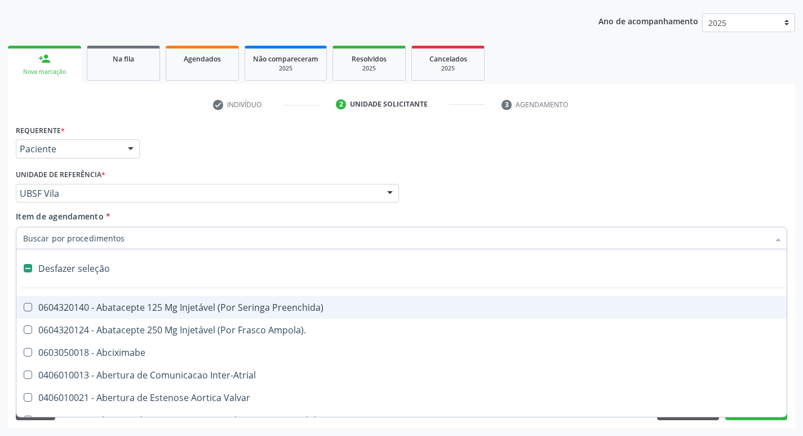
checkbox Dente\) "false"
checkbox Capsula\) "false"
type input "S"
checkbox Revestido\) "true"
checkbox Urina "false"
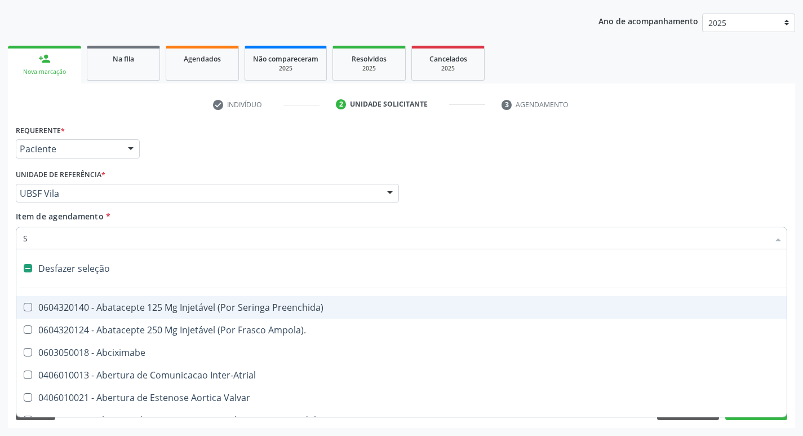
checkbox \(Total\) "true"
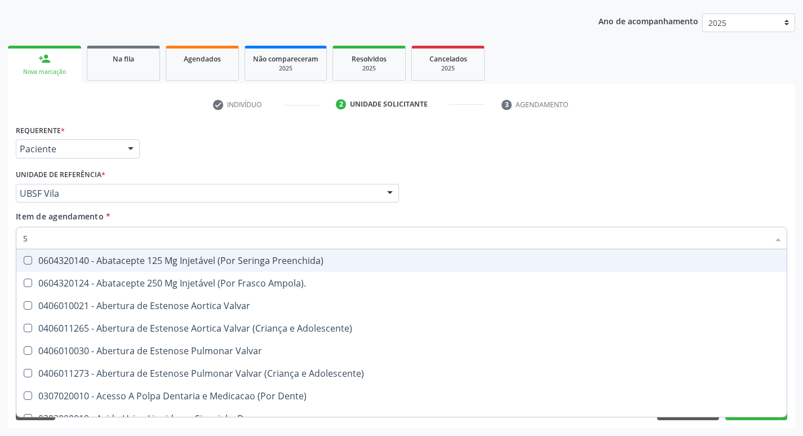
type input "SA"
checkbox Urina "false"
checkbox Stent\) "true"
checkbox Níveis "true"
checkbox Nivel "true"
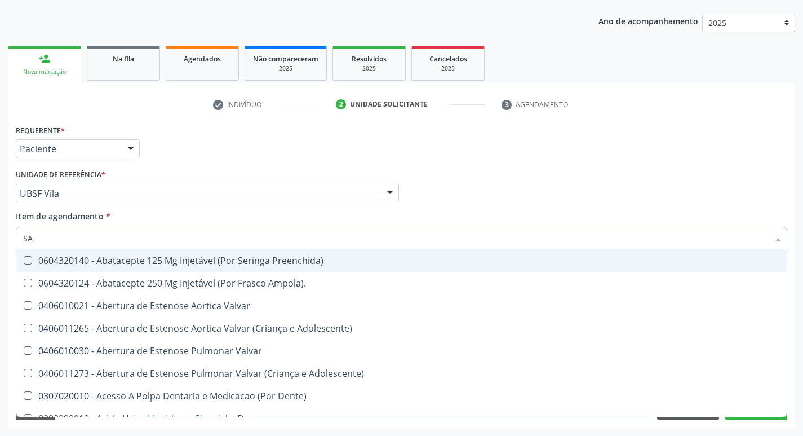
checkbox Nível "true"
checkbox Quadril "true"
checkbox Articulações "true"
checkbox Cardiovasculares "true"
checkbox Psicossocial "true"
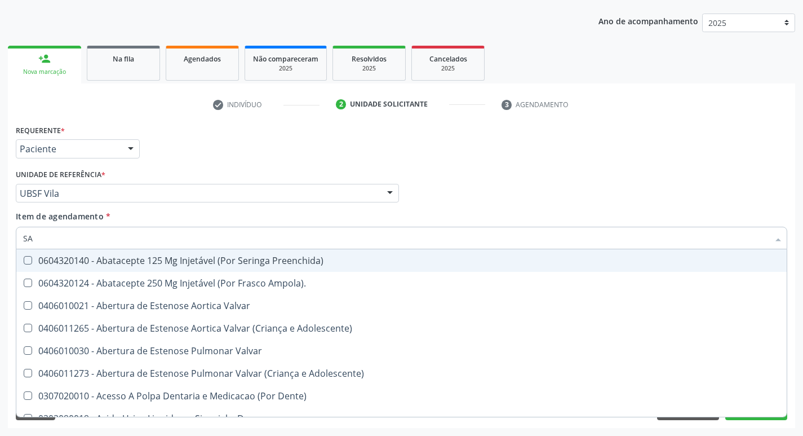
checkbox Atendimentos-Mês\) "true"
checkbox Comprimido\) "true"
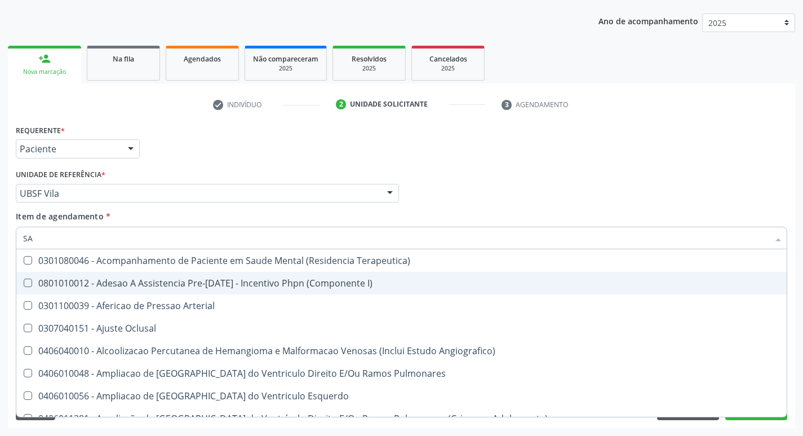
type input "SANGUE O"
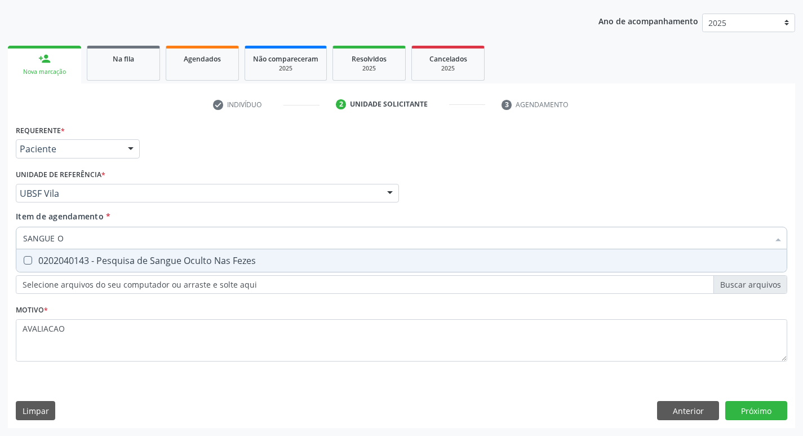
click at [178, 257] on div "0202040143 - Pesquisa de Sangue Oculto Nas Fezes" at bounding box center [401, 260] width 757 height 9
checkbox Fezes "true"
type input "SANGUE"
checkbox Fezes "false"
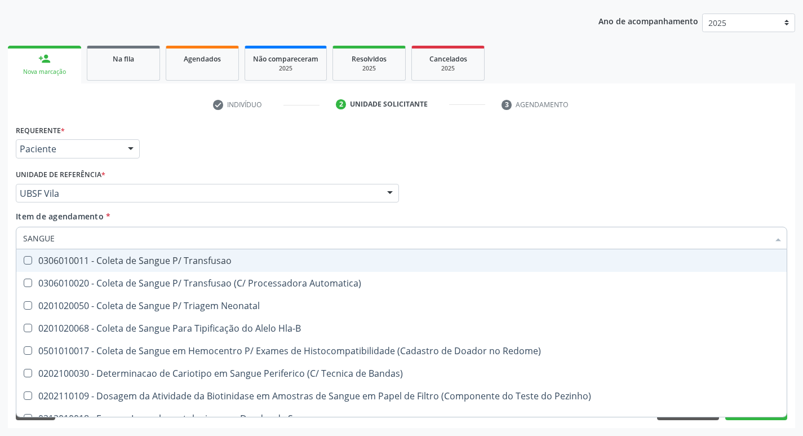
type input "SANGU"
checkbox Fezes "false"
checkbox Sangue\ "true"
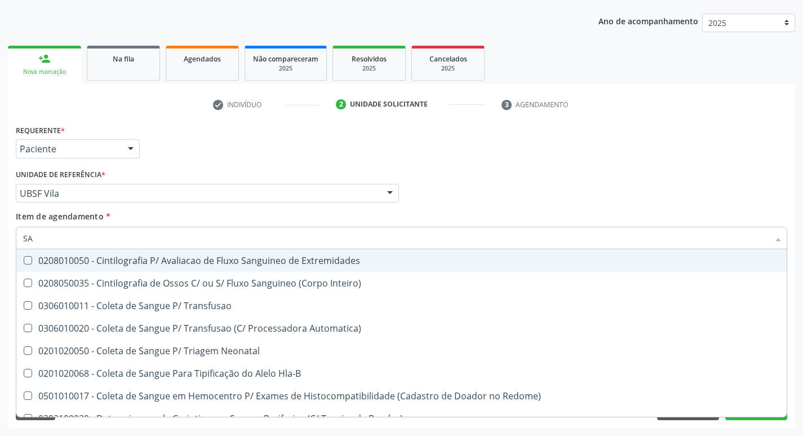
type input "S"
checkbox Transfusao "false"
checkbox Fezes "false"
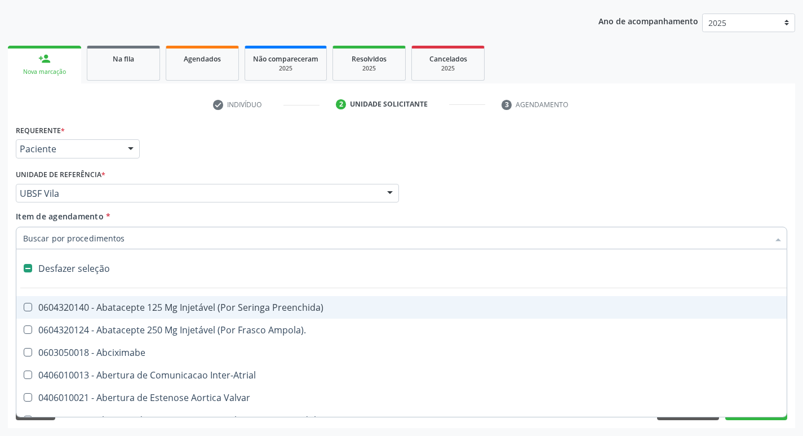
type input "U"
checkbox Frasco-Ampola\) "true"
checkbox Urina "false"
checkbox Coledocoplastia "true"
checkbox Pulmonar\) "true"
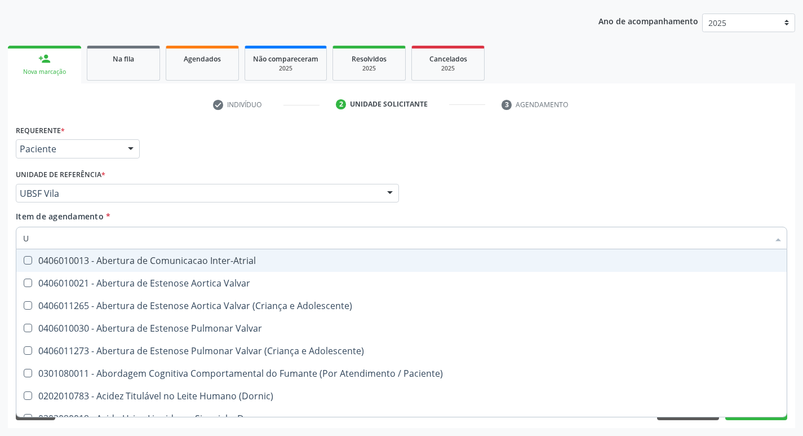
type input "UR"
checkbox Reabilitacao "true"
checkbox Urina "false"
checkbox Nivel "true"
type input "URI"
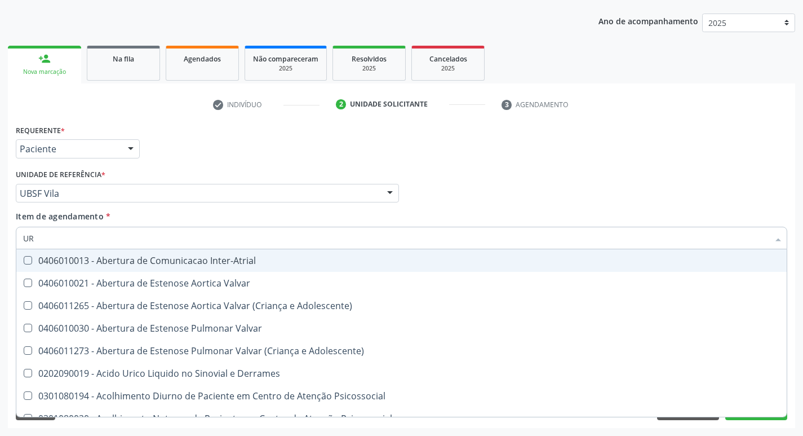
checkbox Adolescente\) "true"
checkbox Urina "false"
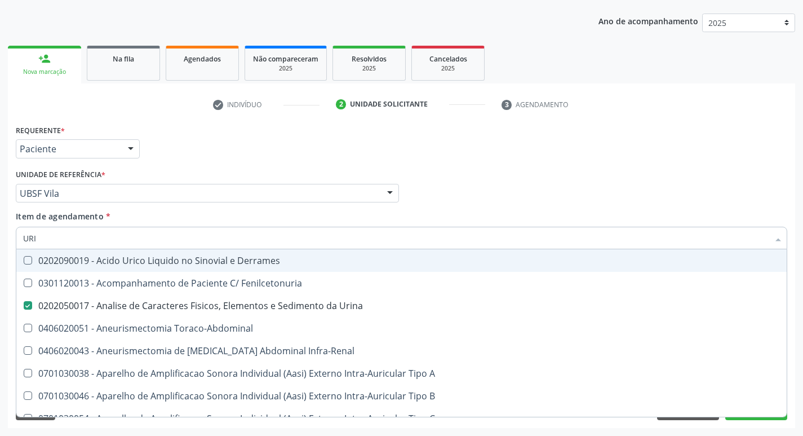
type input "URIC"
checkbox Urina "false"
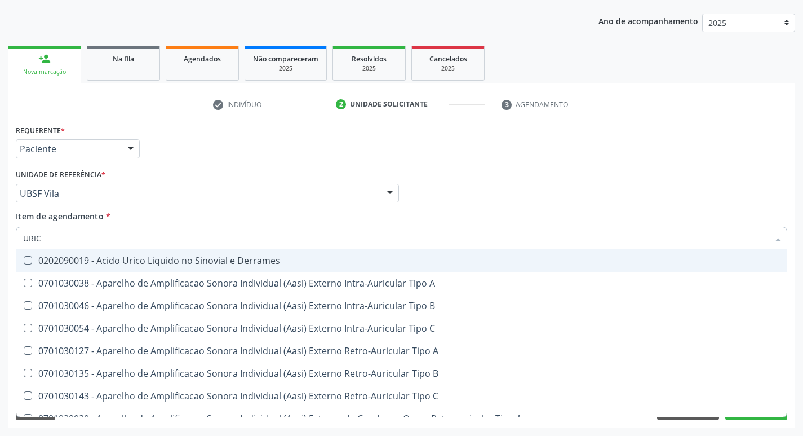
type input "URICO"
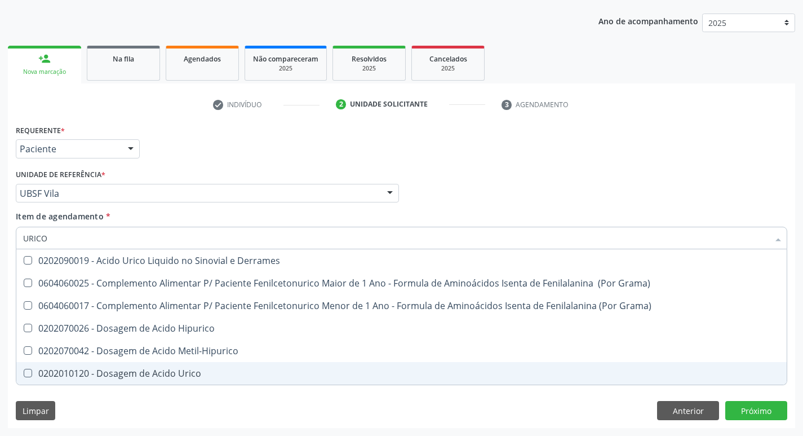
click at [166, 369] on div "0202010120 - Dosagem de Acido Urico" at bounding box center [401, 373] width 757 height 9
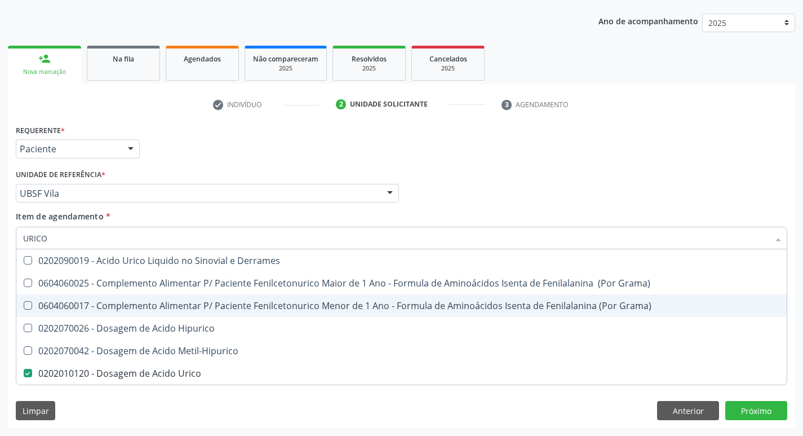
click at [581, 149] on div "Requerente * Paciente Médico(a) Enfermeiro(a) Paciente Nenhum resultado encontr…" at bounding box center [401, 144] width 777 height 44
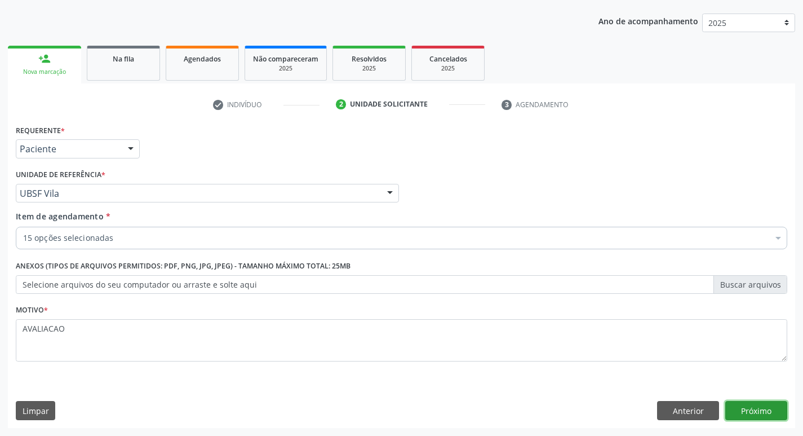
click at [756, 405] on button "Próximo" at bounding box center [756, 410] width 62 height 19
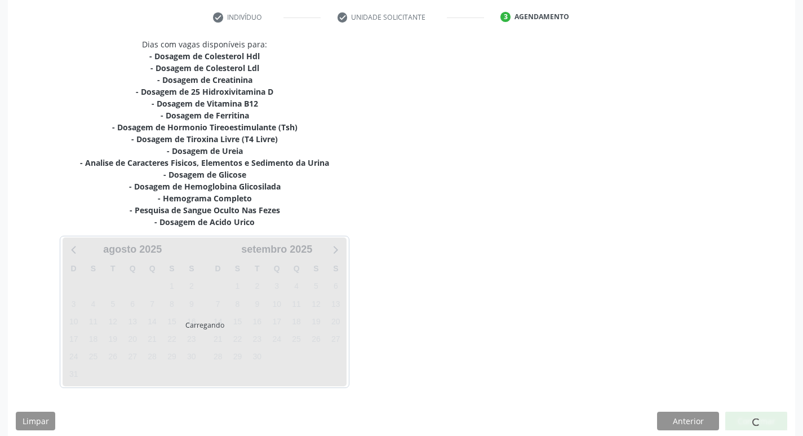
scroll to position [220, 0]
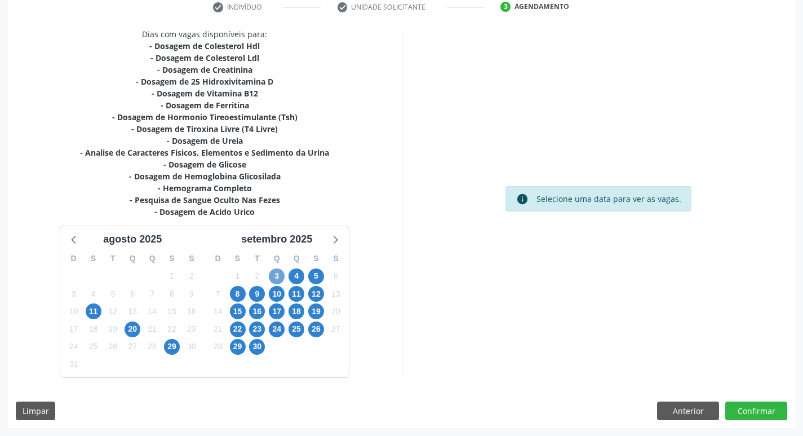
click at [282, 278] on span "3" at bounding box center [277, 276] width 16 height 16
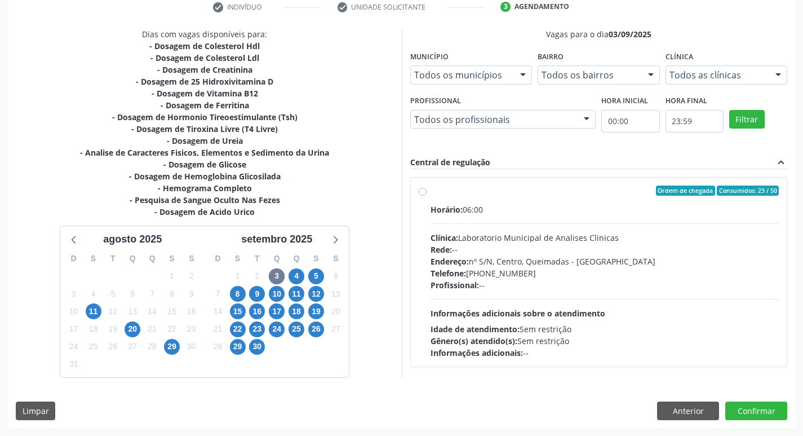
click at [518, 269] on div "Telefone: [PHONE_NUMBER]" at bounding box center [605, 273] width 349 height 12
click at [427, 196] on input "Ordem de chegada Consumidos: 23 / 50 Horário: 06:00 Clínica: Laboratorio Munici…" at bounding box center [423, 190] width 8 height 10
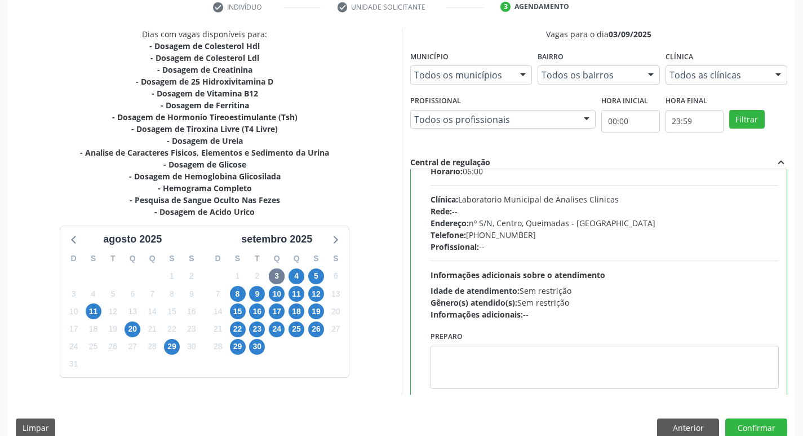
scroll to position [56, 0]
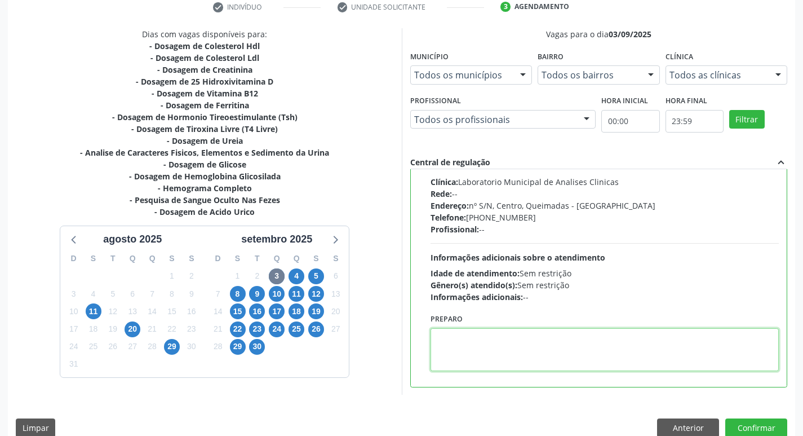
click at [475, 355] on textarea at bounding box center [605, 349] width 349 height 43
paste textarea "IR EM [GEOGRAPHIC_DATA]"
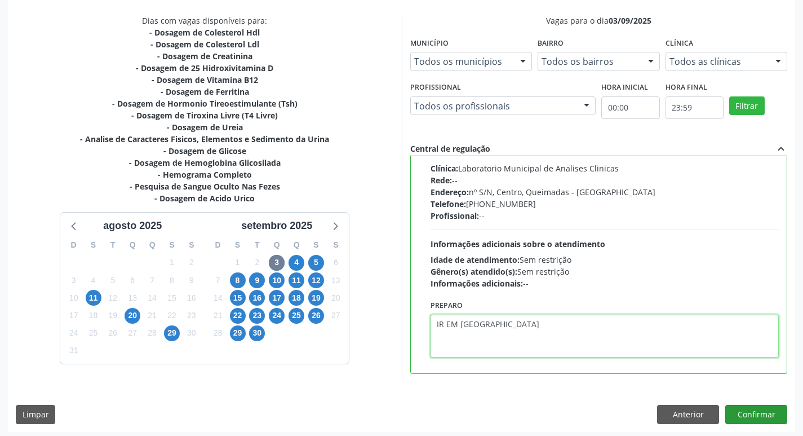
scroll to position [238, 0]
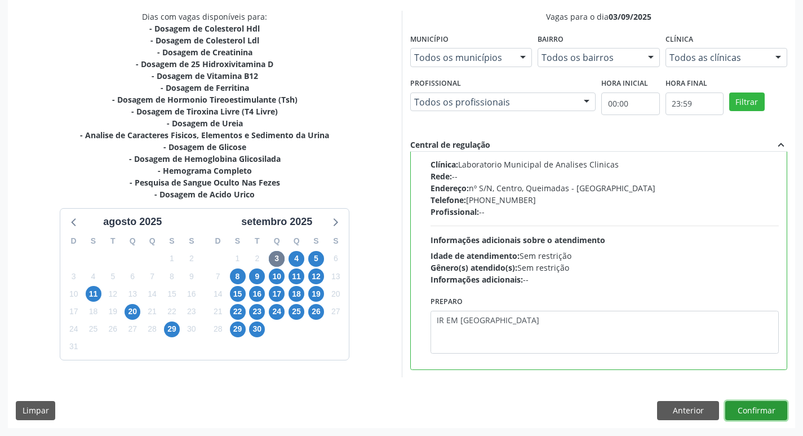
click at [753, 405] on button "Confirmar" at bounding box center [756, 410] width 62 height 19
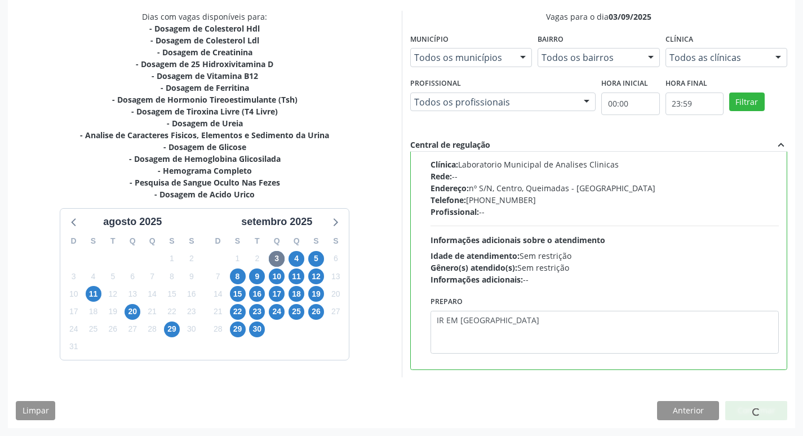
scroll to position [0, 0]
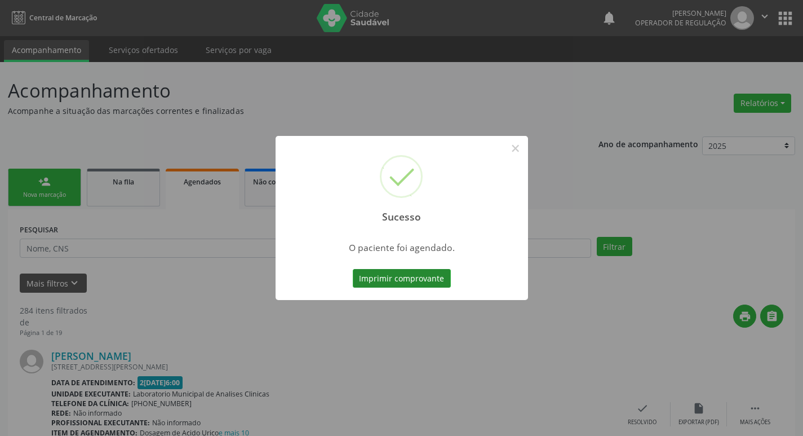
click at [410, 282] on button "Imprimir comprovante" at bounding box center [402, 278] width 98 height 19
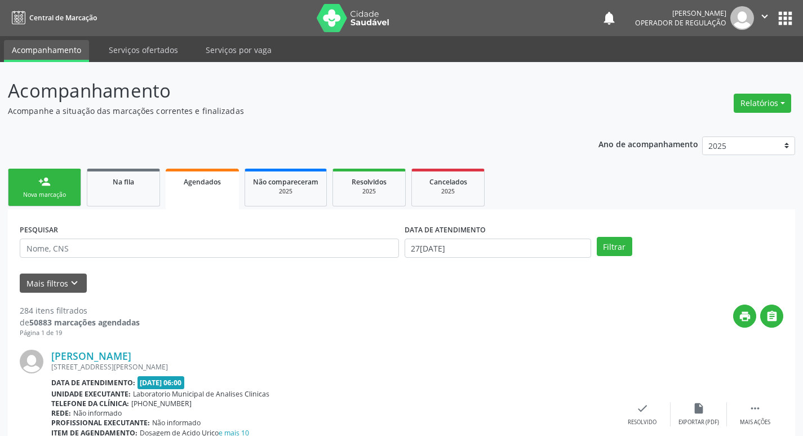
click at [59, 183] on link "person_add Nova marcação" at bounding box center [44, 187] width 73 height 38
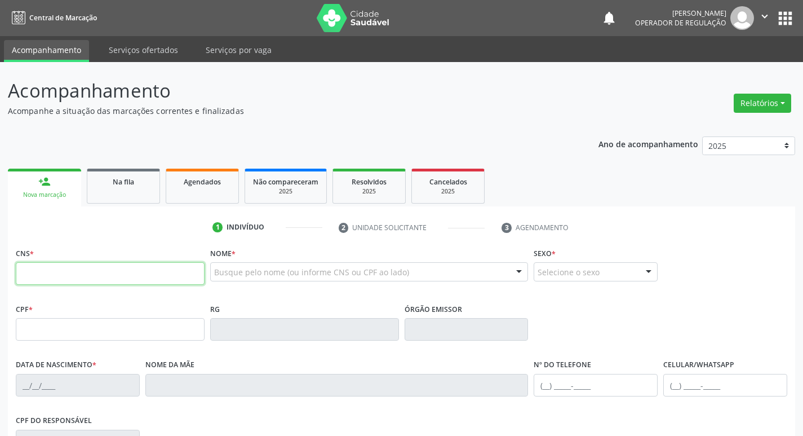
click at [71, 272] on input "text" at bounding box center [110, 273] width 189 height 23
type input "708 5083 7033 9374"
type input "028.601.017-80"
type input "0[DATE]"
type input "[PERSON_NAME]"
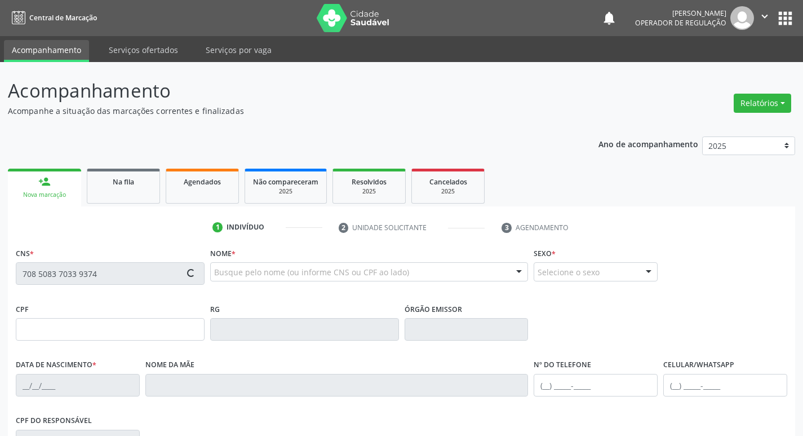
type input "[PHONE_NUMBER]"
type input "63"
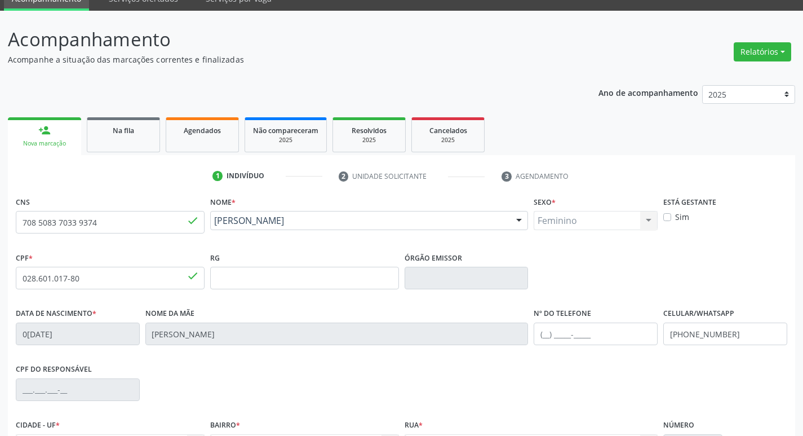
scroll to position [175, 0]
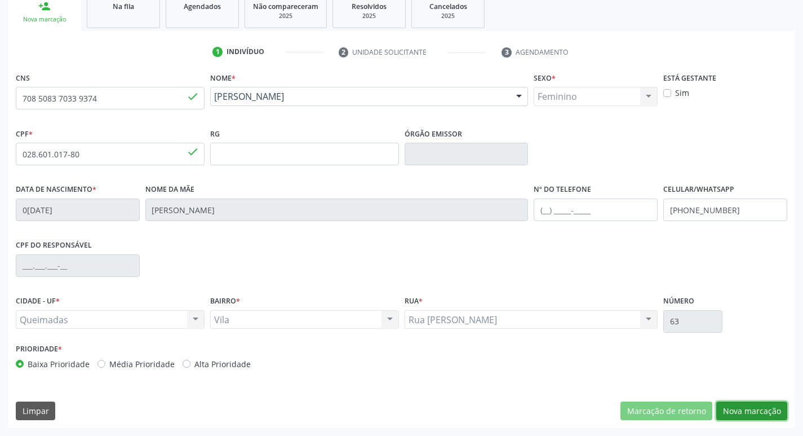
click at [775, 412] on button "Nova marcação" at bounding box center [751, 410] width 71 height 19
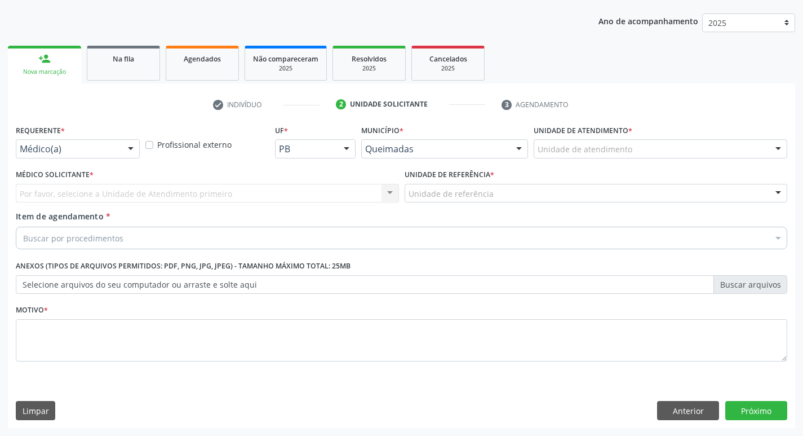
scroll to position [123, 0]
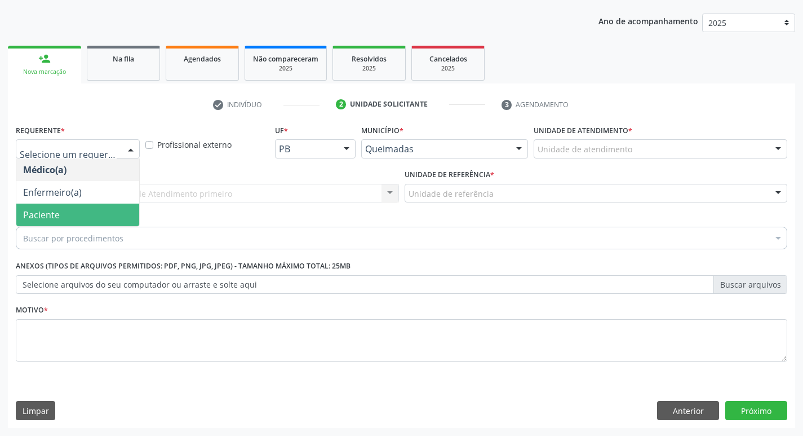
click at [51, 207] on span "Paciente" at bounding box center [77, 214] width 123 height 23
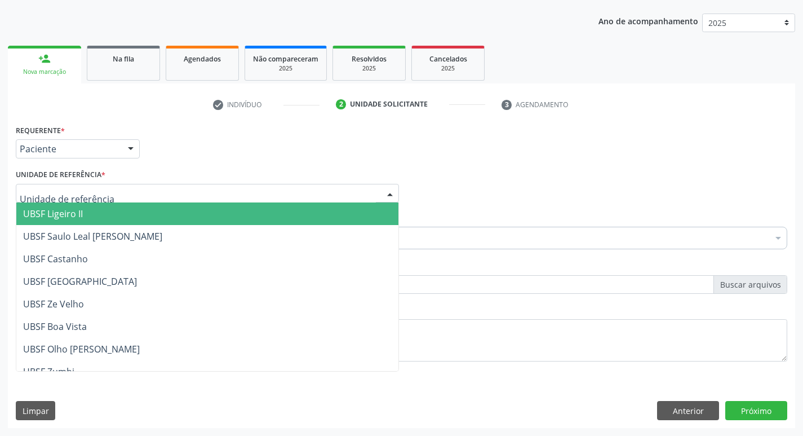
type input "V"
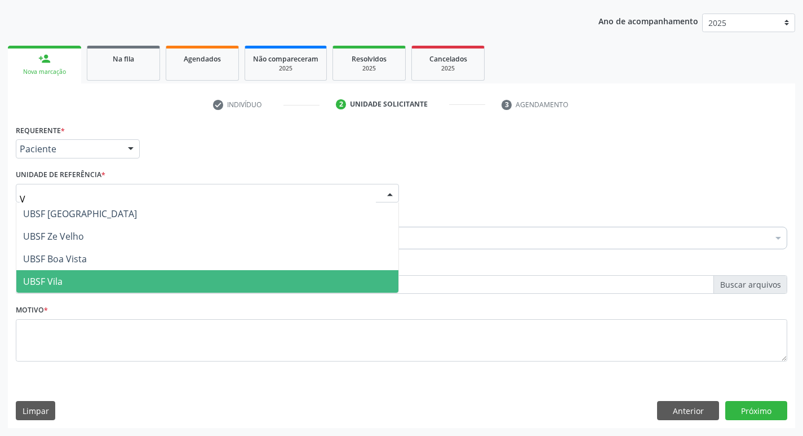
click at [67, 279] on span "UBSF Vila" at bounding box center [207, 281] width 382 height 23
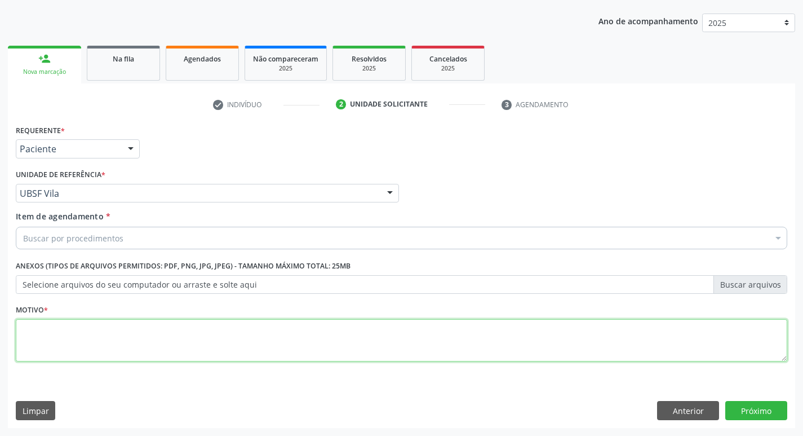
click at [60, 339] on textarea at bounding box center [401, 340] width 771 height 43
type textarea "AVALIACAO"
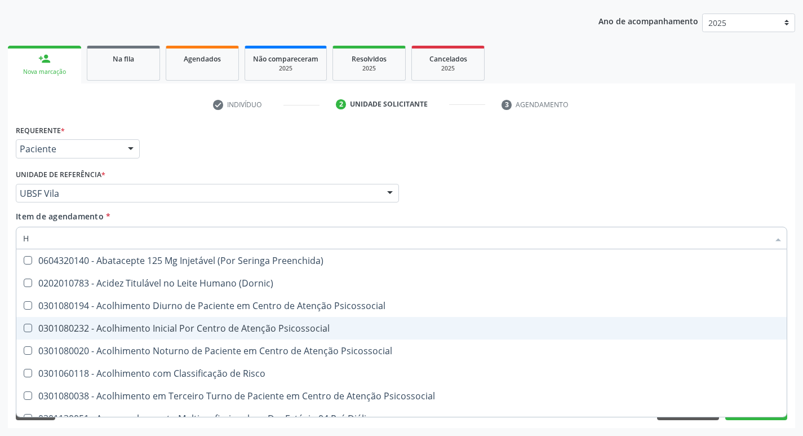
type input "HEMOGR"
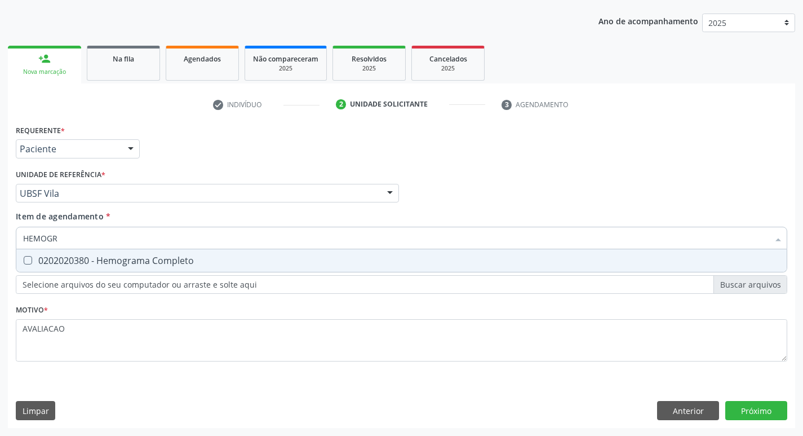
click at [172, 258] on div "0202020380 - Hemograma Completo" at bounding box center [401, 260] width 757 height 9
checkbox Completo "true"
type input "HEMOG"
checkbox Completo "false"
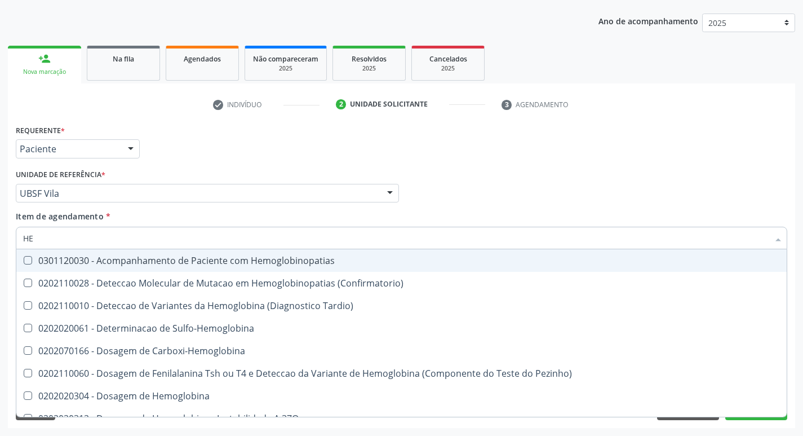
type input "H"
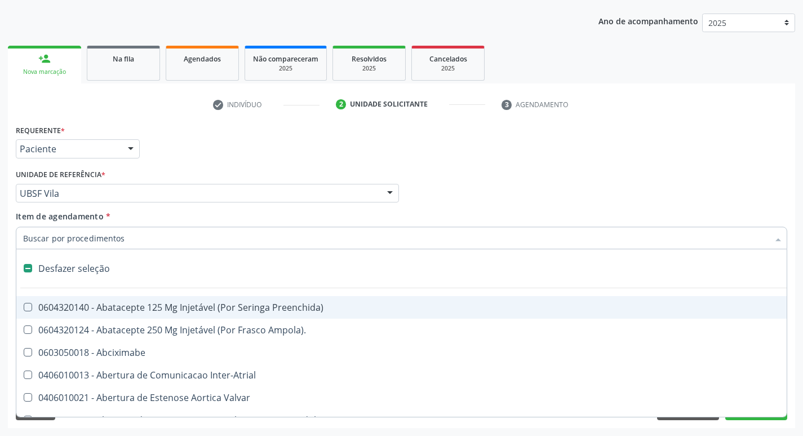
checkbox Capsula\) "false"
type input "H"
checkbox Convencional\) "true"
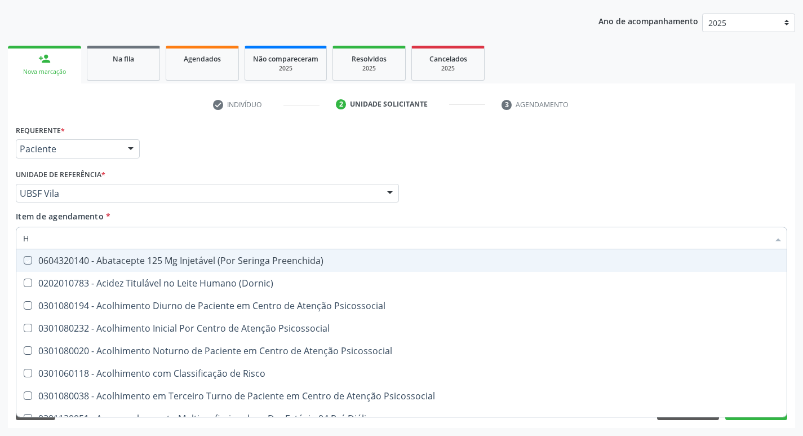
type input "HEMOGR"
checkbox Preenchida\) "true"
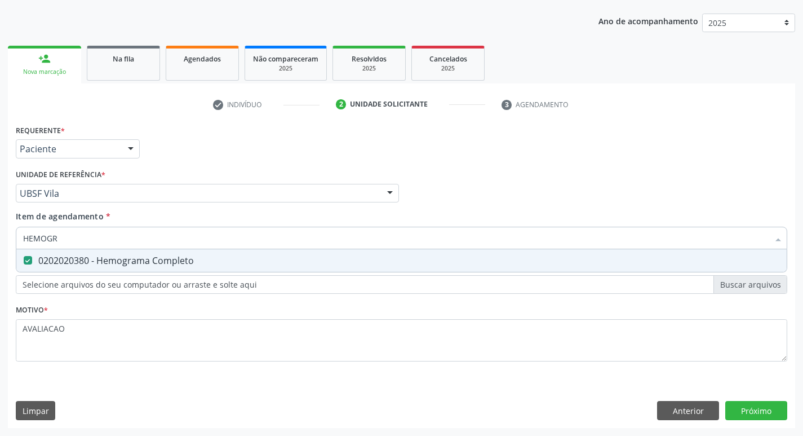
type input "HEMOG"
checkbox Completo "false"
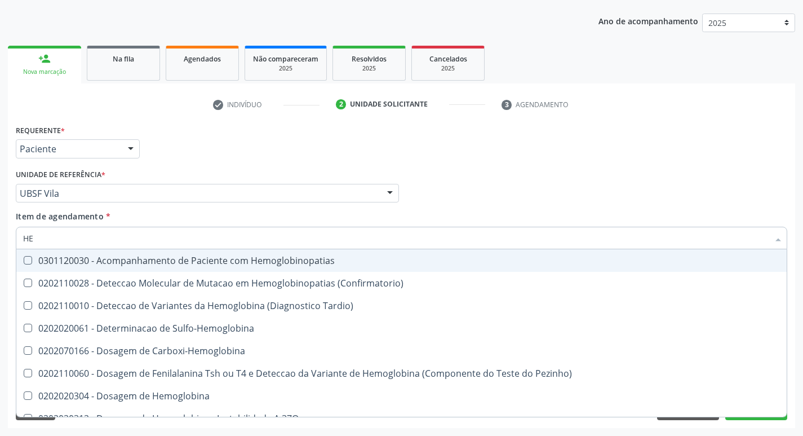
type input "H"
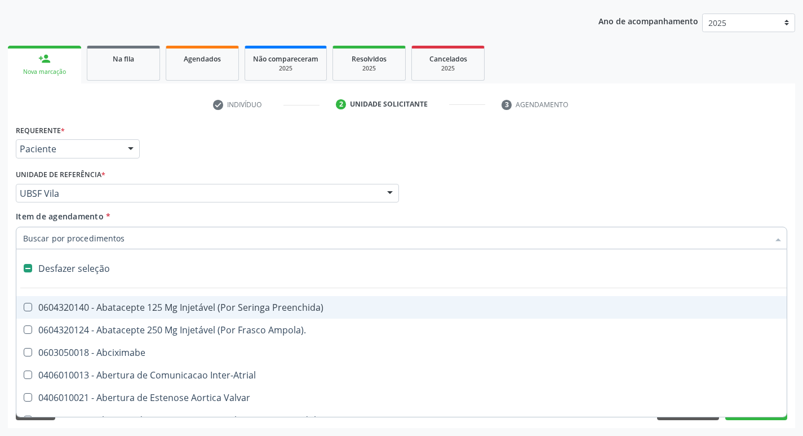
checkbox Capsula\) "false"
type input "G"
checkbox Persistente "true"
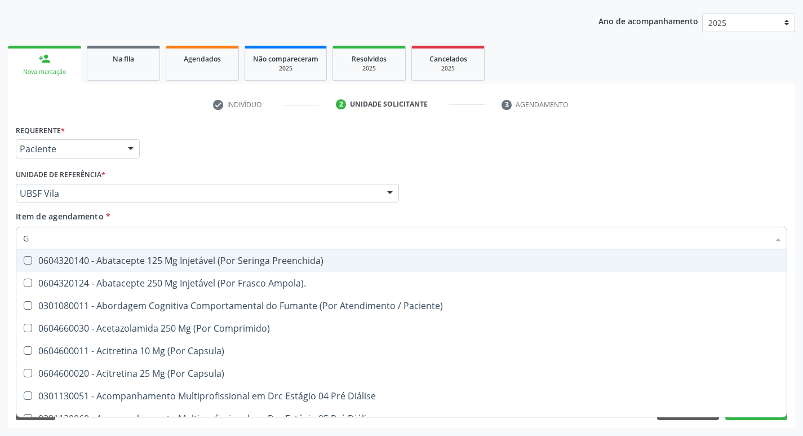
type input "GLICOSE"
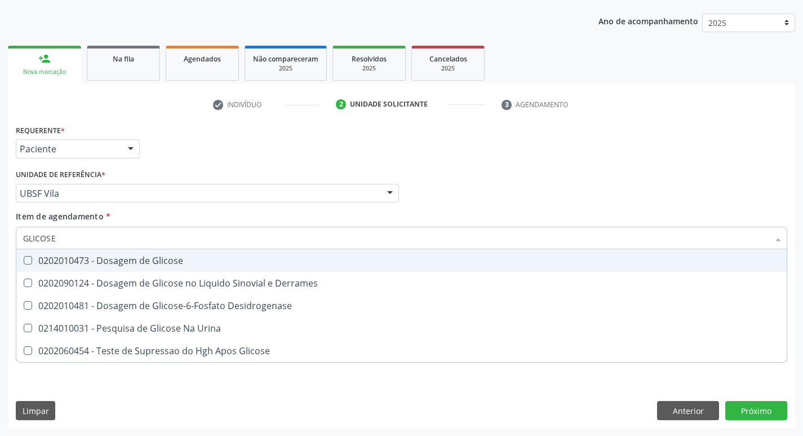
drag, startPoint x: 165, startPoint y: 263, endPoint x: 161, endPoint y: 258, distance: 6.0
click at [162, 260] on div "0202010473 - Dosagem de Glicose" at bounding box center [401, 260] width 757 height 9
checkbox Glicose "true"
type input "GLICOS"
checkbox Glicose "false"
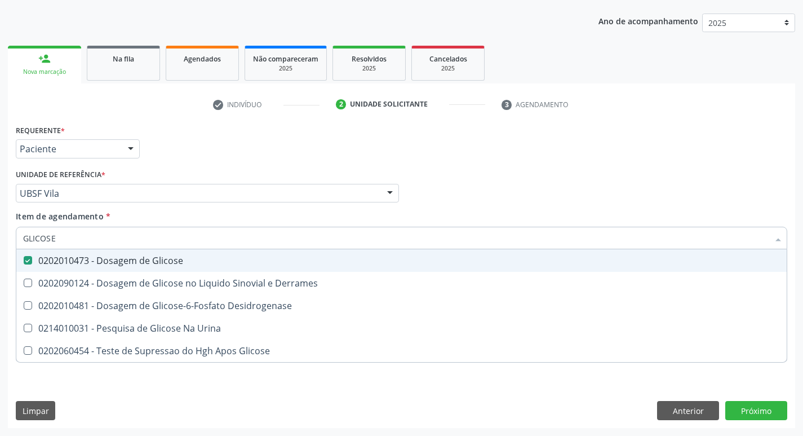
checkbox Derrames "true"
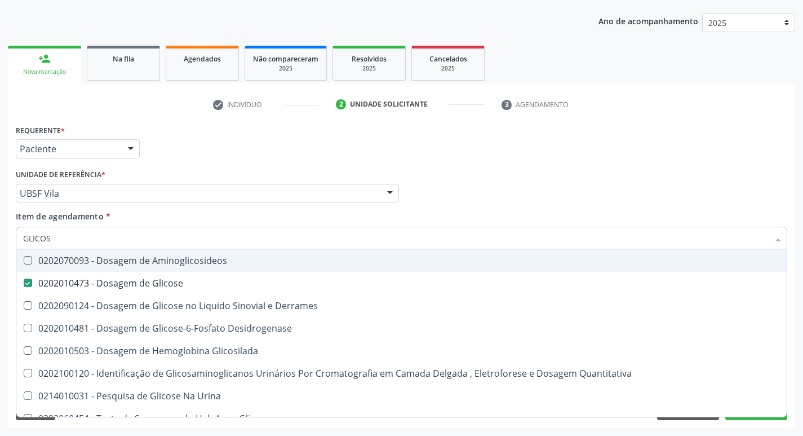
type input "GLICO"
checkbox Glicose "false"
checkbox Derrames "true"
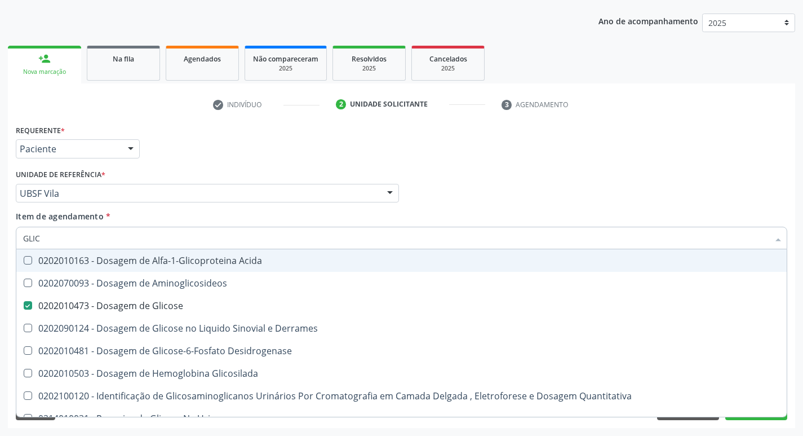
type input "GLI"
checkbox Glicose "false"
type input "G"
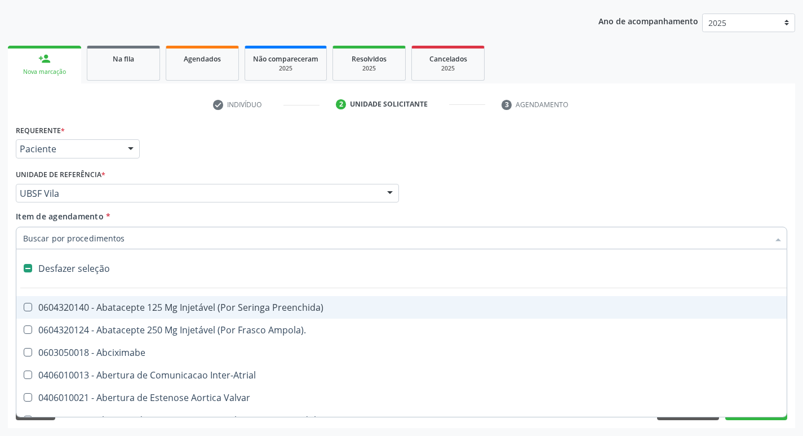
type input "H"
checkbox Convencional\) "true"
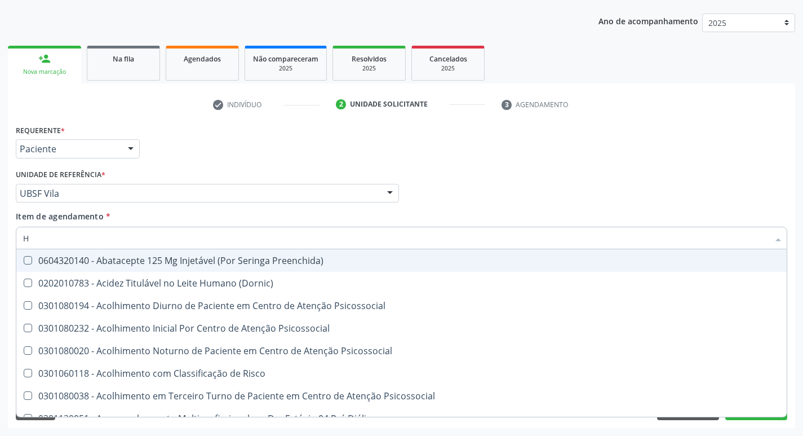
type input "HEMOGLOBINA G"
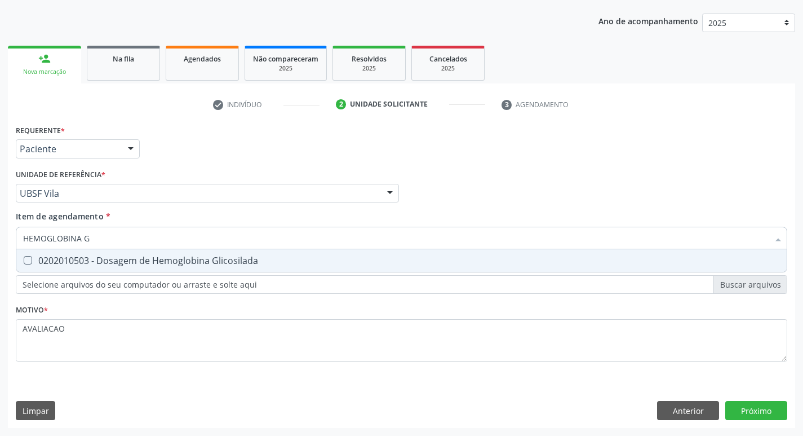
click at [180, 261] on div "0202010503 - Dosagem de Hemoglobina Glicosilada" at bounding box center [401, 260] width 757 height 9
checkbox Glicosilada "true"
type input "HEMOGLOBINA"
checkbox Glicosilada "false"
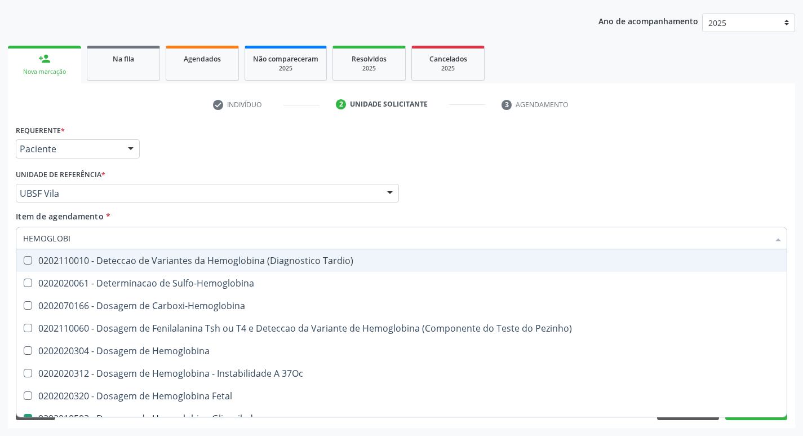
type input "HEMOGLOB"
checkbox Glicosilada "false"
checkbox Hemoglobina "true"
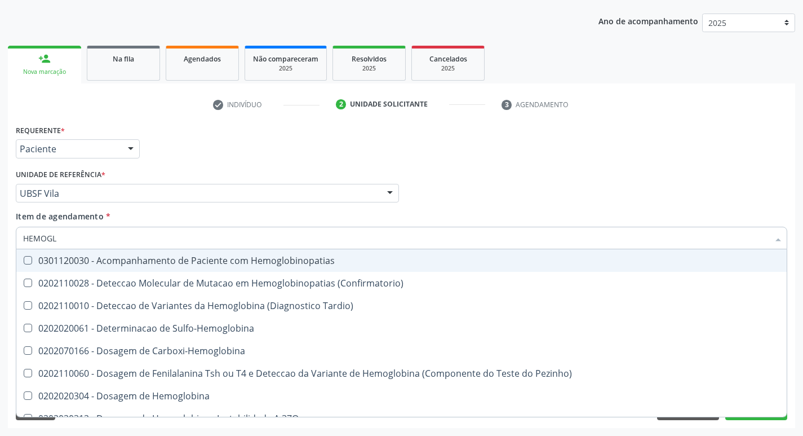
type input "HEMOG"
checkbox S "true"
type input "H"
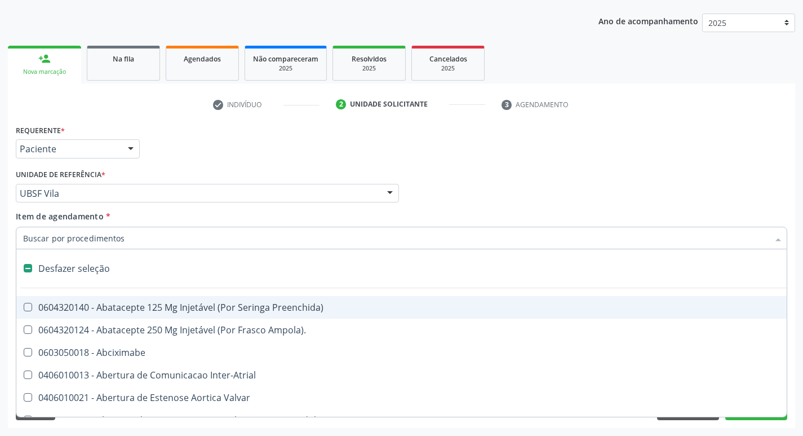
checkbox Dente\) "false"
checkbox Capsula\) "false"
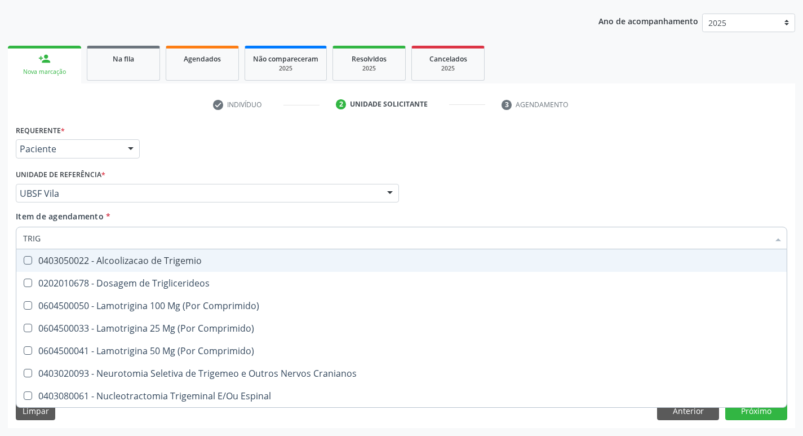
type input "TRIGL"
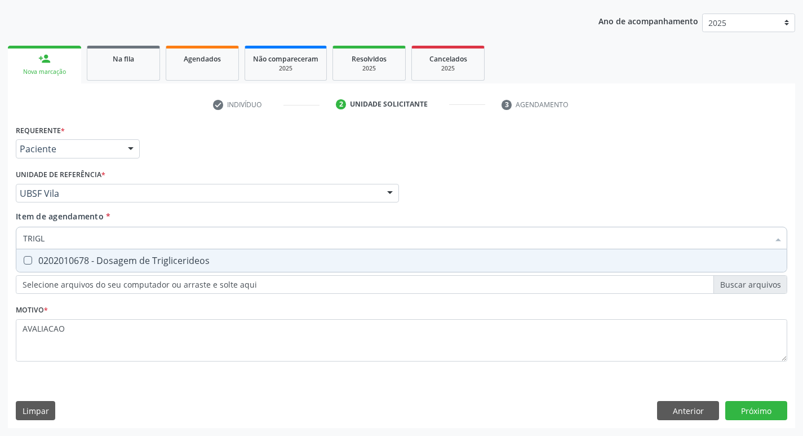
click at [180, 261] on div "0202010678 - Dosagem de Triglicerideos" at bounding box center [401, 260] width 757 height 9
checkbox Triglicerideos "true"
type input "TRIG"
checkbox Triglicerideos "false"
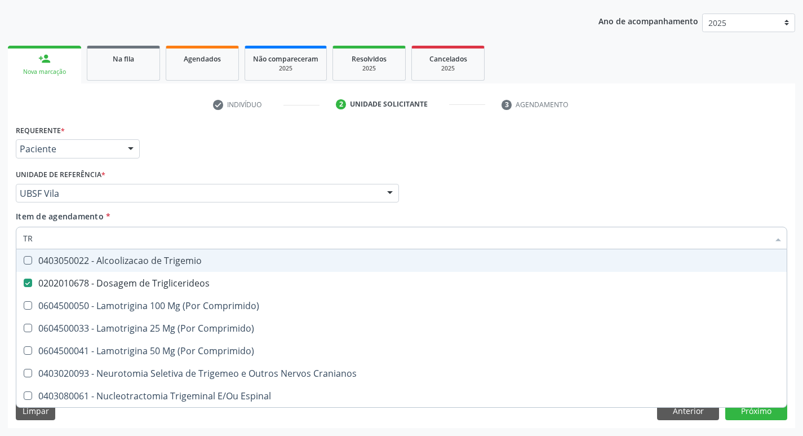
type input "T"
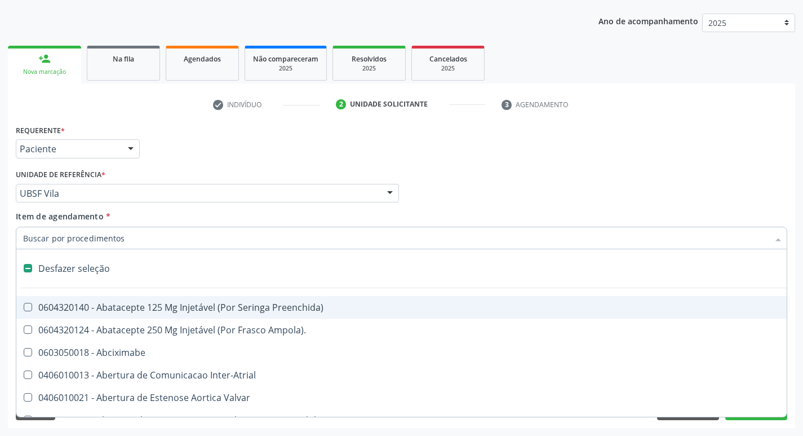
checkbox Ampola\)\ "false"
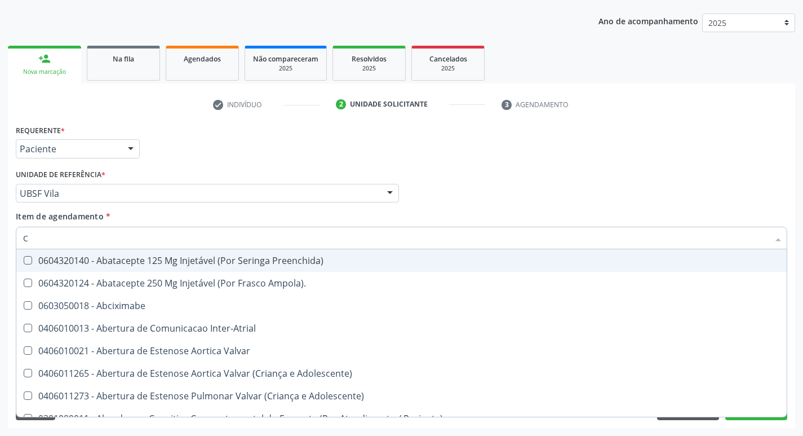
type input "CO"
checkbox Comprimido\) "true"
checkbox Transcutanea "true"
checkbox Osseo "true"
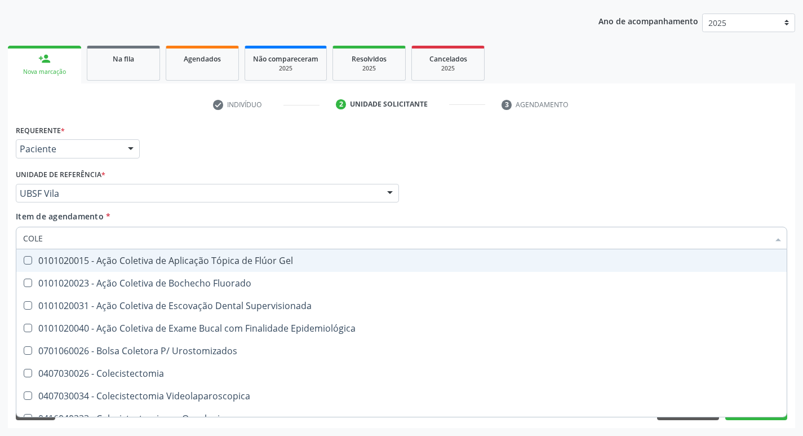
type input "COLES"
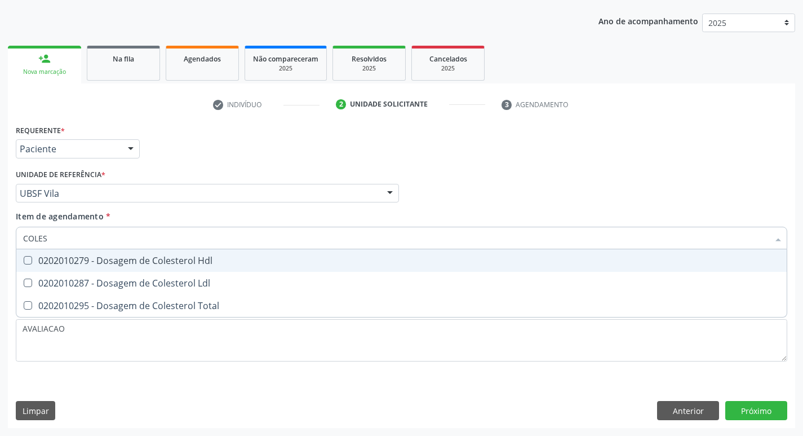
click at [183, 263] on div "0202010279 - Dosagem de Colesterol Hdl" at bounding box center [401, 260] width 757 height 9
checkbox Hdl "true"
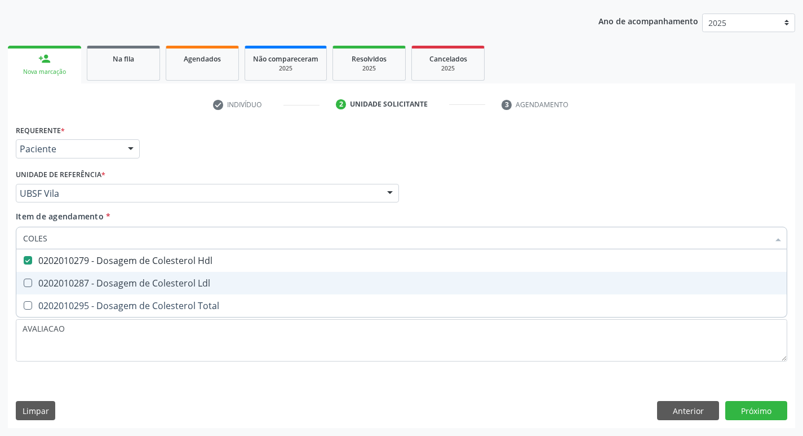
click at [179, 281] on div "0202010287 - Dosagem de Colesterol Ldl" at bounding box center [401, 282] width 757 height 9
checkbox Ldl "true"
type input "COLE"
checkbox Hdl "false"
checkbox Ldl "false"
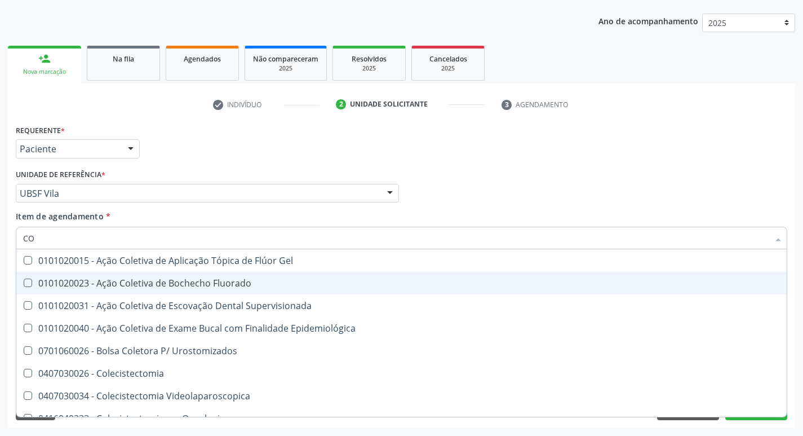
type input "C"
checkbox Hdl "false"
checkbox Ldl "false"
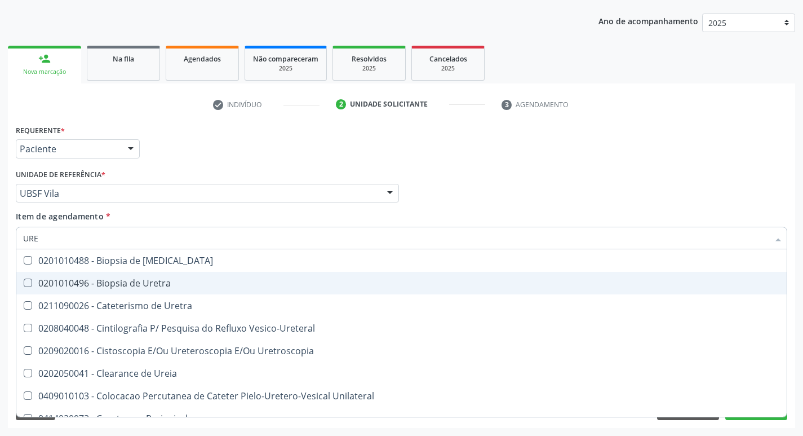
type input "UREI"
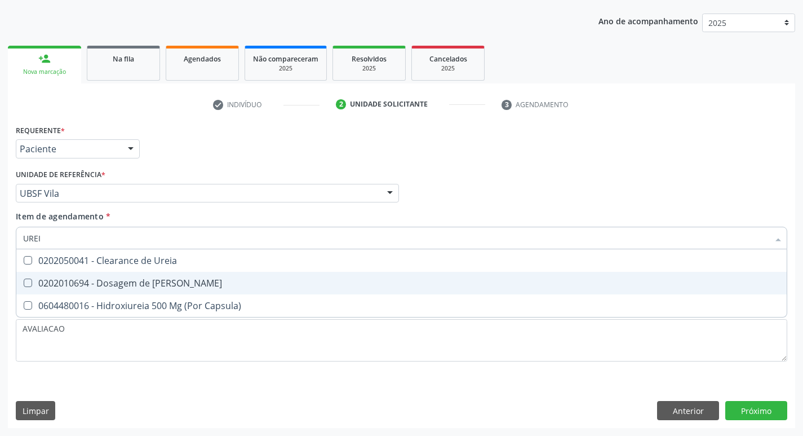
click at [179, 281] on div "0202010694 - Dosagem de [PERSON_NAME]" at bounding box center [401, 282] width 757 height 9
checkbox Ureia "true"
type input "URE"
checkbox Ureia "false"
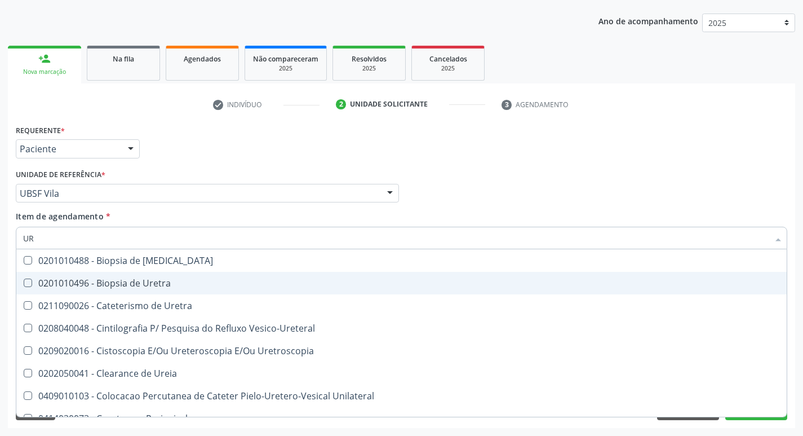
type input "U"
checkbox Ureia "false"
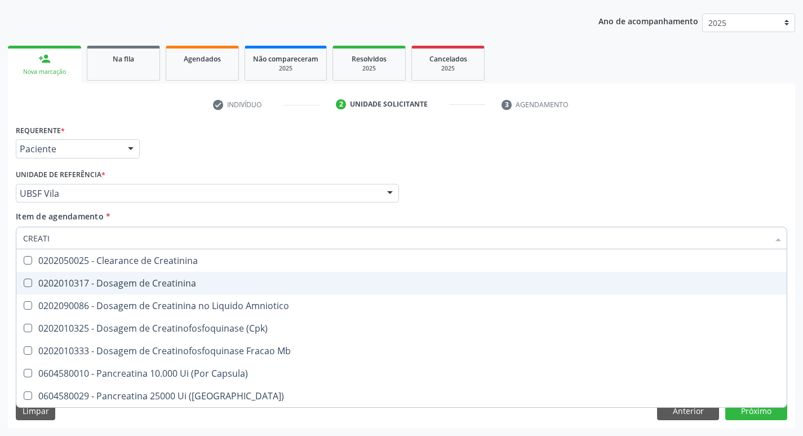
type input "CREATIN"
click at [179, 281] on div "0202010317 - Dosagem de Creatinina" at bounding box center [401, 282] width 757 height 9
checkbox Creatinina "true"
type input "CREA"
checkbox Creatinina "false"
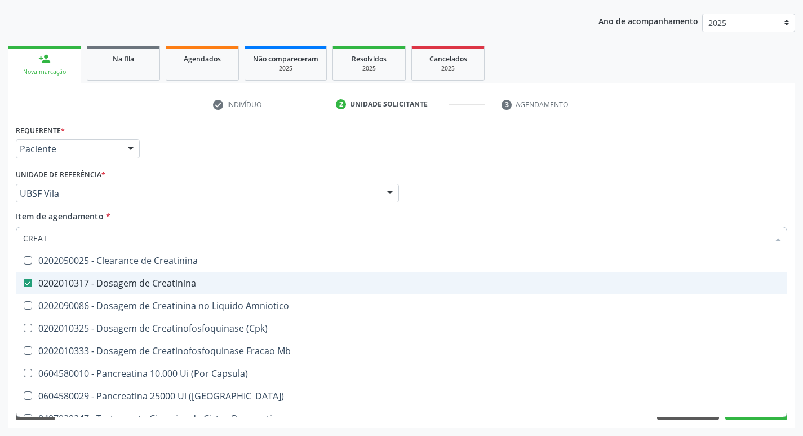
checkbox Amniotico "false"
checkbox Mb "true"
type input "C"
checkbox Mb "false"
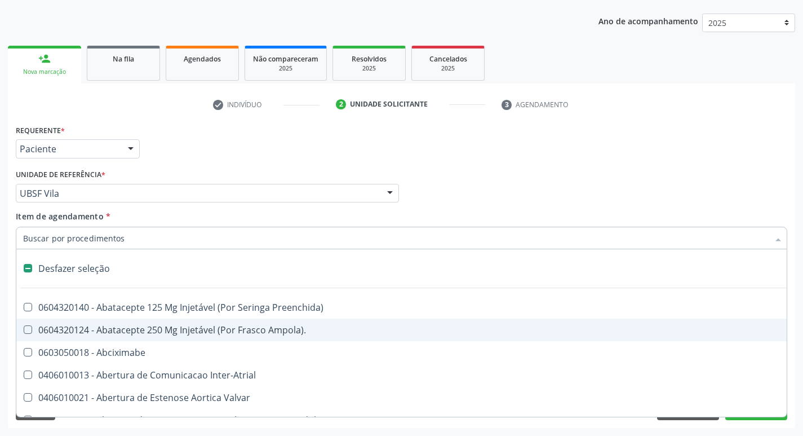
type input "I"
type input "U"
checkbox Pulmonar\) "true"
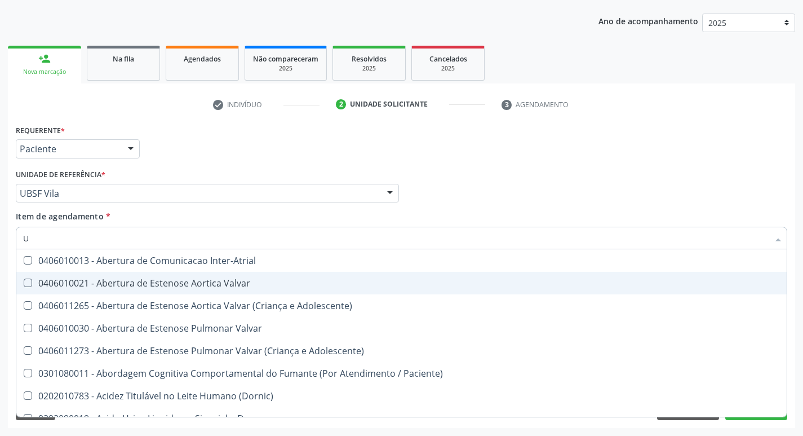
type input "UR"
checkbox Nivel "true"
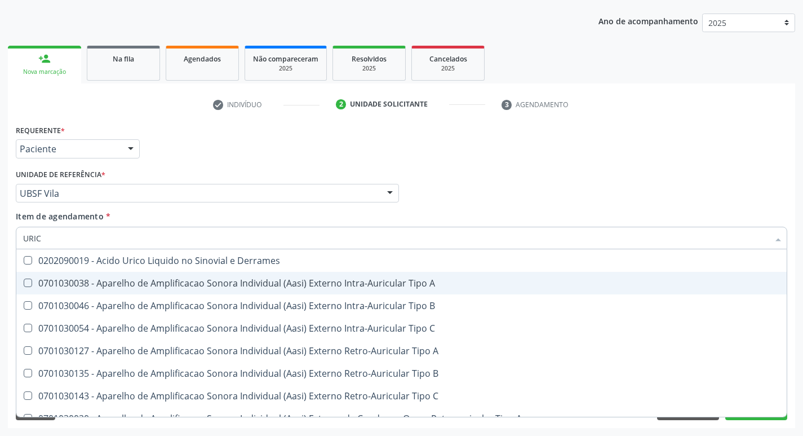
type input "URICO"
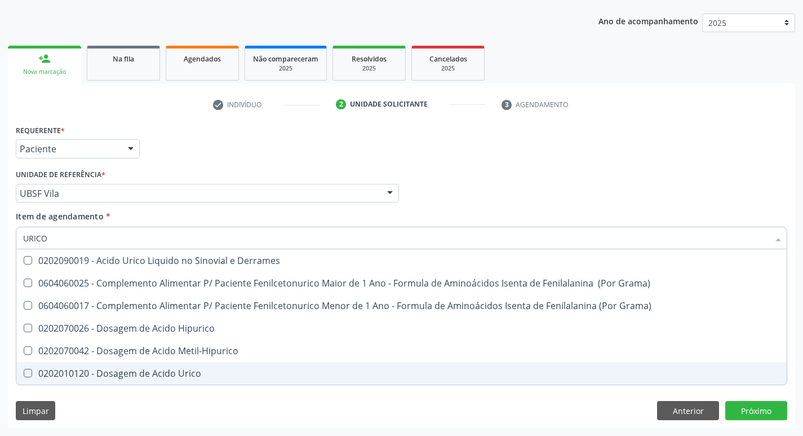
click at [183, 371] on div "0202010120 - Dosagem de Acido Urico" at bounding box center [401, 373] width 757 height 9
checkbox Urico "true"
type input "URIC"
checkbox Urico "false"
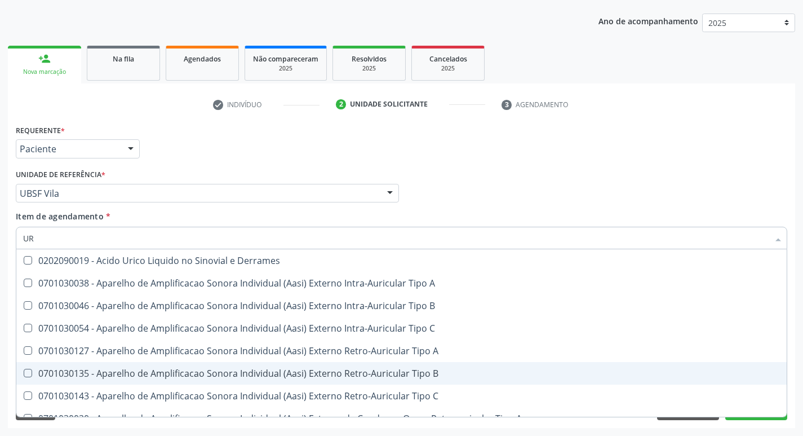
type input "U"
checkbox Urico "false"
checkbox A "false"
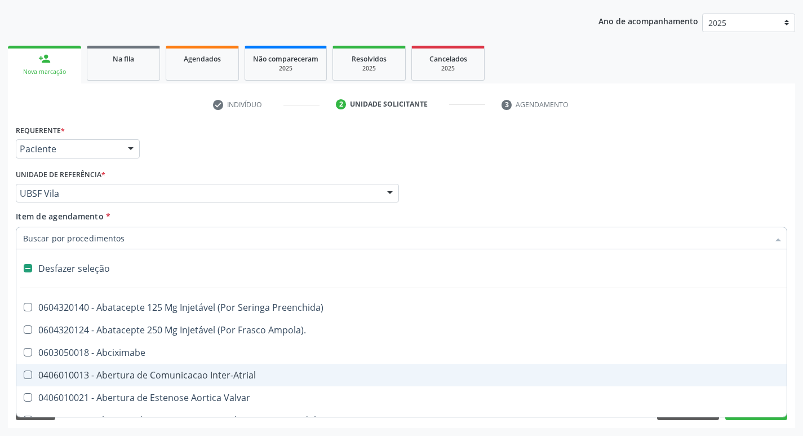
type input "S"
checkbox Adolescente\) "true"
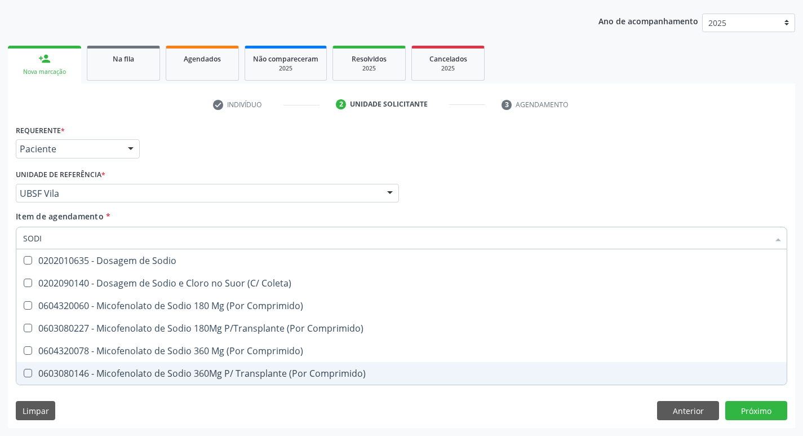
type input "SODIO"
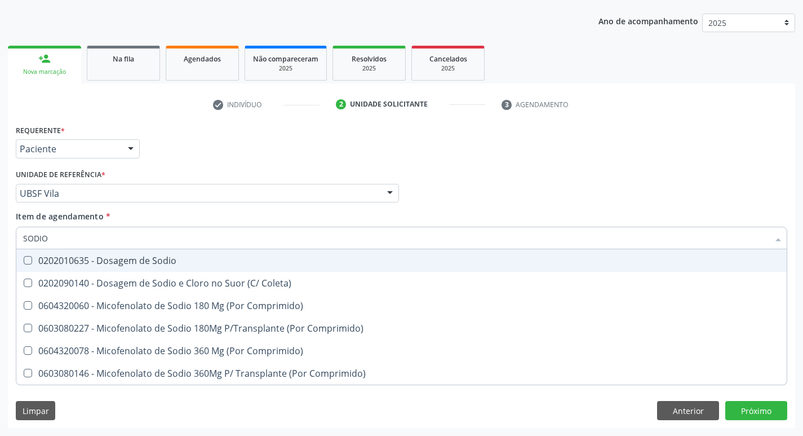
click at [150, 262] on div "0202010635 - Dosagem de Sodio" at bounding box center [401, 260] width 757 height 9
checkbox Sodio "true"
type input "S"
checkbox Sodio "false"
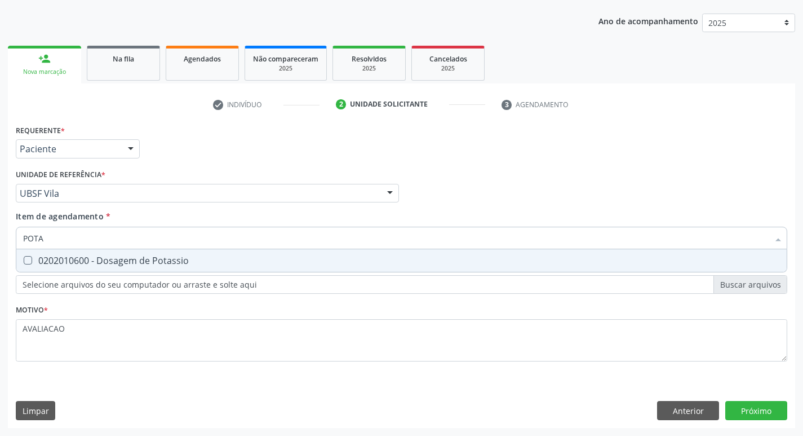
type input "POTAS"
click at [150, 262] on div "0202010600 - Dosagem de Potassio" at bounding box center [401, 260] width 757 height 9
checkbox Potassio "true"
type input "P"
checkbox Potassio "false"
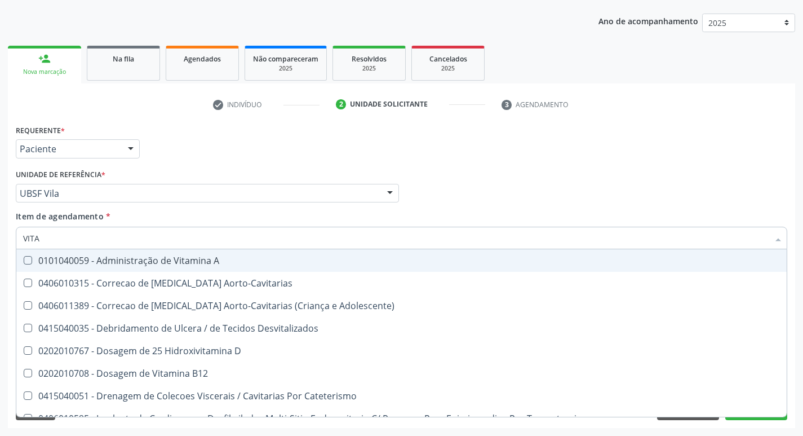
type input "VITAM"
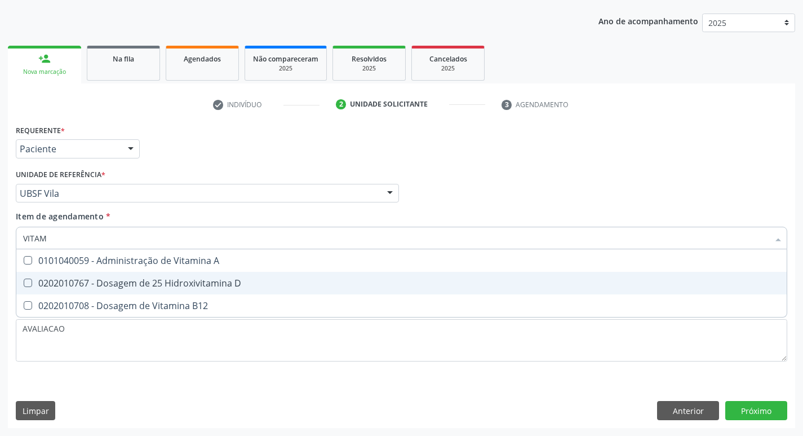
click at [149, 287] on div "0202010767 - Dosagem de 25 Hidroxivitamina D" at bounding box center [401, 282] width 757 height 9
checkbox D "true"
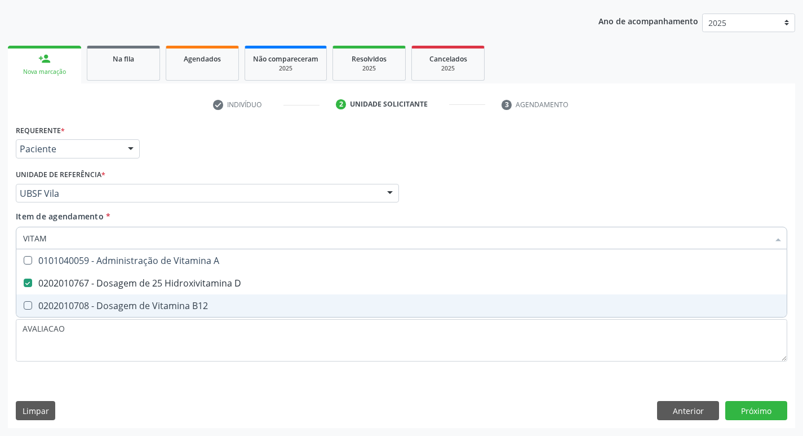
click at [155, 301] on div "0202010708 - Dosagem de Vitamina B12" at bounding box center [401, 305] width 757 height 9
checkbox B12 "true"
type input "VITA"
checkbox D "false"
checkbox B12 "false"
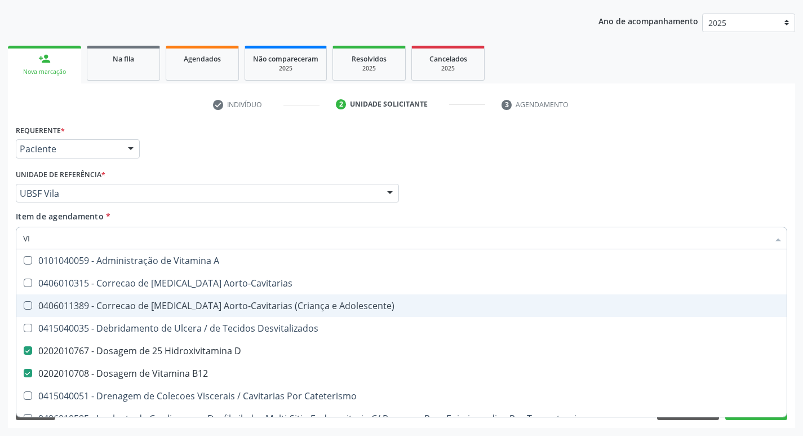
type input "V"
checkbox D "false"
checkbox B12 "false"
checkbox Cateterismo "false"
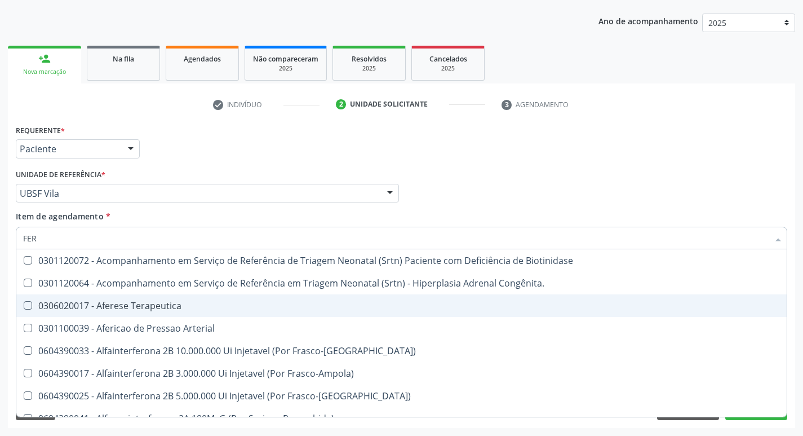
type input "FERR"
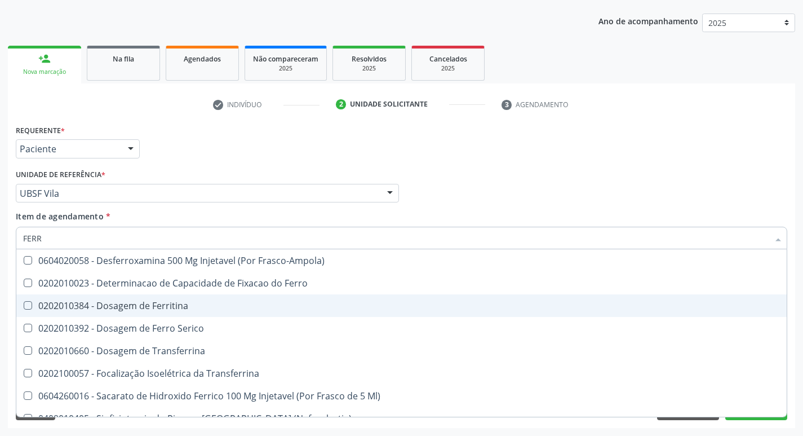
click at [159, 308] on div "0202010384 - Dosagem de Ferritina" at bounding box center [401, 305] width 757 height 9
checkbox Ferritina "true"
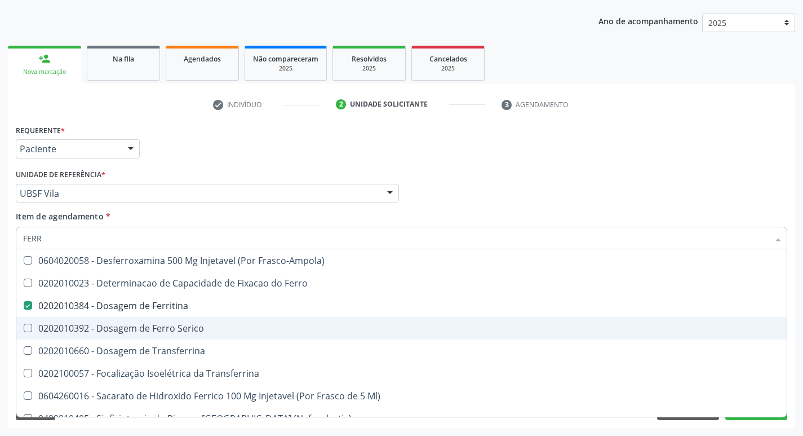
type input "FER"
checkbox Ferritina "false"
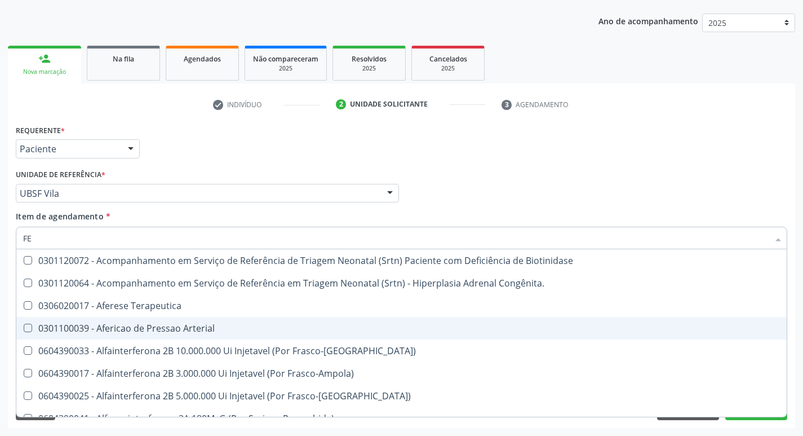
type input "F"
checkbox Ferritina "false"
checkbox Titânio "false"
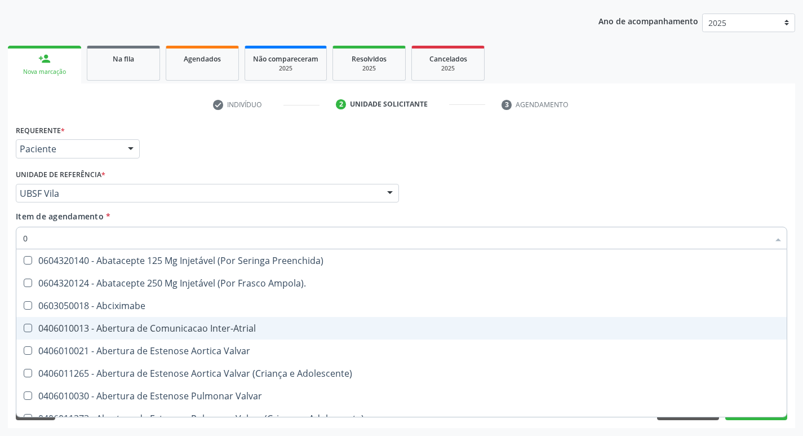
type input "02"
checkbox \(Frasco\) "true"
checkbox Capsula\) "true"
checkbox Pancreas "true"
checkbox Paratireoides "true"
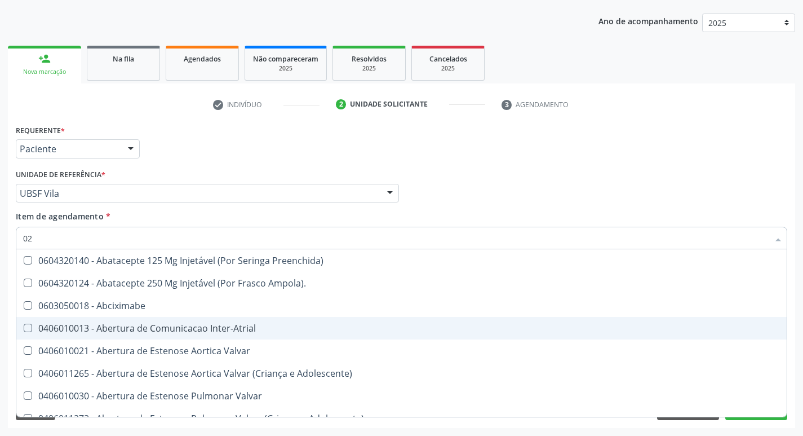
checkbox 67 "true"
checkbox Simples "true"
checkbox Comprimido\) "true"
checkbox Ml\) "true"
checkbox Redome\) "true"
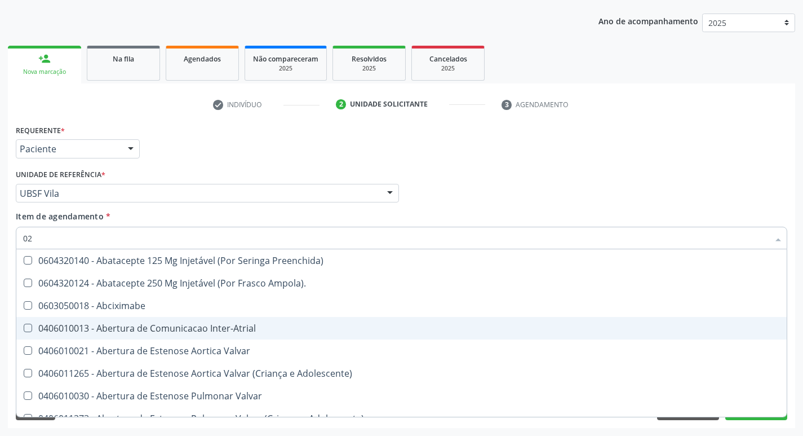
checkbox Biliar "true"
checkbox Anterior "true"
checkbox Revisao "true"
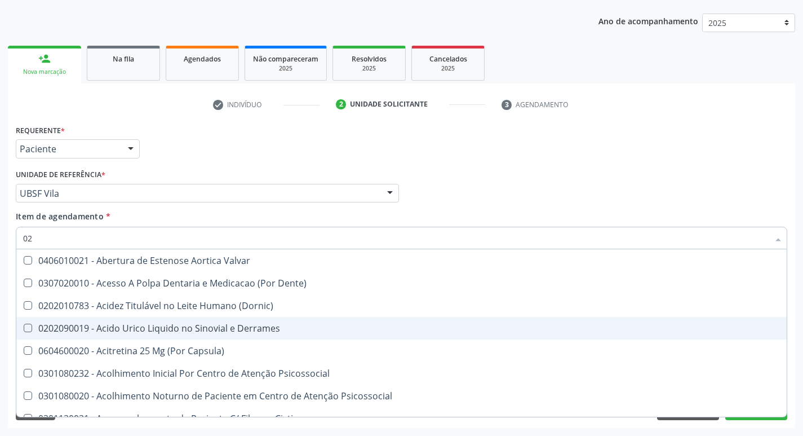
type input "020"
checkbox Cerebral "true"
checkbox Parceiro "true"
checkbox \(Pos-Pasteurização\) "true"
checkbox Debridamento "true"
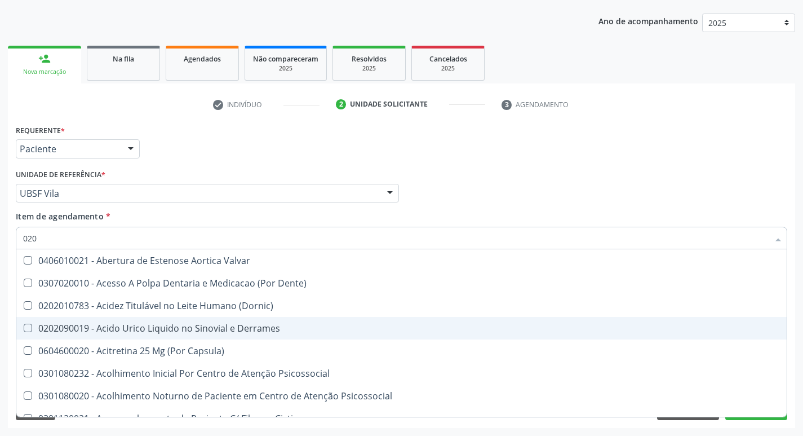
checkbox Dacriocistografia "true"
checkbox \(Ch50\) "true"
checkbox Osmolaridade "true"
checkbox Ivy "true"
checkbox Bloqueio "true"
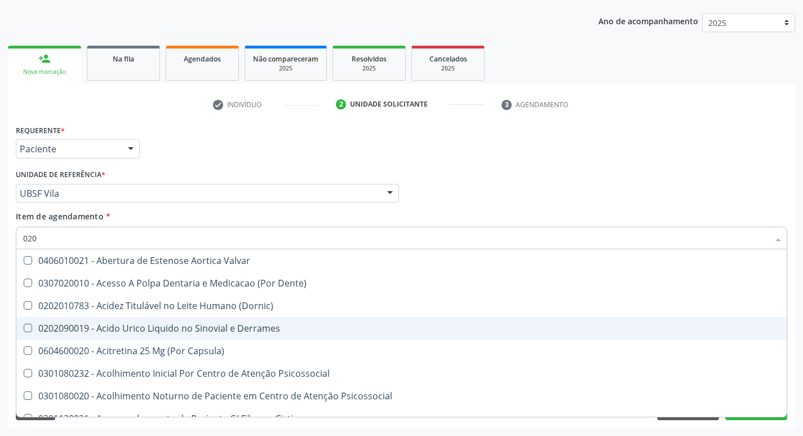
checkbox Comprimido\) "true"
checkbox D "false"
checkbox Acetona "true"
checkbox Metil-Hipurico "true"
checkbox Hdl "false"
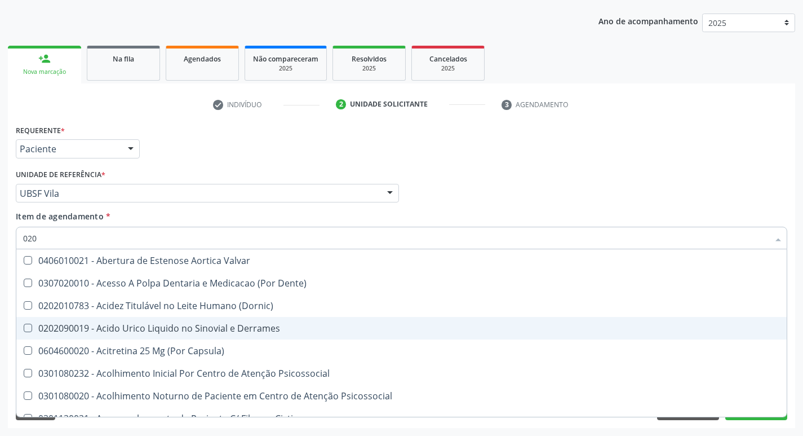
checkbox Ldl "false"
checkbox Creatinina "false"
checkbox Ferritina "false"
checkbox Glicose "false"
checkbox Glicosilada "false"
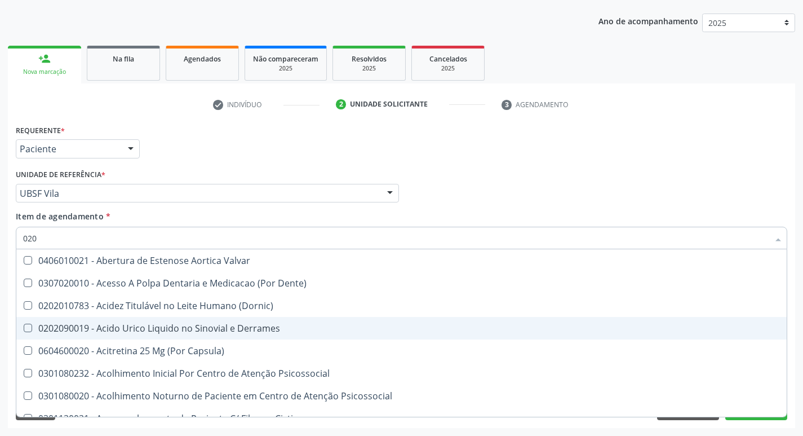
checkbox Potassio "false"
checkbox Sodio "false"
checkbox Triglicerideos "false"
checkbox Ureia "false"
checkbox B12 "false"
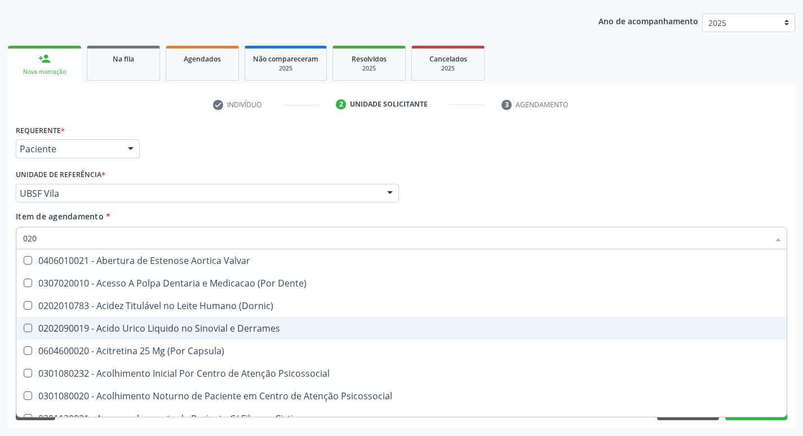
checkbox Eletro-Oculografia "true"
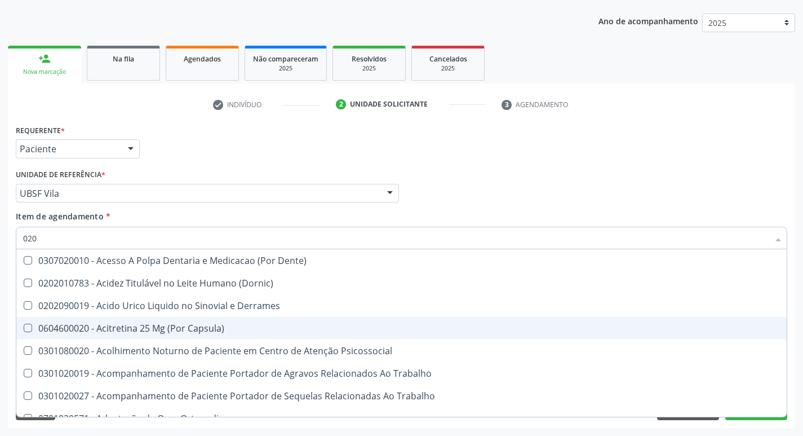
type input "0202"
checkbox Esqueléticas "true"
checkbox Medicamentos "true"
checkbox Ocular "true"
checkbox Aberto\) "true"
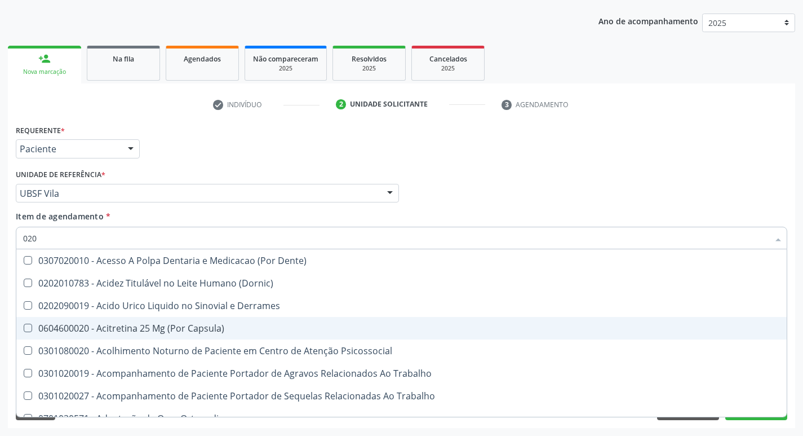
checkbox Aberto\) "true"
checkbox Farmacêuticos "true"
checkbox Cortante "true"
checkbox Drogas "true"
checkbox Gastro-Esofagico "true"
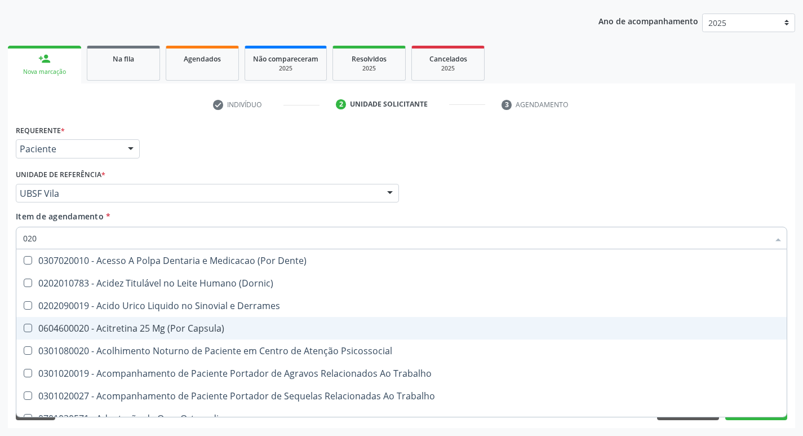
checkbox Imagens\) "true"
checkbox Projecoes\) "true"
checkbox Captacao "true"
checkbox \(Cantoplastia\) "true"
checkbox Revisao "true"
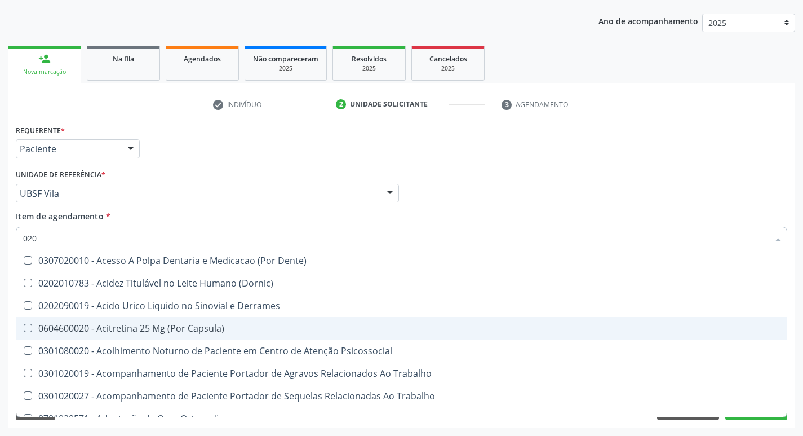
checkbox D "false"
checkbox Urico "false"
checkbox Hdl "false"
checkbox Ldl "false"
checkbox Creatinina "false"
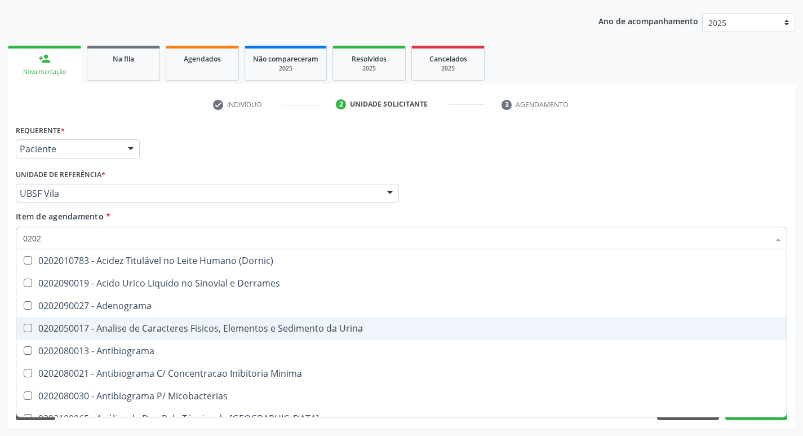
type input "02020"
checkbox Ivy "true"
checkbox Aminoácidos "true"
checkbox D "false"
checkbox Urico "false"
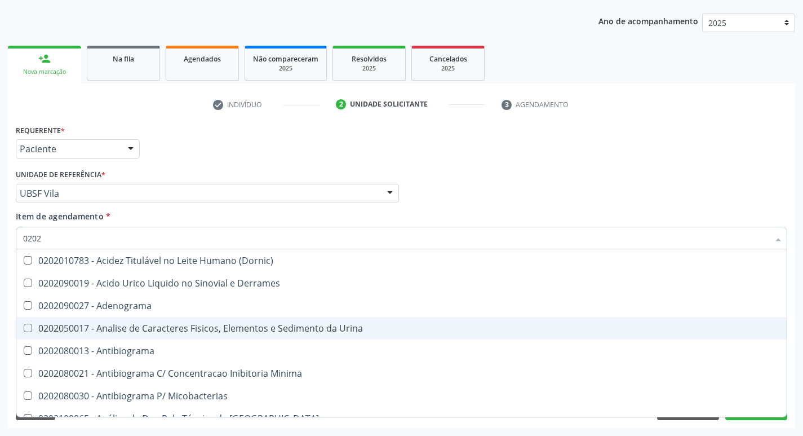
checkbox Barbituratos "true"
checkbox Benzodiazepinicos "true"
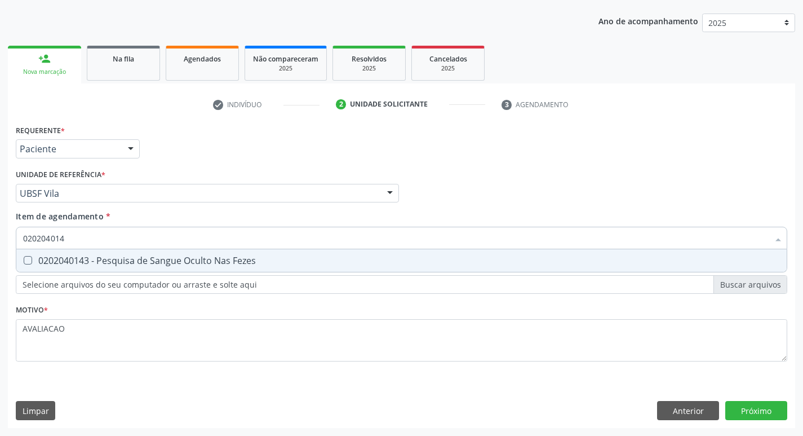
click at [198, 272] on div "Desfazer seleção 0202040143 - Pesquisa de Sangue Oculto Nas Fezes Nenhum result…" at bounding box center [401, 260] width 771 height 23
click at [185, 264] on div "0202040143 - Pesquisa de Sangue Oculto Nas Fezes" at bounding box center [401, 260] width 757 height 9
click at [154, 261] on div "0202050017 - Analise de Caracteres Fisicos, Elementos e Sedimento da Urina" at bounding box center [401, 260] width 757 height 9
click at [766, 411] on div "Requerente * Paciente Médico(a) Enfermeiro(a) Paciente Nenhum resultado encontr…" at bounding box center [401, 275] width 787 height 306
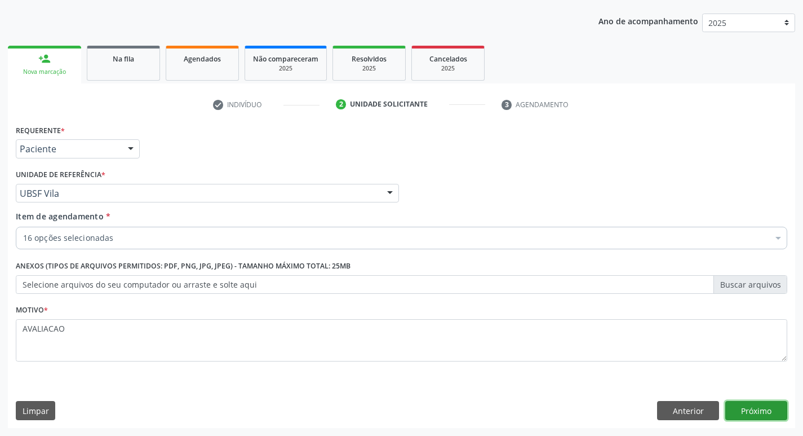
scroll to position [0, 0]
click at [756, 406] on button "Próximo" at bounding box center [756, 410] width 62 height 19
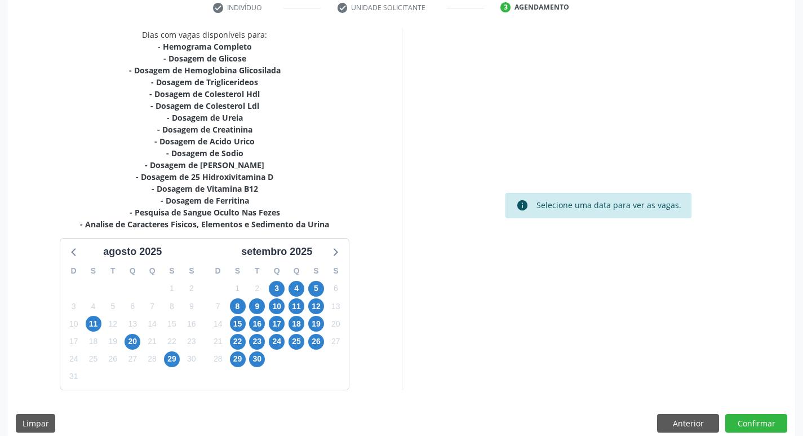
scroll to position [232, 0]
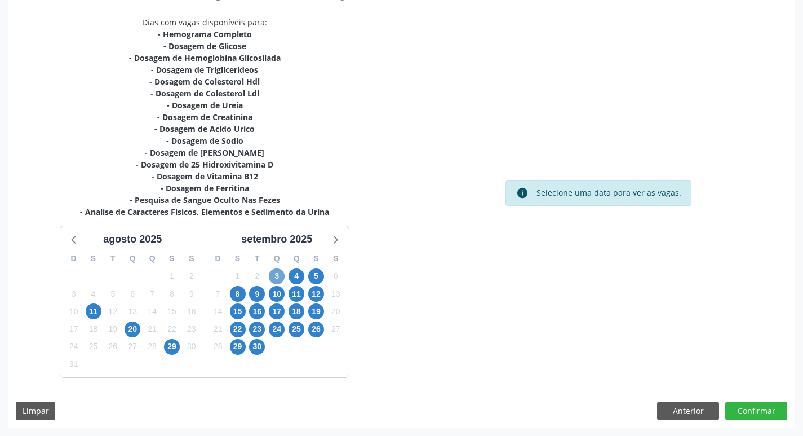
click at [276, 273] on span "3" at bounding box center [277, 276] width 16 height 16
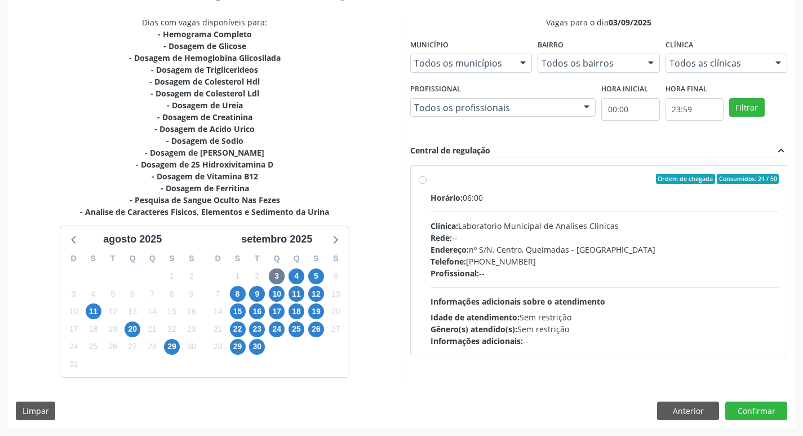
click at [525, 218] on div "Horário: 06:00 Clínica: Laboratorio Municipal de Analises Clinicas Rede: -- End…" at bounding box center [605, 269] width 349 height 155
click at [427, 184] on input "Ordem de chegada Consumidos: 24 / 50 Horário: 06:00 Clínica: Laboratorio Munici…" at bounding box center [423, 179] width 8 height 10
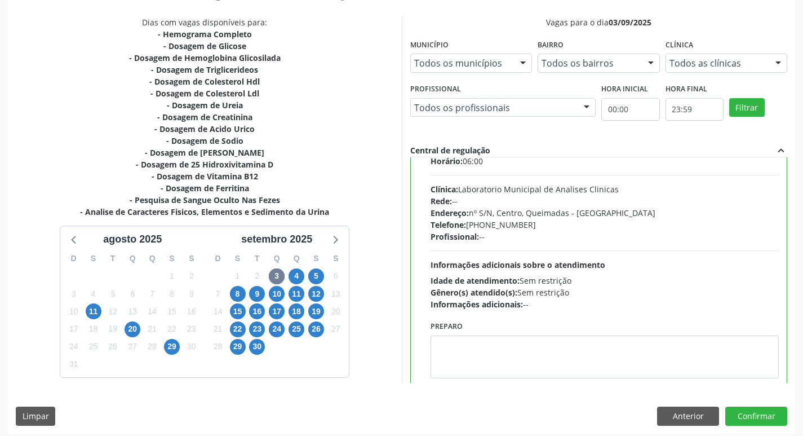
scroll to position [56, 0]
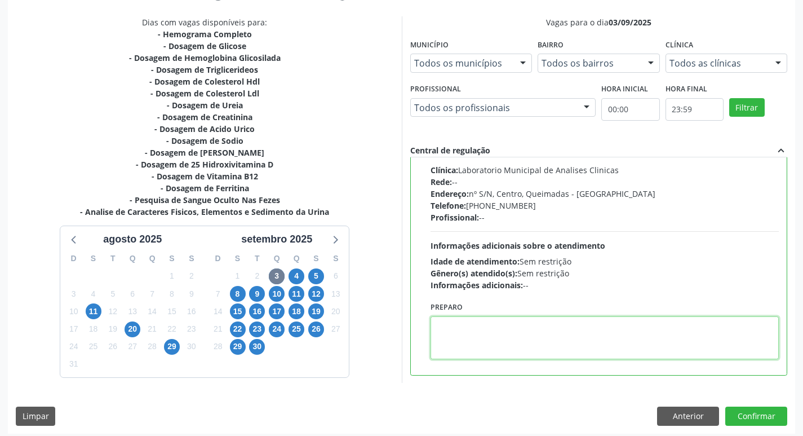
click at [491, 346] on textarea at bounding box center [605, 337] width 349 height 43
paste textarea "IR EM [GEOGRAPHIC_DATA]"
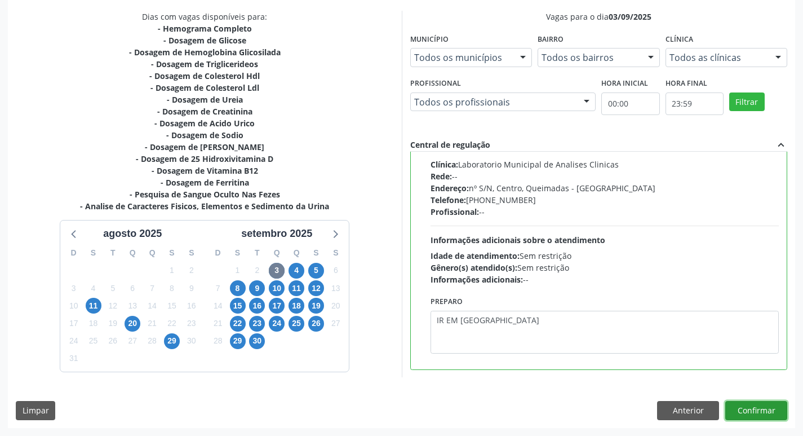
click at [759, 410] on button "Confirmar" at bounding box center [756, 410] width 62 height 19
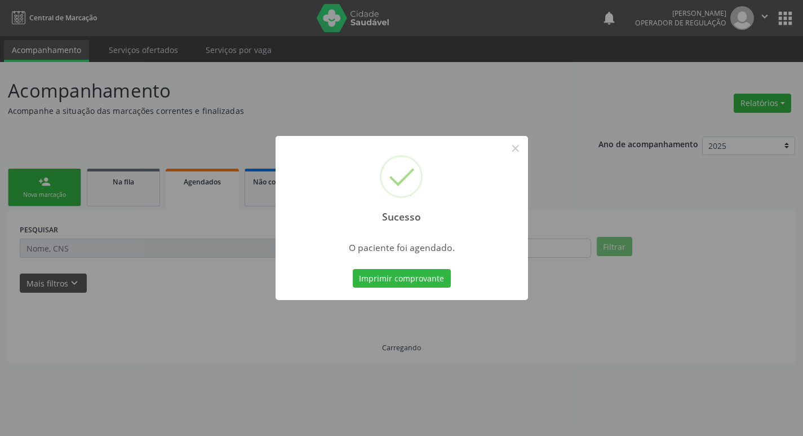
scroll to position [0, 0]
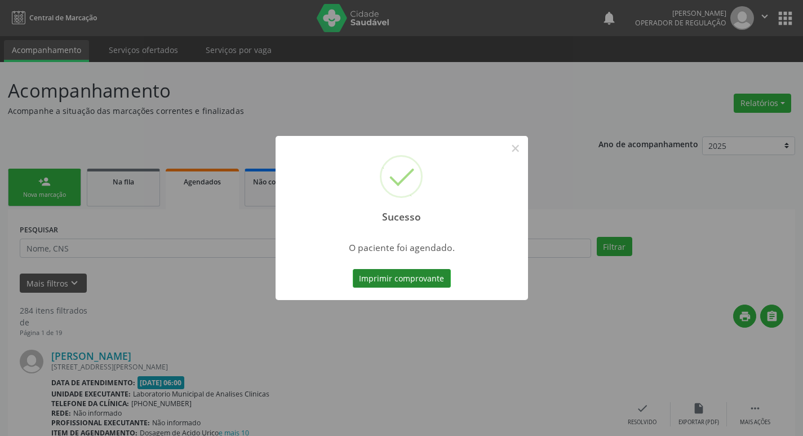
click at [414, 285] on button "Imprimir comprovante" at bounding box center [402, 278] width 98 height 19
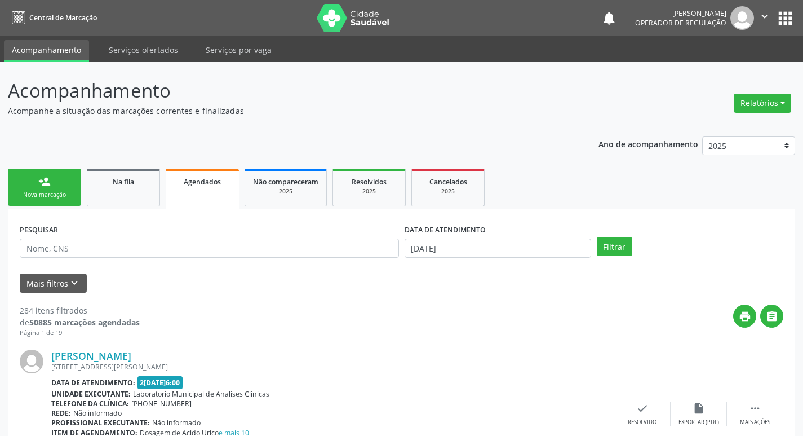
click at [66, 179] on link "person_add Nova marcação" at bounding box center [44, 187] width 73 height 38
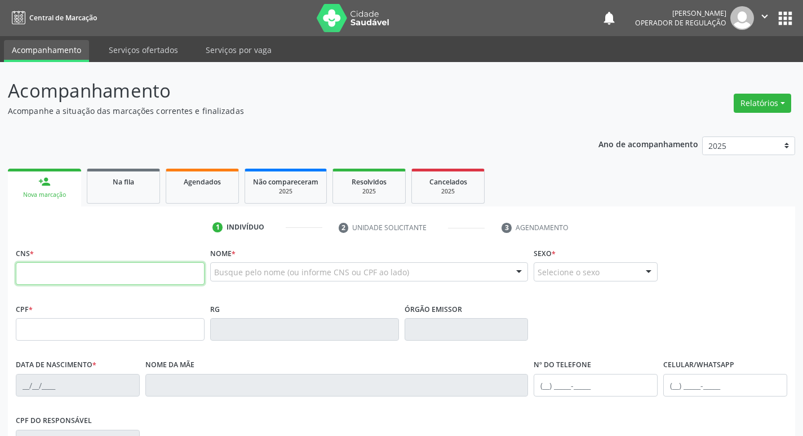
click at [182, 276] on input "text" at bounding box center [110, 273] width 189 height 23
type input "706 3087 4386 1971"
type input "086.422.154-10"
type input "1[DATE]"
type input "[PERSON_NAME]"
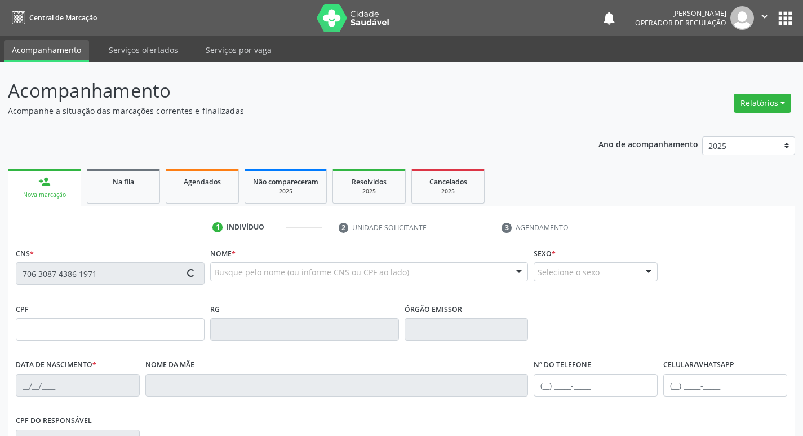
type input "[PHONE_NUMBER]"
type input "127"
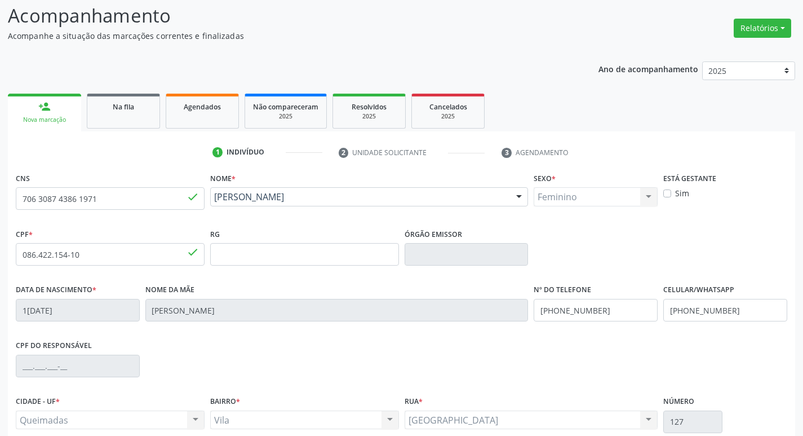
scroll to position [175, 0]
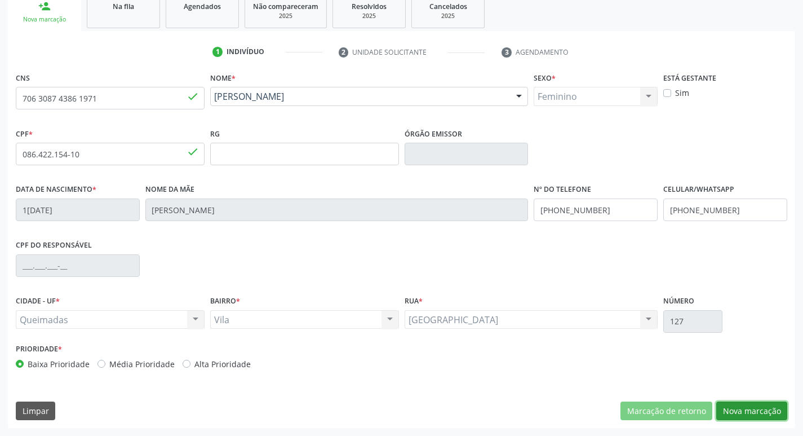
click at [759, 414] on button "Nova marcação" at bounding box center [751, 410] width 71 height 19
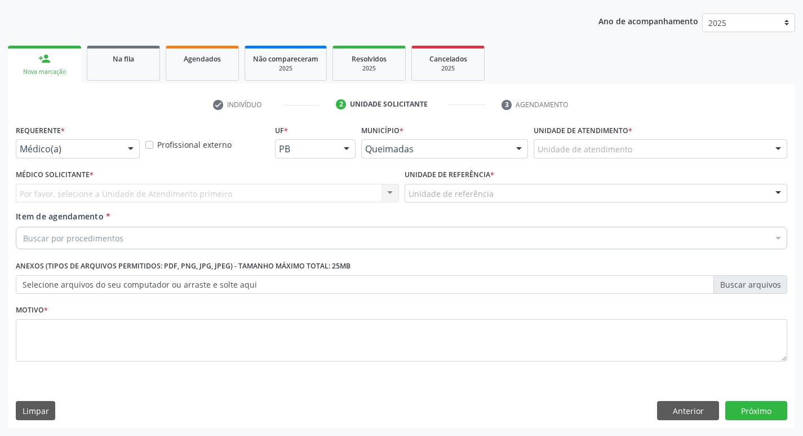
scroll to position [123, 0]
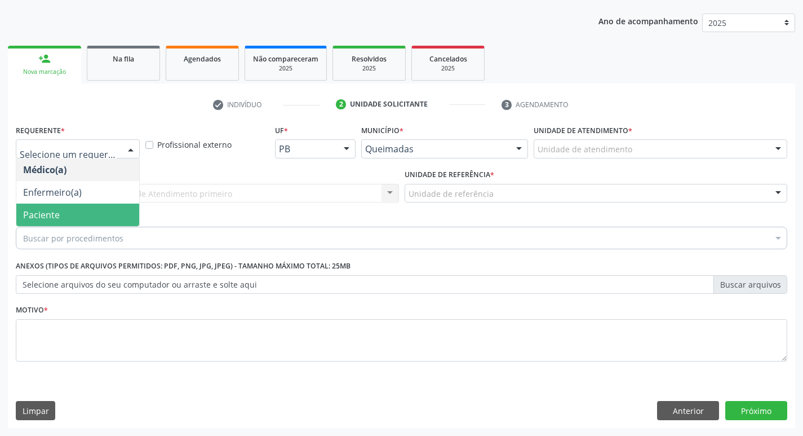
click at [50, 223] on span "Paciente" at bounding box center [77, 214] width 123 height 23
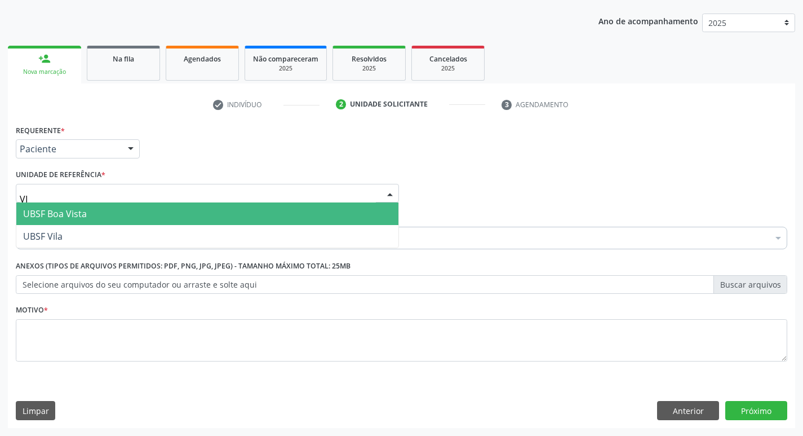
type input "VIL"
click at [86, 212] on span "UBSF Vila" at bounding box center [207, 213] width 382 height 23
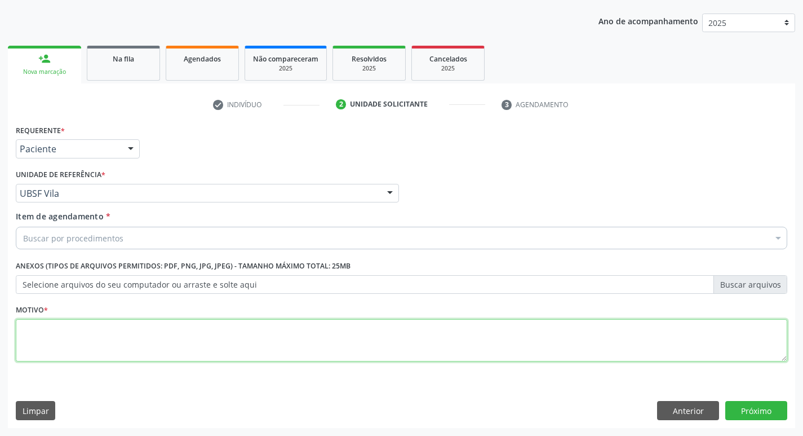
click at [66, 332] on textarea at bounding box center [401, 340] width 771 height 43
type textarea "AVALIACAO"
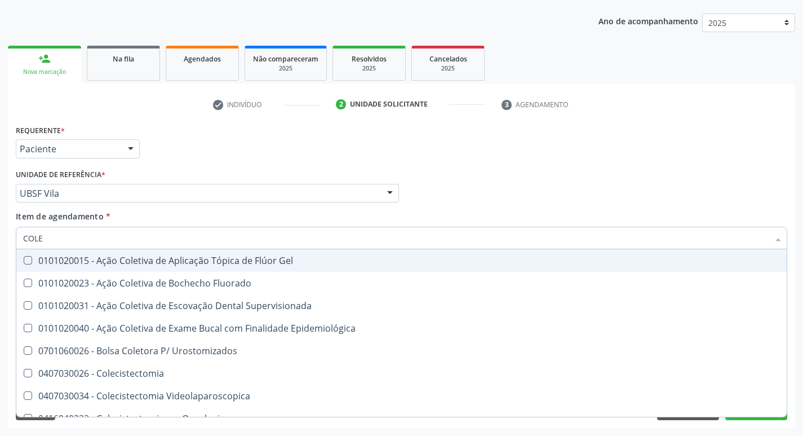
type input "COLES"
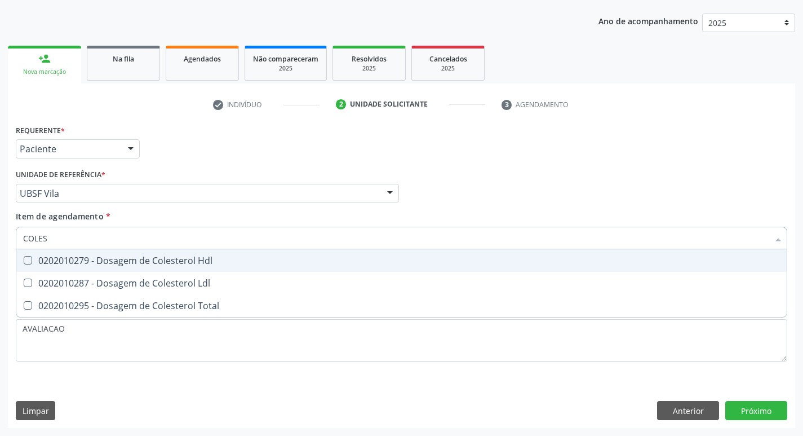
click at [134, 258] on div "0202010279 - Dosagem de Colesterol Hdl" at bounding box center [401, 260] width 757 height 9
checkbox Hdl "true"
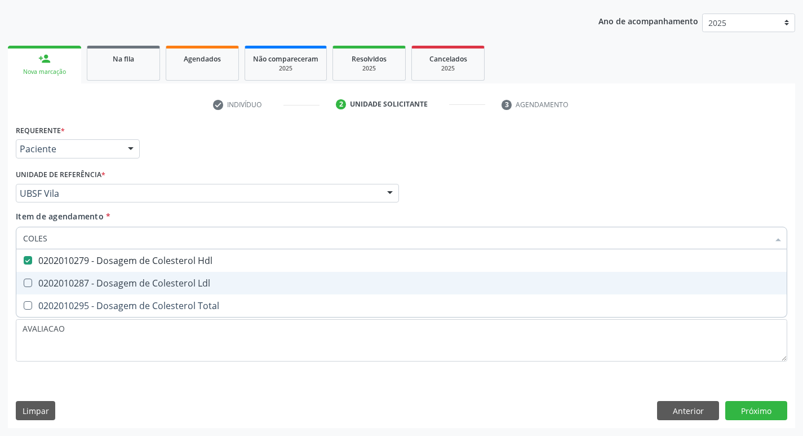
click at [149, 278] on div "0202010287 - Dosagem de Colesterol Ldl" at bounding box center [401, 282] width 757 height 9
checkbox Ldl "true"
type input "COLE"
checkbox Hdl "false"
checkbox Ldl "false"
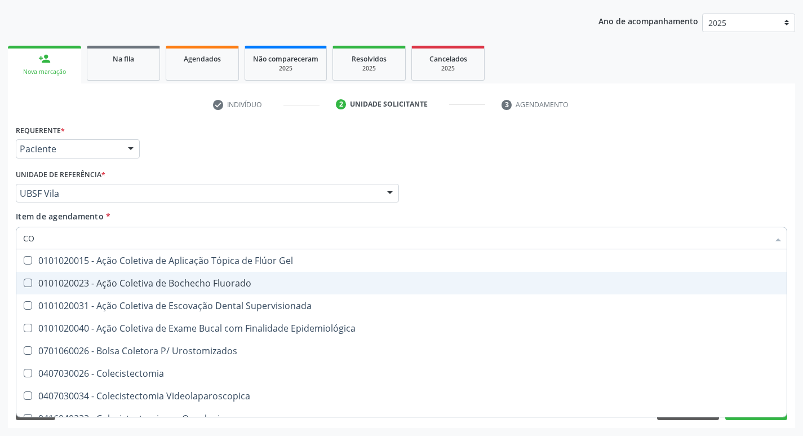
type input "C"
checkbox Hdl "false"
checkbox Ldl "false"
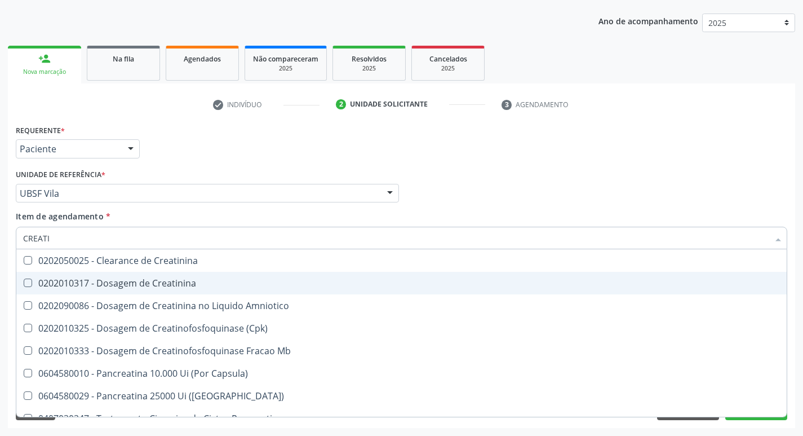
type input "CREATIN"
click at [147, 279] on div "0202010317 - Dosagem de Creatinina" at bounding box center [401, 282] width 757 height 9
checkbox Creatinina "true"
type input "C"
checkbox Creatinina "false"
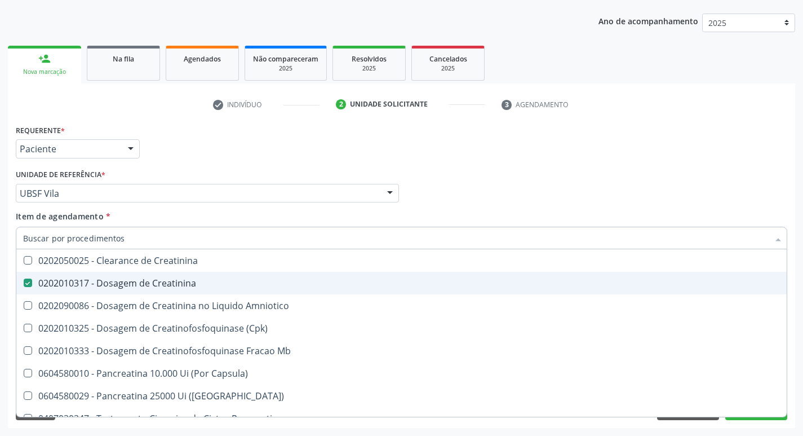
checkbox Amniotico "false"
checkbox Mb "false"
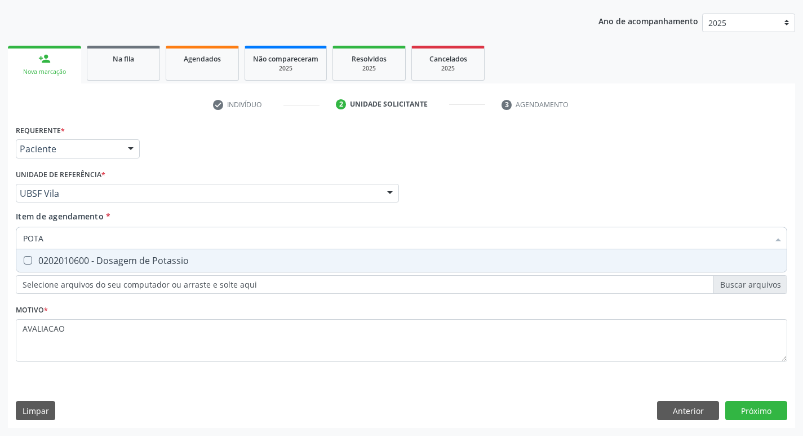
type input "POTAS"
click at [156, 261] on div "0202010600 - Dosagem de Potassio" at bounding box center [401, 260] width 757 height 9
checkbox Potassio "true"
type input "P"
checkbox Potassio "false"
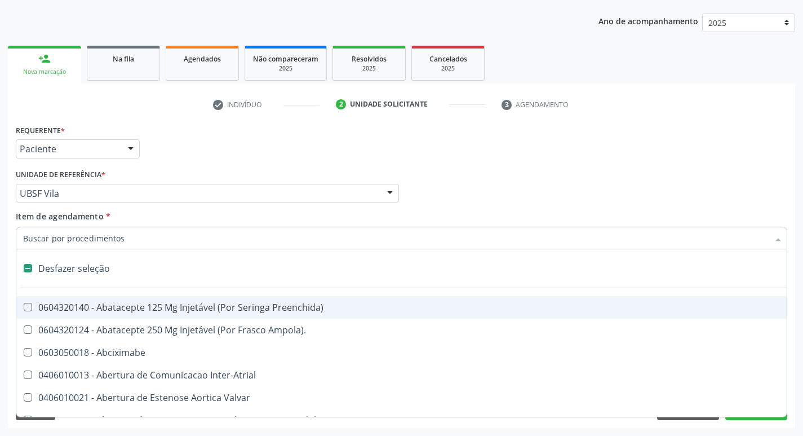
type input "P"
checkbox Supra-Aortica "true"
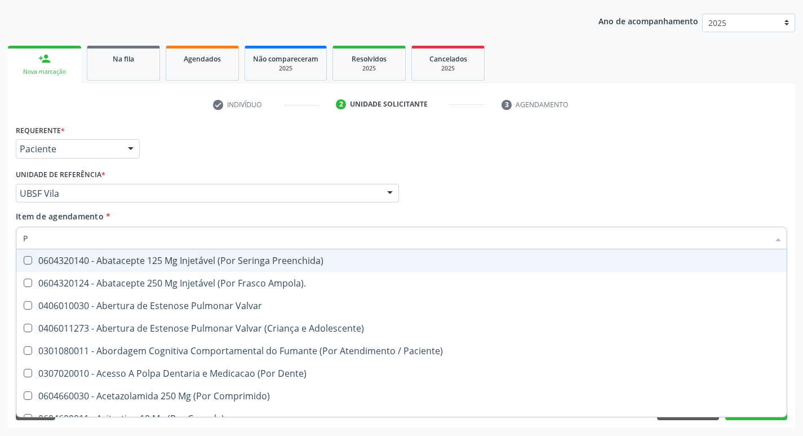
type input "PO"
checkbox Preenchida\) "true"
checkbox Potassio "false"
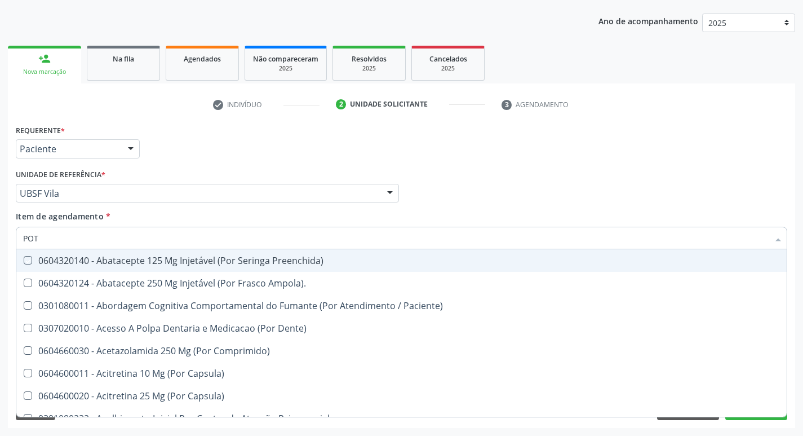
type input "POTA"
checkbox Preenchida\) "true"
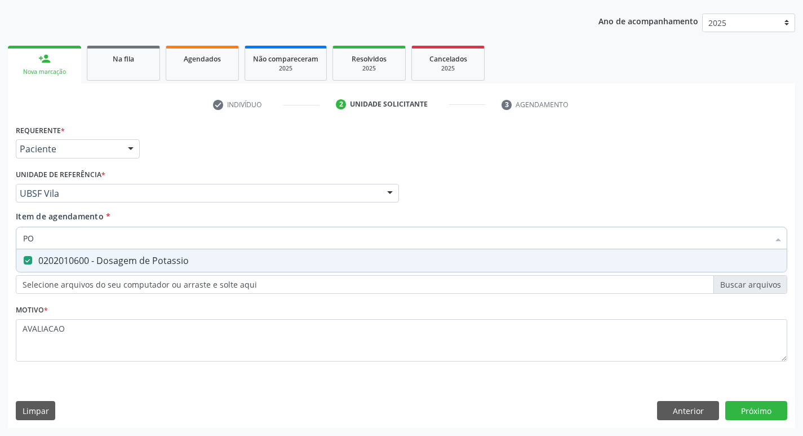
type input "P"
checkbox Potassio "false"
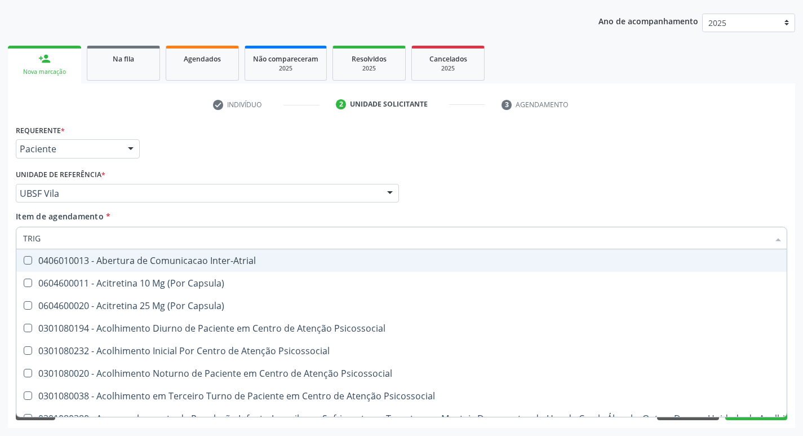
type input "TRIGL"
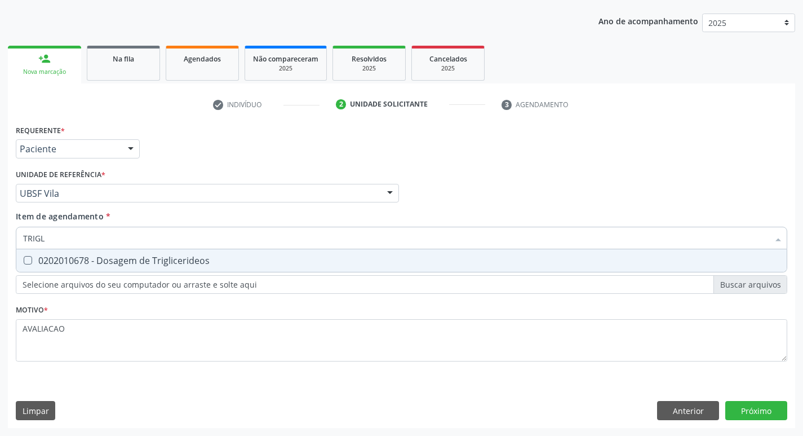
click at [156, 261] on div "0202010678 - Dosagem de Triglicerideos" at bounding box center [401, 260] width 757 height 9
checkbox Triglicerideos "true"
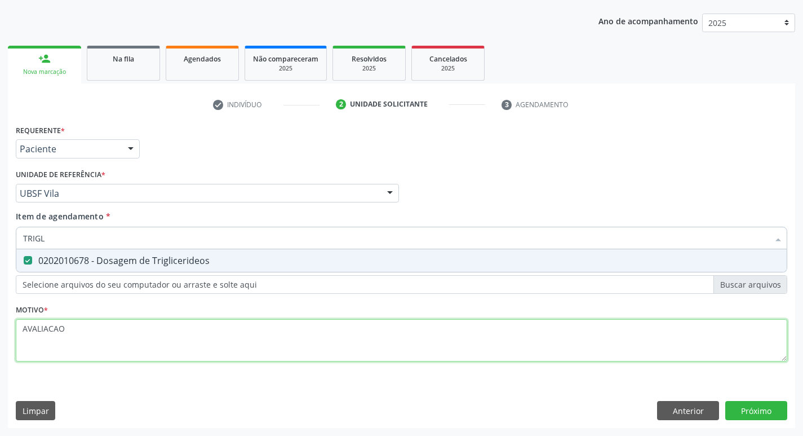
click at [212, 340] on div "Requerente * Paciente Médico(a) Enfermeiro(a) Paciente Nenhum resultado encontr…" at bounding box center [401, 249] width 771 height 255
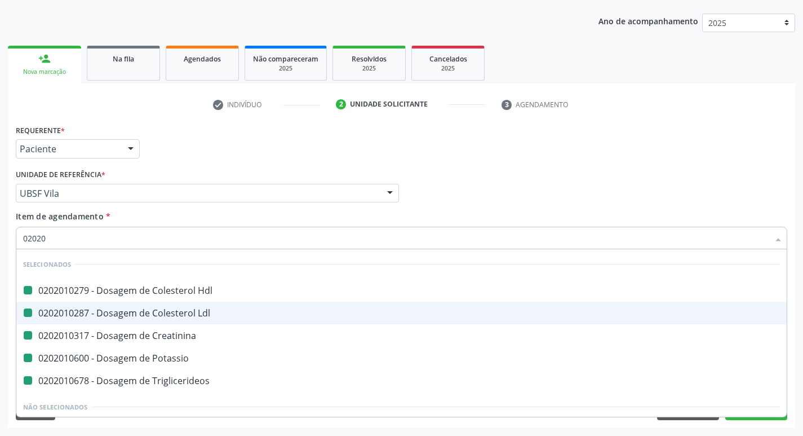
type input "020205"
checkbox Hdl "false"
checkbox Ldl "false"
checkbox Creatinina "false"
checkbox Potassio "false"
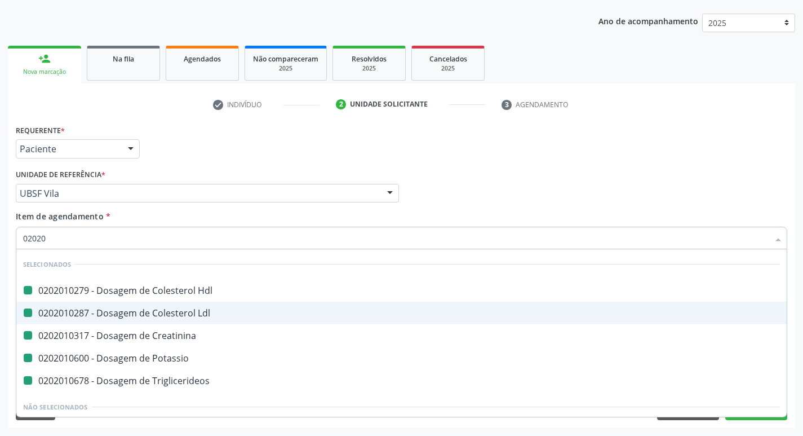
checkbox Triglicerideos "false"
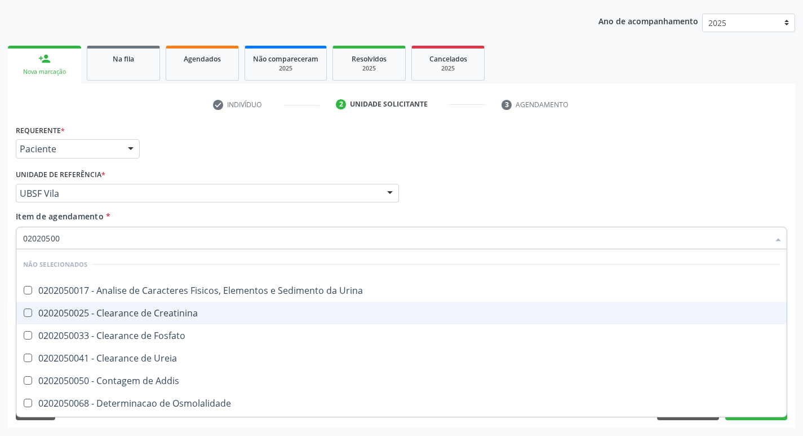
type input "020205001"
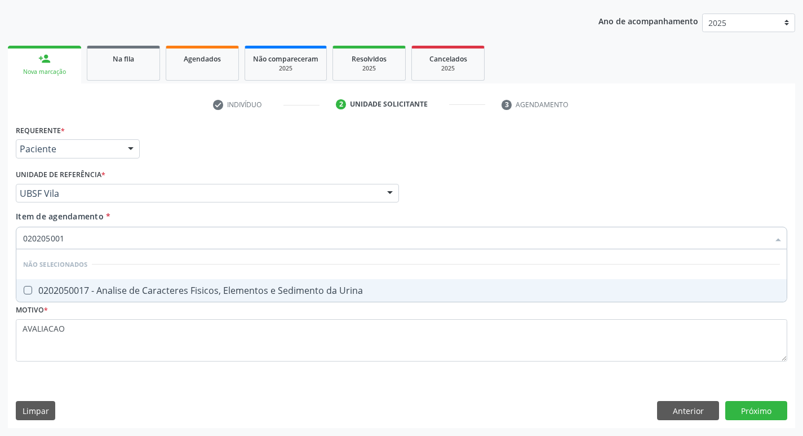
click at [179, 283] on span "0202050017 - Analise de Caracteres Fisicos, Elementos e Sedimento da Urina" at bounding box center [401, 290] width 770 height 23
checkbox Urina "true"
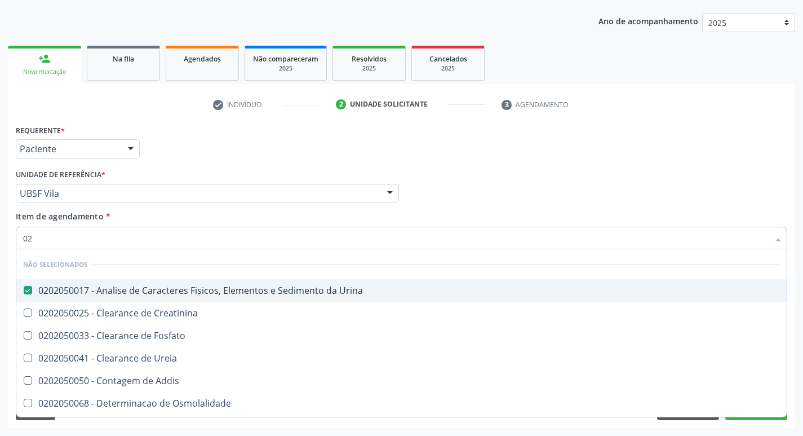
type input "0"
type input "G"
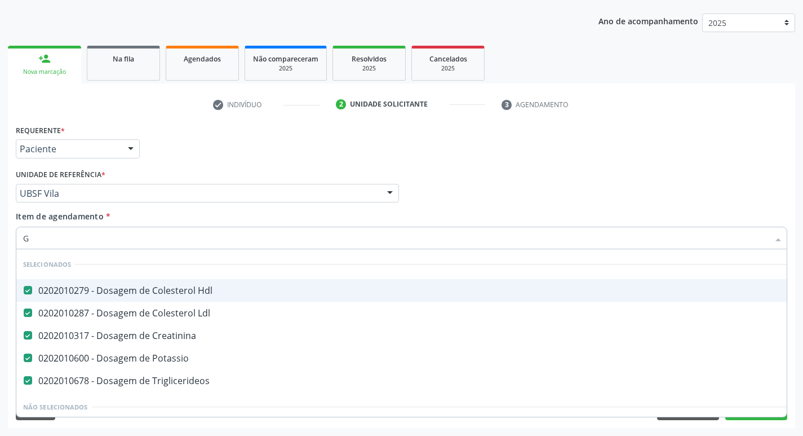
checkbox Ldl "true"
checkbox Creatinina "true"
checkbox Potassio "true"
checkbox Triglicerideos "true"
type input "GLICOSE"
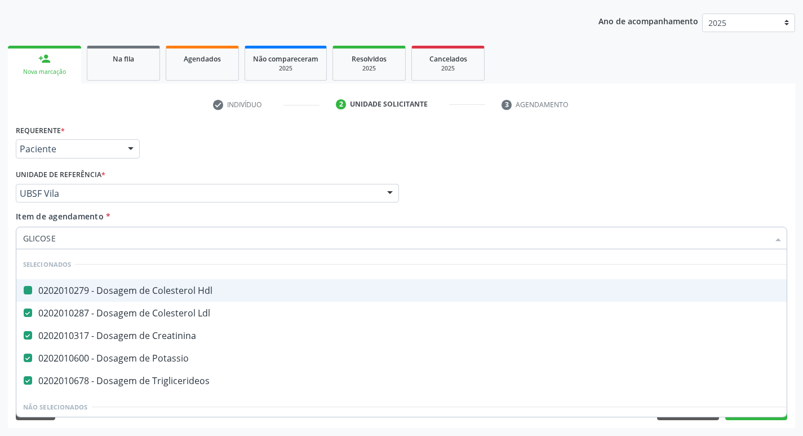
checkbox Hdl "false"
checkbox Ldl "false"
checkbox Creatinina "false"
checkbox Potassio "false"
checkbox Triglicerideos "false"
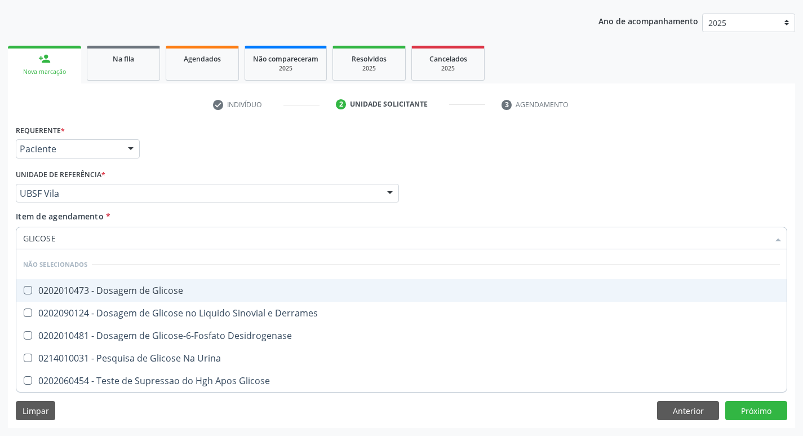
click at [164, 281] on span "0202010473 - Dosagem de Glicose" at bounding box center [401, 290] width 770 height 23
checkbox Glicose "true"
type input "GLICOS"
checkbox Glicose "false"
checkbox Derrames "true"
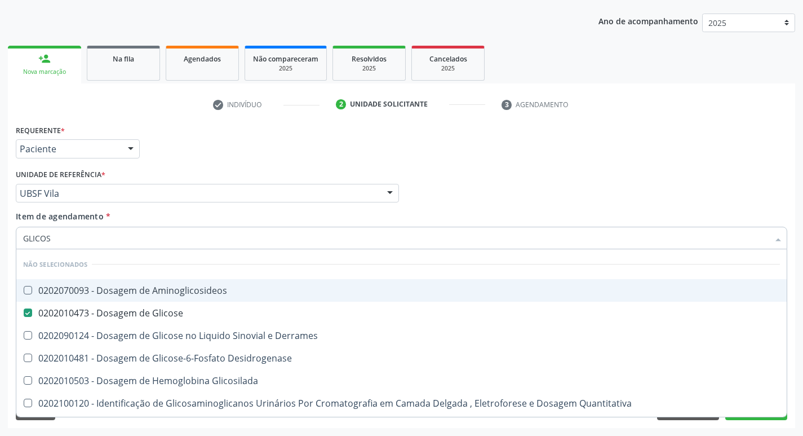
type input "GLICO"
checkbox Glicose "false"
checkbox Derrames "true"
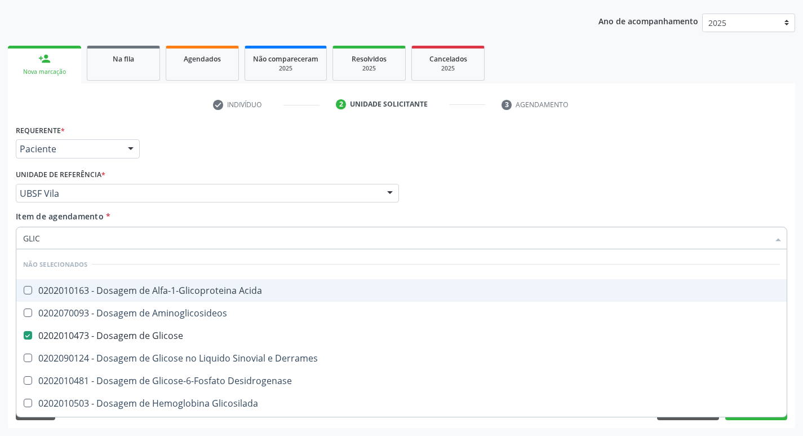
type input "GLI"
checkbox Acida "true"
checkbox Glicose "false"
type input "G"
checkbox Glicose "true"
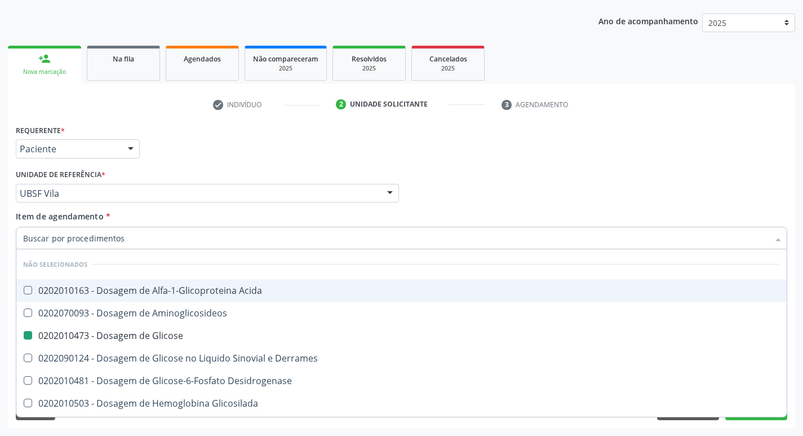
checkbox Derrames "true"
checkbox Desidrogenase "true"
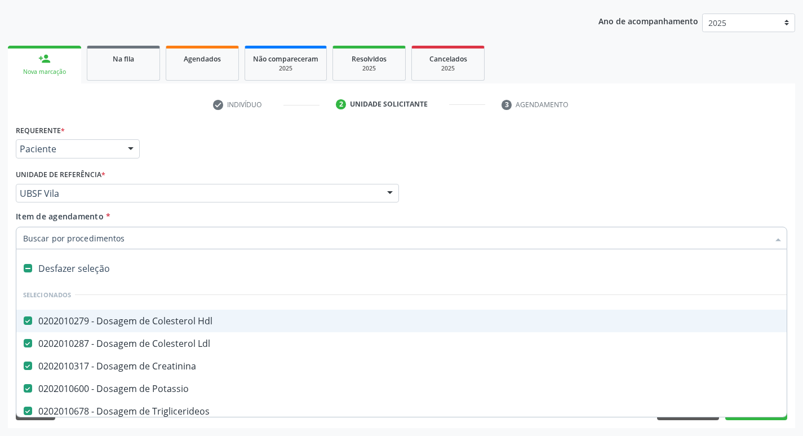
type input "H"
checkbox Creatinina "false"
checkbox Potassio "false"
checkbox Triglicerideos "false"
checkbox Urina "false"
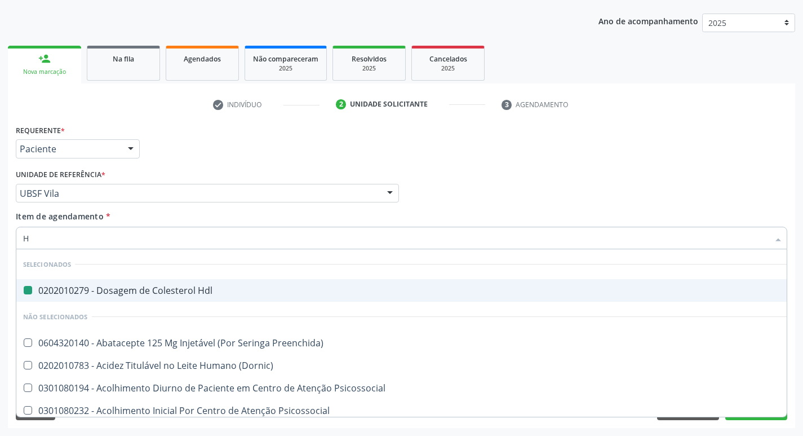
type input "HEMOGLOBINA G"
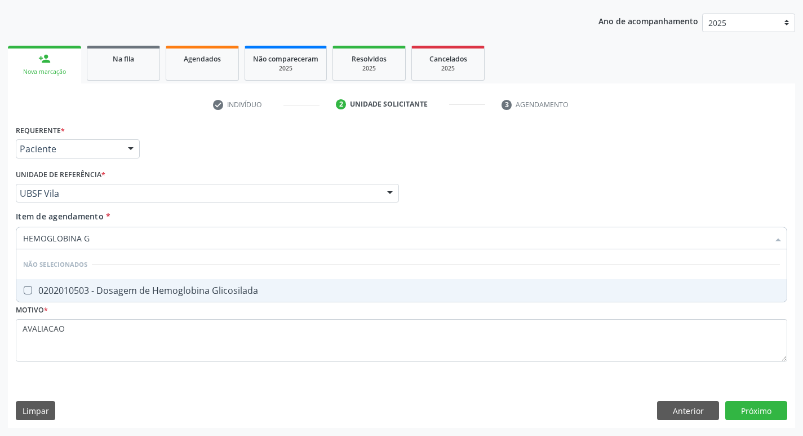
click at [159, 293] on div "0202010503 - Dosagem de Hemoglobina Glicosilada" at bounding box center [401, 290] width 757 height 9
checkbox Glicosilada "true"
type input "HEMOGLOBINA"
checkbox Glicosilada "false"
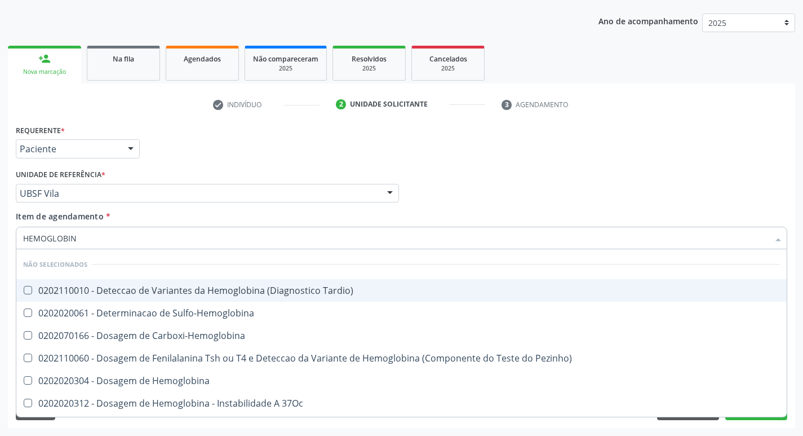
type input "HEMOGLOBI"
checkbox Glicosilada "false"
checkbox Hemoglobina "true"
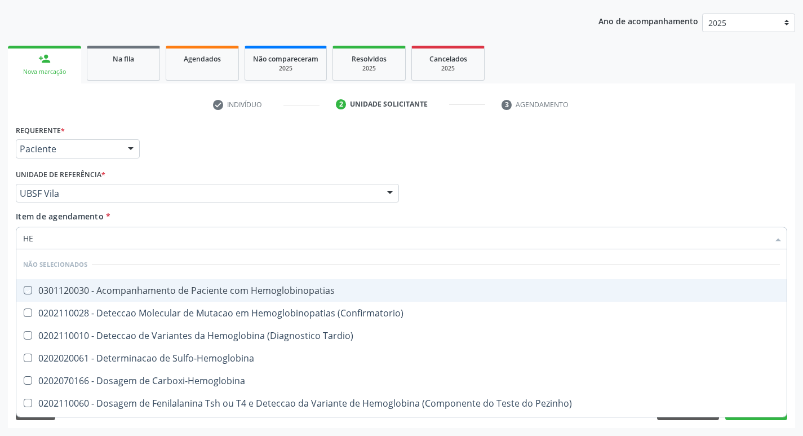
type input "H"
checkbox Hemoglobinopatias "true"
checkbox Tardio\) "true"
checkbox Sulfo-Hemoglobina "true"
checkbox Carboxi-Hemoglobina "true"
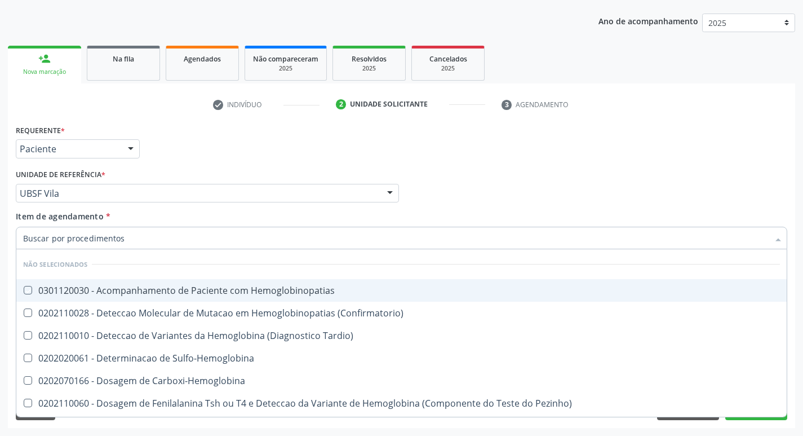
checkbox Glicosilada "false"
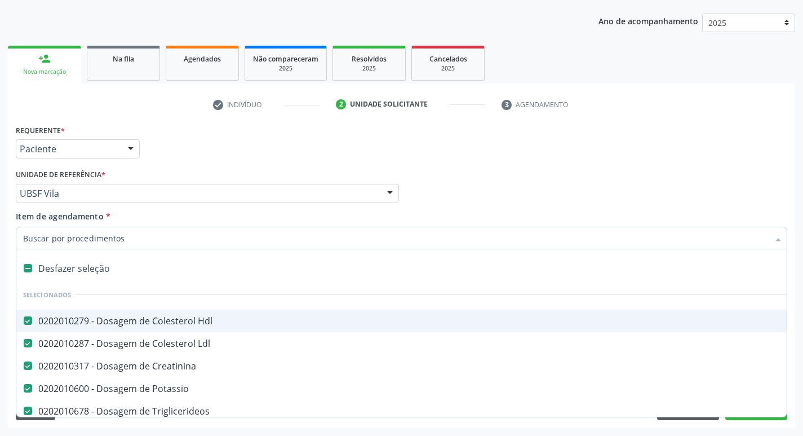
type input "H"
checkbox Creatinina "false"
checkbox Potassio "false"
checkbox Triglicerideos "false"
checkbox Urina "false"
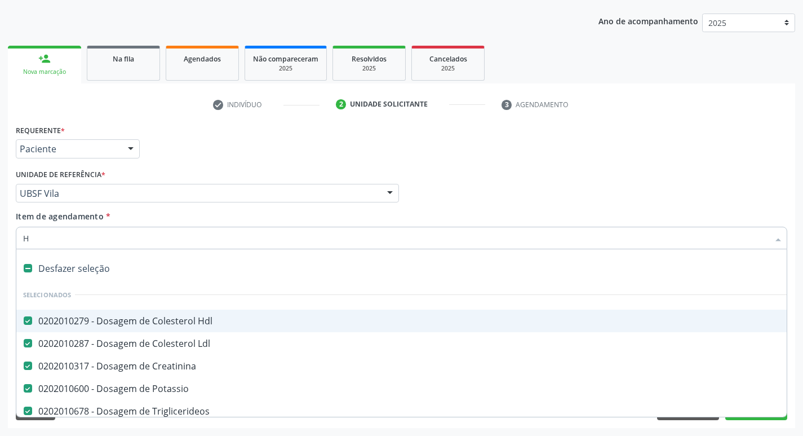
checkbox Diastema "true"
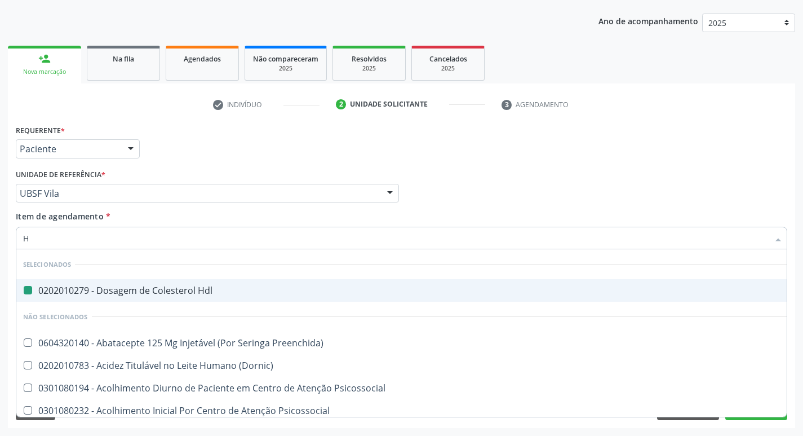
type input "HEMOGR"
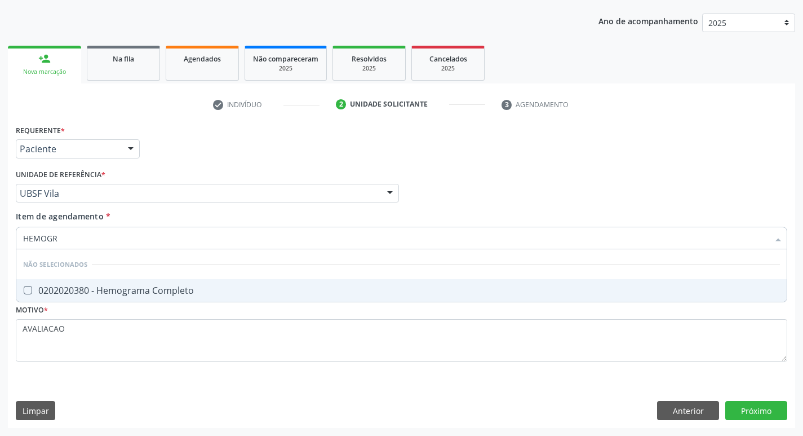
click at [151, 296] on span "0202020380 - Hemograma Completo" at bounding box center [401, 290] width 770 height 23
checkbox Completo "true"
type input "HEMOG"
checkbox Completo "false"
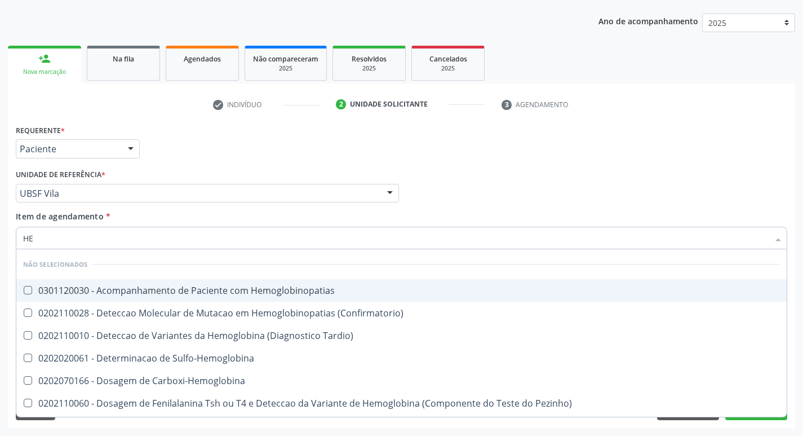
type input "H"
checkbox Hemoglobinopatias "true"
checkbox Tardio\) "true"
checkbox Sulfo-Hemoglobina "true"
checkbox Carboxi-Hemoglobina "true"
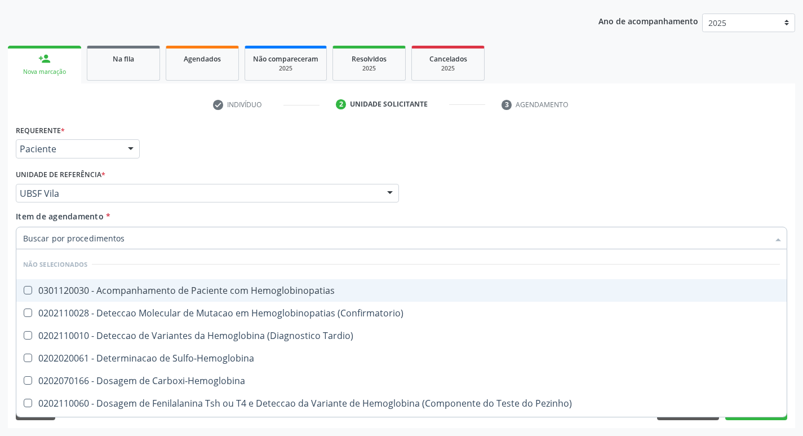
checkbox Glicosilada "false"
checkbox Completo "false"
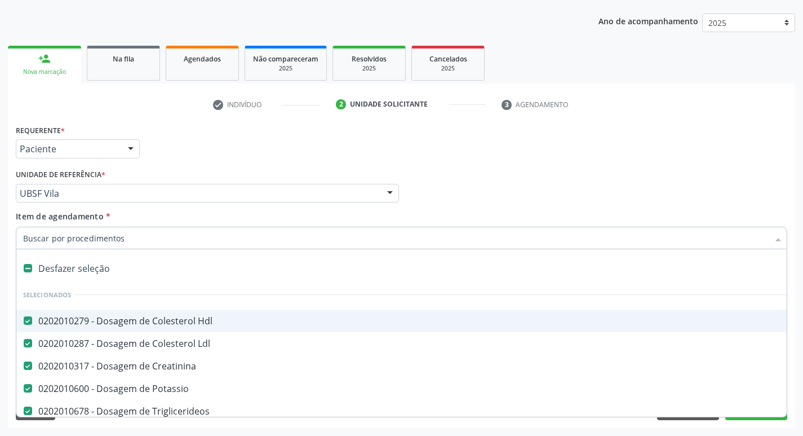
type input "S"
checkbox Revestido\) "true"
checkbox Urina "false"
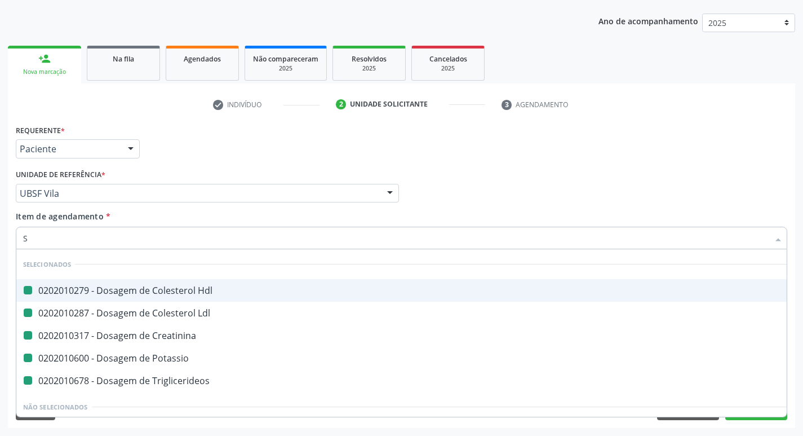
type input "SO"
checkbox Hdl "false"
checkbox Creatinina "false"
checkbox Potassio "false"
checkbox Triglicerideos "false"
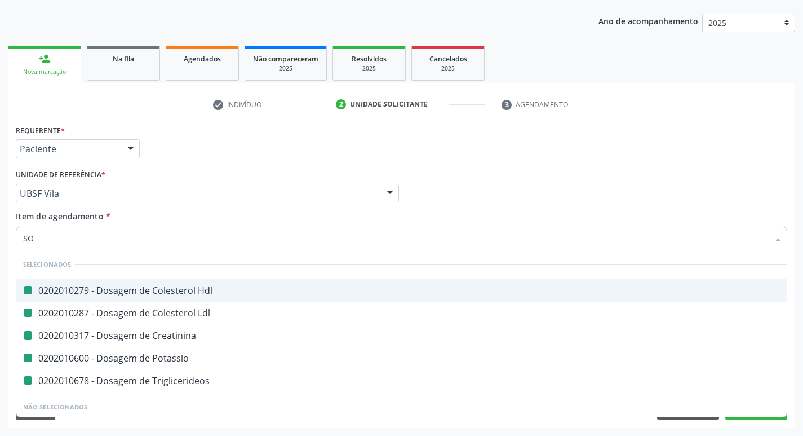
checkbox Urina "false"
checkbox Ldl "false"
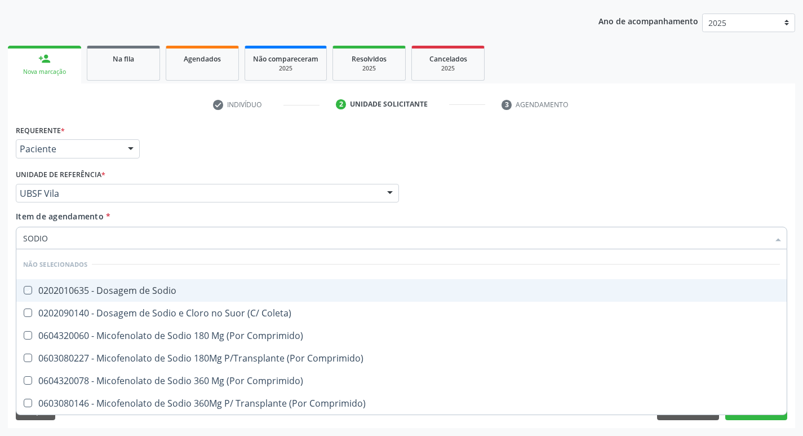
click at [0, 245] on div "Acompanhamento Acompanhe a situação das marcações correntes e finalizadas Relat…" at bounding box center [401, 187] width 803 height 496
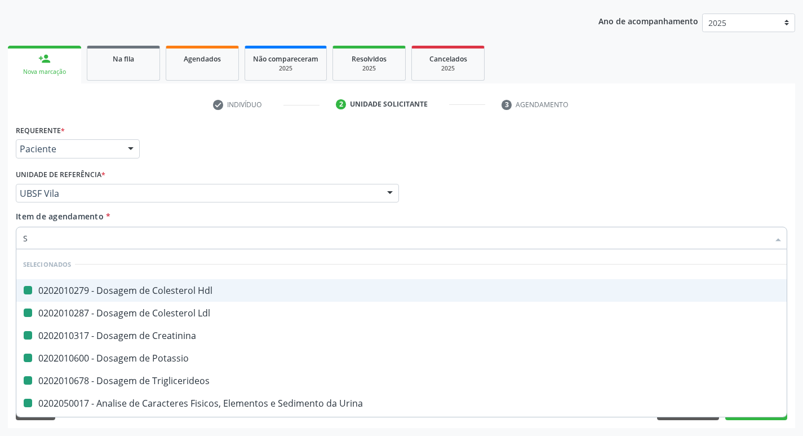
type input "SODIO"
checkbox Hdl "false"
checkbox Creatinina "false"
checkbox Potassio "false"
checkbox Triglicerideos "false"
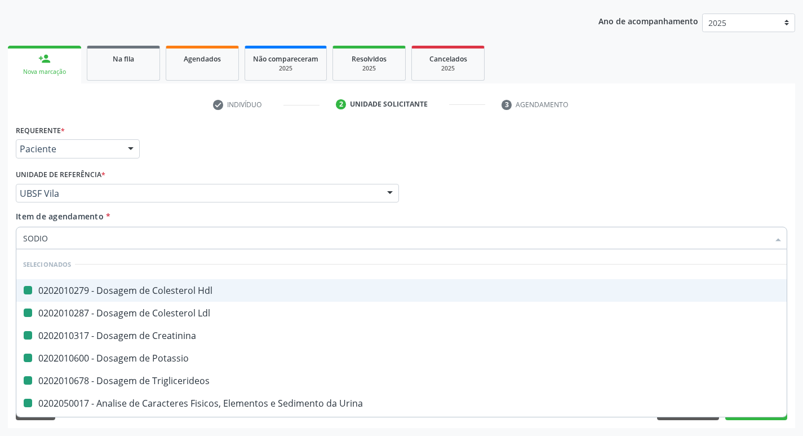
checkbox Ldl "false"
checkbox Urina "false"
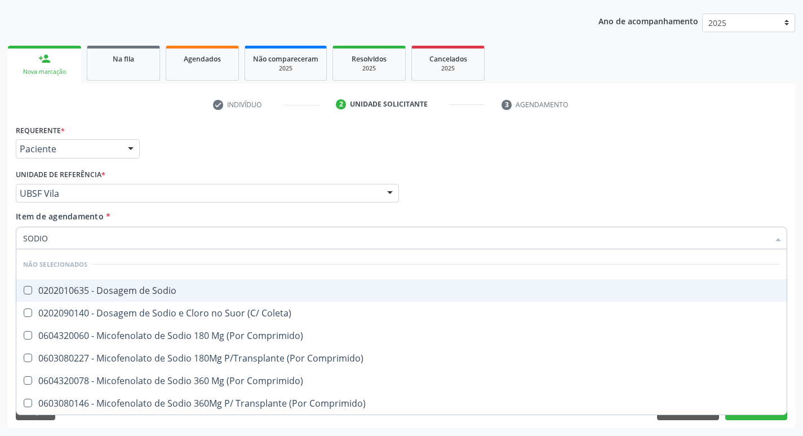
click at [206, 287] on div "0202010635 - Dosagem de Sodio" at bounding box center [401, 290] width 757 height 9
checkbox Sodio "true"
type input "S"
checkbox Sodio "true"
checkbox Comprimido\) "true"
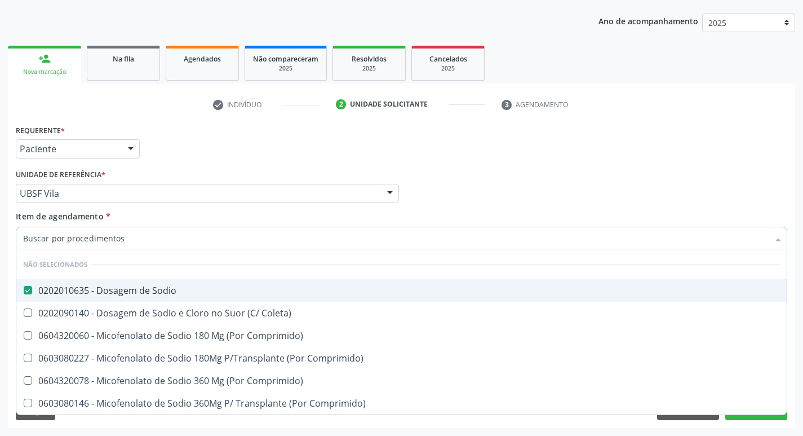
checkbox Comprimido\) "true"
checkbox Coleta\) "true"
checkbox Comprimido\) "true"
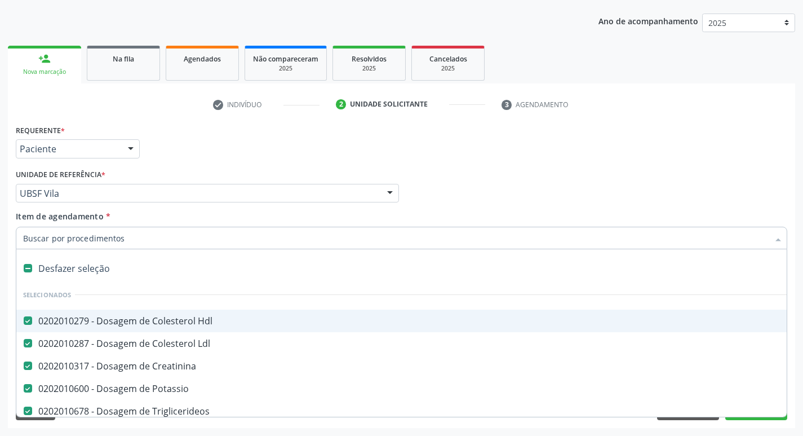
type input "U"
checkbox Creatinina "false"
checkbox Potassio "false"
checkbox Triglicerideos "false"
checkbox Urina "false"
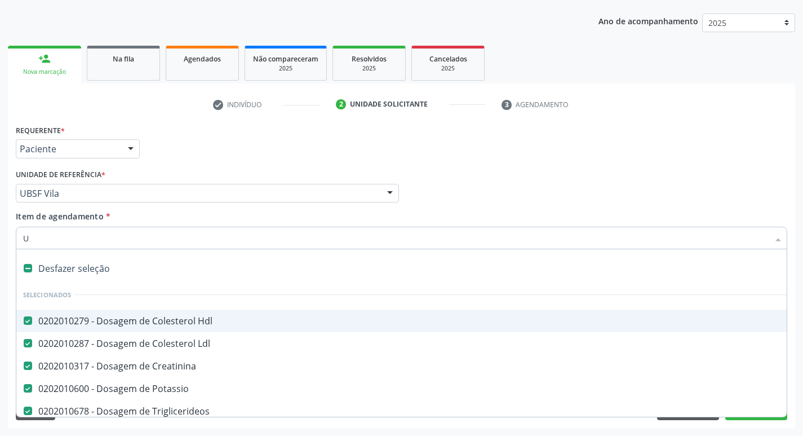
checkbox Glicose "false"
checkbox Glicosilada "false"
checkbox Completo "false"
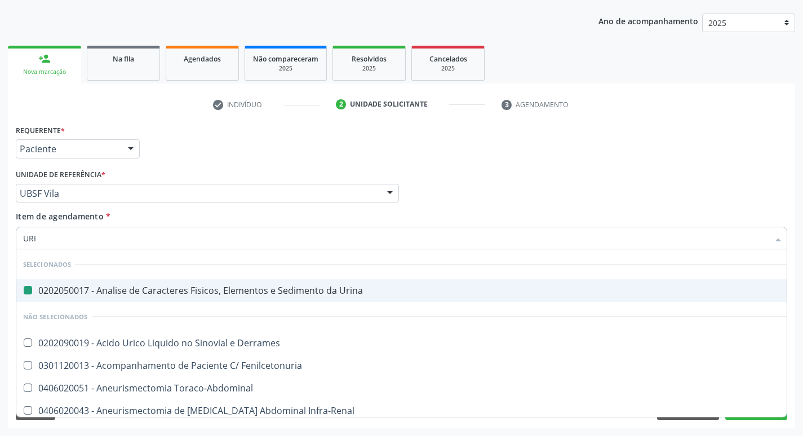
type input "URIC"
checkbox Urina "false"
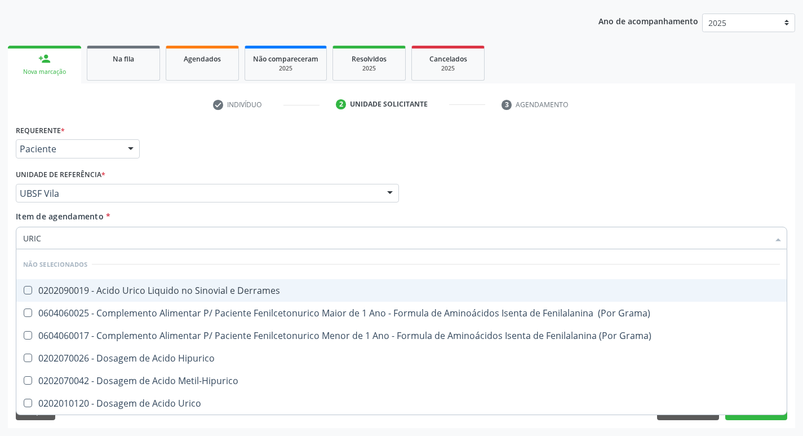
type input "URICO"
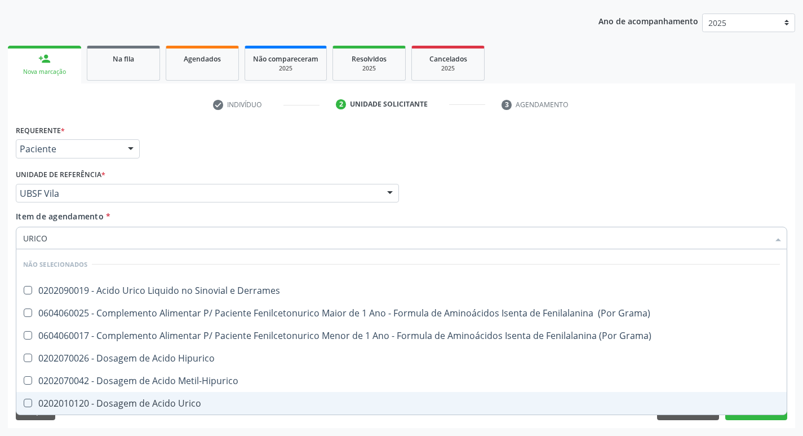
click at [215, 398] on div "0202010120 - Dosagem de Acido Urico" at bounding box center [401, 402] width 757 height 9
checkbox Urico "true"
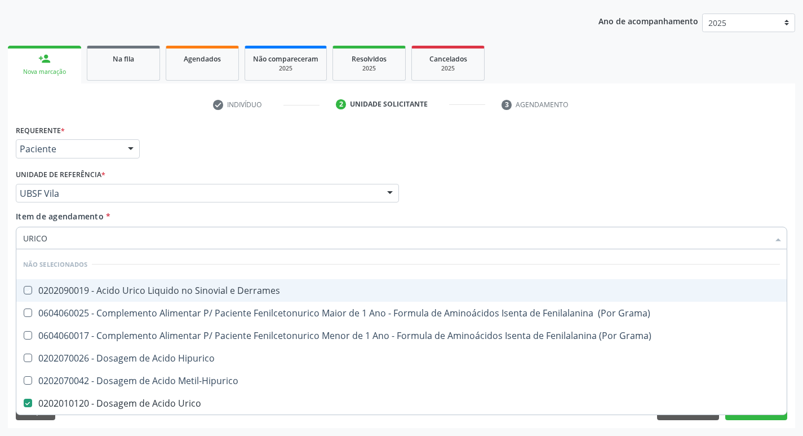
click at [505, 142] on div "Requerente * Paciente Médico(a) Enfermeiro(a) Paciente Nenhum resultado encontr…" at bounding box center [401, 144] width 777 height 44
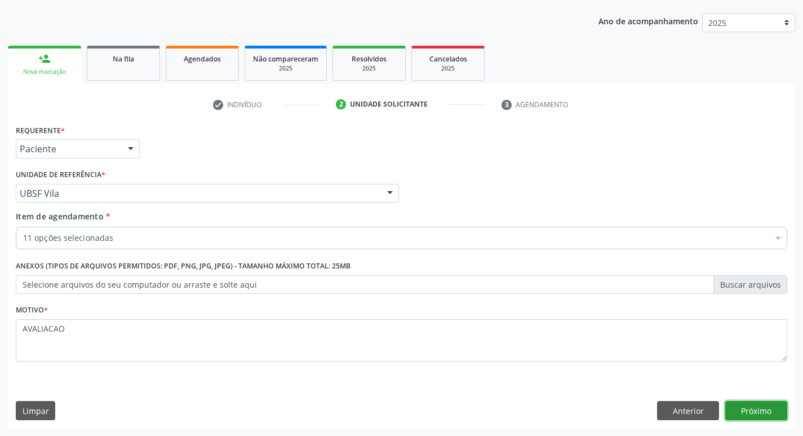
click at [752, 410] on button "Próximo" at bounding box center [756, 410] width 62 height 19
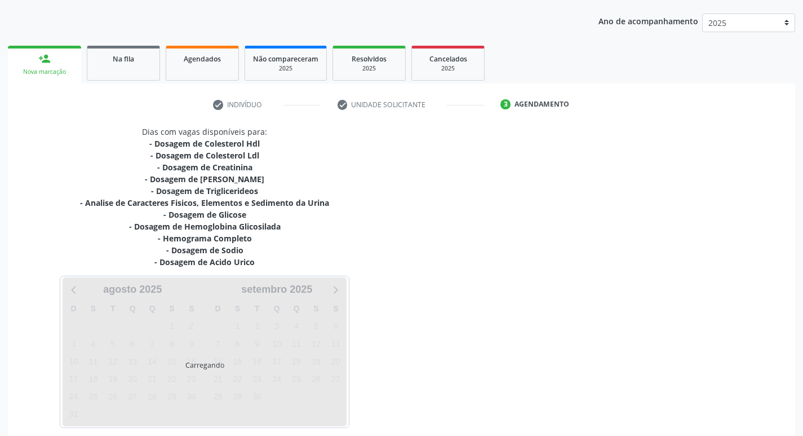
scroll to position [173, 0]
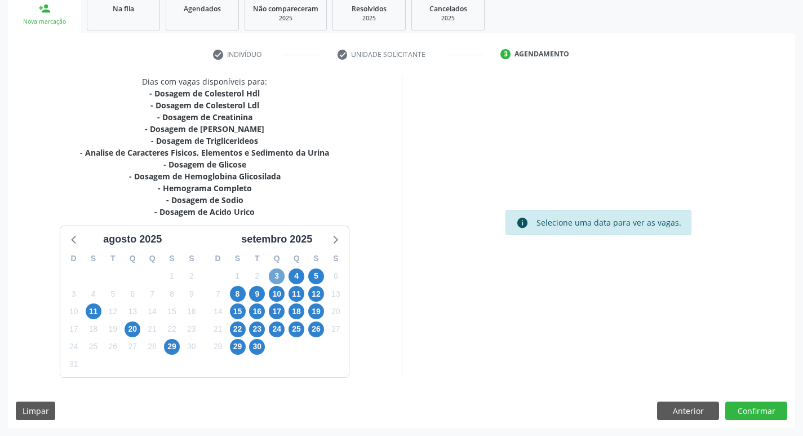
click at [275, 276] on span "3" at bounding box center [277, 276] width 16 height 16
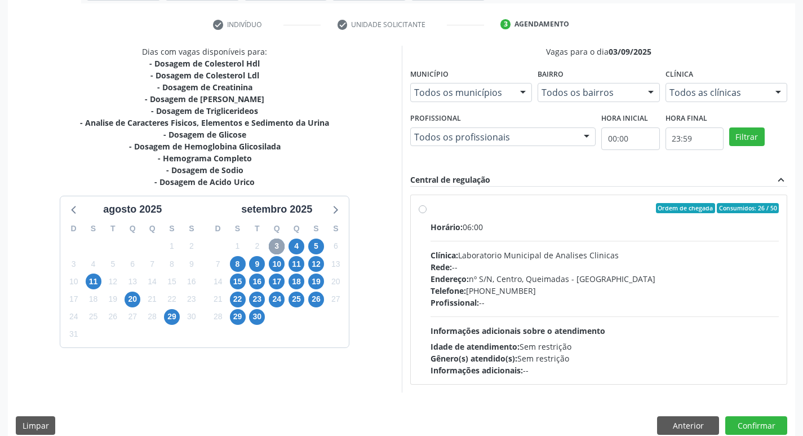
scroll to position [218, 0]
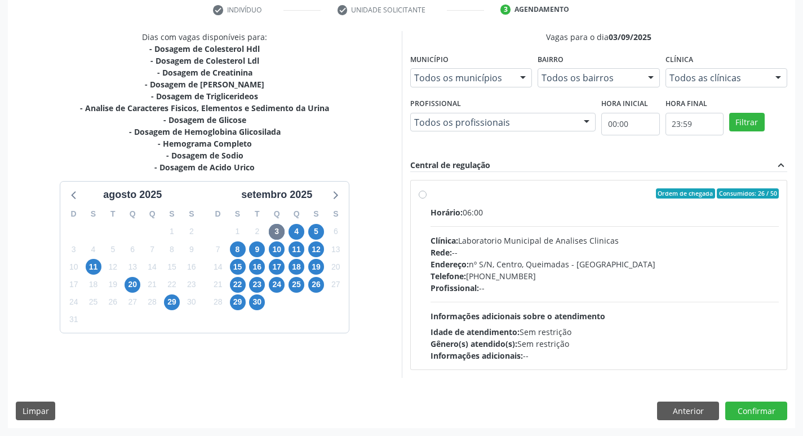
click at [467, 265] on span "Endereço:" at bounding box center [450, 264] width 38 height 11
click at [427, 198] on input "Ordem de chegada Consumidos: 26 / 50 Horário: 06:00 Clínica: Laboratorio Munici…" at bounding box center [423, 193] width 8 height 10
radio input "true"
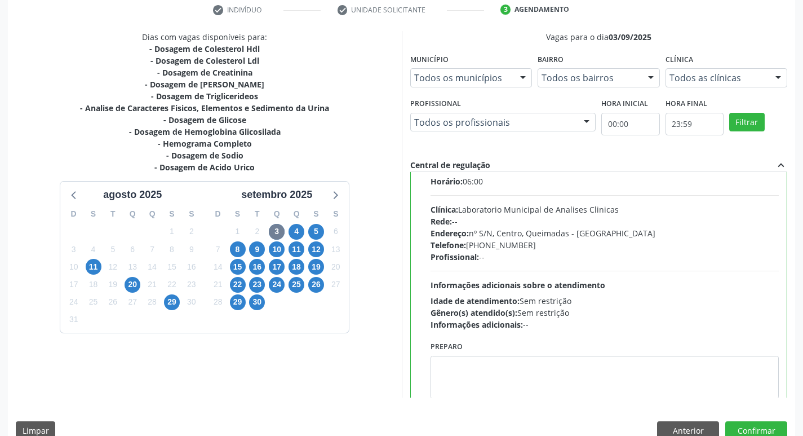
scroll to position [56, 0]
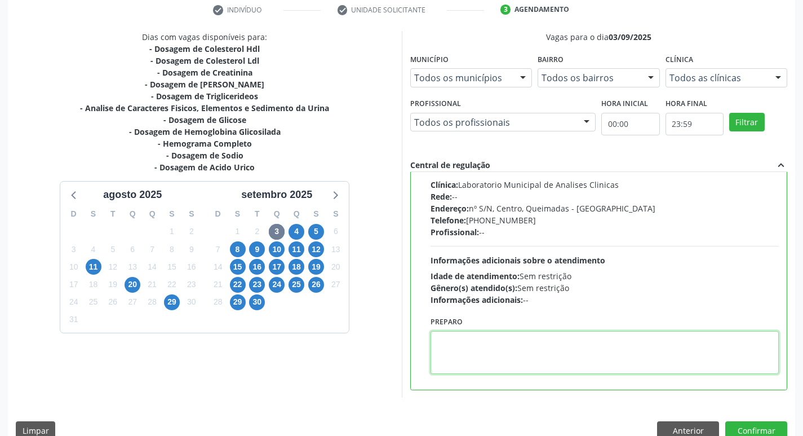
click at [512, 355] on textarea at bounding box center [605, 352] width 349 height 43
type textarea "V"
paste textarea "IR EM [GEOGRAPHIC_DATA]"
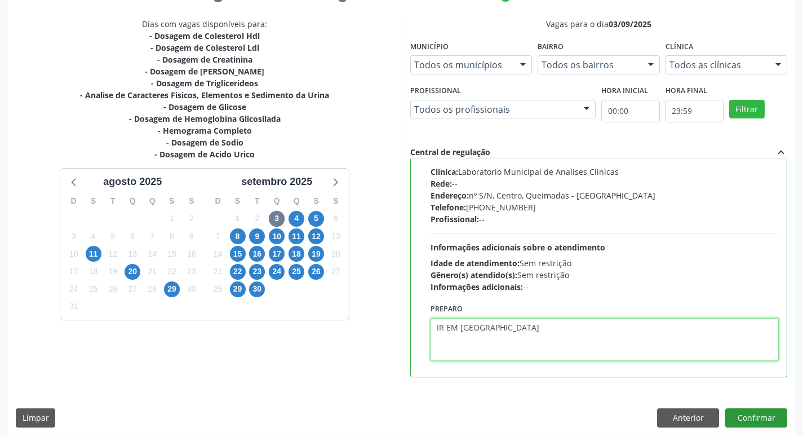
scroll to position [238, 0]
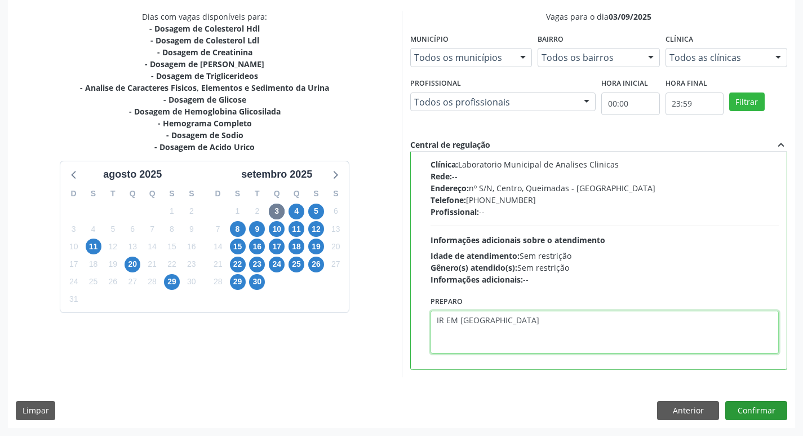
type textarea "IR EM [GEOGRAPHIC_DATA]"
click at [752, 416] on button "Confirmar" at bounding box center [756, 410] width 62 height 19
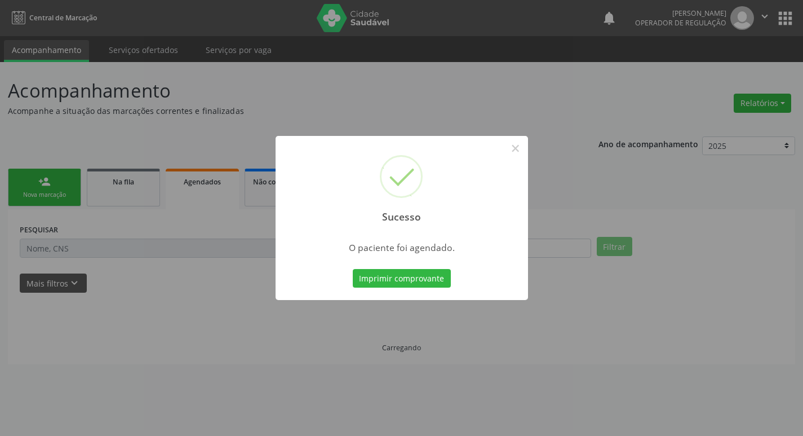
scroll to position [0, 0]
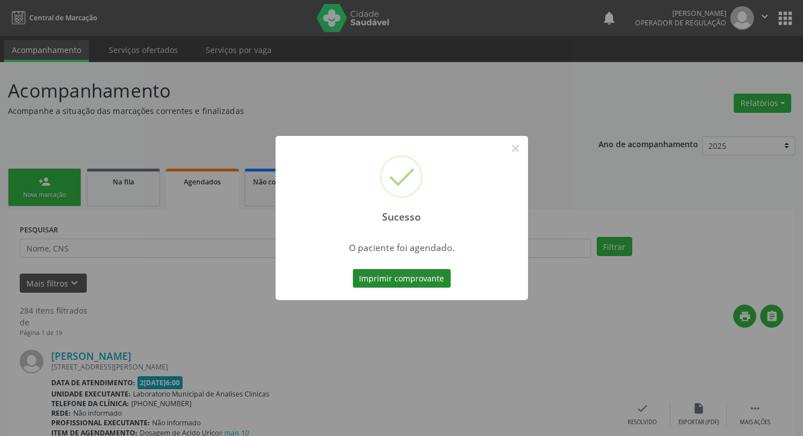
click at [396, 285] on button "Imprimir comprovante" at bounding box center [402, 278] width 98 height 19
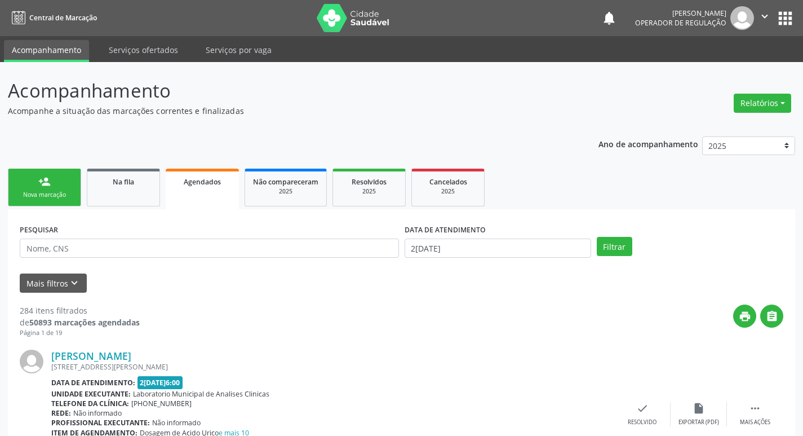
click at [48, 193] on div "Nova marcação" at bounding box center [44, 194] width 56 height 8
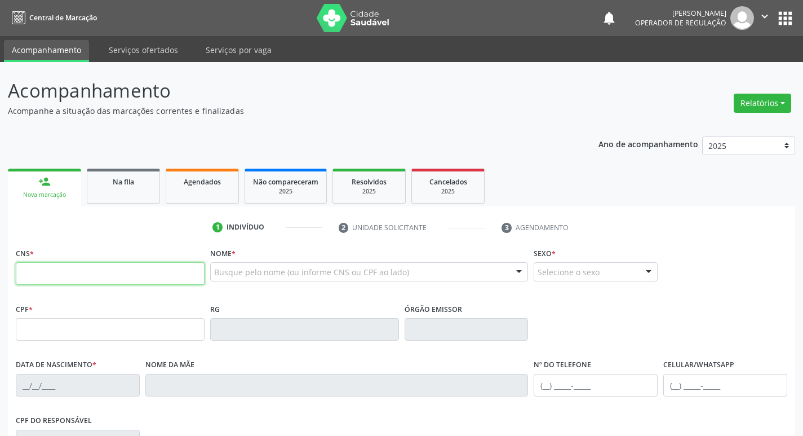
click at [60, 270] on input "text" at bounding box center [110, 273] width 189 height 23
type input "703 0068 3849 9877"
type input "174.645.394-00"
type input "2[DATE]"
type input "[PERSON_NAME]"
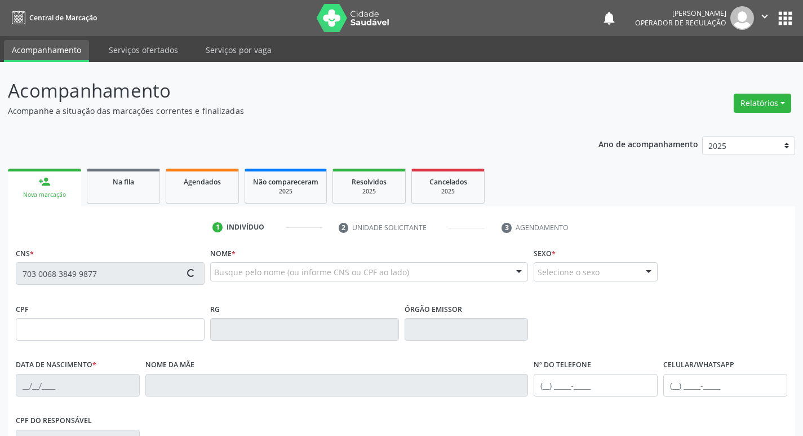
type input "[PHONE_NUMBER]"
type input "064.640.004-54"
type input "110"
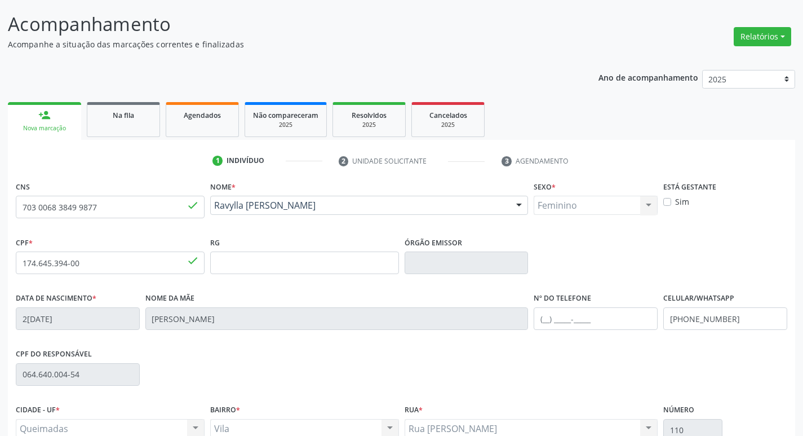
scroll to position [175, 0]
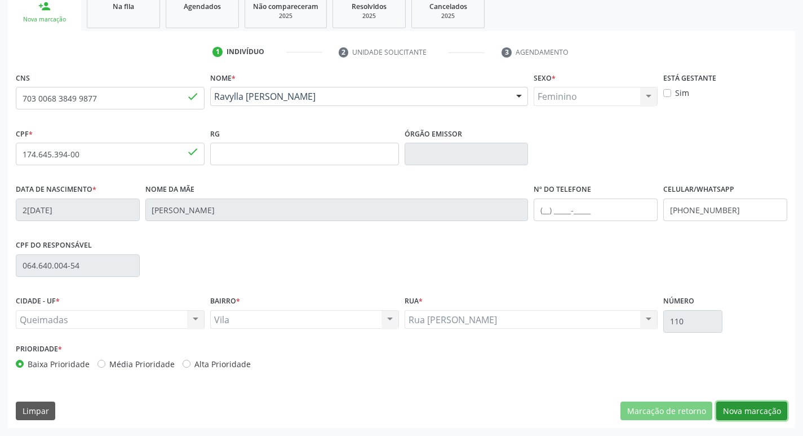
click at [780, 409] on button "Nova marcação" at bounding box center [751, 410] width 71 height 19
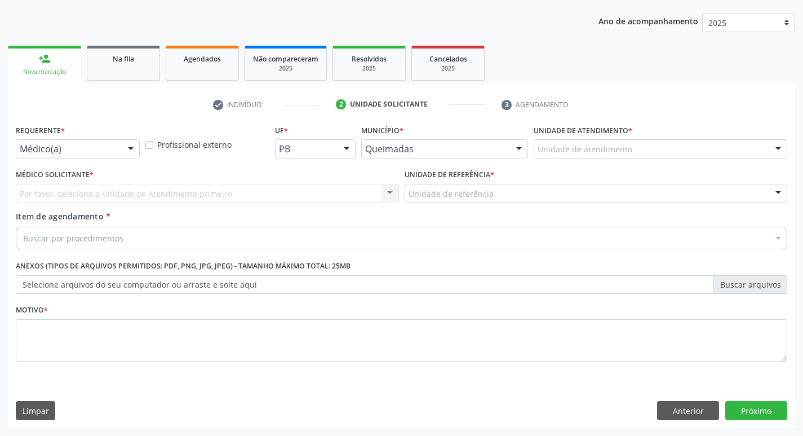
scroll to position [123, 0]
click at [54, 143] on div at bounding box center [78, 148] width 124 height 19
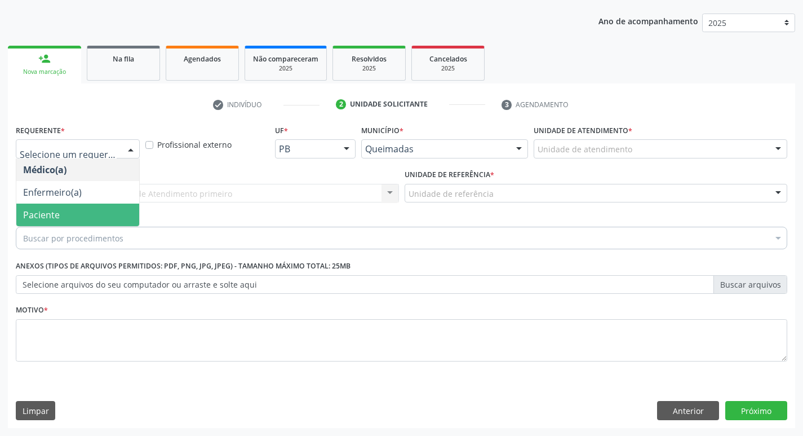
click at [66, 212] on span "Paciente" at bounding box center [77, 214] width 123 height 23
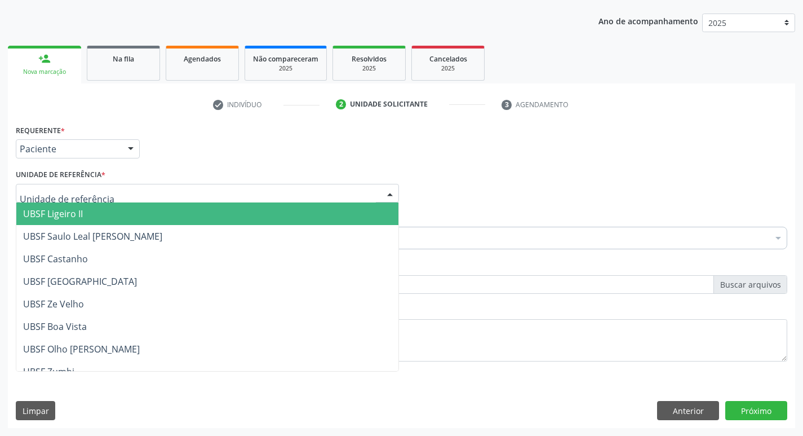
type input "V"
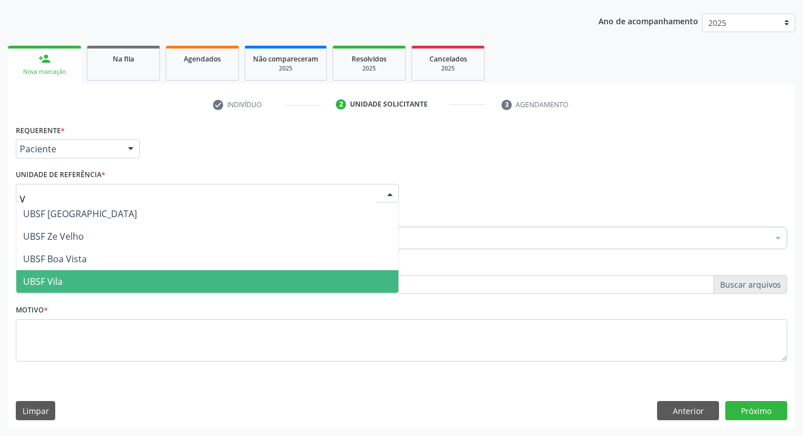
click at [68, 286] on span "UBSF Vila" at bounding box center [207, 281] width 382 height 23
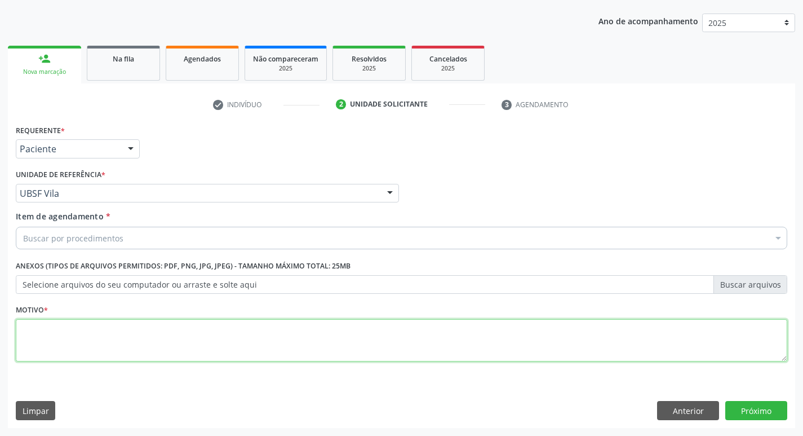
click at [77, 346] on textarea at bounding box center [401, 340] width 771 height 43
type textarea "AVALIACAO"
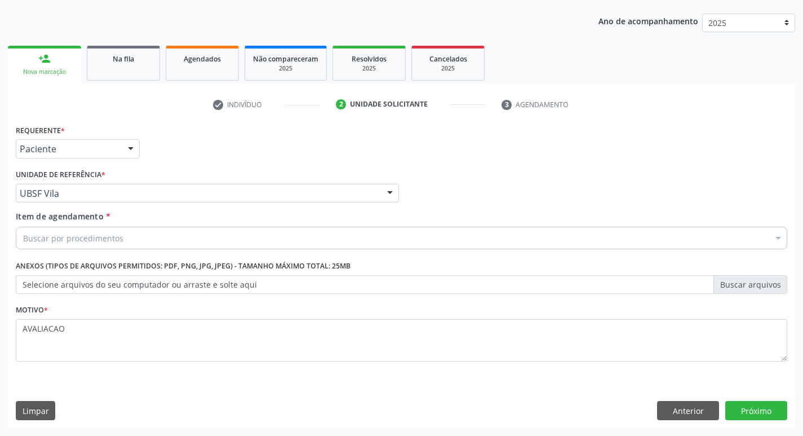
click at [125, 243] on div "Buscar por procedimentos" at bounding box center [401, 238] width 771 height 23
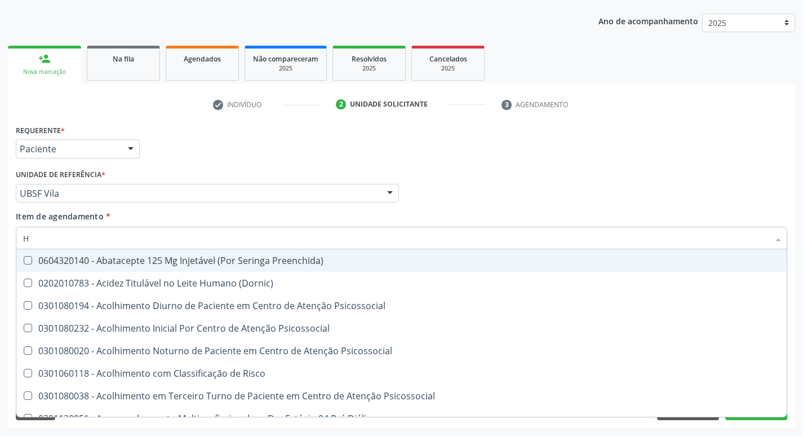
type input "HEMOGR"
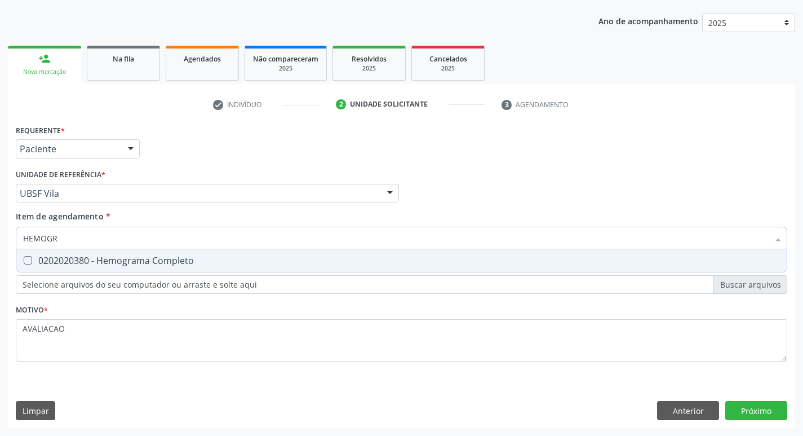
click at [152, 265] on div "0202020380 - Hemograma Completo" at bounding box center [401, 260] width 757 height 9
checkbox Completo "true"
type input "HEMOG"
checkbox Completo "false"
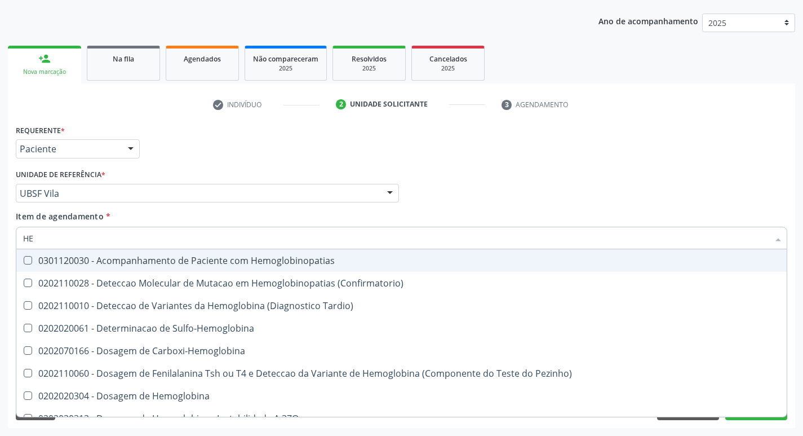
type input "H"
checkbox Completo "false"
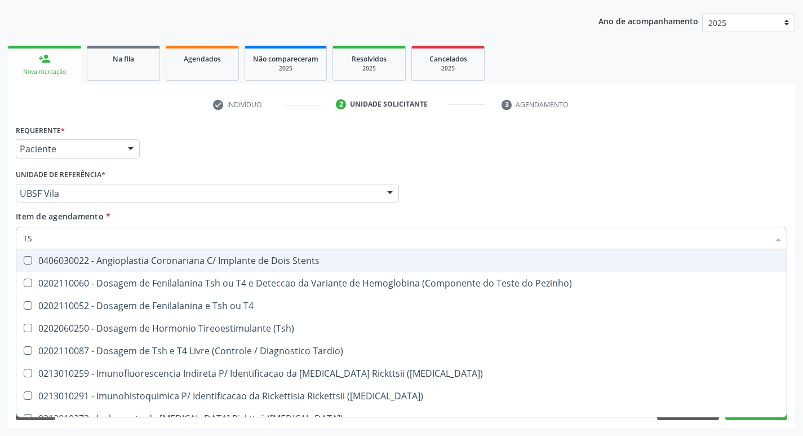
type input "TSH"
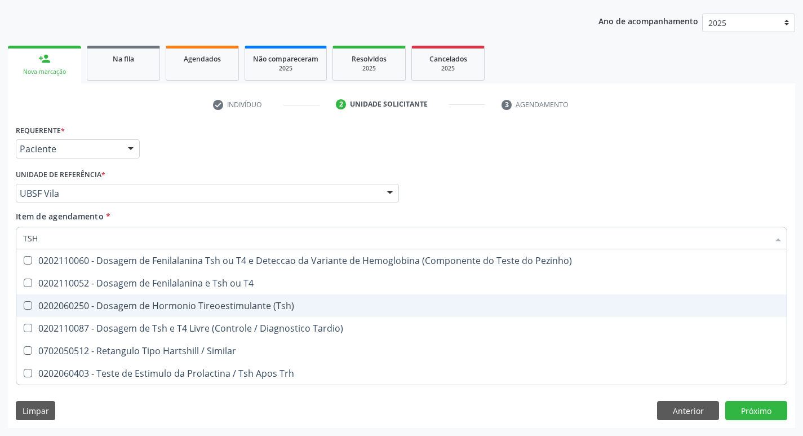
click at [163, 310] on div "0202060250 - Dosagem de Hormonio Tireoestimulante (Tsh)" at bounding box center [401, 305] width 757 height 9
checkbox \(Tsh\) "true"
type input "TS"
checkbox \(Tsh\) "false"
checkbox Tardio\) "true"
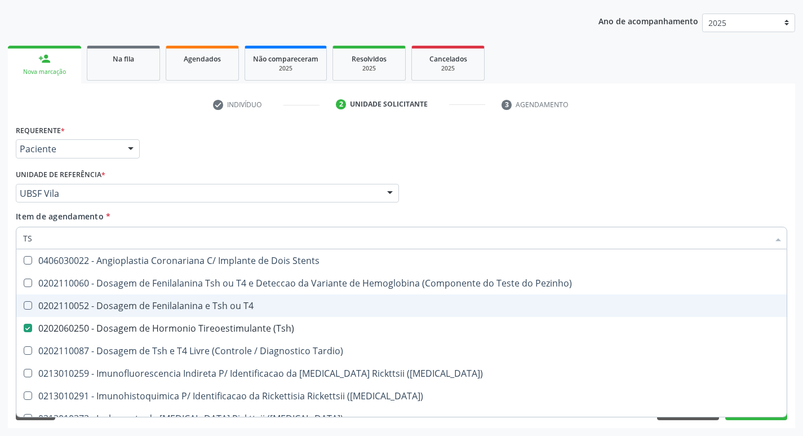
type input "T"
checkbox \(Tsh\) "false"
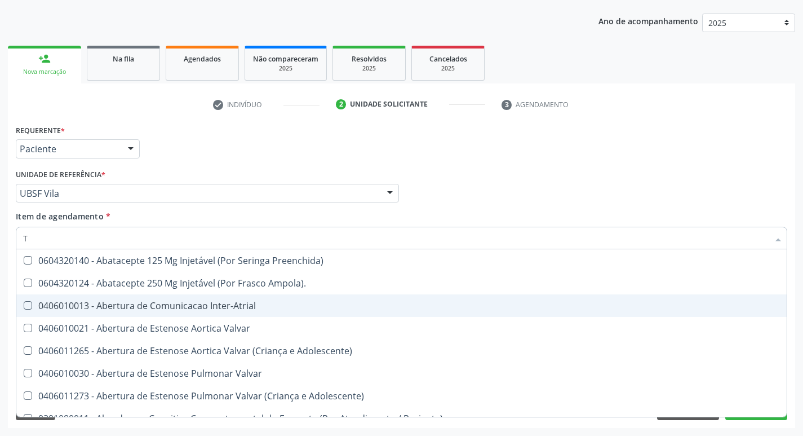
type input "T4"
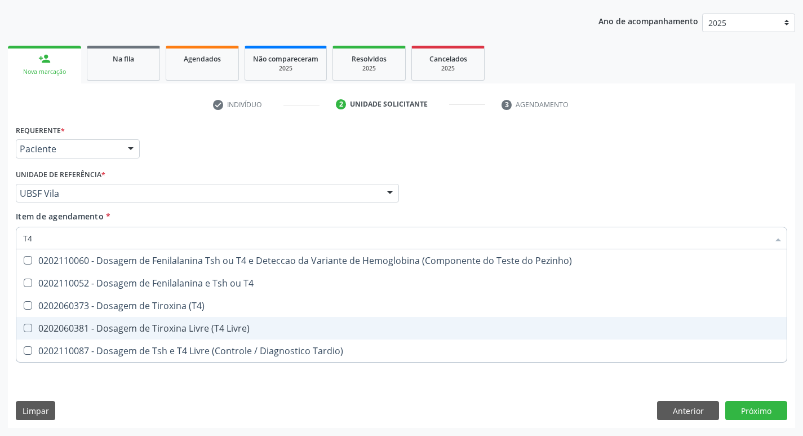
click at [199, 329] on div "0202060381 - Dosagem de Tiroxina Livre (T4 Livre)" at bounding box center [401, 327] width 757 height 9
checkbox Livre\) "true"
type input "T"
checkbox Livre\) "false"
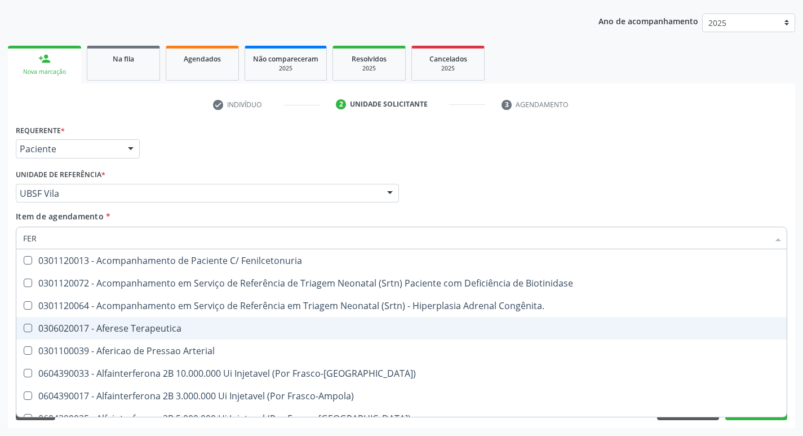
type input "FERR"
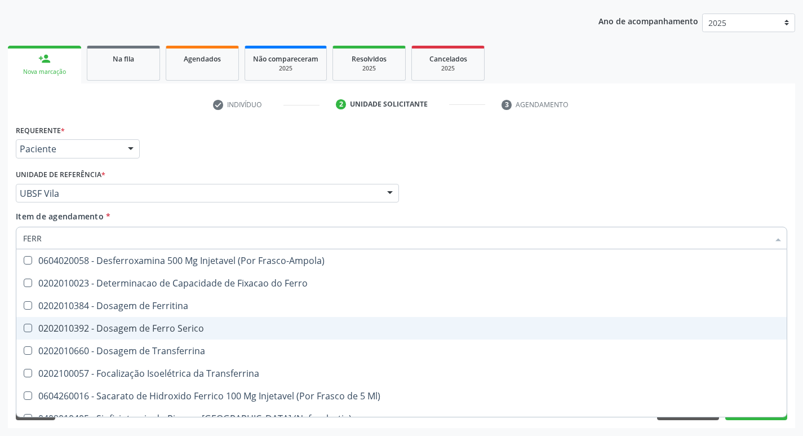
click at [199, 329] on div "0202010392 - Dosagem de Ferro Serico" at bounding box center [401, 327] width 757 height 9
checkbox Serico "true"
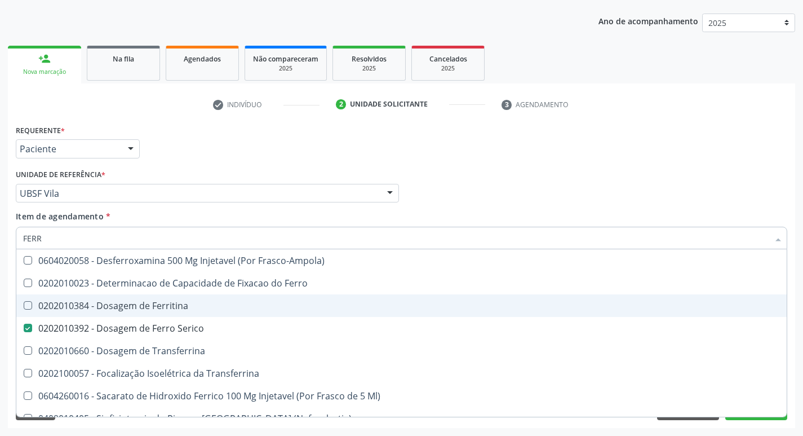
click at [192, 304] on div "0202010384 - Dosagem de Ferritina" at bounding box center [401, 305] width 757 height 9
checkbox Ferritina "true"
type input "FER"
checkbox Ferritina "false"
checkbox Serico "false"
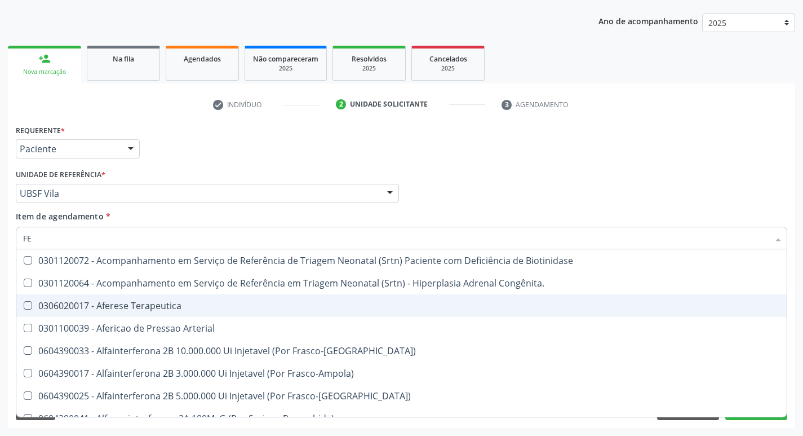
type input "F"
checkbox Ferritina "false"
checkbox Serico "false"
checkbox Titânio "false"
checkbox Inferior "false"
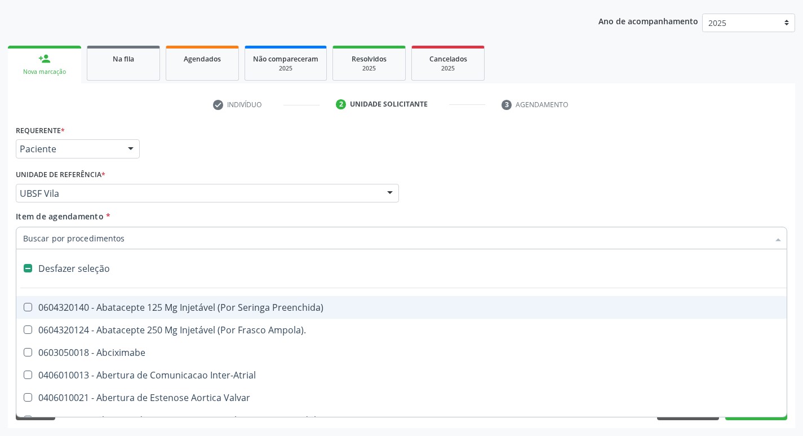
type input "V"
checkbox \(Unilateral\) "true"
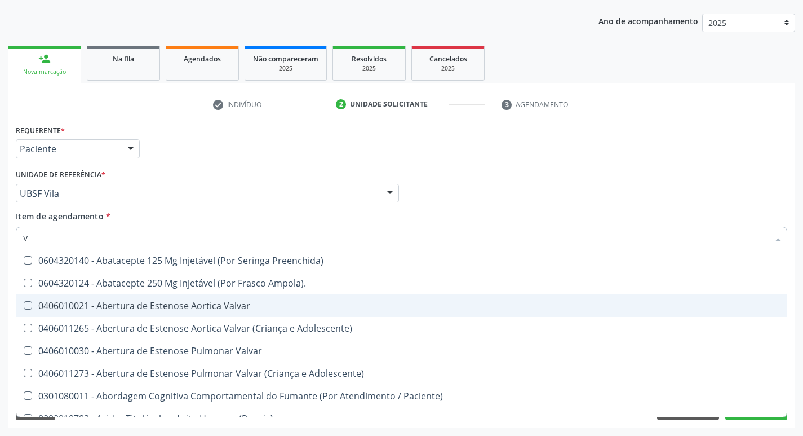
type input "VI"
checkbox Livre\) "false"
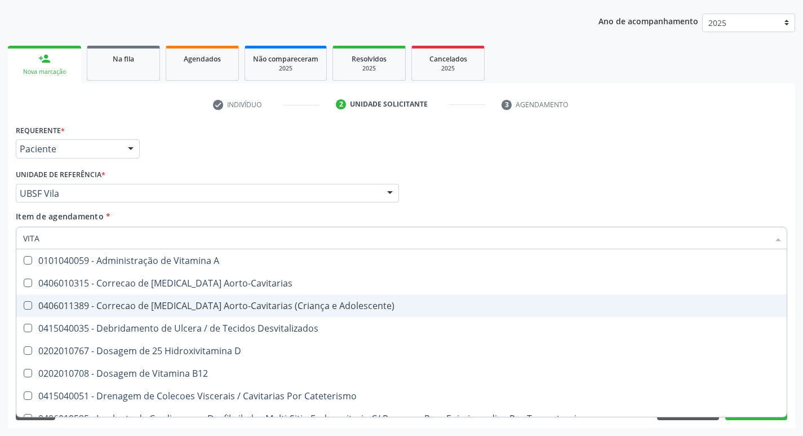
type input "VITAM"
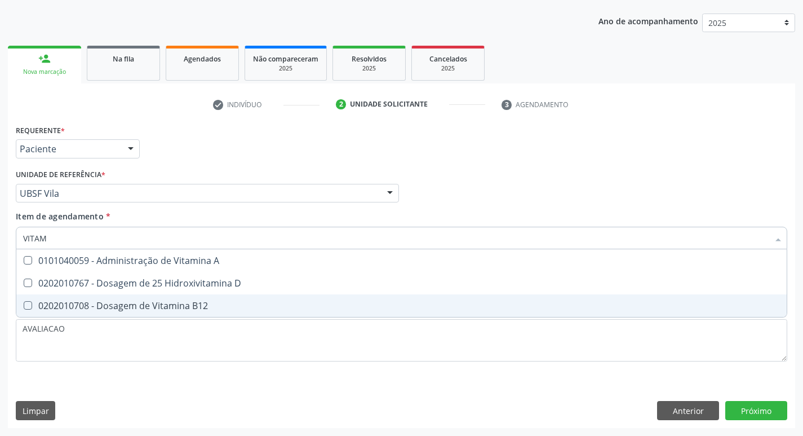
click at [192, 304] on div "0202010708 - Dosagem de Vitamina B12" at bounding box center [401, 305] width 757 height 9
checkbox B12 "true"
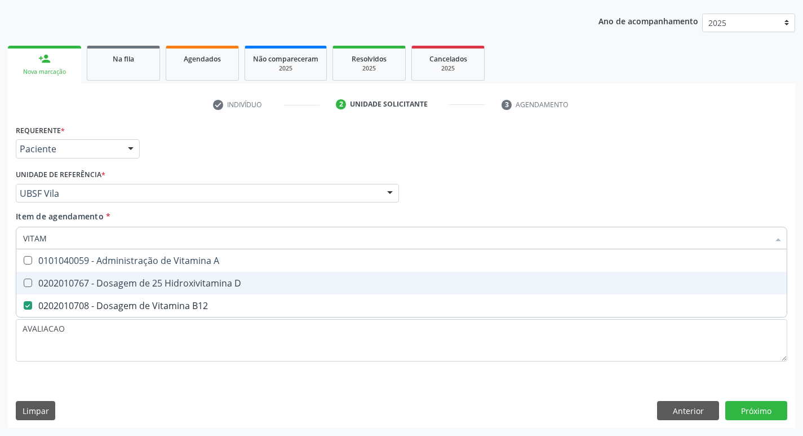
click at [193, 287] on div "0202010767 - Dosagem de 25 Hidroxivitamina D" at bounding box center [401, 282] width 757 height 9
checkbox D "true"
type input "VITA"
checkbox D "false"
checkbox B12 "false"
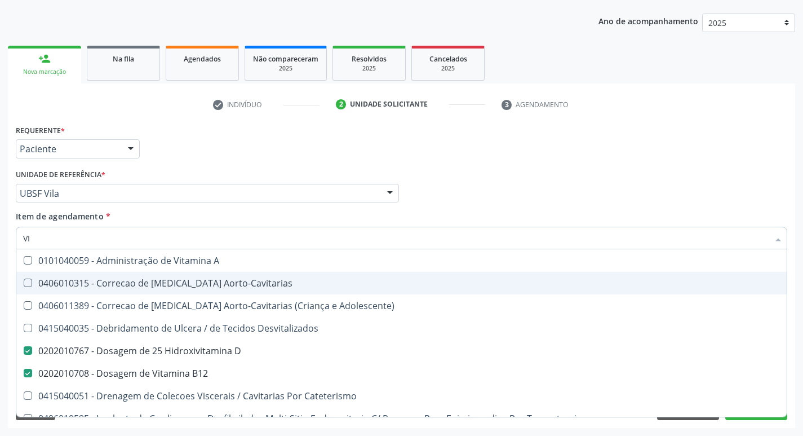
type input "V"
checkbox D "false"
checkbox B12 "false"
checkbox Cateterismo "false"
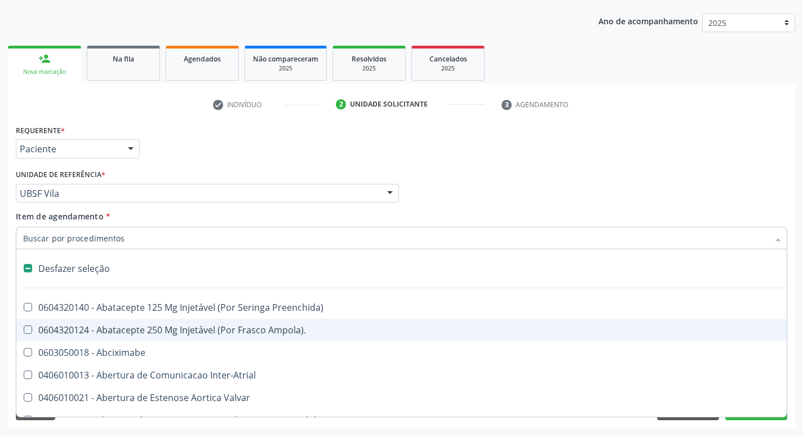
type input "2"
checkbox Total "true"
checkbox Percutanea "true"
checkbox Hidrocefalia "true"
checkbox Internado "true"
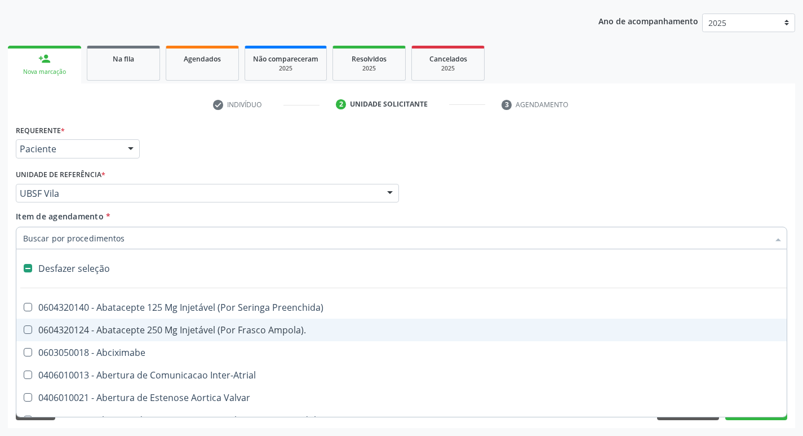
checkbox Anos\) "true"
checkbox Adolescente\) "true"
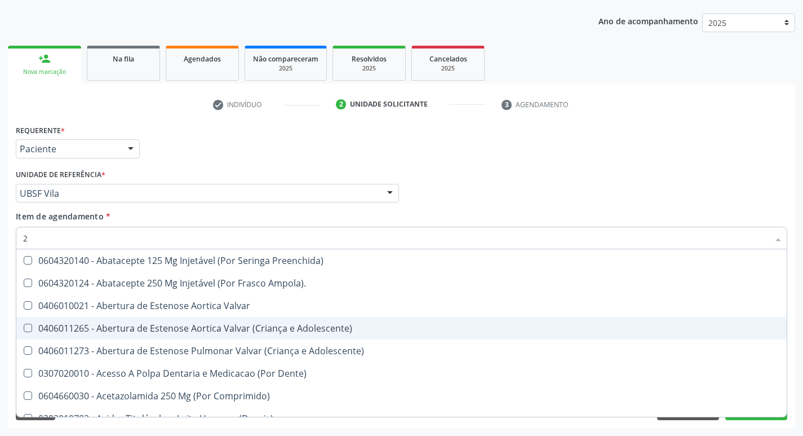
type input "20204008"
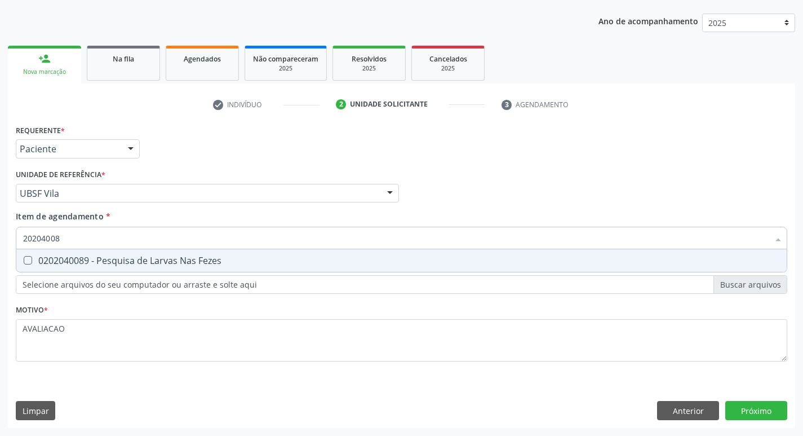
click at [141, 257] on div "0202040089 - Pesquisa de Larvas Nas Fezes" at bounding box center [401, 260] width 757 height 9
checkbox Fezes "true"
type input "2020400"
checkbox Fezes "false"
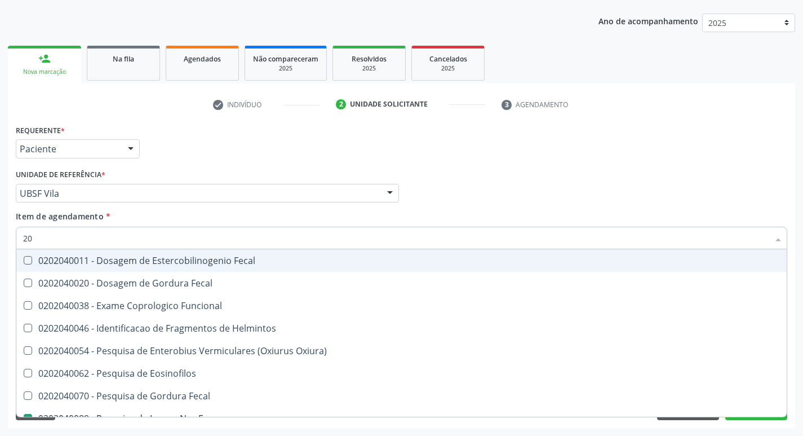
type input "2"
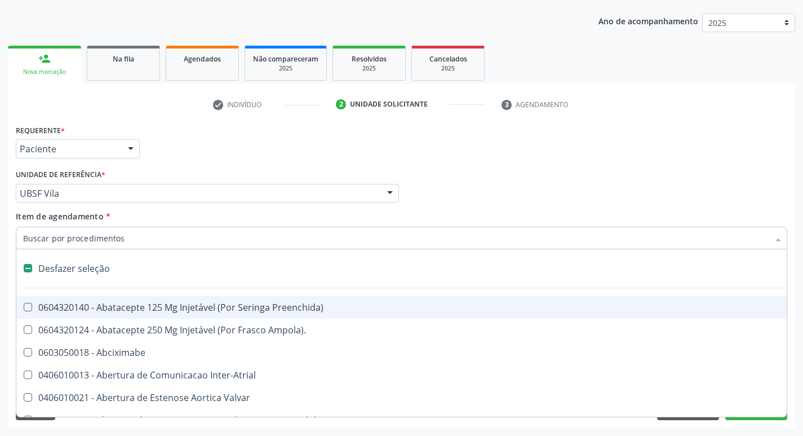
checkbox Adolescente\) "false"
checkbox Paciente\) "false"
type input "2"
checkbox Total "true"
checkbox Percutanea "true"
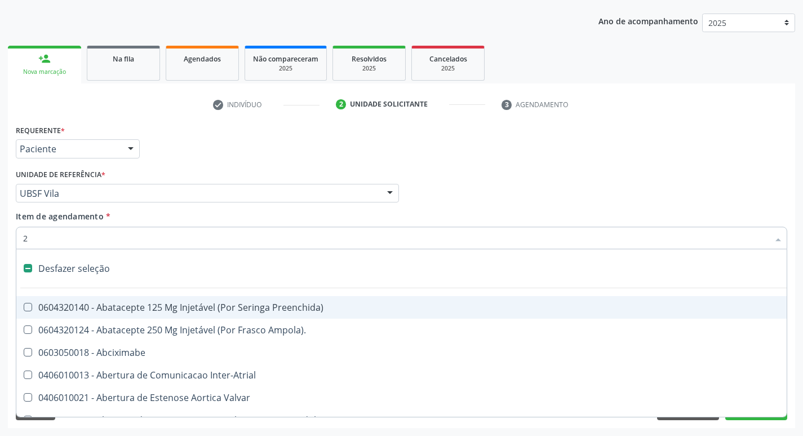
checkbox Hidrocefalia "true"
checkbox Internado "true"
checkbox Anos\) "true"
checkbox Adolescente\) "true"
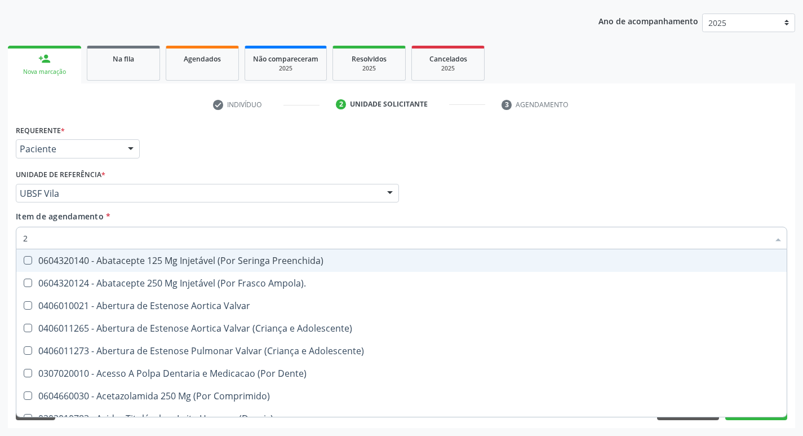
type input "20205001"
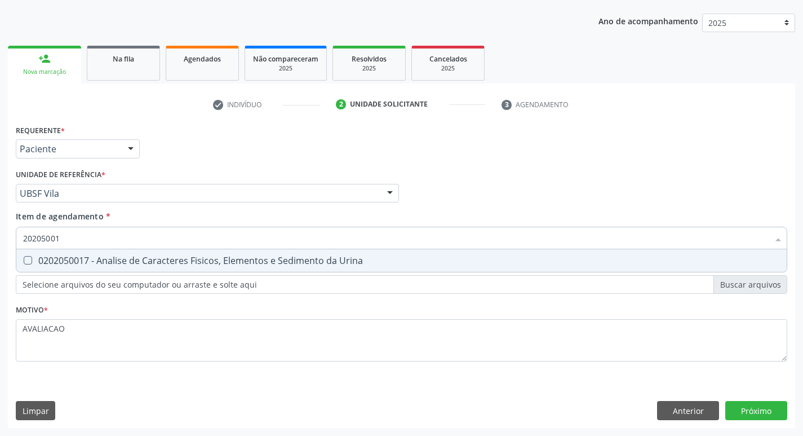
click at [166, 256] on div "0202050017 - Analise de Caracteres Fisicos, Elementos e Sedimento da Urina" at bounding box center [401, 260] width 757 height 9
checkbox Urina "true"
click at [765, 415] on div "Requerente * Paciente Médico(a) Enfermeiro(a) Paciente Nenhum resultado encontr…" at bounding box center [401, 275] width 787 height 306
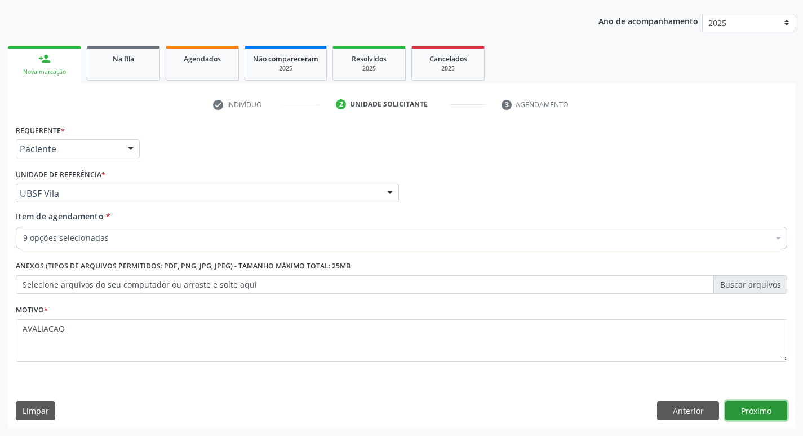
click at [761, 411] on button "Próximo" at bounding box center [756, 410] width 62 height 19
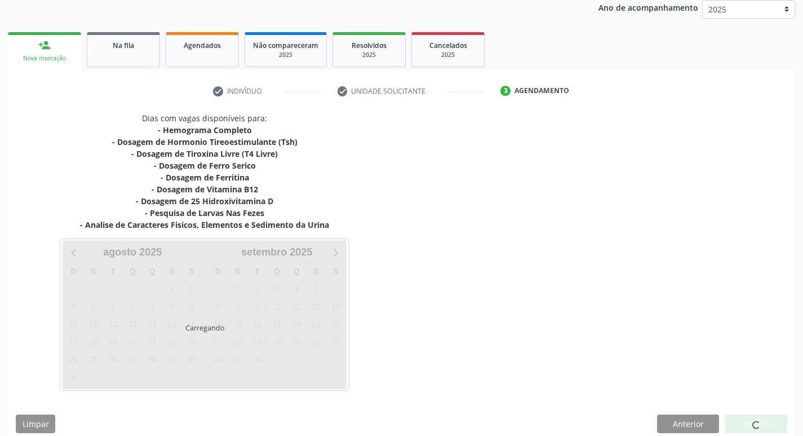
scroll to position [149, 0]
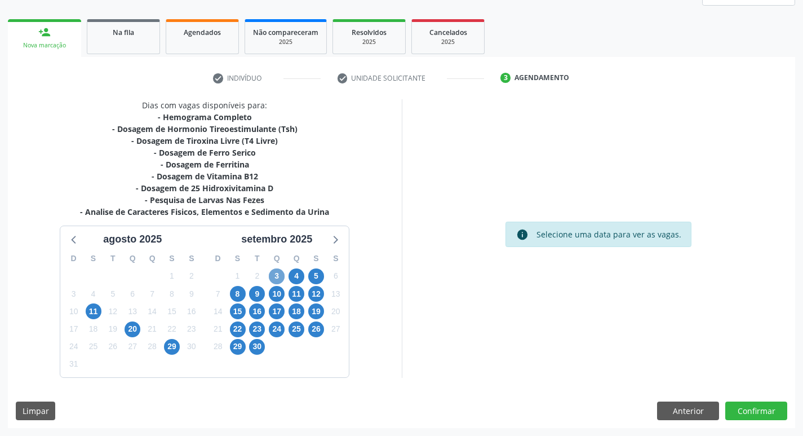
click at [275, 274] on span "3" at bounding box center [277, 276] width 16 height 16
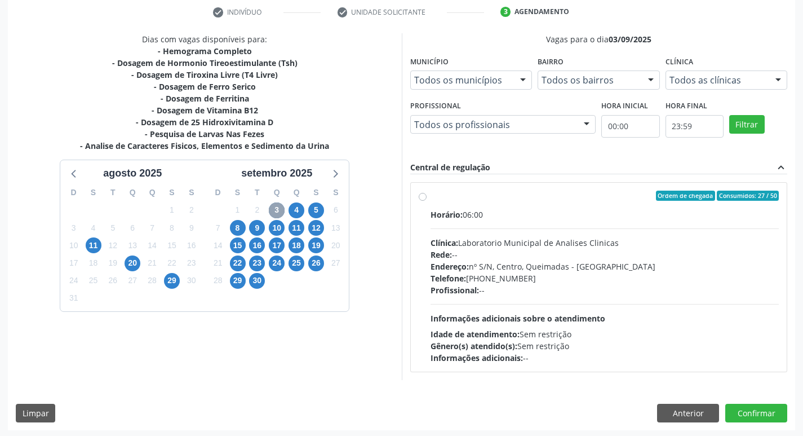
scroll to position [218, 0]
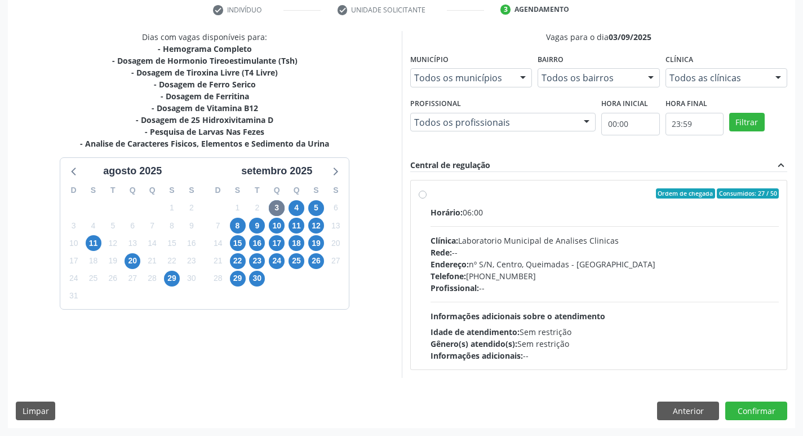
click at [586, 279] on div "Telefone: (83) 33921344" at bounding box center [605, 276] width 349 height 12
click at [427, 198] on input "Ordem de chegada Consumidos: 27 / 50 Horário: 06:00 Clínica: Laboratorio Munici…" at bounding box center [423, 193] width 8 height 10
radio input "true"
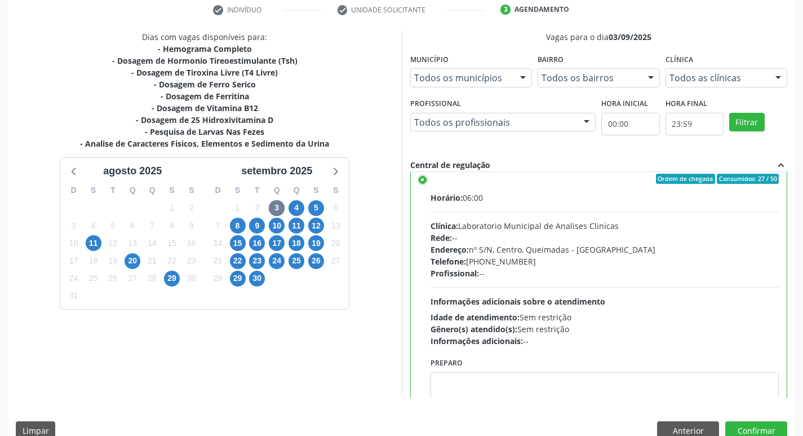
scroll to position [56, 0]
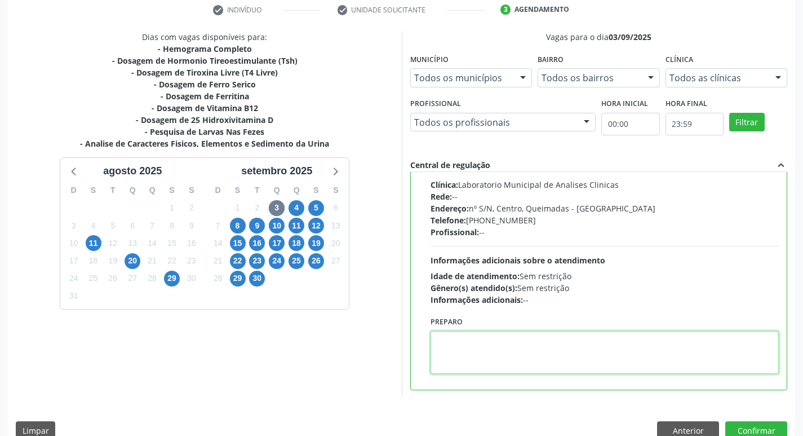
click at [507, 336] on textarea at bounding box center [605, 352] width 349 height 43
paste textarea "IR EM [GEOGRAPHIC_DATA]"
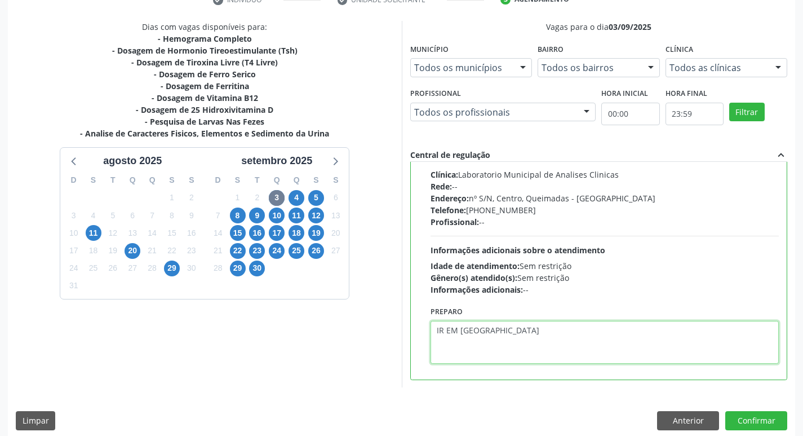
scroll to position [238, 0]
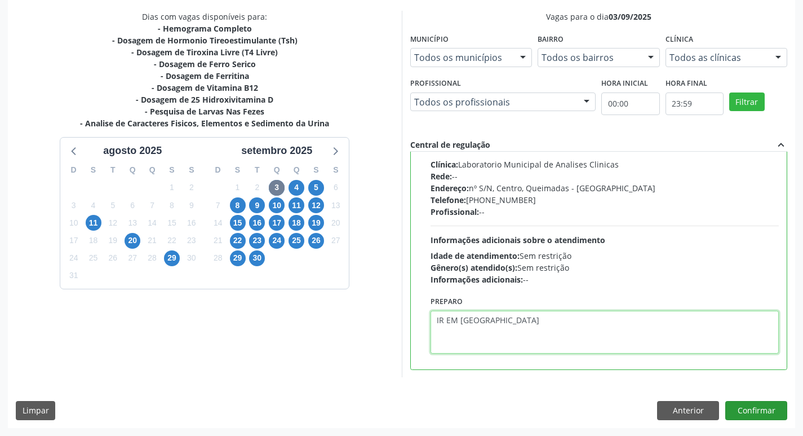
type textarea "IR EM [GEOGRAPHIC_DATA]"
click at [769, 409] on button "Confirmar" at bounding box center [756, 410] width 62 height 19
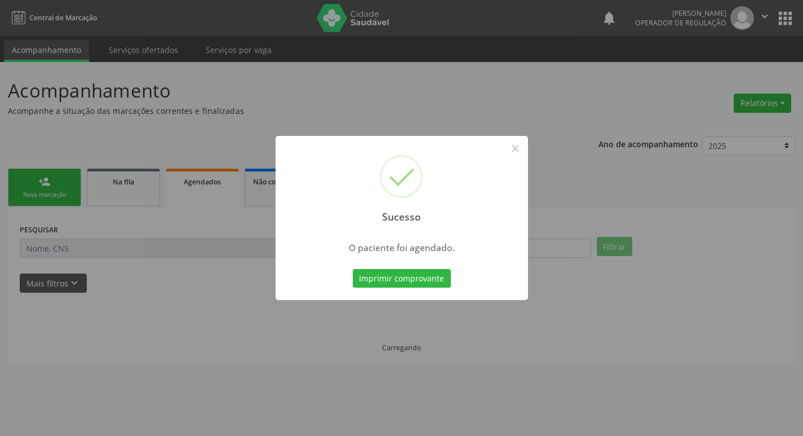
scroll to position [0, 0]
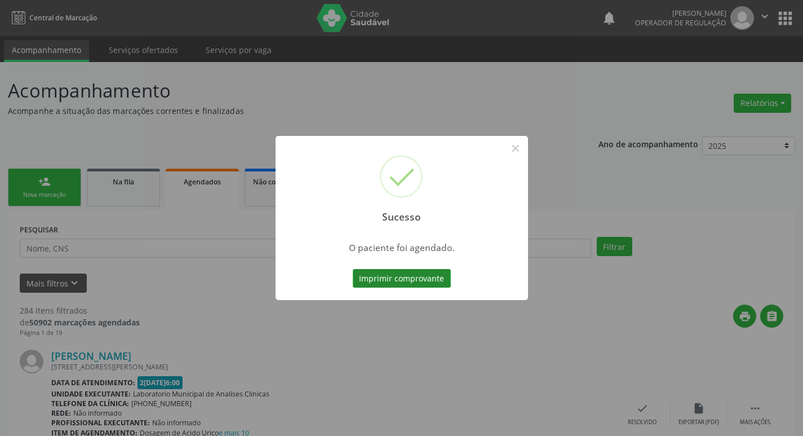
click at [397, 284] on button "Imprimir comprovante" at bounding box center [402, 278] width 98 height 19
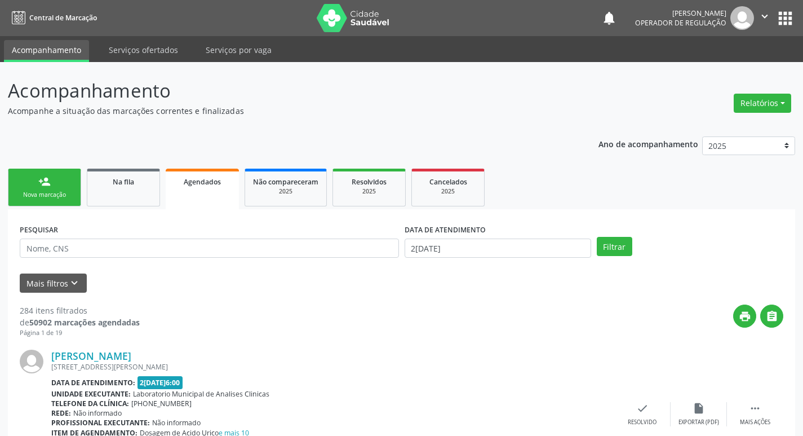
click at [64, 197] on div "Nova marcação" at bounding box center [44, 194] width 56 height 8
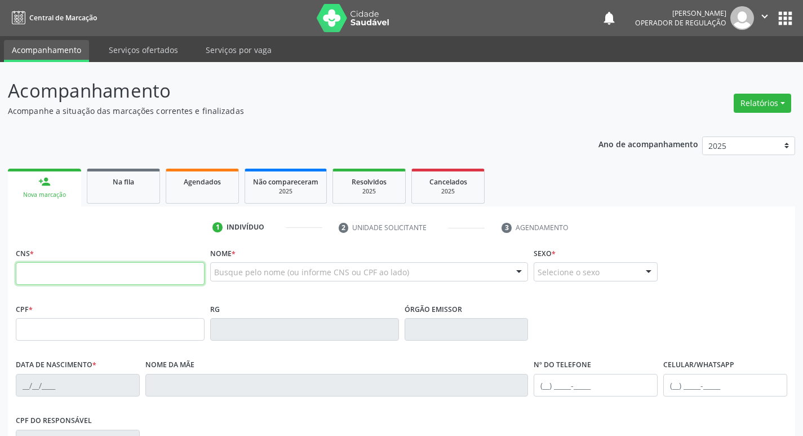
drag, startPoint x: 68, startPoint y: 277, endPoint x: 55, endPoint y: 276, distance: 13.0
click at [64, 277] on input "text" at bounding box center [110, 273] width 189 height 23
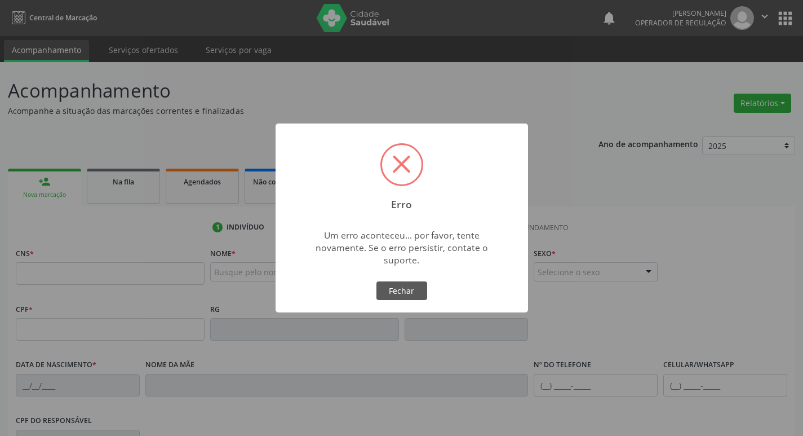
click at [385, 296] on button "Fechar" at bounding box center [401, 290] width 51 height 19
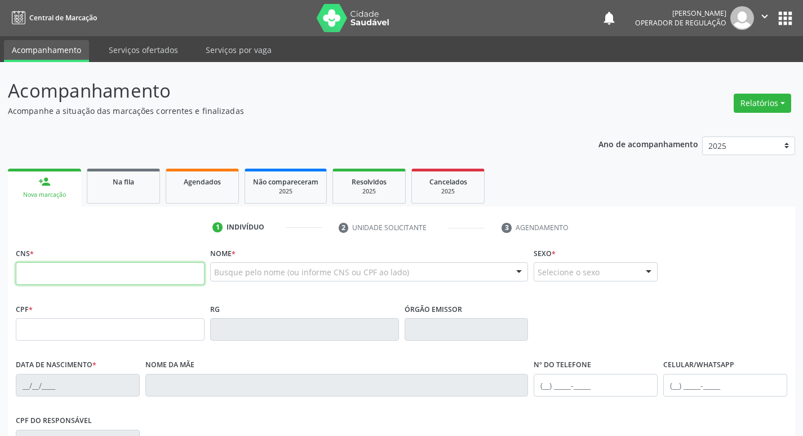
click at [83, 274] on input "text" at bounding box center [110, 273] width 189 height 23
click at [97, 270] on input "text" at bounding box center [110, 273] width 189 height 23
click at [49, 276] on input "text" at bounding box center [110, 273] width 189 height 23
click at [64, 289] on fieldset "CNS *" at bounding box center [110, 269] width 189 height 48
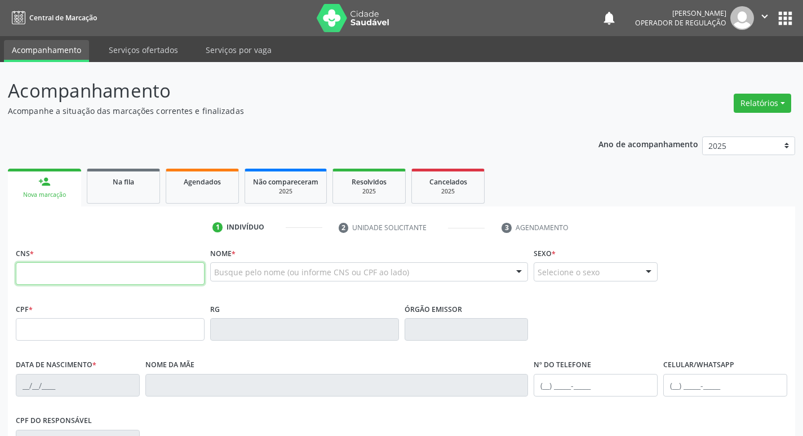
click at [59, 273] on input "text" at bounding box center [110, 273] width 189 height 23
type input "704 2072 2191 3485"
type input "17/04/2016"
type input "Mileny de Melo Silva"
type input "(83) 99131-8362"
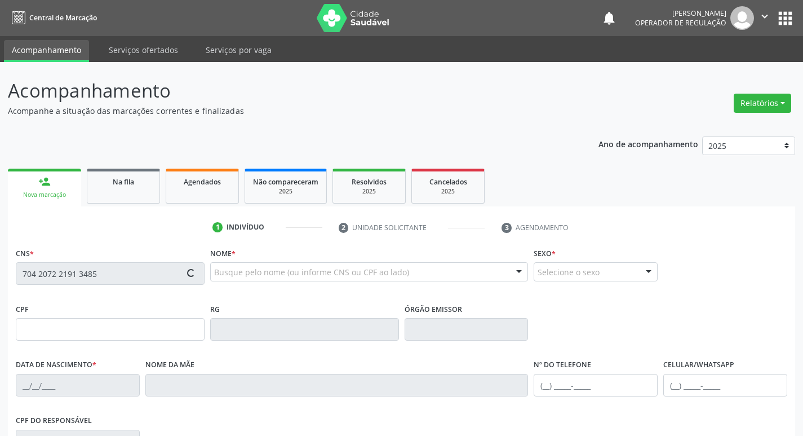
type input "(83) 99131-8362"
type input "075.641.194-70"
type input "75"
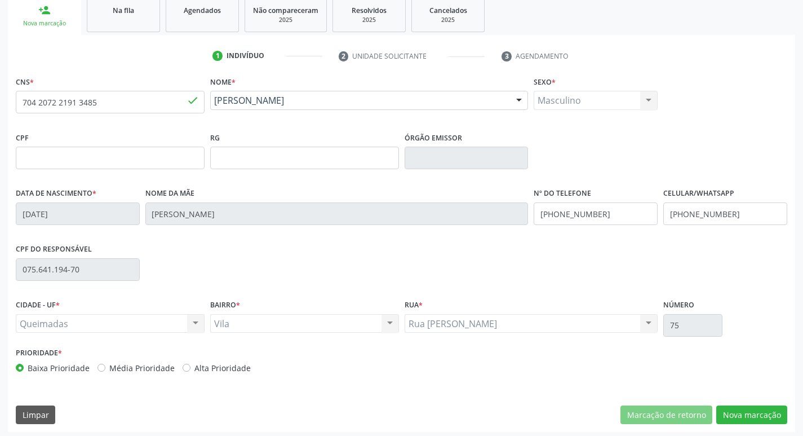
scroll to position [175, 0]
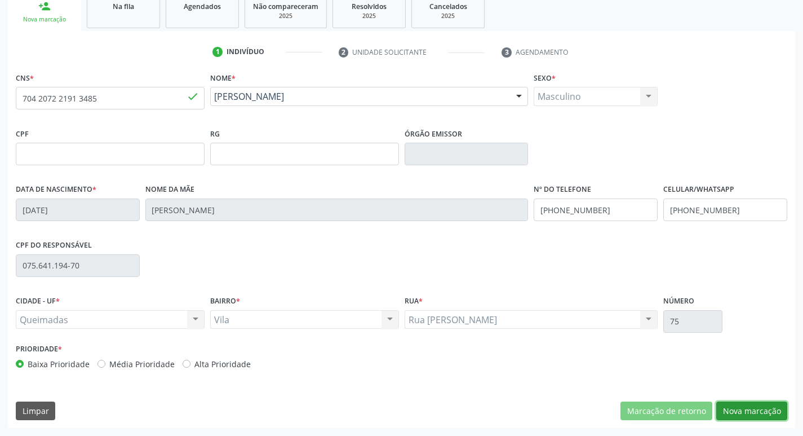
click at [767, 406] on button "Nova marcação" at bounding box center [751, 410] width 71 height 19
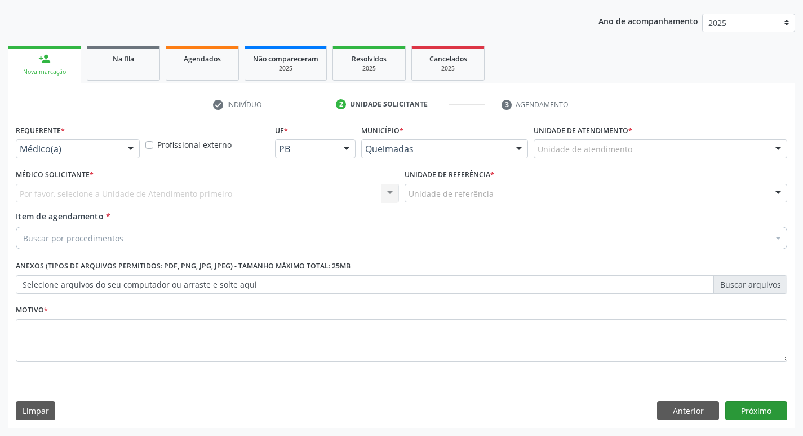
scroll to position [123, 0]
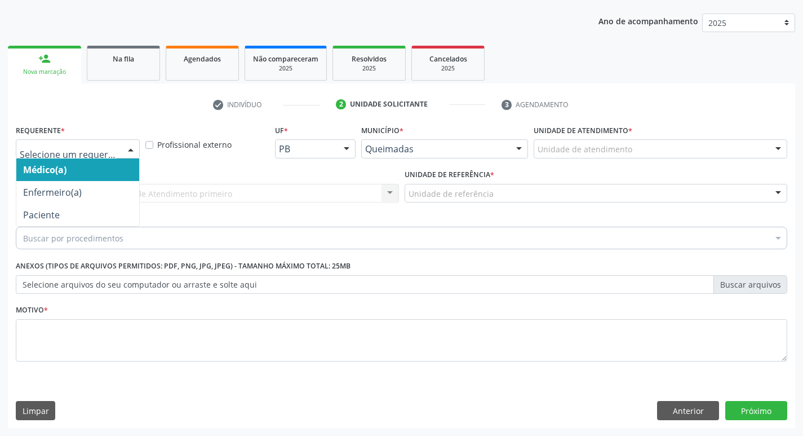
click at [72, 158] on div "Médico(a) Enfermeiro(a) Paciente Nenhum resultado encontrado para: " " Não há n…" at bounding box center [78, 148] width 124 height 19
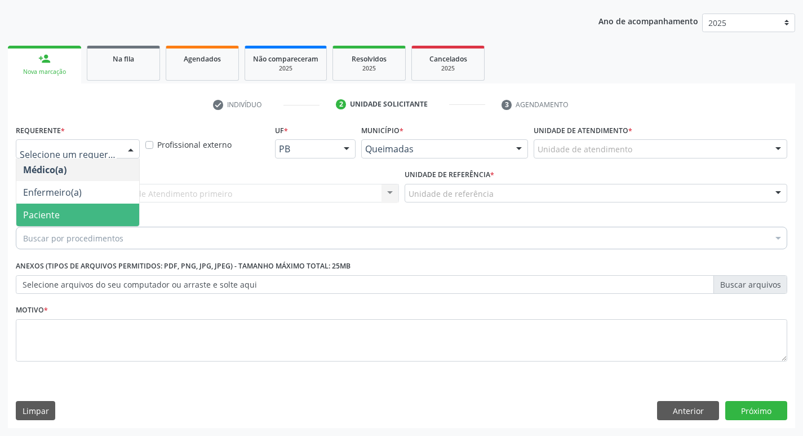
click at [69, 222] on span "Paciente" at bounding box center [77, 214] width 123 height 23
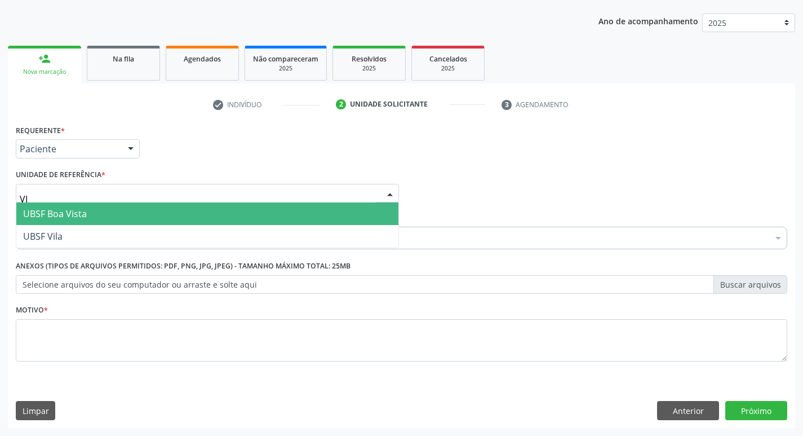
type input "VIL"
click at [103, 213] on span "UBSF Vila" at bounding box center [207, 213] width 382 height 23
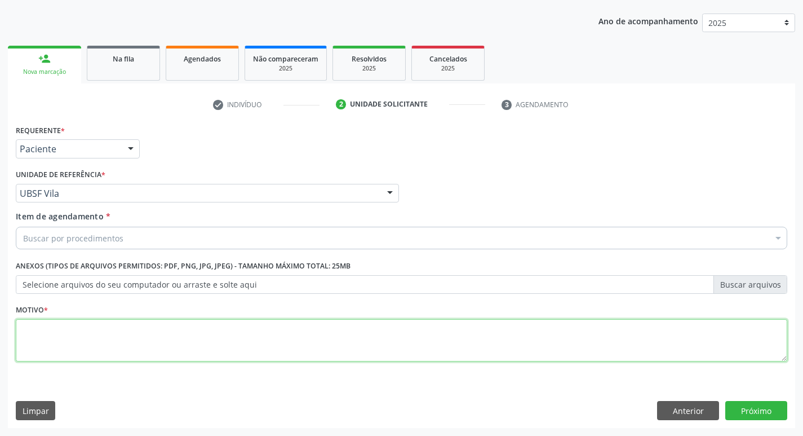
click at [22, 330] on textarea at bounding box center [401, 340] width 771 height 43
type textarea "AVALIACAO"
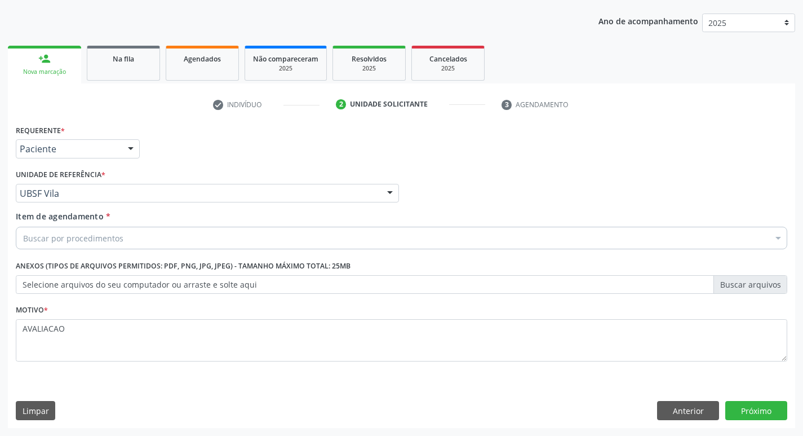
click at [121, 228] on div "Buscar por procedimentos" at bounding box center [401, 238] width 771 height 23
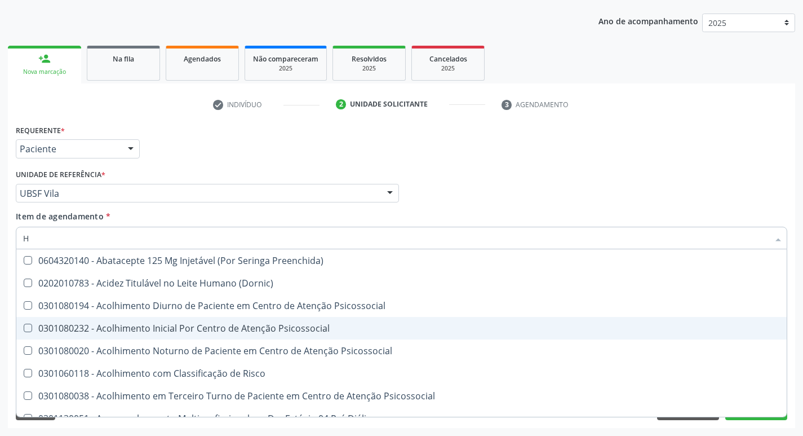
type input "HEMOGR"
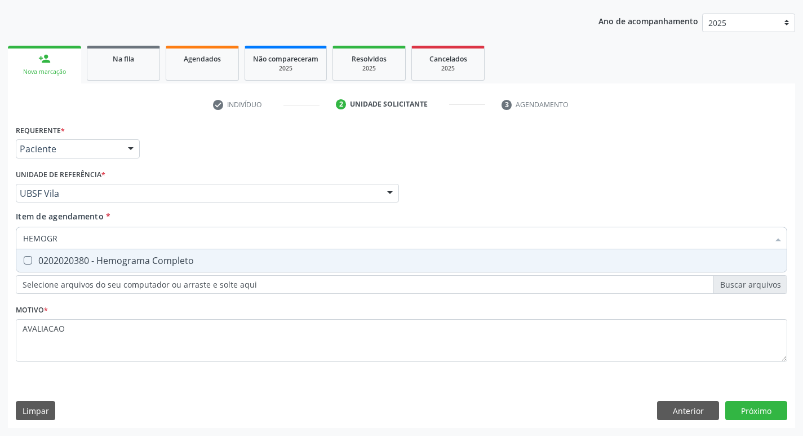
click at [191, 268] on span "0202020380 - Hemograma Completo" at bounding box center [401, 260] width 770 height 23
checkbox Completo "true"
click at [765, 414] on div "Requerente * Paciente Médico(a) Enfermeiro(a) Paciente Nenhum resultado encontr…" at bounding box center [401, 275] width 787 height 306
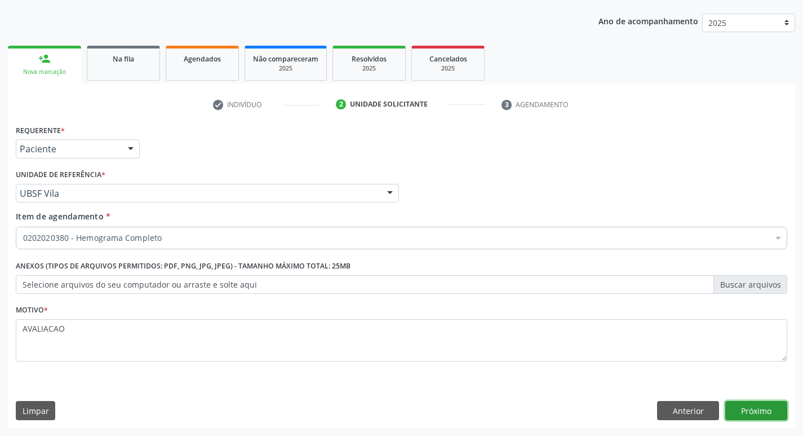
click at [751, 404] on button "Próximo" at bounding box center [756, 410] width 62 height 19
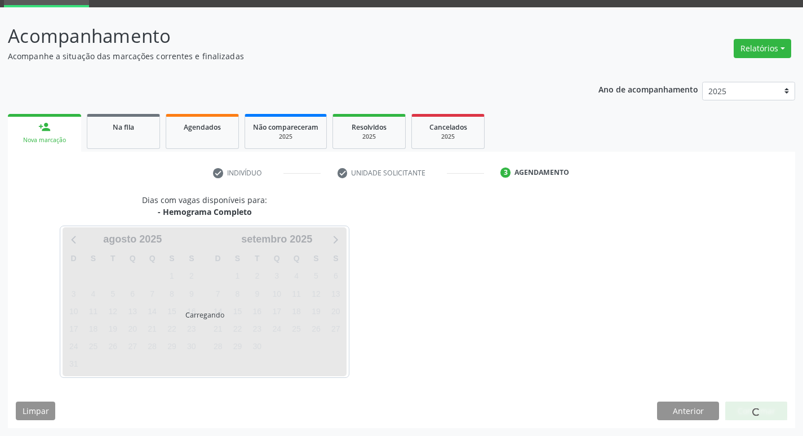
scroll to position [55, 0]
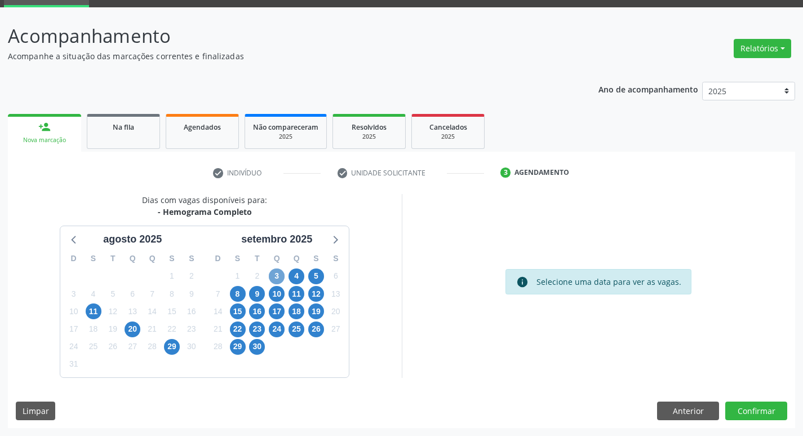
click at [275, 276] on span "3" at bounding box center [277, 276] width 16 height 16
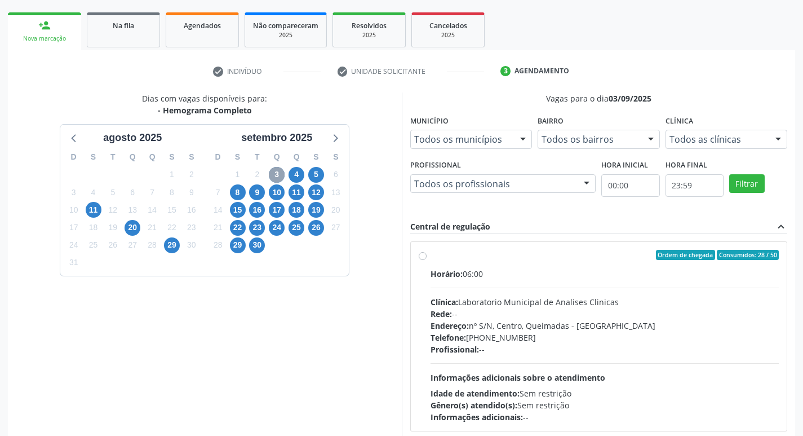
scroll to position [218, 0]
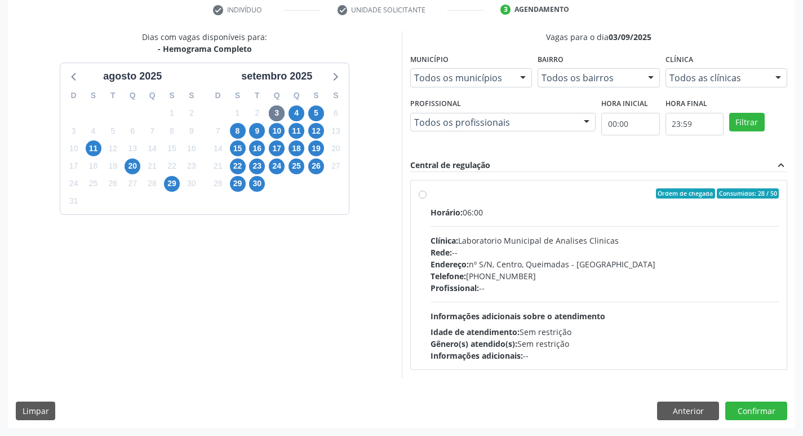
click at [646, 263] on div "Endereço: nº S/N, Centro, Queimadas - [GEOGRAPHIC_DATA]" at bounding box center [605, 264] width 349 height 12
click at [427, 198] on input "Ordem de chegada Consumidos: 28 / 50 Horário: 06:00 Clínica: Laboratorio Munici…" at bounding box center [423, 193] width 8 height 10
radio input "true"
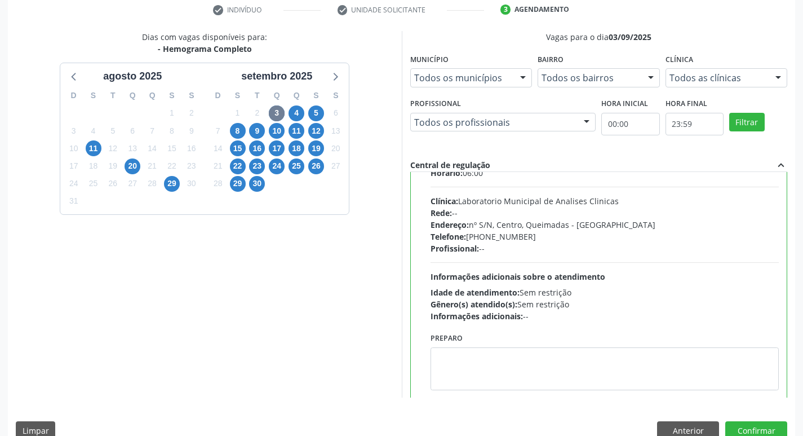
scroll to position [56, 0]
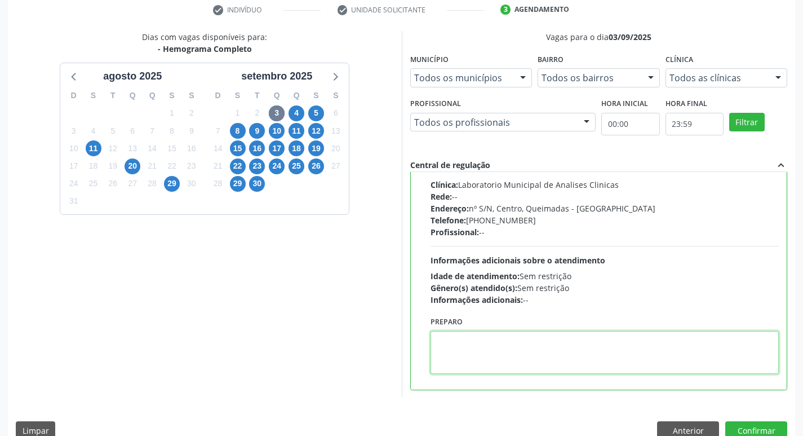
click at [474, 351] on textarea at bounding box center [605, 352] width 349 height 43
paste textarea "IR EM [GEOGRAPHIC_DATA]"
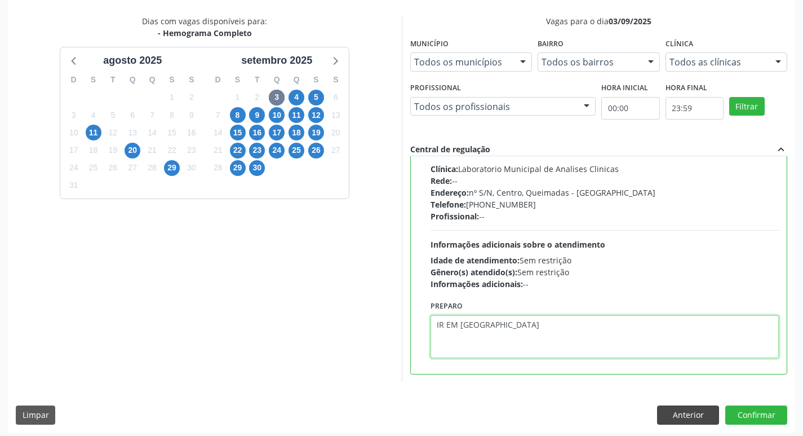
scroll to position [238, 0]
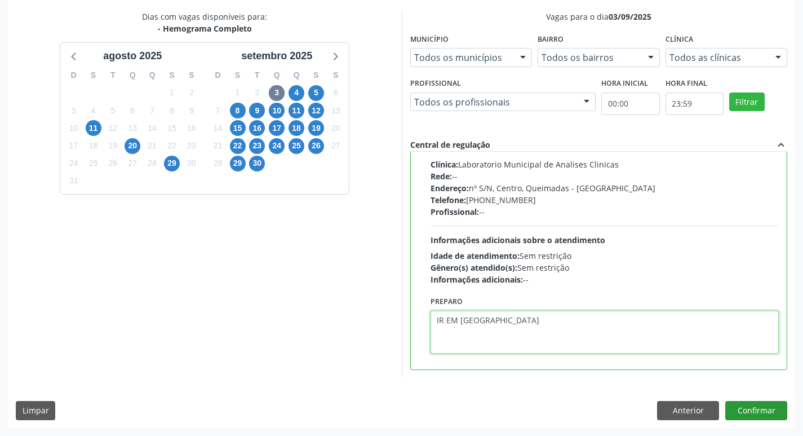
type textarea "IR EM [GEOGRAPHIC_DATA]"
click at [765, 409] on button "Confirmar" at bounding box center [756, 410] width 62 height 19
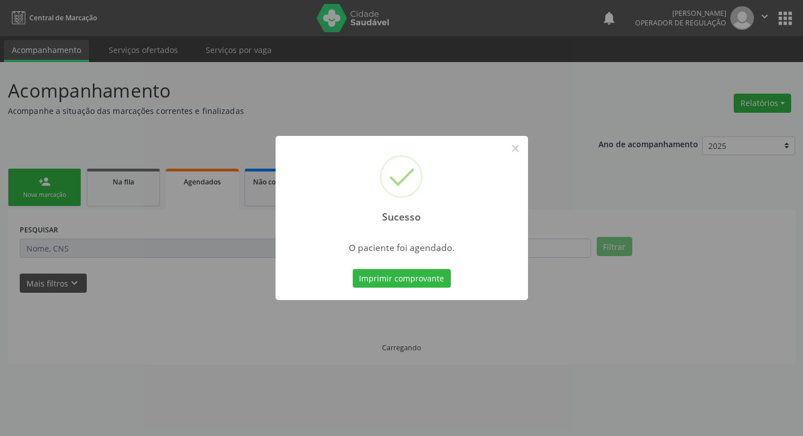
scroll to position [0, 0]
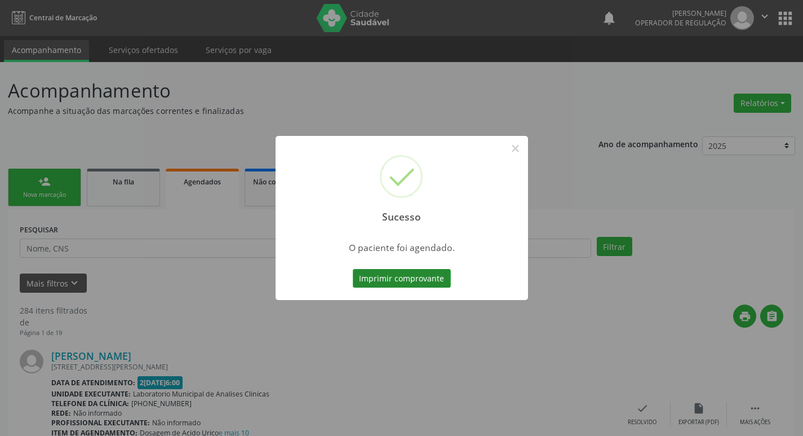
click at [400, 279] on button "Imprimir comprovante" at bounding box center [402, 278] width 98 height 19
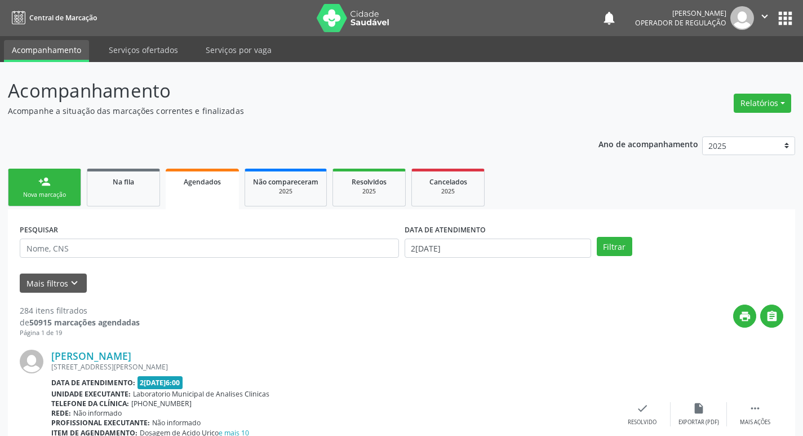
click at [49, 194] on div "Nova marcação" at bounding box center [44, 194] width 56 height 8
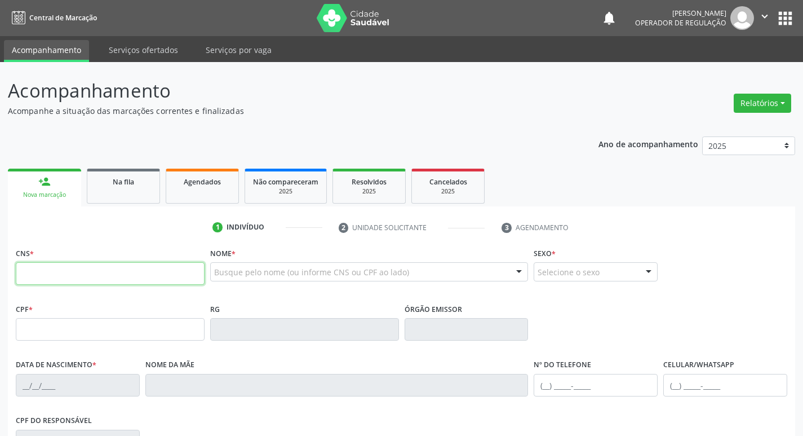
drag, startPoint x: 99, startPoint y: 281, endPoint x: 55, endPoint y: 266, distance: 46.9
click at [95, 279] on input "text" at bounding box center [110, 273] width 189 height 23
type input "708 0018 8490 9124"
type input "996.743.194-68"
type input "[DATE]"
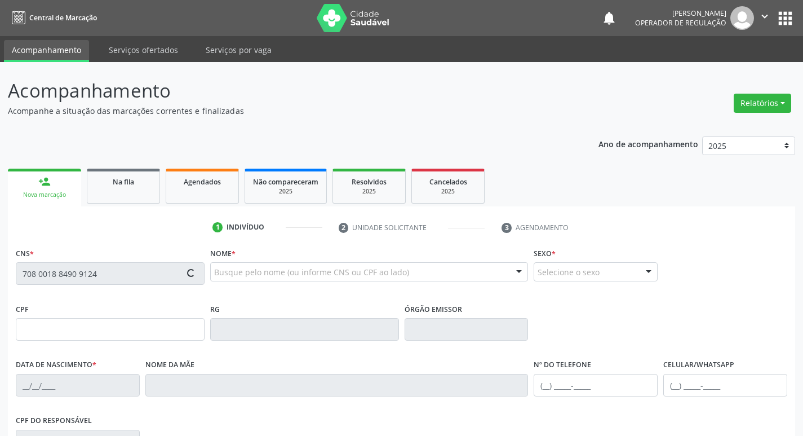
type input "[PERSON_NAME]"
type input "[PHONE_NUMBER]"
type input "22"
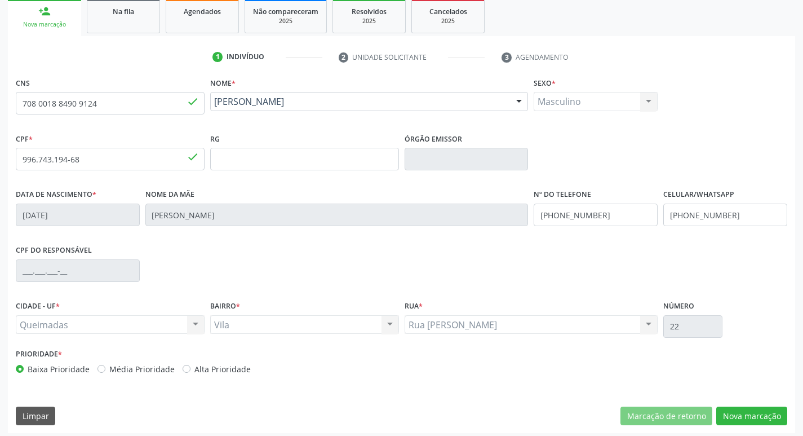
scroll to position [175, 0]
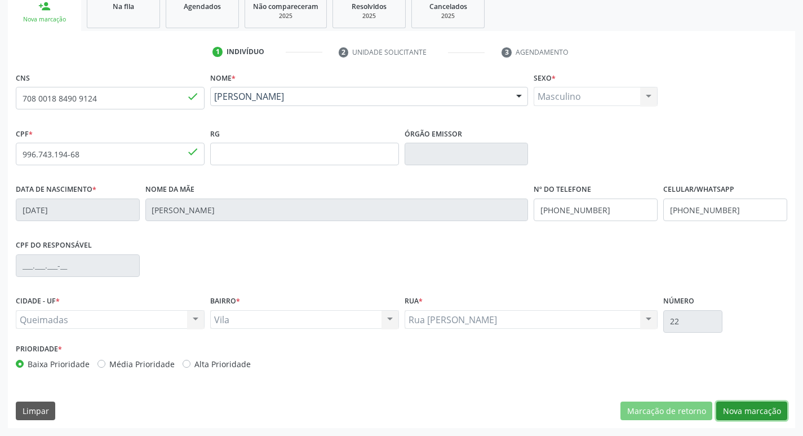
click at [748, 418] on button "Nova marcação" at bounding box center [751, 410] width 71 height 19
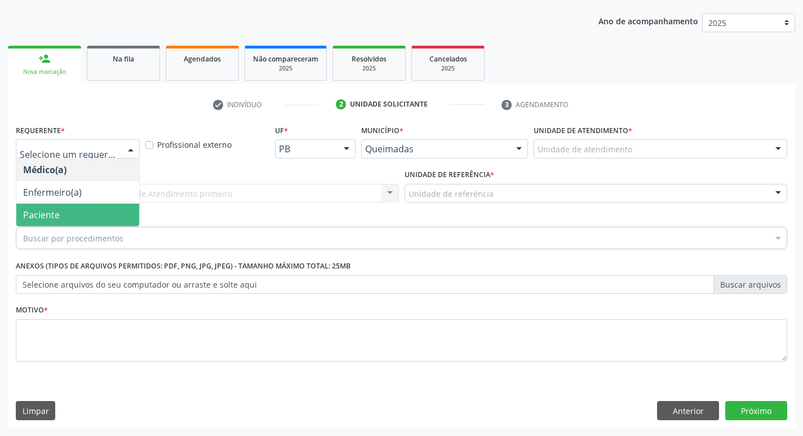
click at [47, 214] on span "Paciente" at bounding box center [41, 214] width 37 height 12
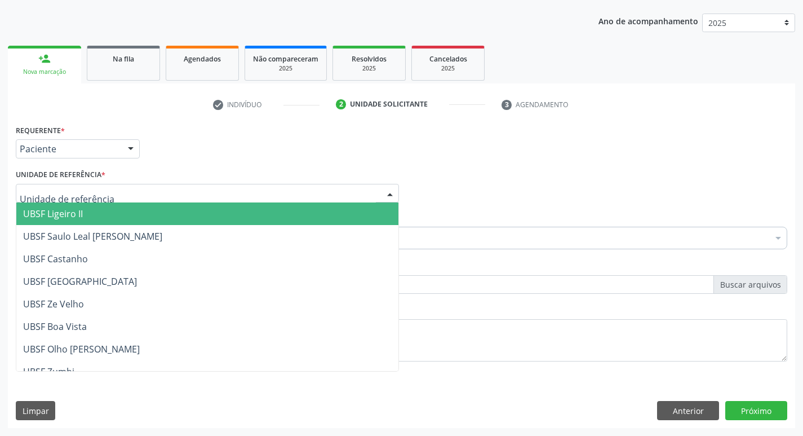
click at [45, 187] on div at bounding box center [207, 193] width 383 height 19
type input "V"
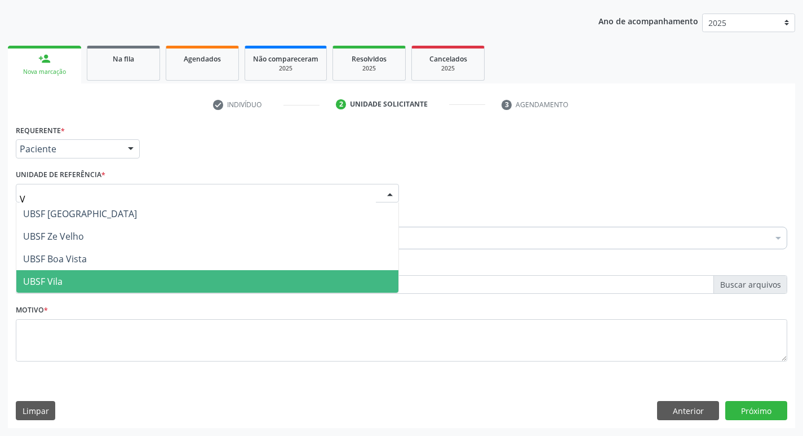
click at [87, 283] on span "UBSF Vila" at bounding box center [207, 281] width 382 height 23
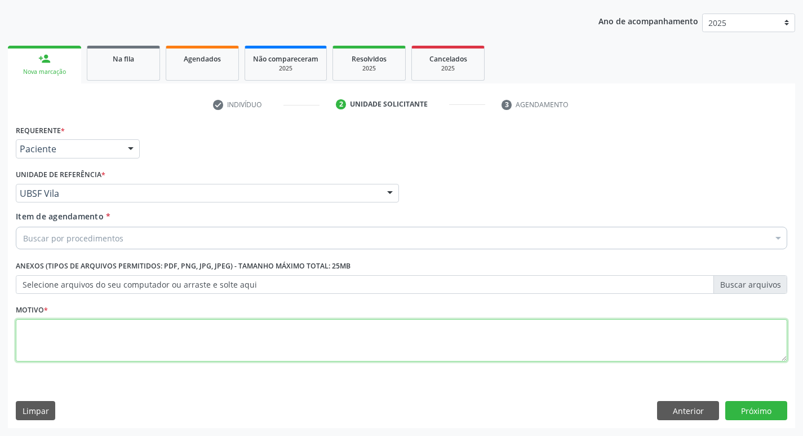
click at [87, 322] on textarea at bounding box center [401, 340] width 771 height 43
type textarea "AVALIACAO"
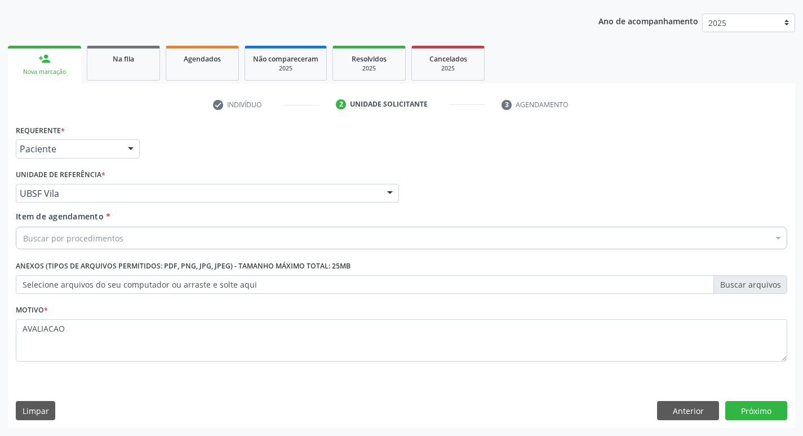
click at [175, 168] on div "Unidade de referência * UBSF Vila UBSF Ligeiro II UBSF Saulo Leal Ernesto de Me…" at bounding box center [207, 184] width 383 height 36
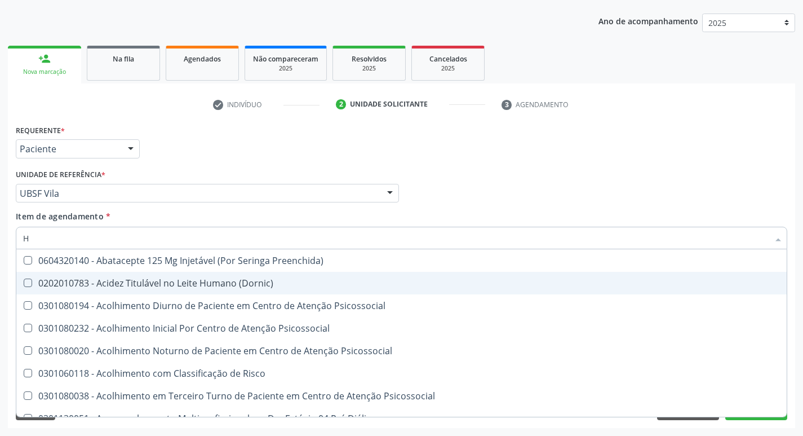
type input "HEMOGR"
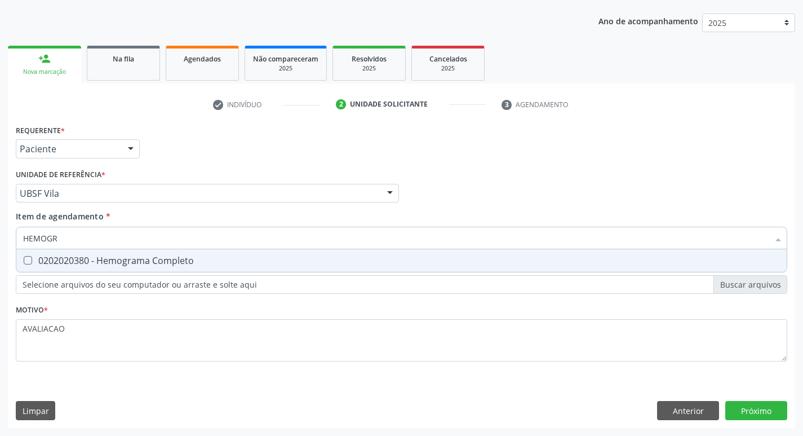
click at [156, 263] on div "0202020380 - Hemograma Completo" at bounding box center [401, 260] width 757 height 9
checkbox Completo "true"
click at [757, 415] on div "Requerente * Paciente Médico(a) Enfermeiro(a) Paciente Nenhum resultado encontr…" at bounding box center [401, 275] width 787 height 306
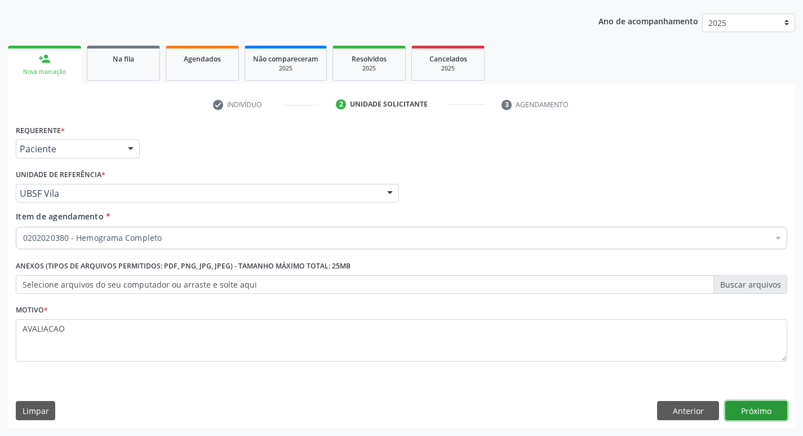
click at [748, 413] on button "Próximo" at bounding box center [756, 410] width 62 height 19
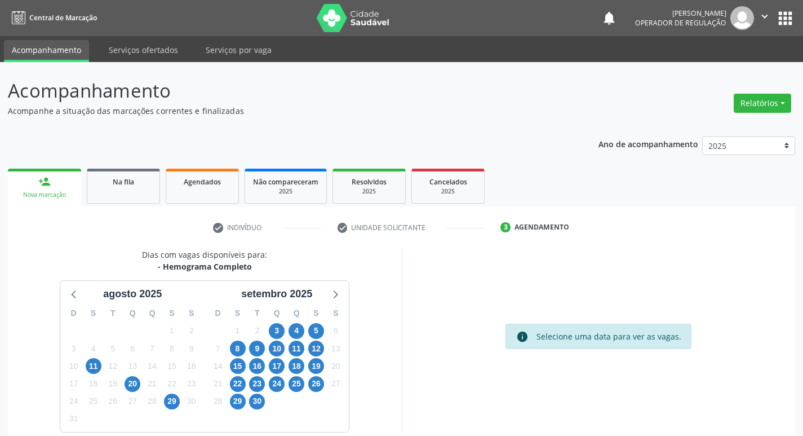
scroll to position [55, 0]
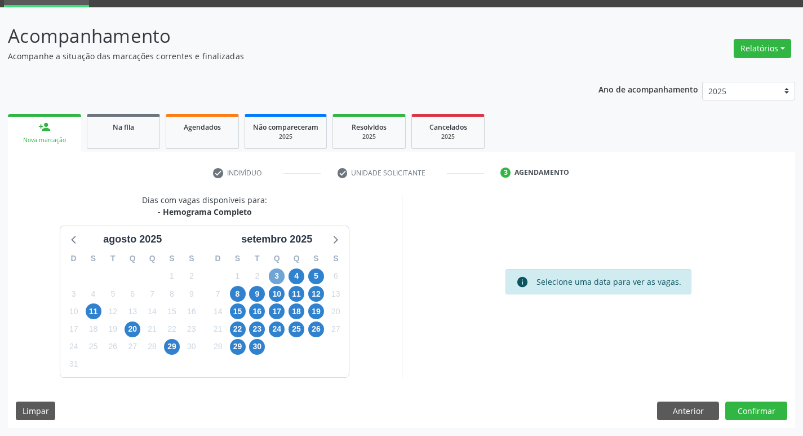
click at [276, 280] on span "3" at bounding box center [277, 276] width 16 height 16
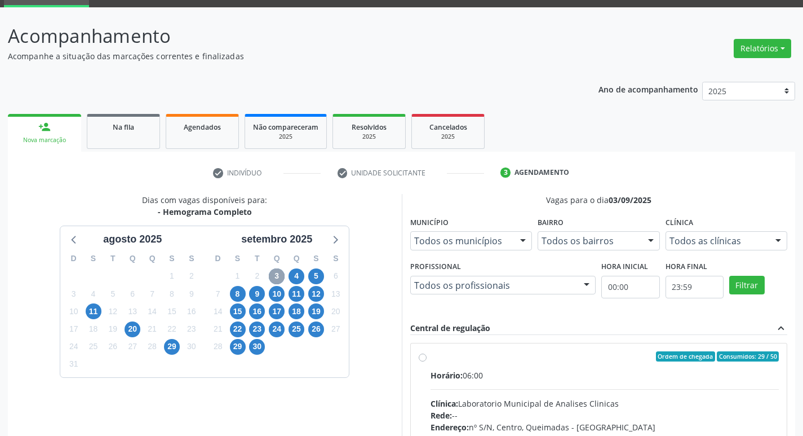
scroll to position [218, 0]
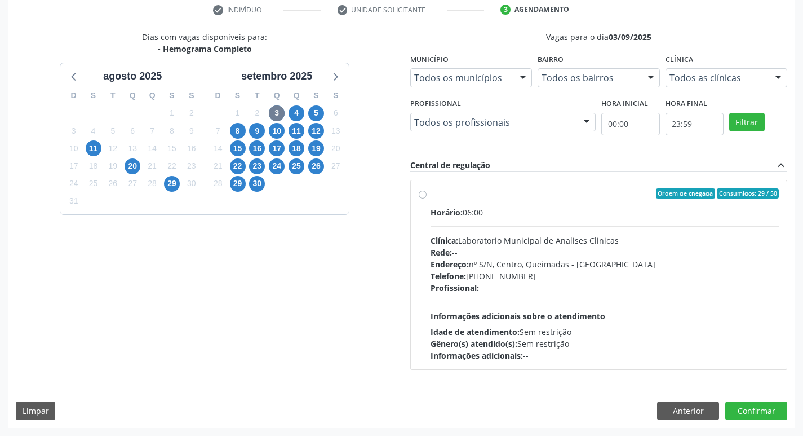
click at [564, 266] on div "Endereço: nº S/N, Centro, Queimadas - [GEOGRAPHIC_DATA]" at bounding box center [605, 264] width 349 height 12
click at [427, 198] on input "Ordem de chegada Consumidos: 29 / 50 Horário: 06:00 Clínica: Laboratorio Munici…" at bounding box center [423, 193] width 8 height 10
radio input "true"
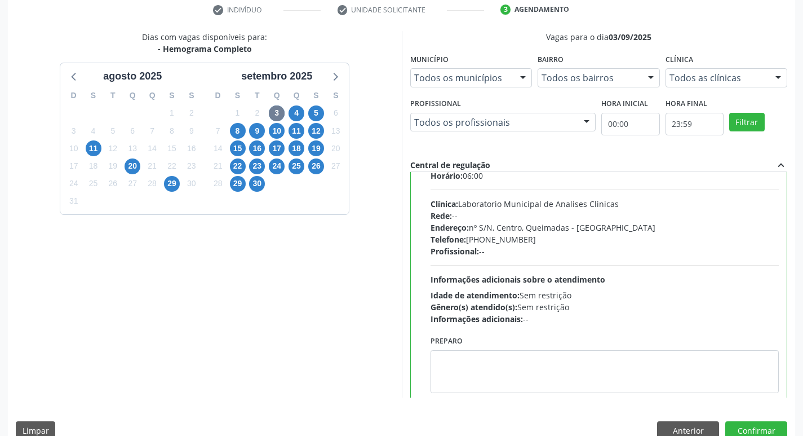
scroll to position [56, 0]
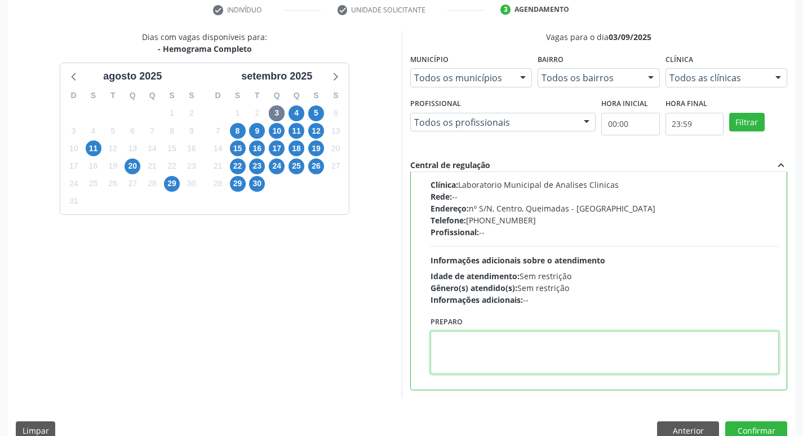
click at [483, 365] on textarea at bounding box center [605, 352] width 349 height 43
paste textarea "IR EM [GEOGRAPHIC_DATA]"
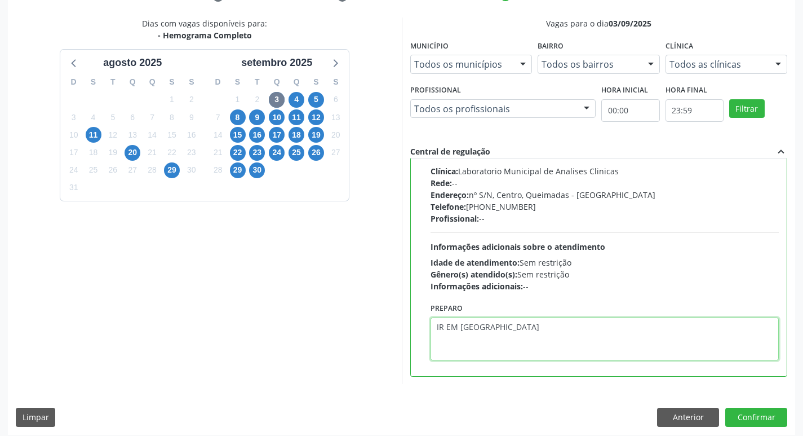
scroll to position [238, 0]
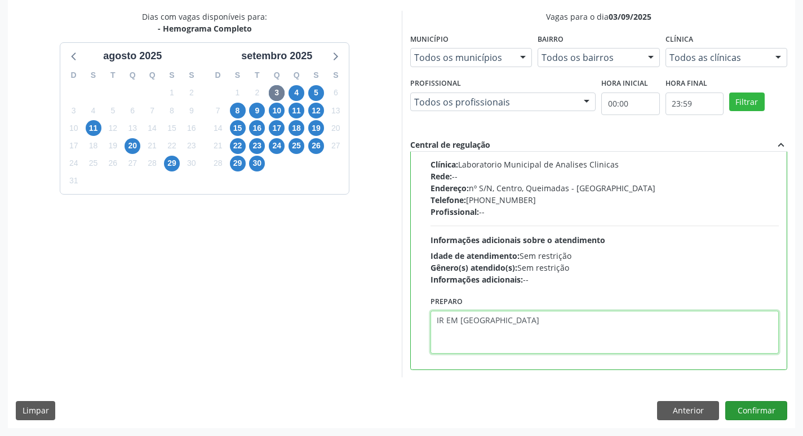
type textarea "IR EM [GEOGRAPHIC_DATA]"
click at [758, 414] on button "Confirmar" at bounding box center [756, 410] width 62 height 19
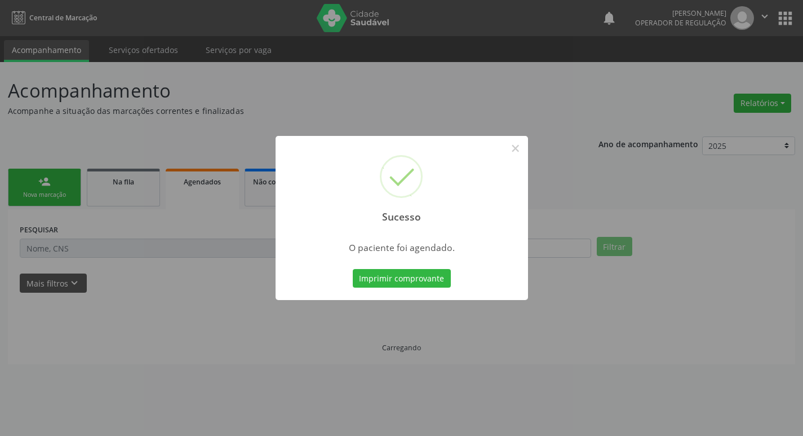
scroll to position [0, 0]
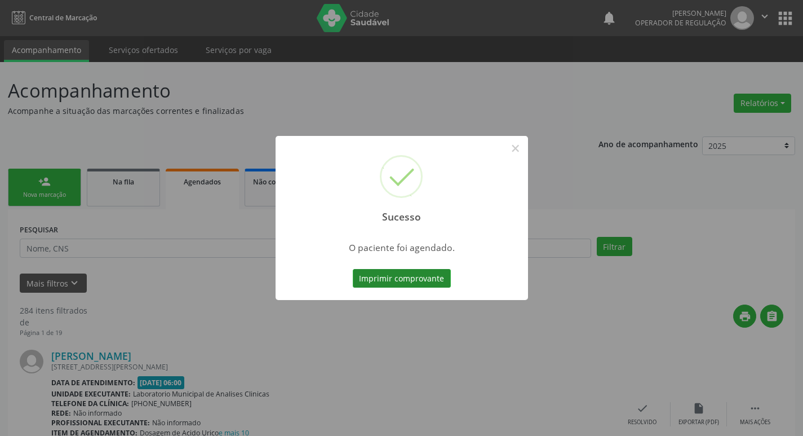
click at [432, 282] on button "Imprimir comprovante" at bounding box center [402, 278] width 98 height 19
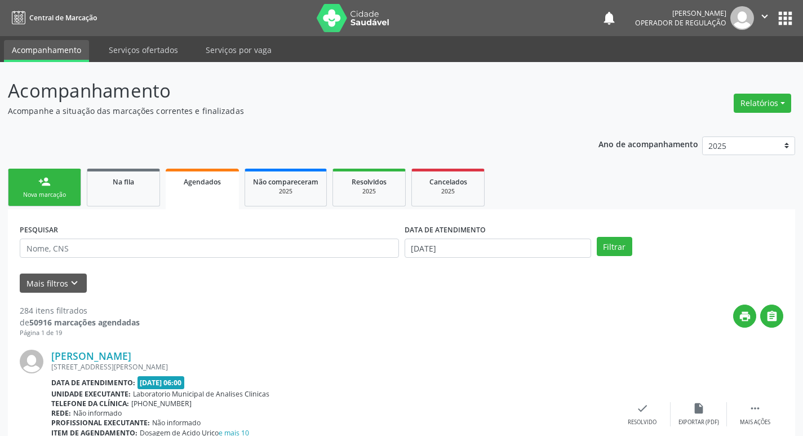
click at [54, 185] on link "person_add Nova marcação" at bounding box center [44, 187] width 73 height 38
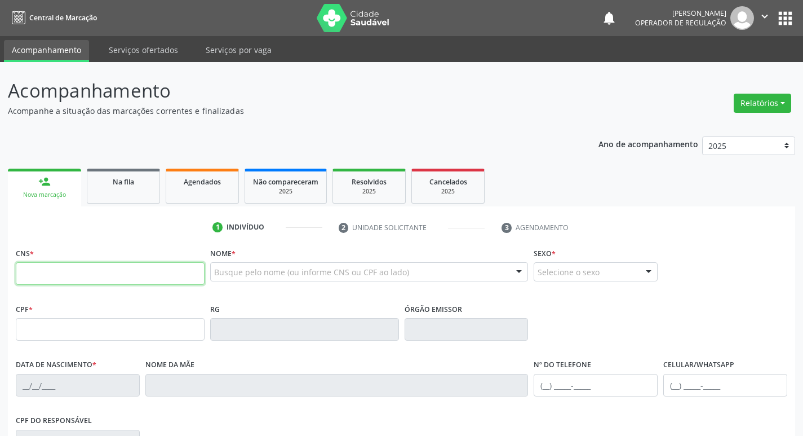
click at [80, 274] on input "text" at bounding box center [110, 273] width 189 height 23
type input "700 6089 3181 7966"
type input "183.821.224-85"
type input "[DATE]"
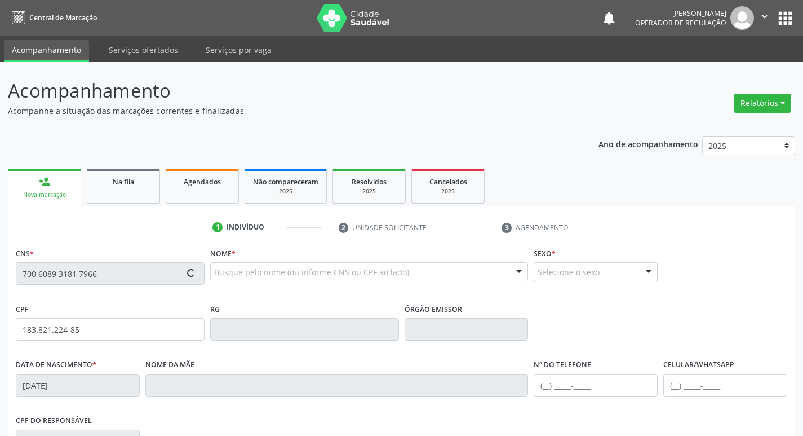
type input "[PERSON_NAME]"
type input "[PHONE_NUMBER]"
type input "110.268.854-18"
type input "90"
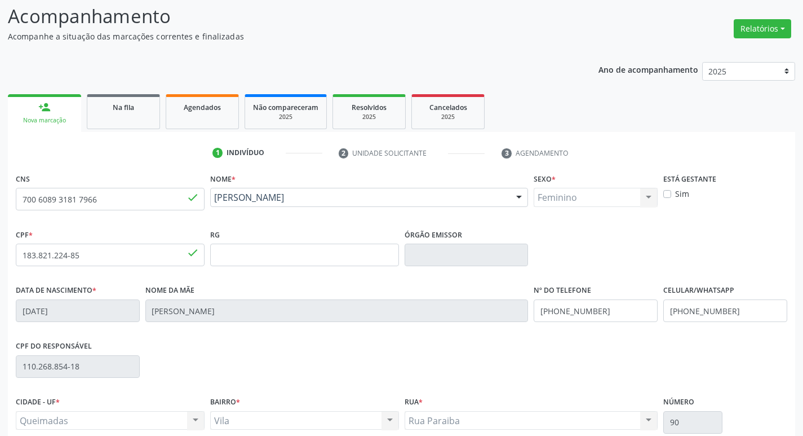
scroll to position [175, 0]
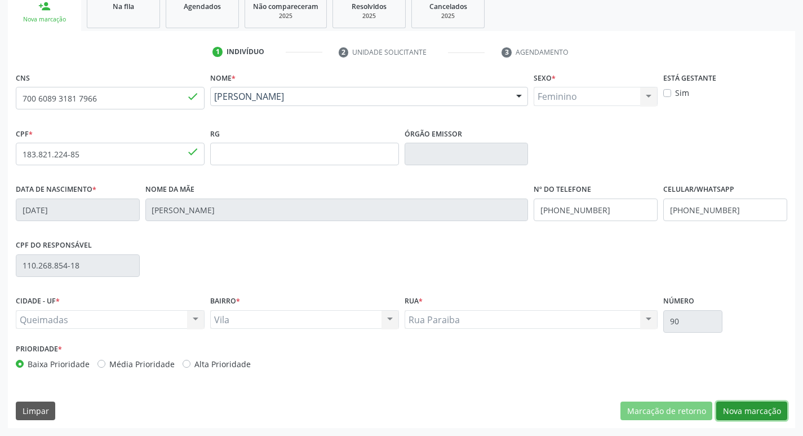
click at [744, 417] on button "Nova marcação" at bounding box center [751, 410] width 71 height 19
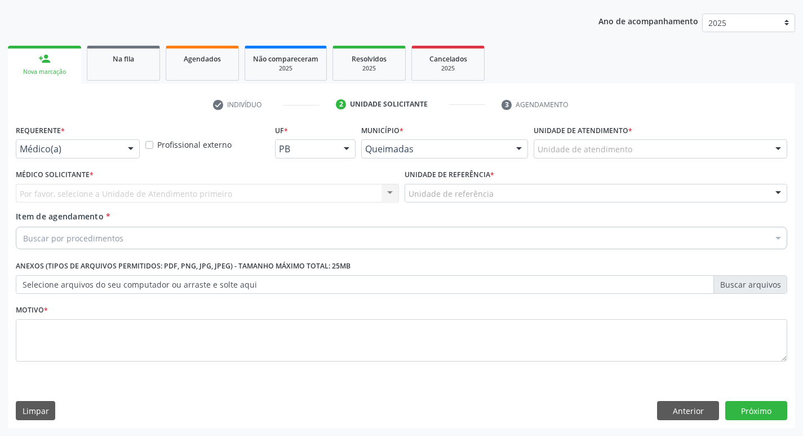
scroll to position [123, 0]
click at [60, 156] on div "Médico(a)" at bounding box center [78, 148] width 124 height 19
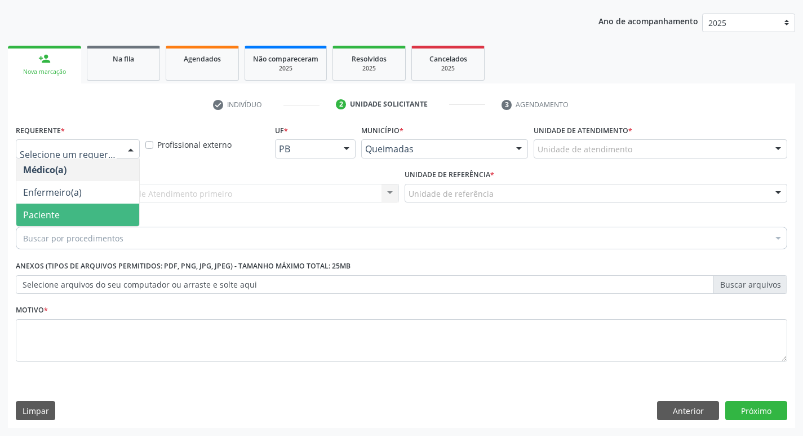
click at [70, 208] on span "Paciente" at bounding box center [77, 214] width 123 height 23
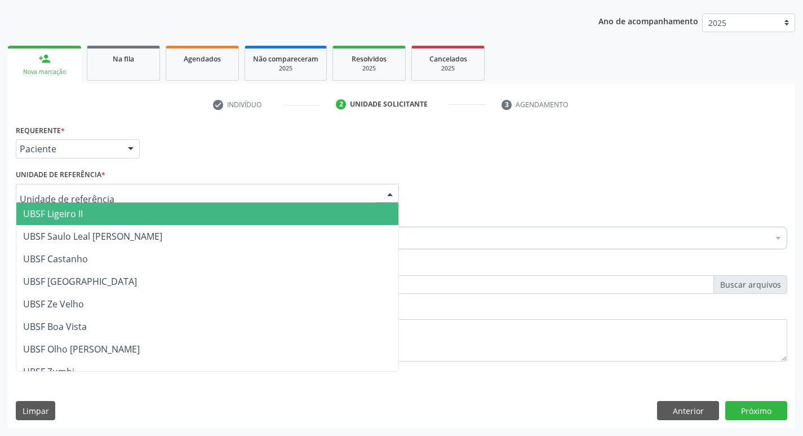
type input "V"
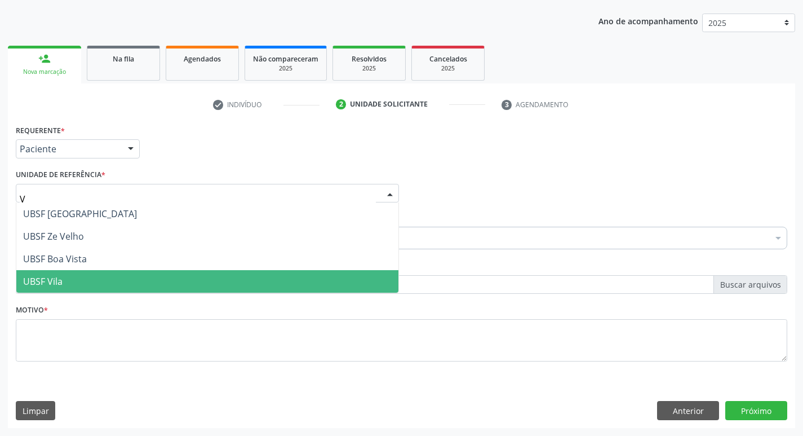
click at [80, 274] on span "UBSF Vila" at bounding box center [207, 281] width 382 height 23
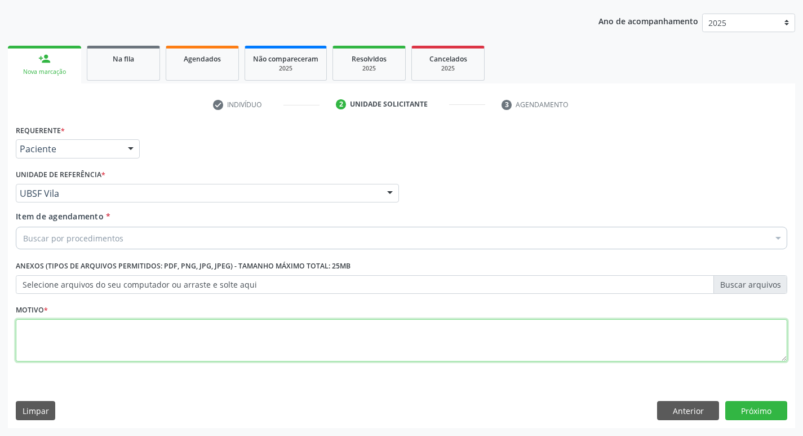
click at [73, 327] on textarea at bounding box center [401, 340] width 771 height 43
type textarea "AVALIACAO"
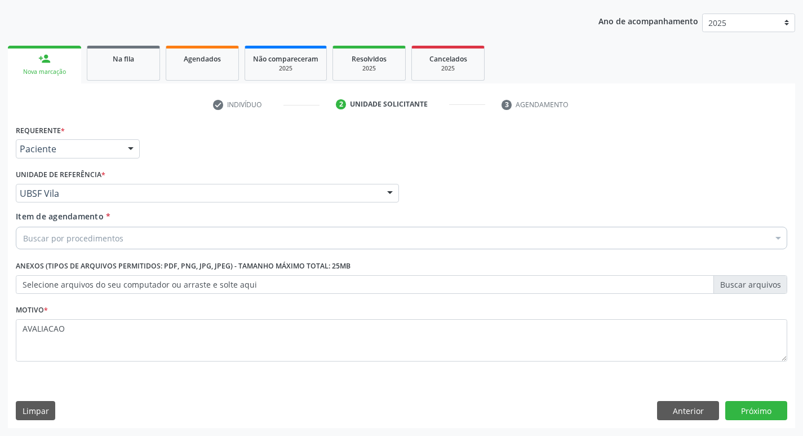
click at [74, 245] on div "Buscar por procedimentos" at bounding box center [401, 238] width 771 height 23
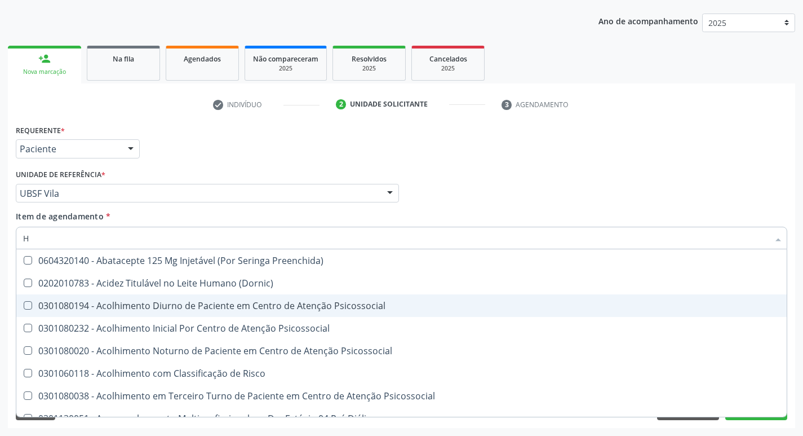
type input "HEMOGR"
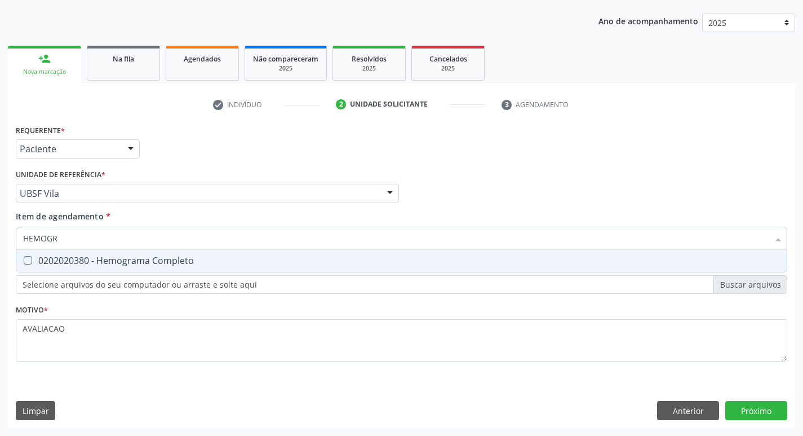
click at [161, 249] on input "HEMOGR" at bounding box center [396, 238] width 746 height 23
click at [187, 259] on div "0202020380 - Hemograma Completo" at bounding box center [401, 260] width 757 height 9
checkbox Completo "true"
click at [760, 410] on div "Requerente * Paciente Médico(a) Enfermeiro(a) Paciente Nenhum resultado encontr…" at bounding box center [401, 275] width 787 height 306
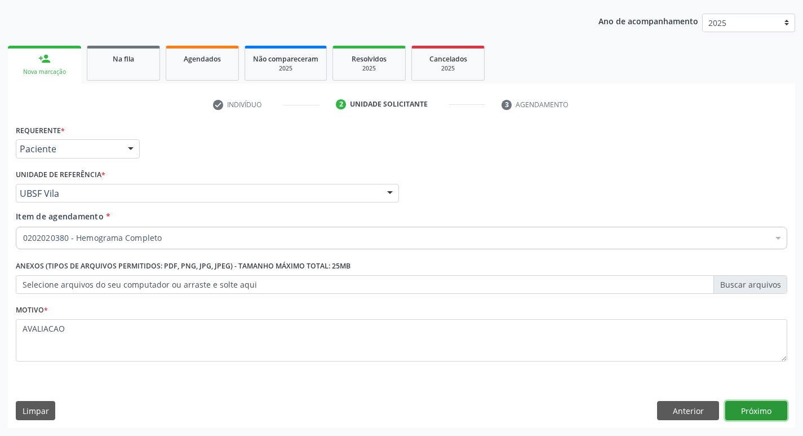
click at [764, 409] on button "Próximo" at bounding box center [756, 410] width 62 height 19
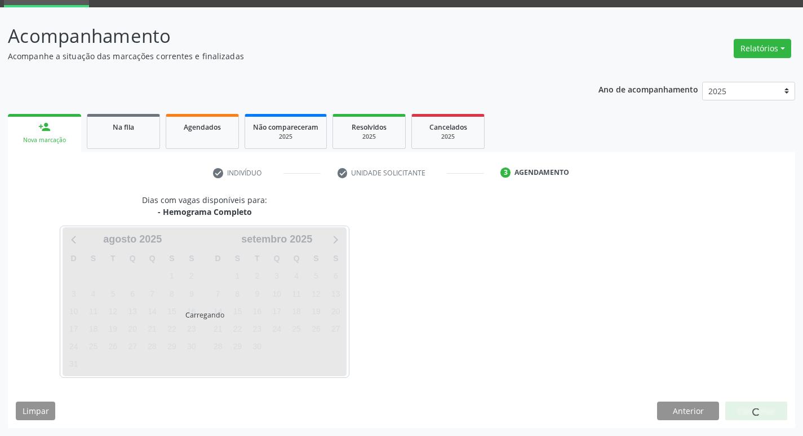
scroll to position [55, 0]
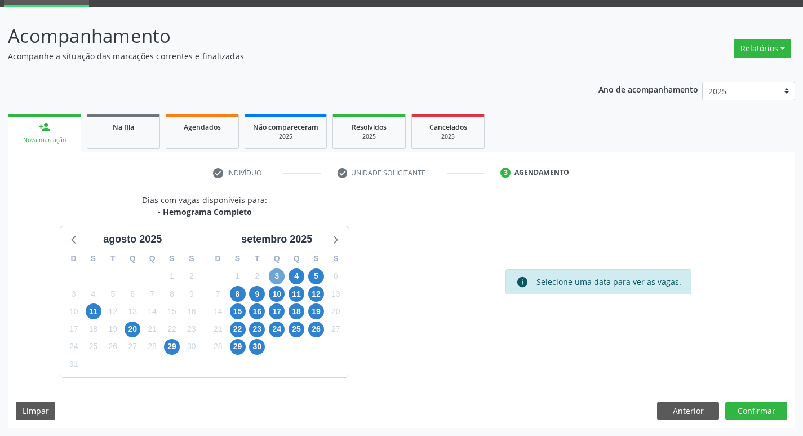
click at [278, 276] on span "3" at bounding box center [277, 276] width 16 height 16
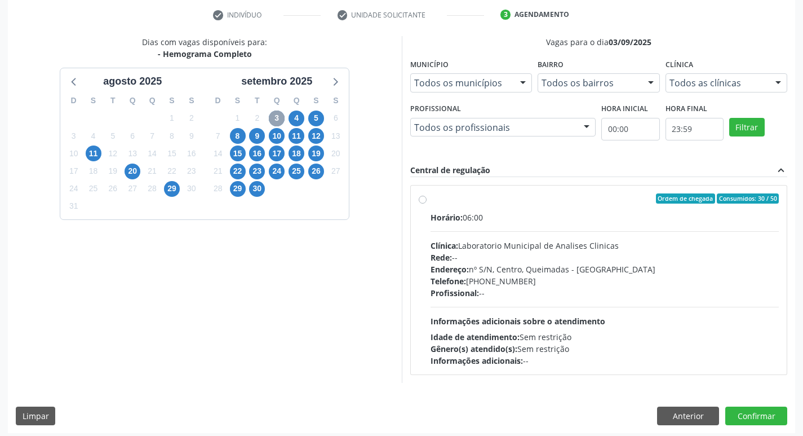
scroll to position [218, 0]
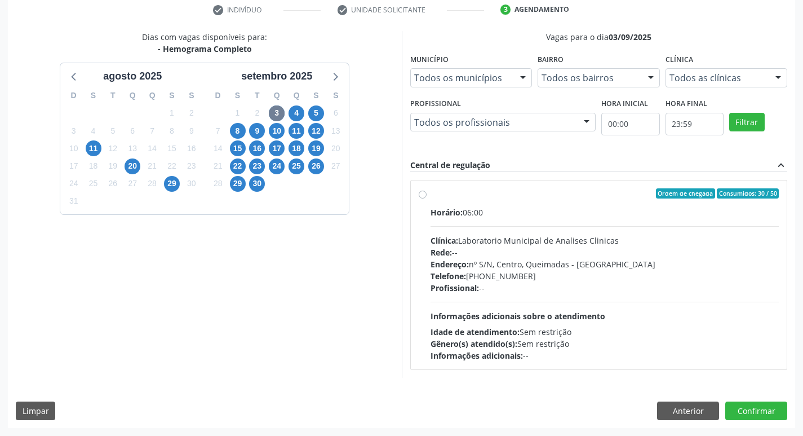
click at [510, 263] on div "Endereço: nº S/N, Centro, Queimadas - [GEOGRAPHIC_DATA]" at bounding box center [605, 264] width 349 height 12
click at [427, 198] on input "Ordem de chegada Consumidos: 30 / 50 Horário: 06:00 Clínica: Laboratorio Munici…" at bounding box center [423, 193] width 8 height 10
radio input "true"
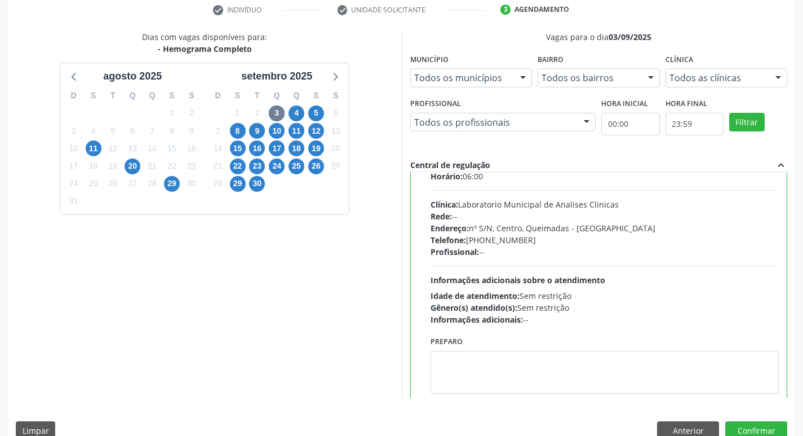
scroll to position [56, 0]
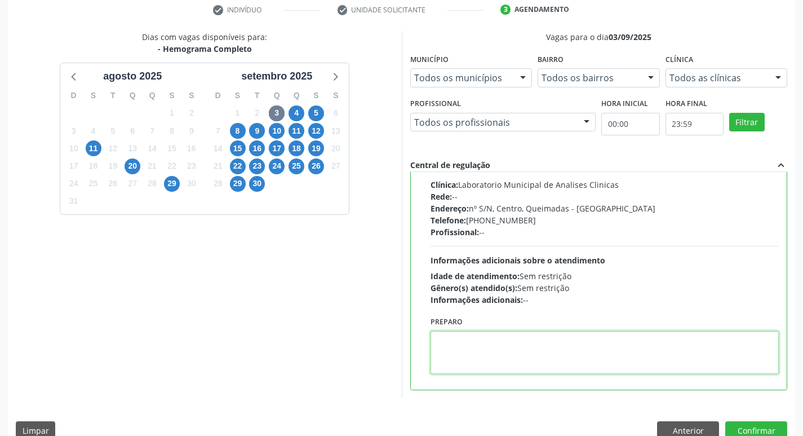
click at [479, 354] on textarea at bounding box center [605, 352] width 349 height 43
paste textarea "IR EM [GEOGRAPHIC_DATA]"
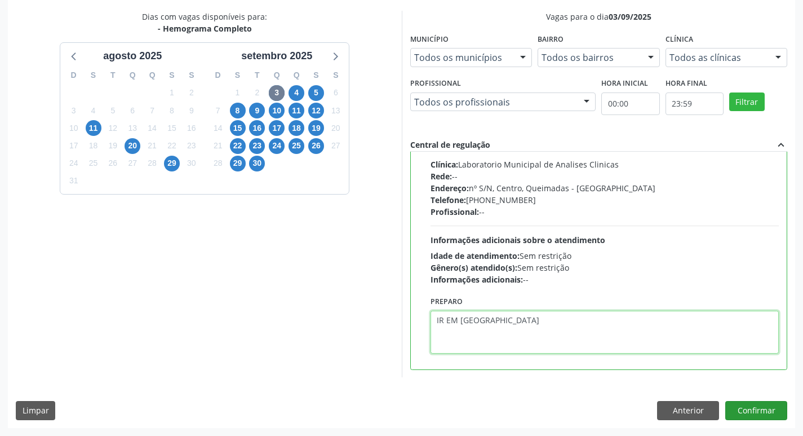
type textarea "IR EM [GEOGRAPHIC_DATA]"
click at [760, 407] on button "Confirmar" at bounding box center [756, 410] width 62 height 19
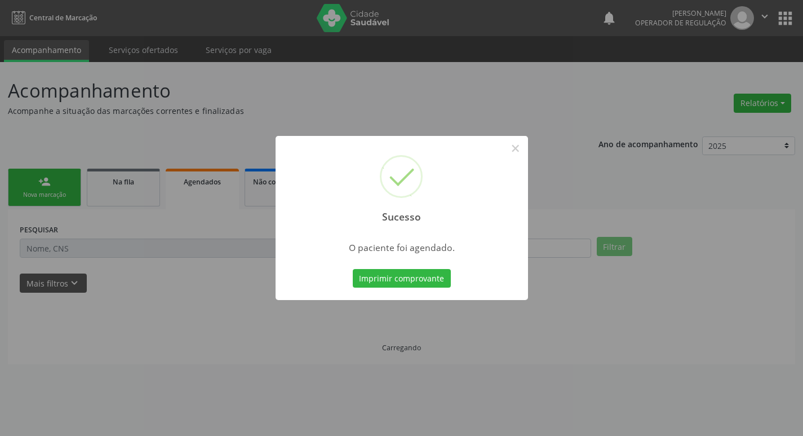
scroll to position [0, 0]
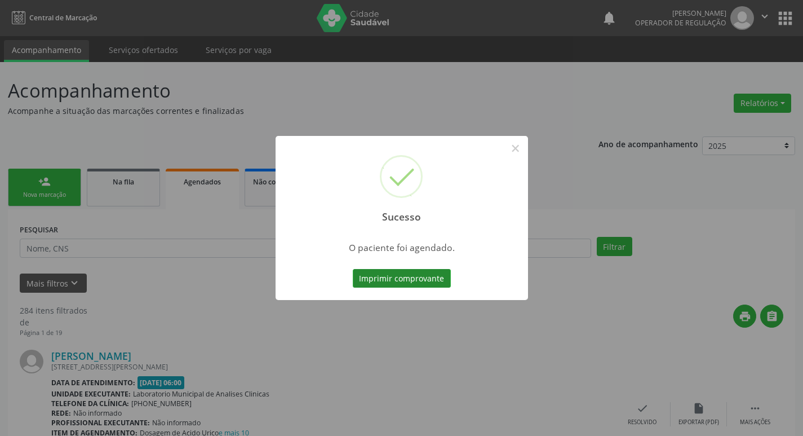
click at [419, 273] on button "Imprimir comprovante" at bounding box center [402, 278] width 98 height 19
